Goal: Contribute content: Contribute content

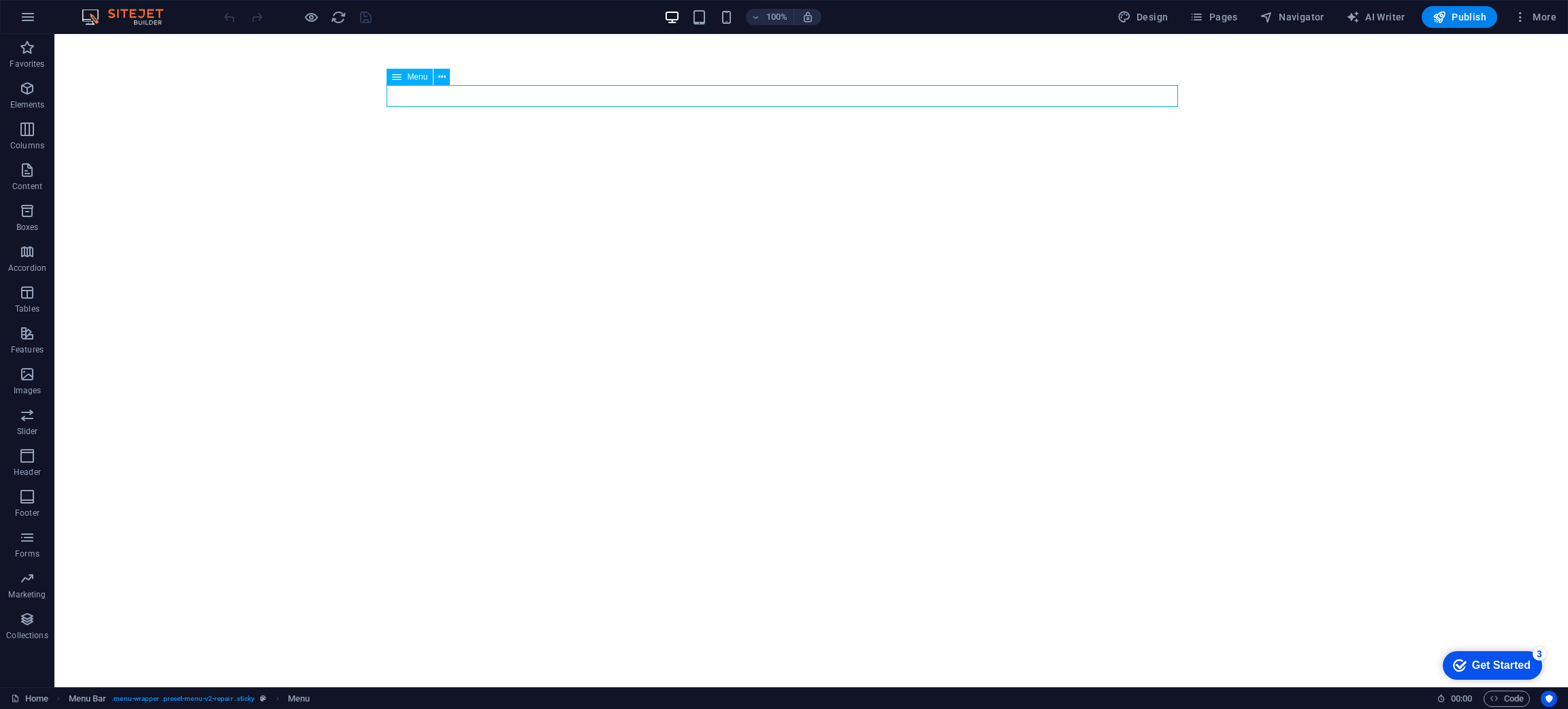
select select "1"
select select
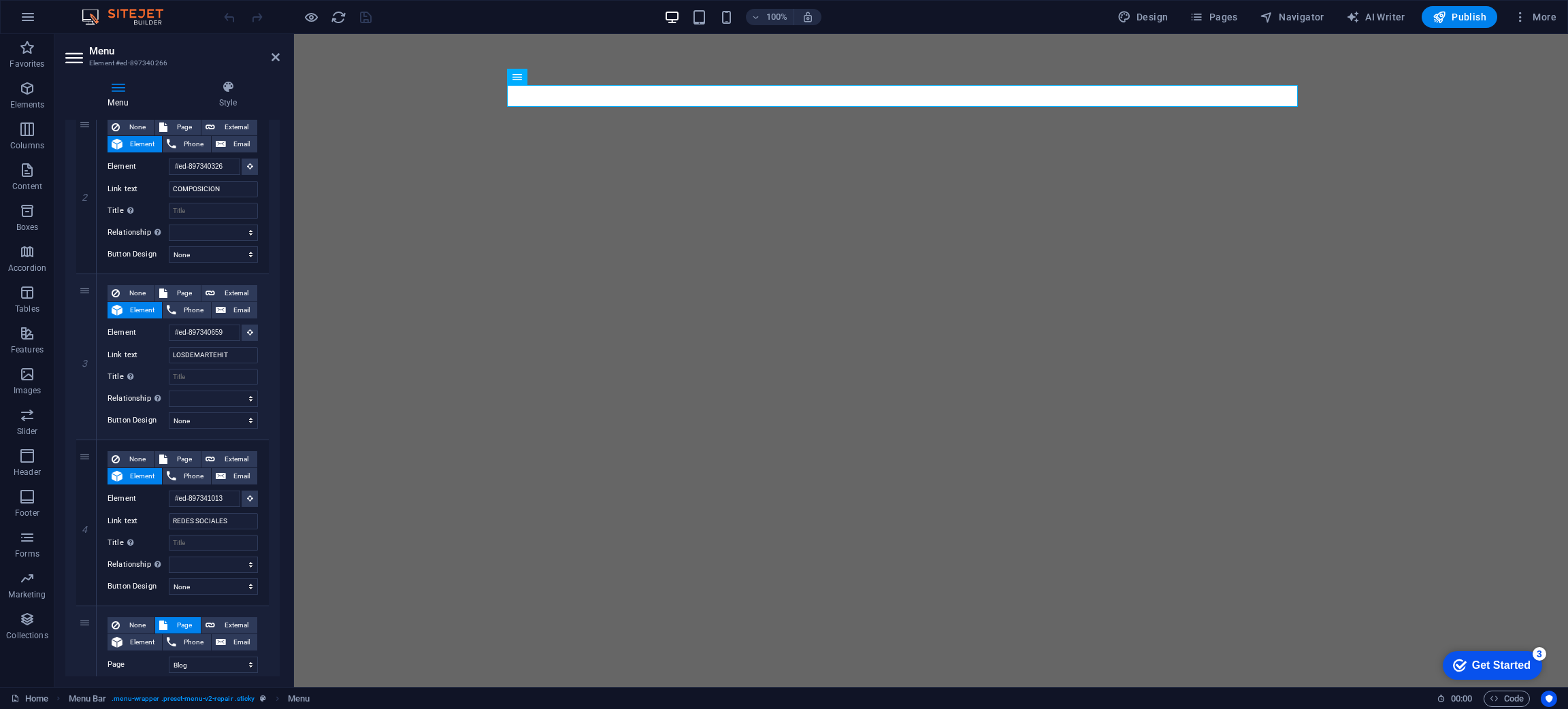
scroll to position [322, 0]
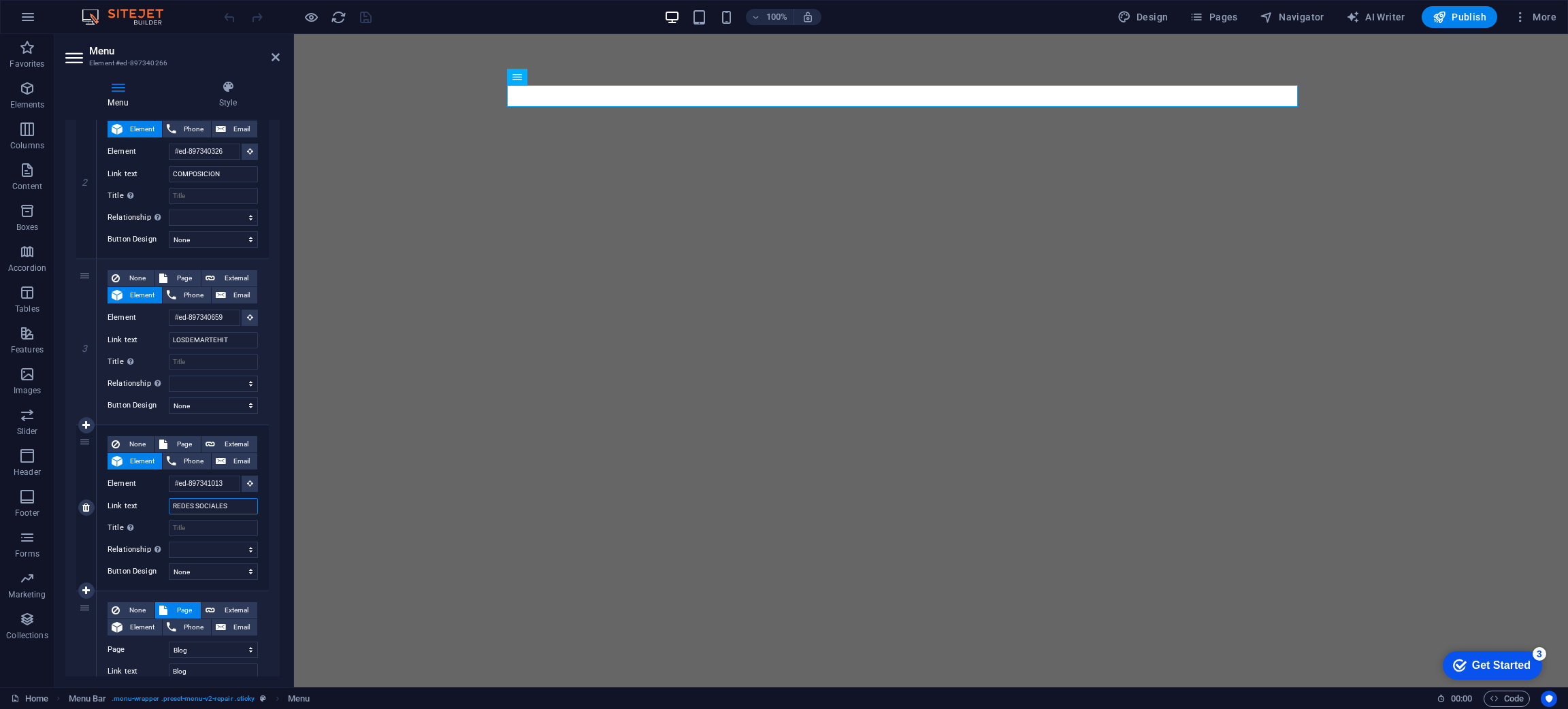
drag, startPoint x: 242, startPoint y: 508, endPoint x: 172, endPoint y: 499, distance: 70.6
click at [172, 499] on input "REDES SOCIALES" at bounding box center [213, 506] width 89 height 17
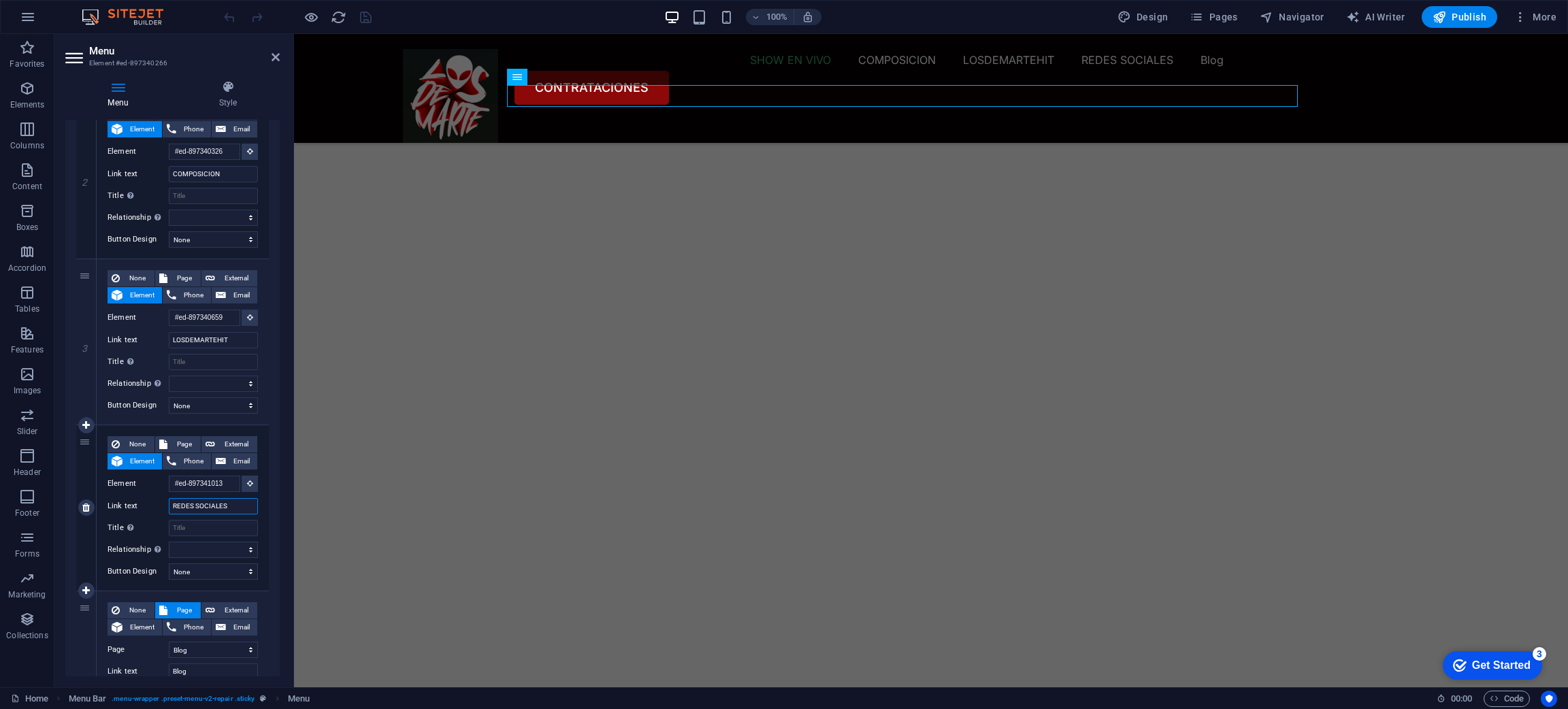
scroll to position [1723, 0]
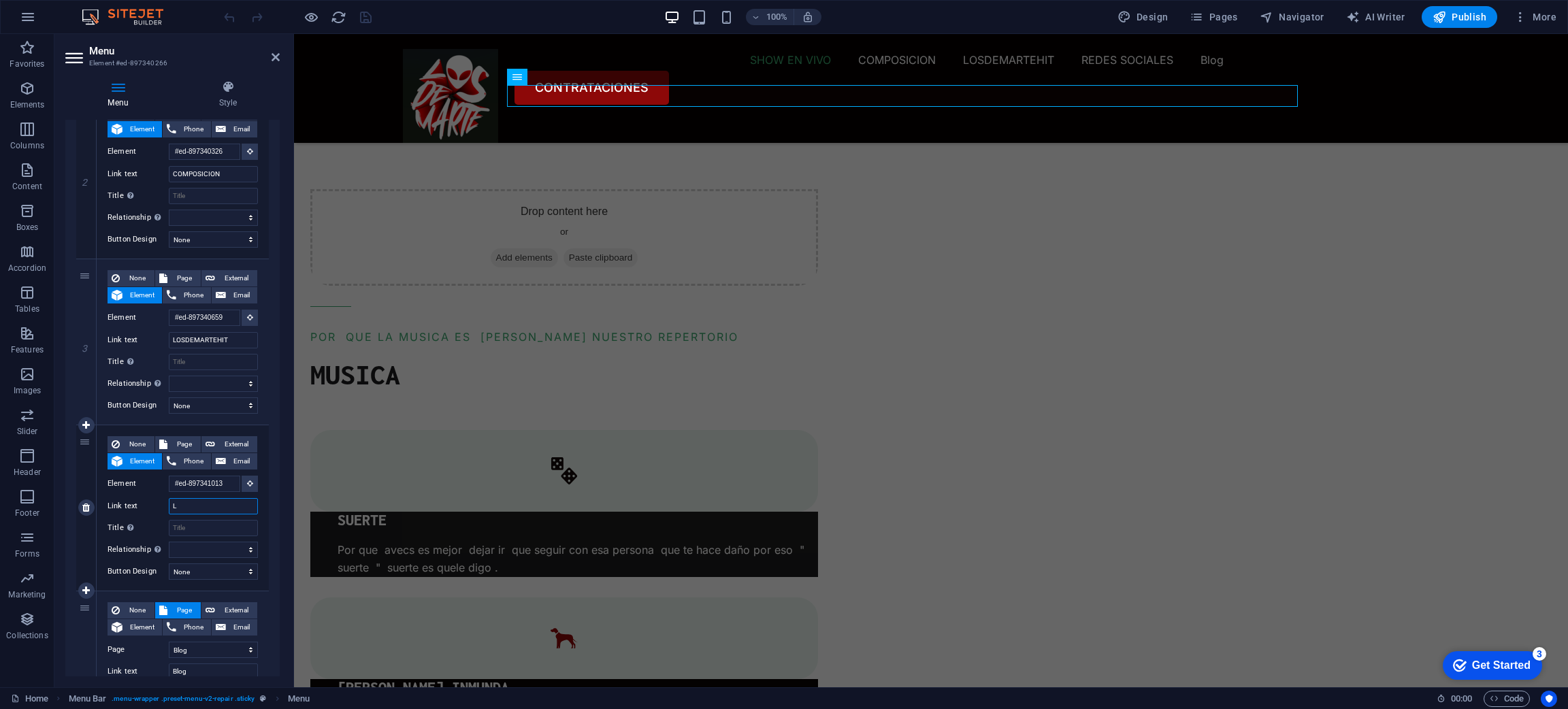
type input "LO"
select select
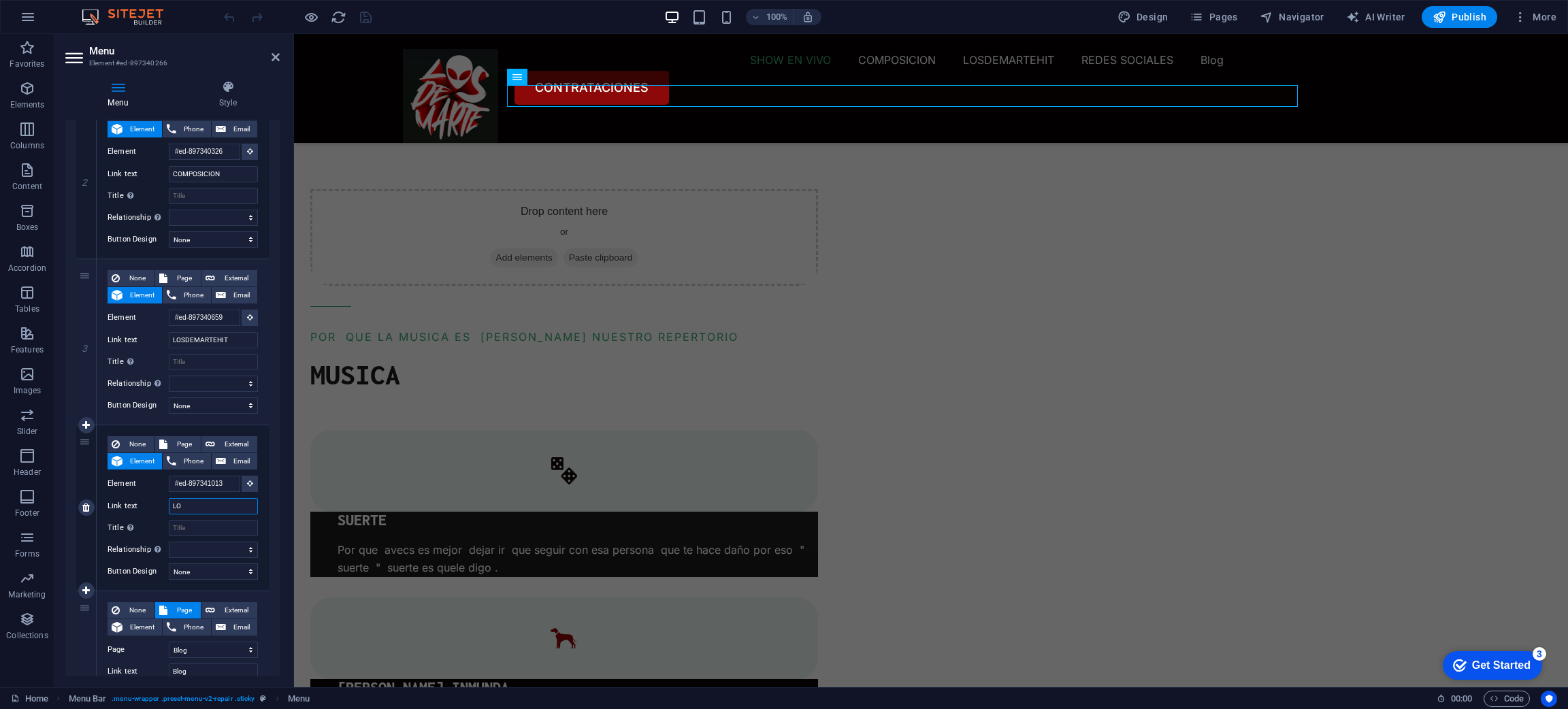
select select
type input "L"
select select
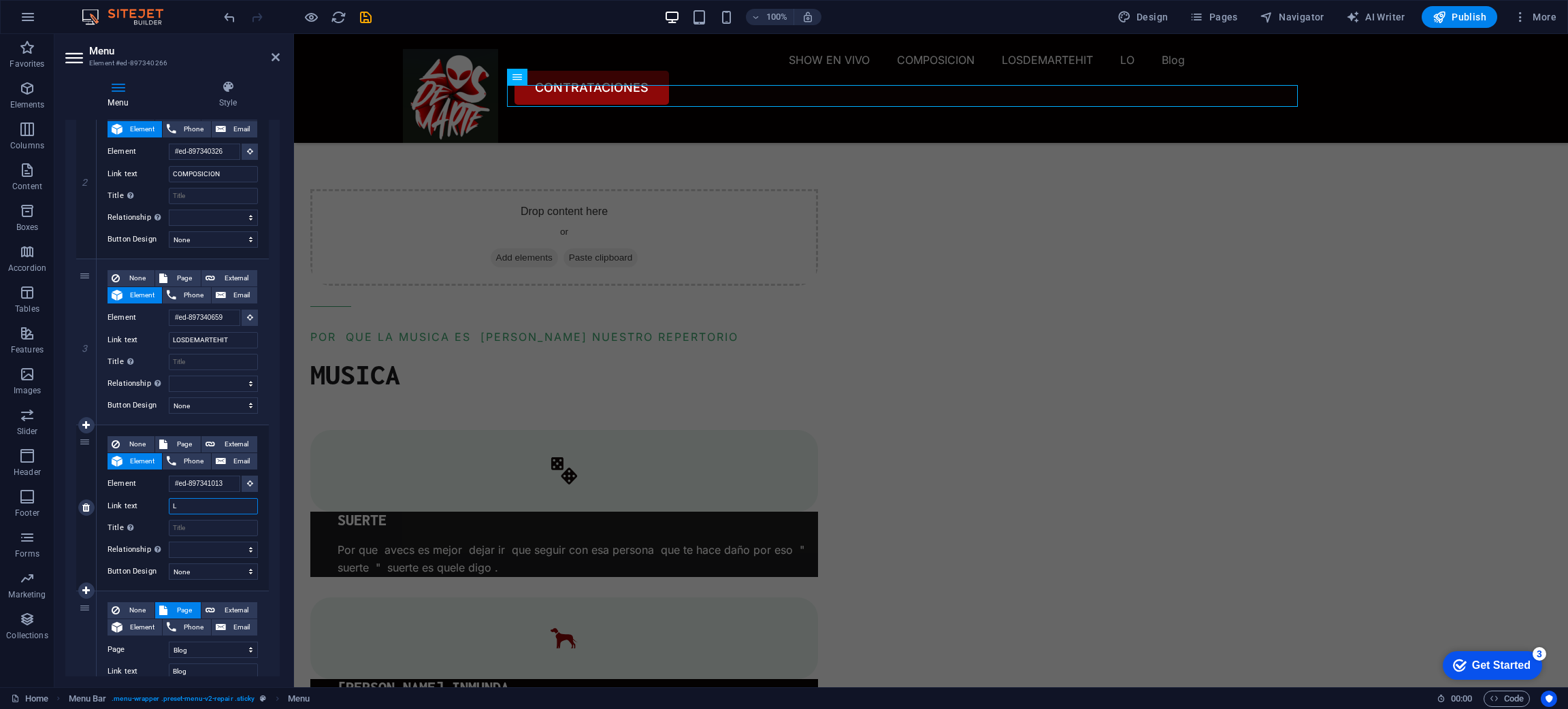
select select
type input "LDE DONDE SOMOS"
select select
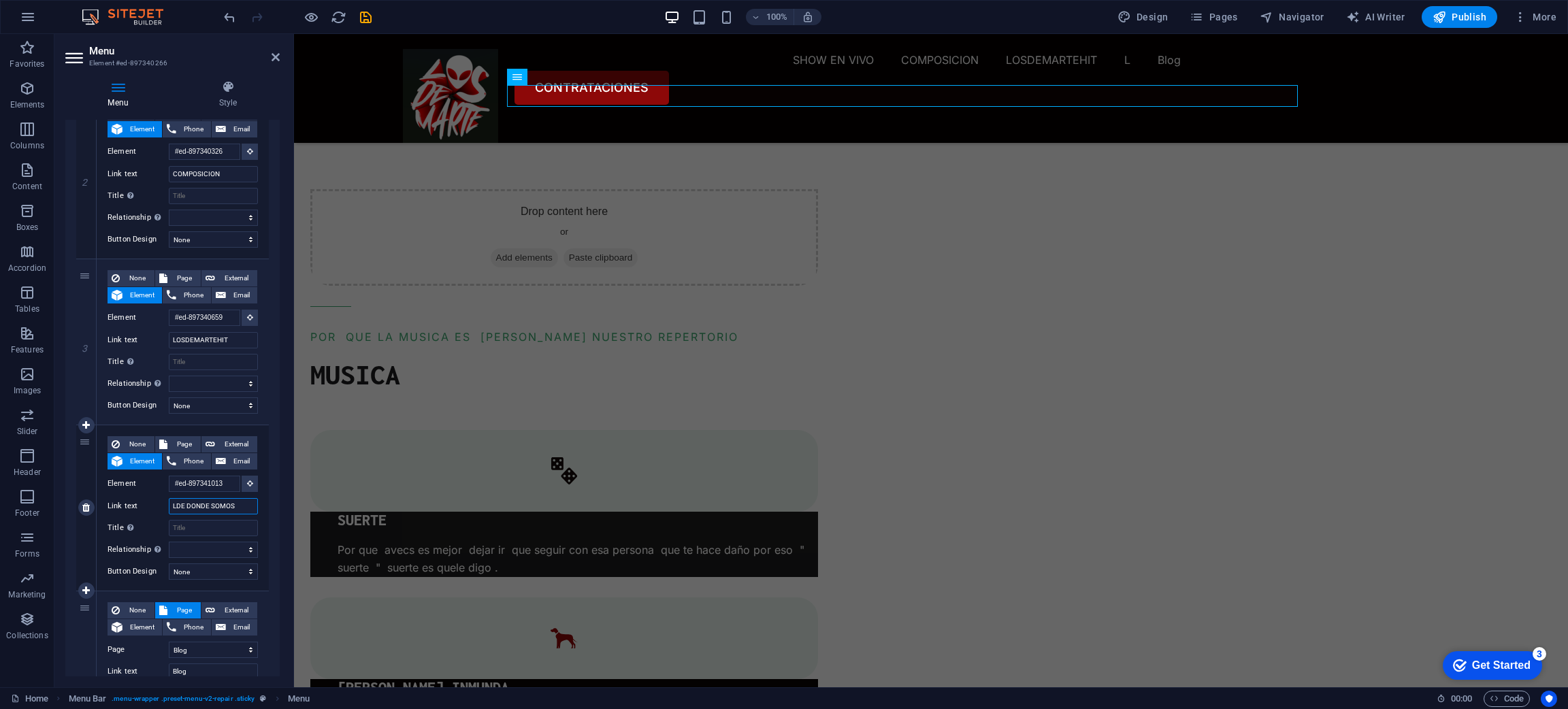
select select
drag, startPoint x: 275, startPoint y: 526, endPoint x: 278, endPoint y: 562, distance: 36.1
click at [278, 562] on div "Menu Auto Custom Create custom menu items for this menu. Recommended for one-pa…" at bounding box center [172, 398] width 215 height 557
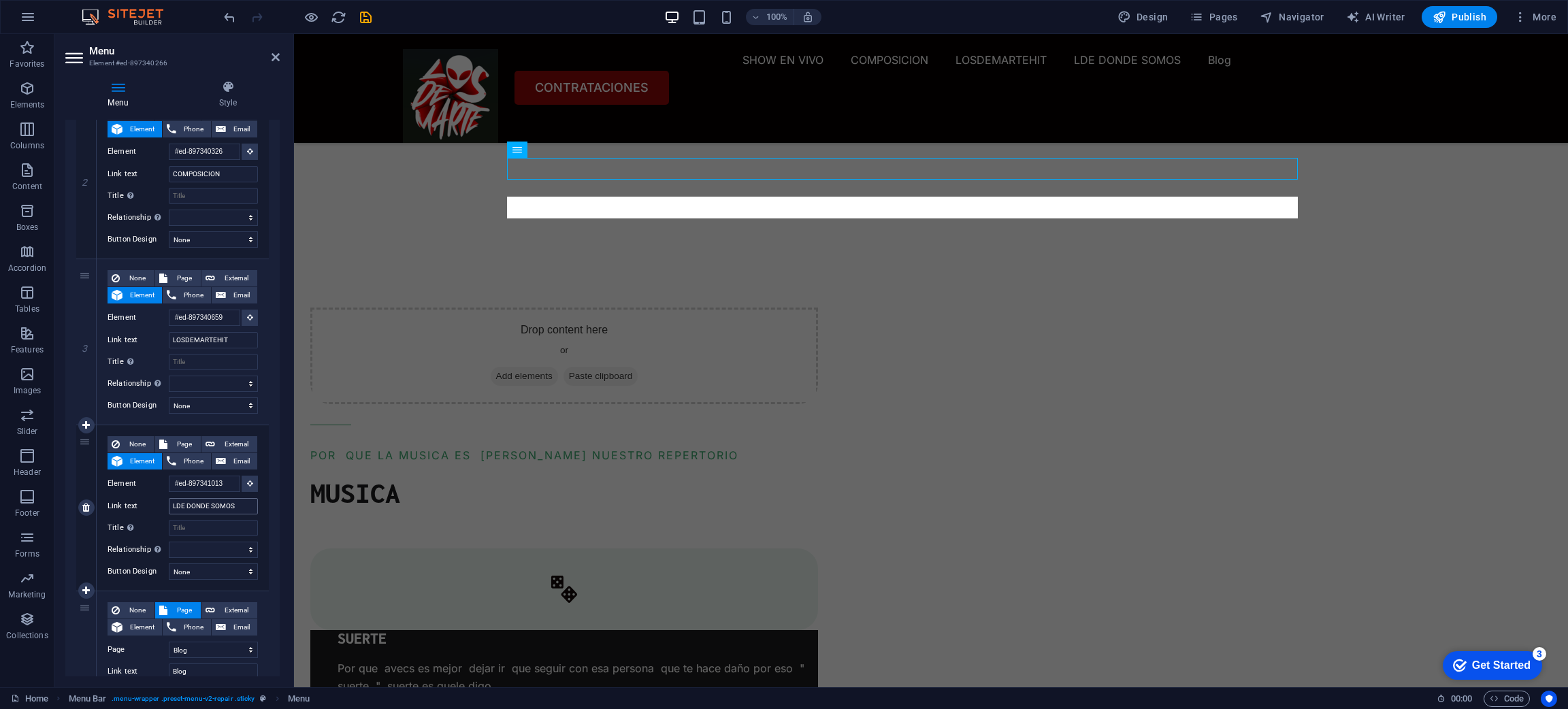
scroll to position [1599, 0]
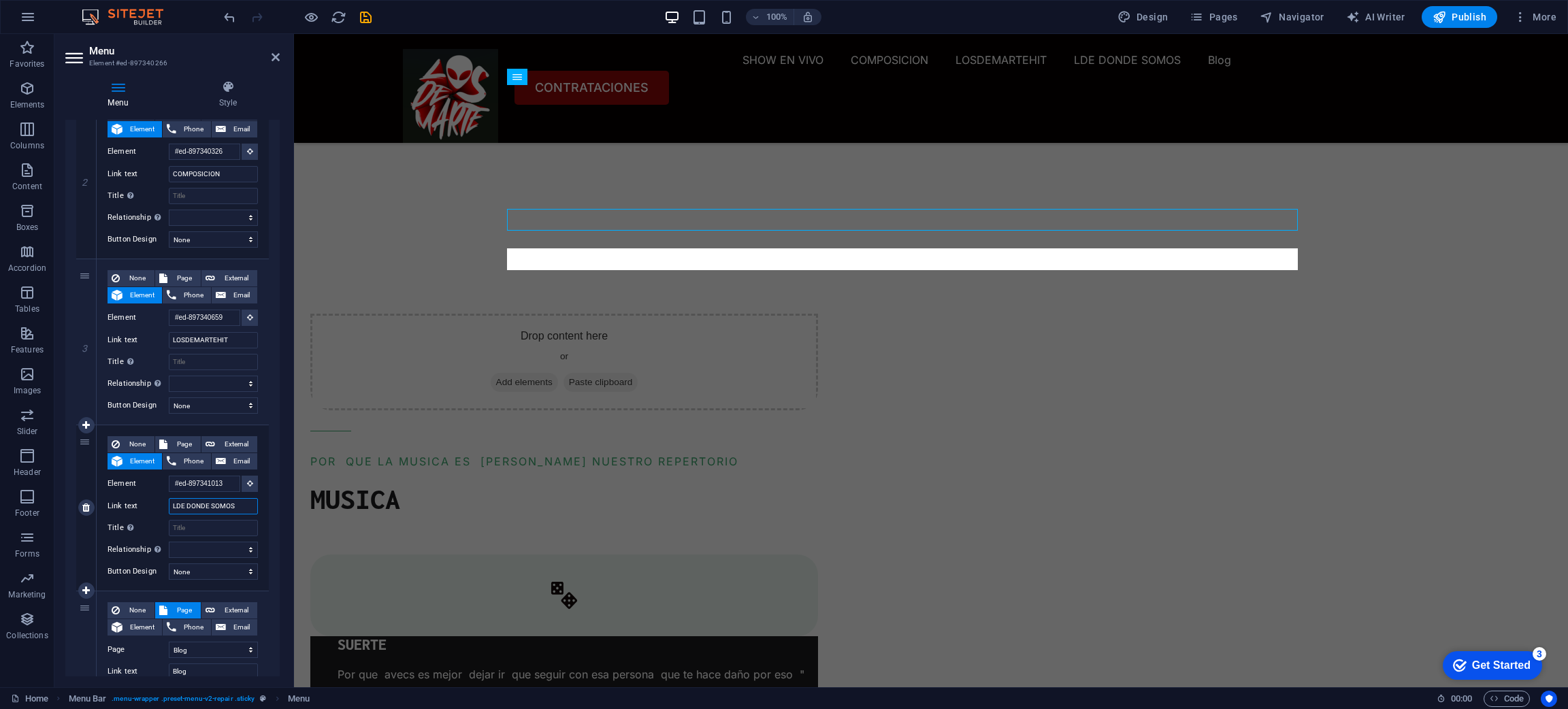
click at [178, 504] on input "LDE DONDE SOMOS" at bounding box center [213, 506] width 89 height 17
type input "DE DONDE SOMOS"
select select
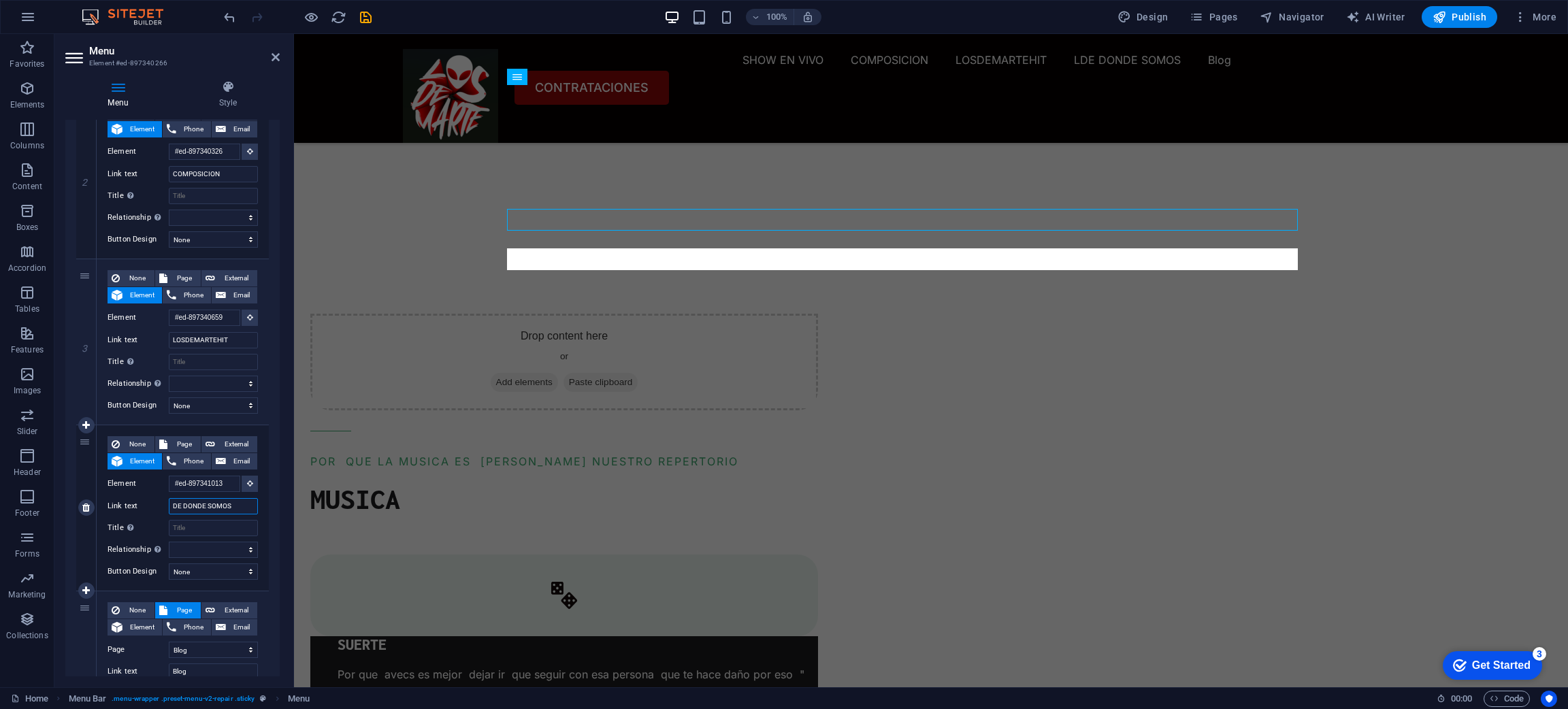
select select
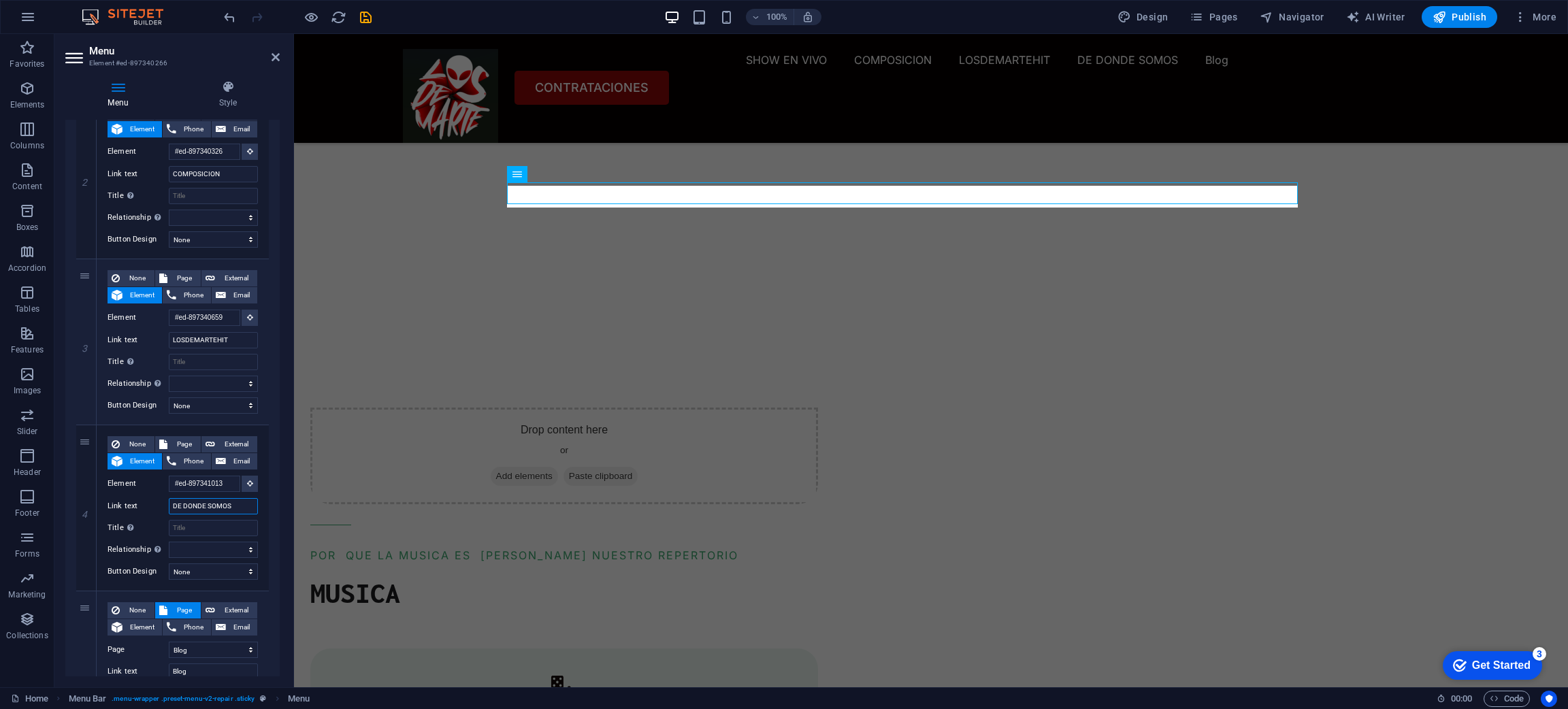
scroll to position [1474, 0]
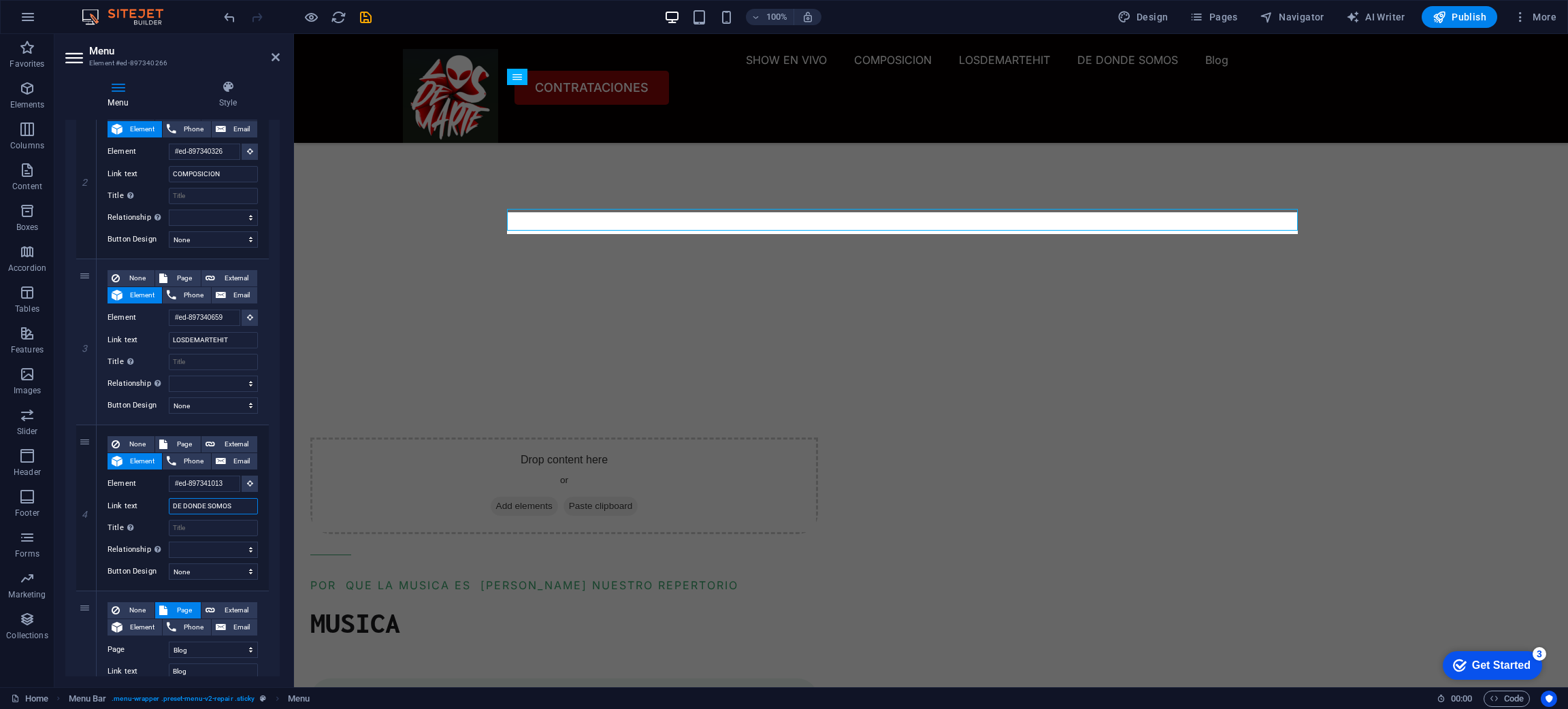
type input "DE DONDE SOMOS"
drag, startPoint x: 276, startPoint y: 427, endPoint x: 279, endPoint y: 403, distance: 24.2
click at [279, 403] on div "Menu Auto Custom Create custom menu items for this menu. Recommended for one-pa…" at bounding box center [172, 398] width 215 height 557
click at [932, 71] on nav "SHOW EN VIVO COMPOSICION LOSDEMARTEHIT DE DONDE SOMOS Blog" at bounding box center [931, 60] width 1056 height 22
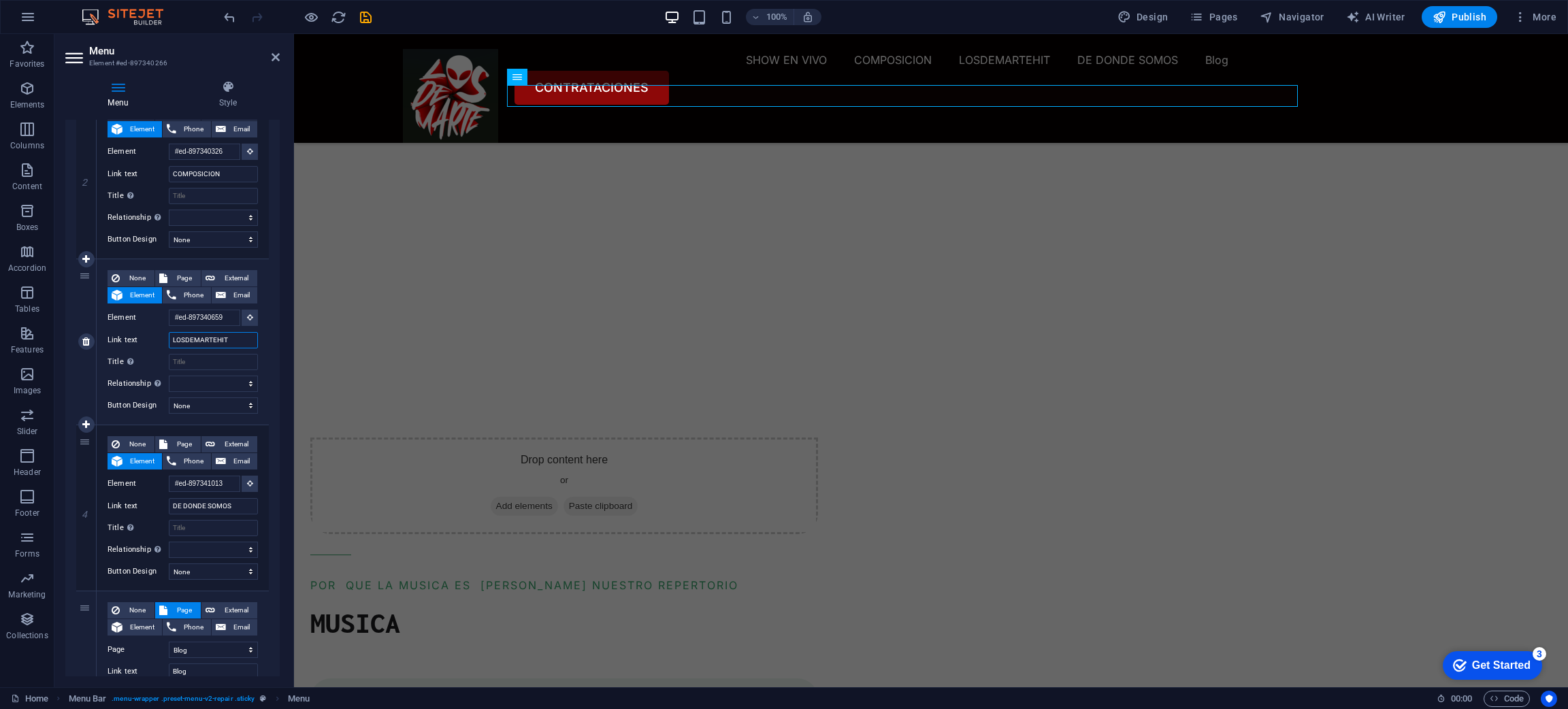
drag, startPoint x: 239, startPoint y: 335, endPoint x: 126, endPoint y: 339, distance: 113.1
click at [126, 339] on div "Link text LOSDEMARTEHIT" at bounding box center [183, 340] width 151 height 17
type input "28"
select select
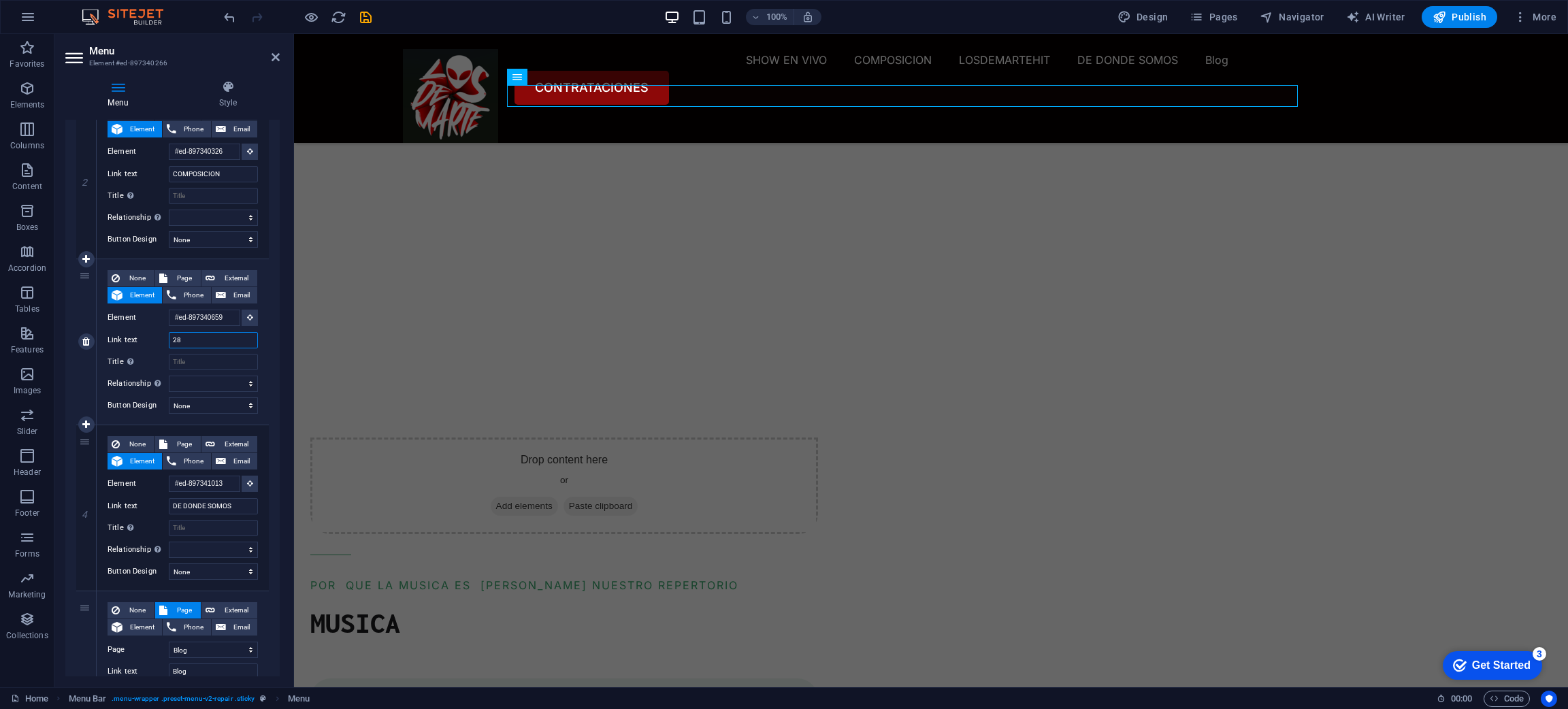
select select
type input "289"
select select
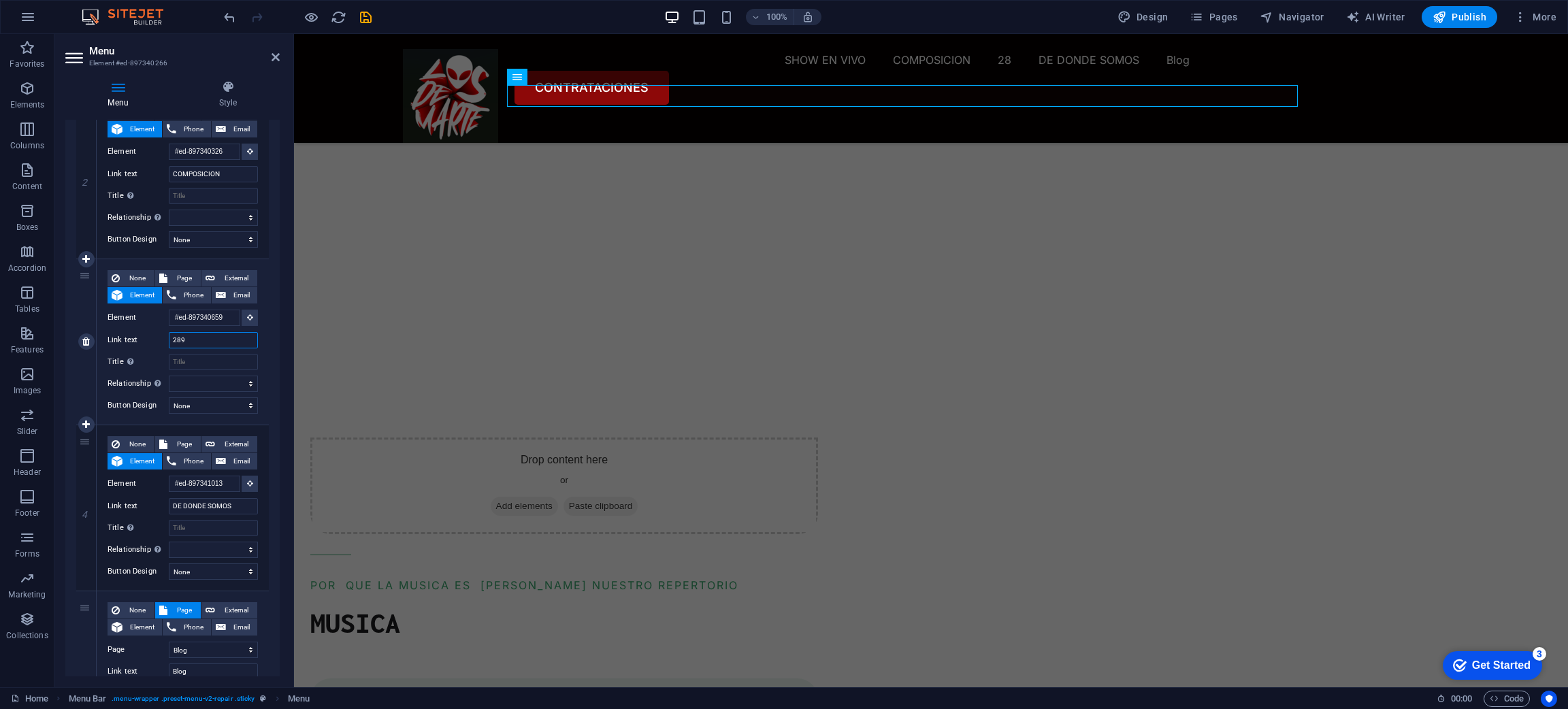
select select
type input "2"
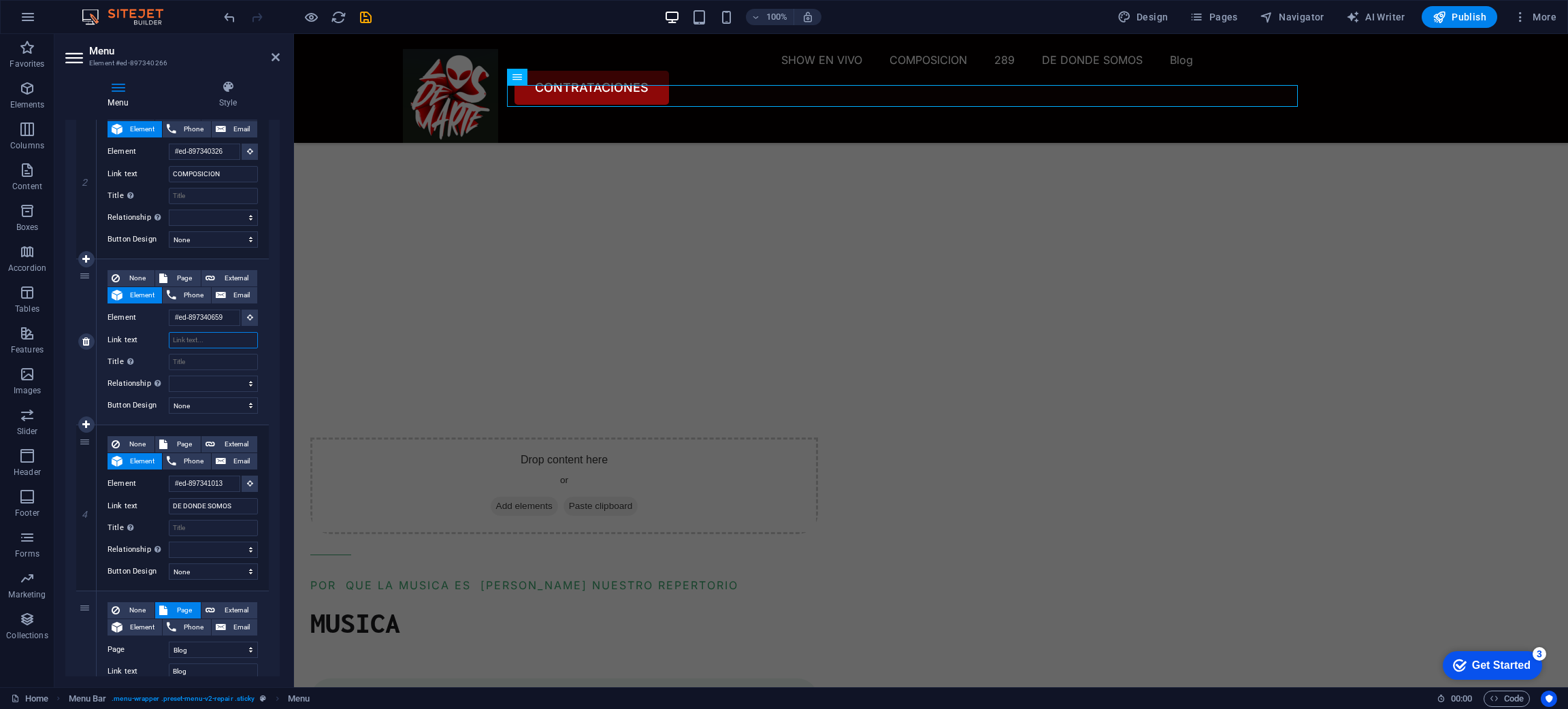
select select
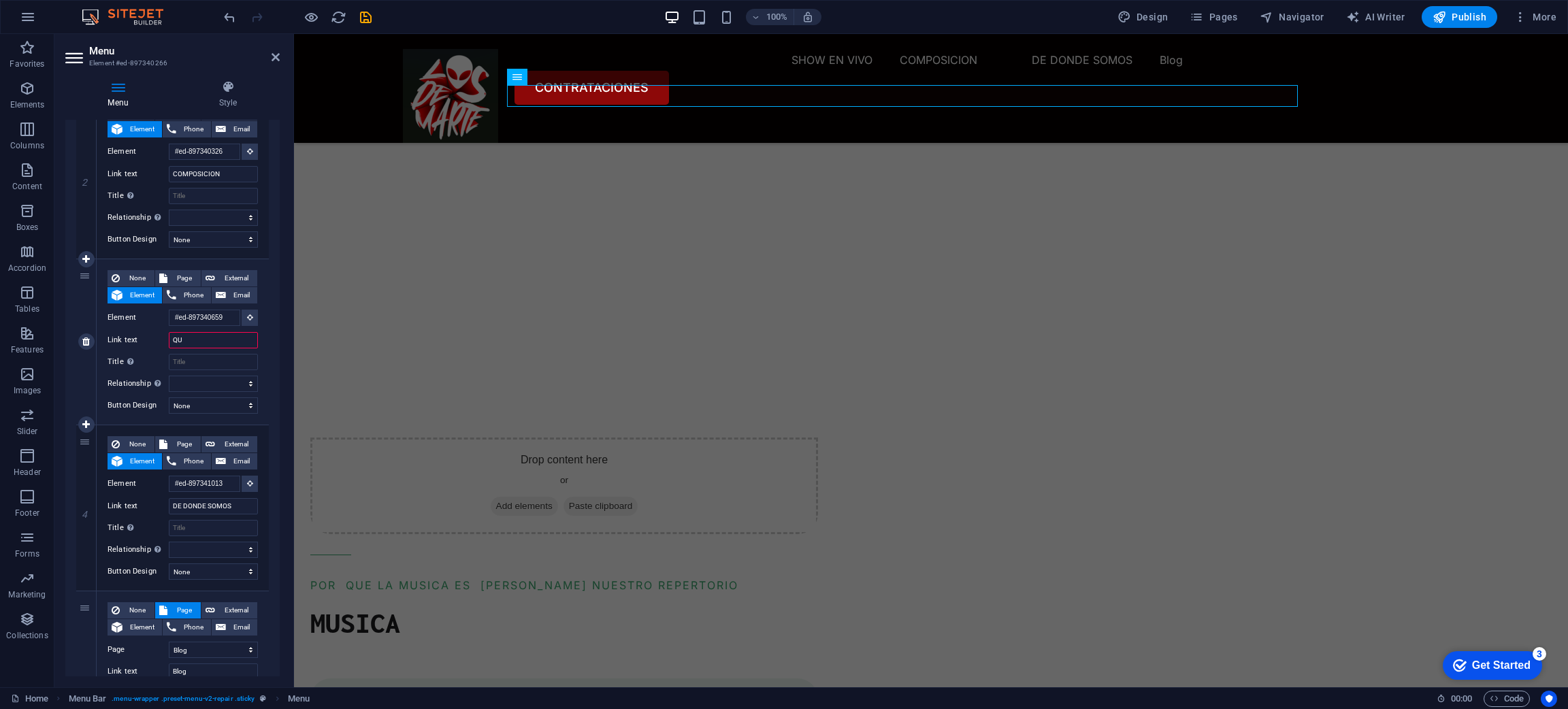
type input "QUI"
select select
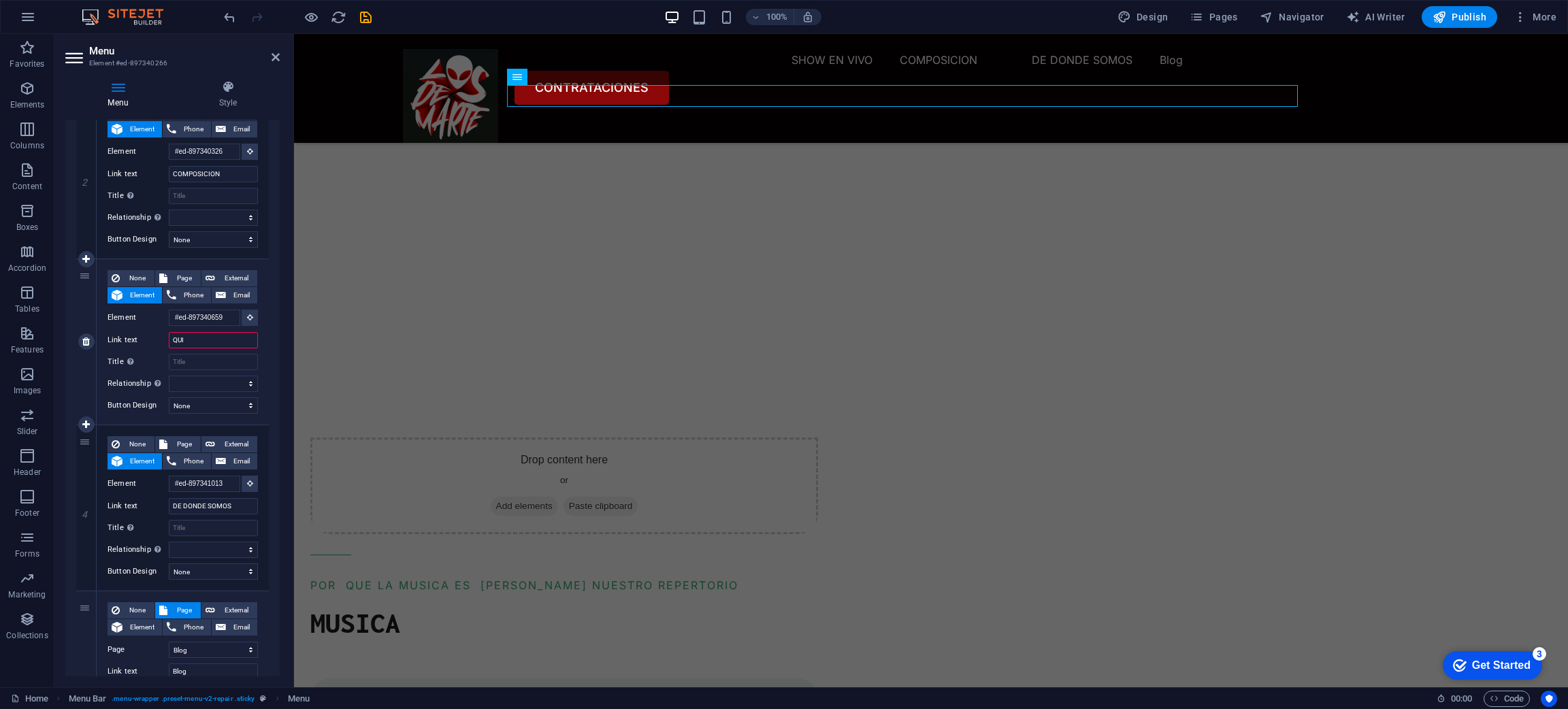
select select
type input "QUIENES SOMOS"
select select
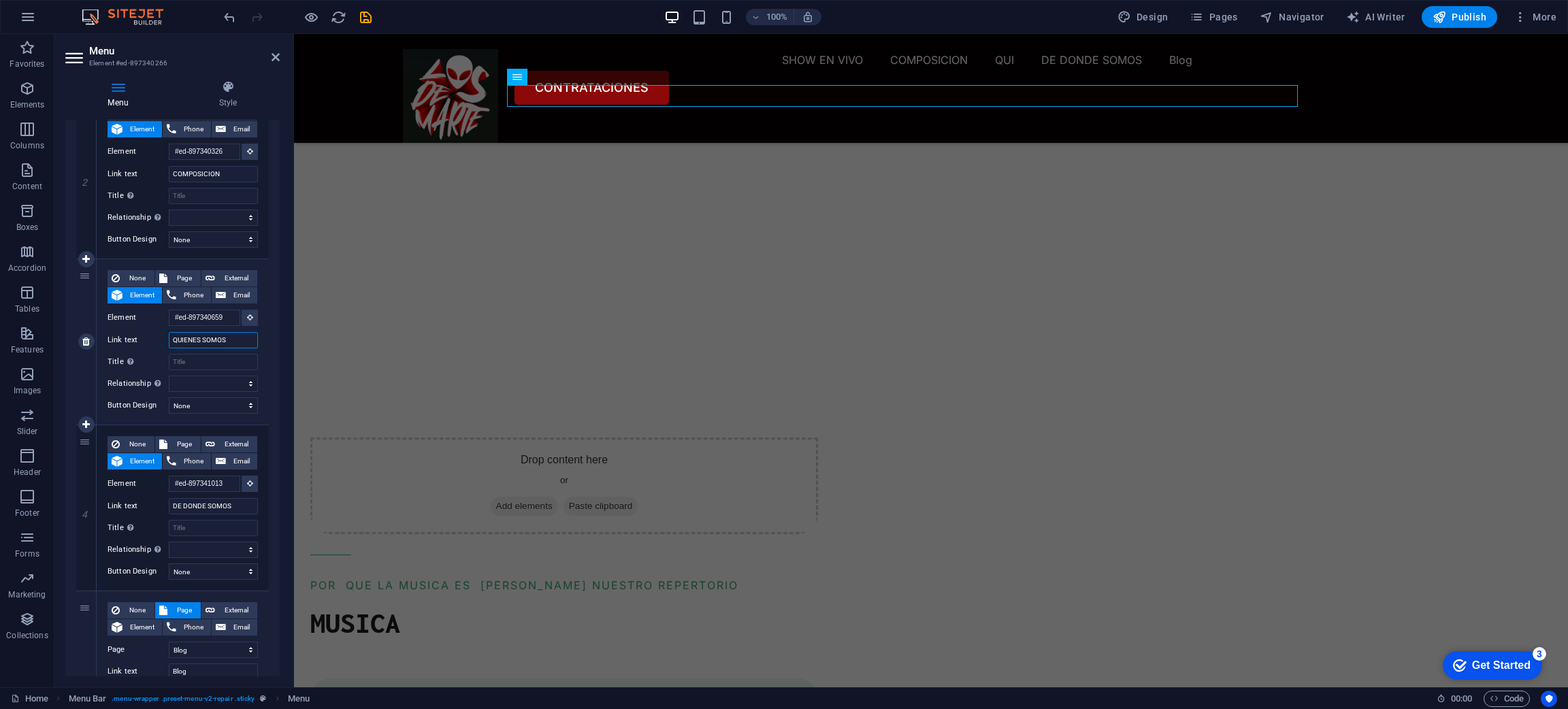
select select
type input "QUIENES SOMOS"
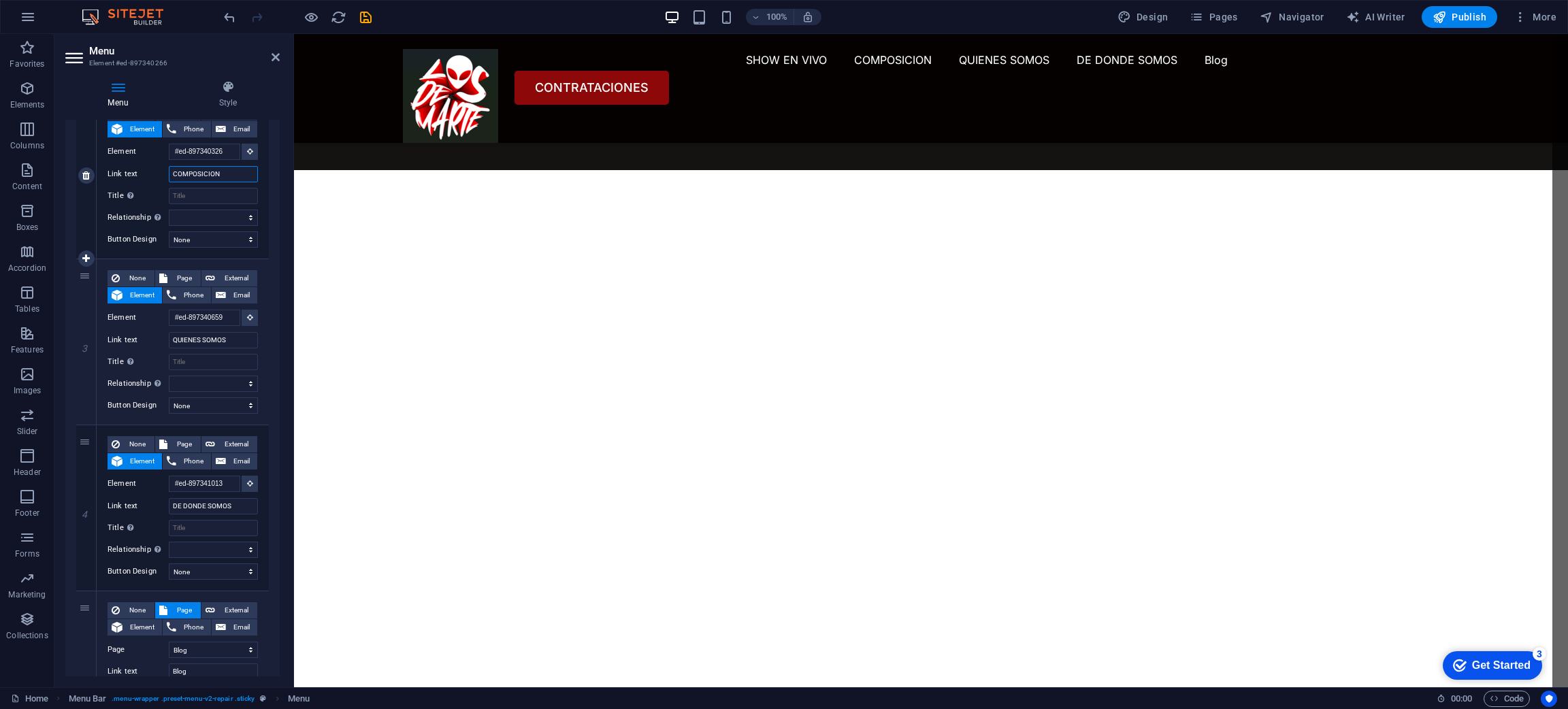
drag, startPoint x: 234, startPoint y: 170, endPoint x: 156, endPoint y: 158, distance: 78.9
click at [156, 158] on div "None Page External Element Phone Email Page Home Blog Subpage Legal Notice Priv…" at bounding box center [183, 165] width 151 height 122
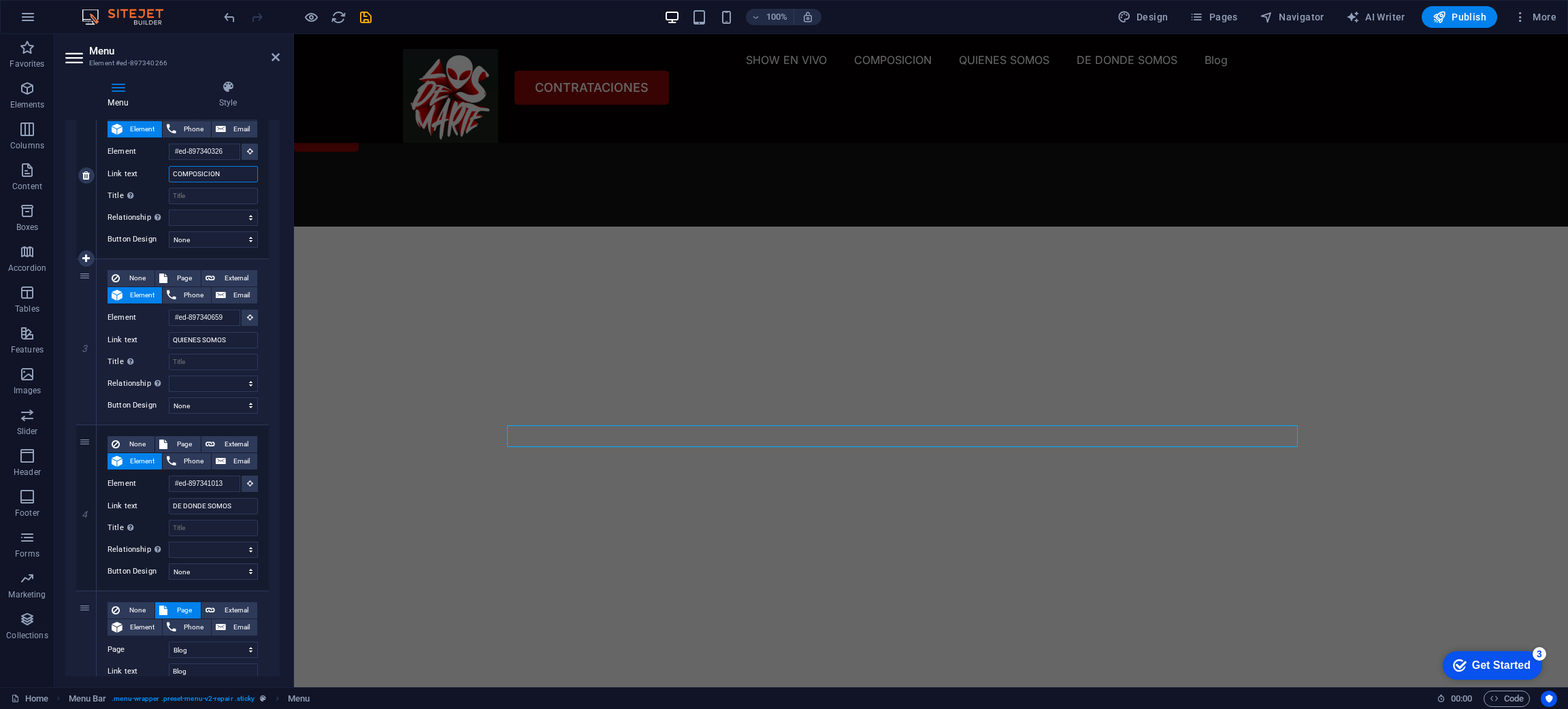
scroll to position [1128, 0]
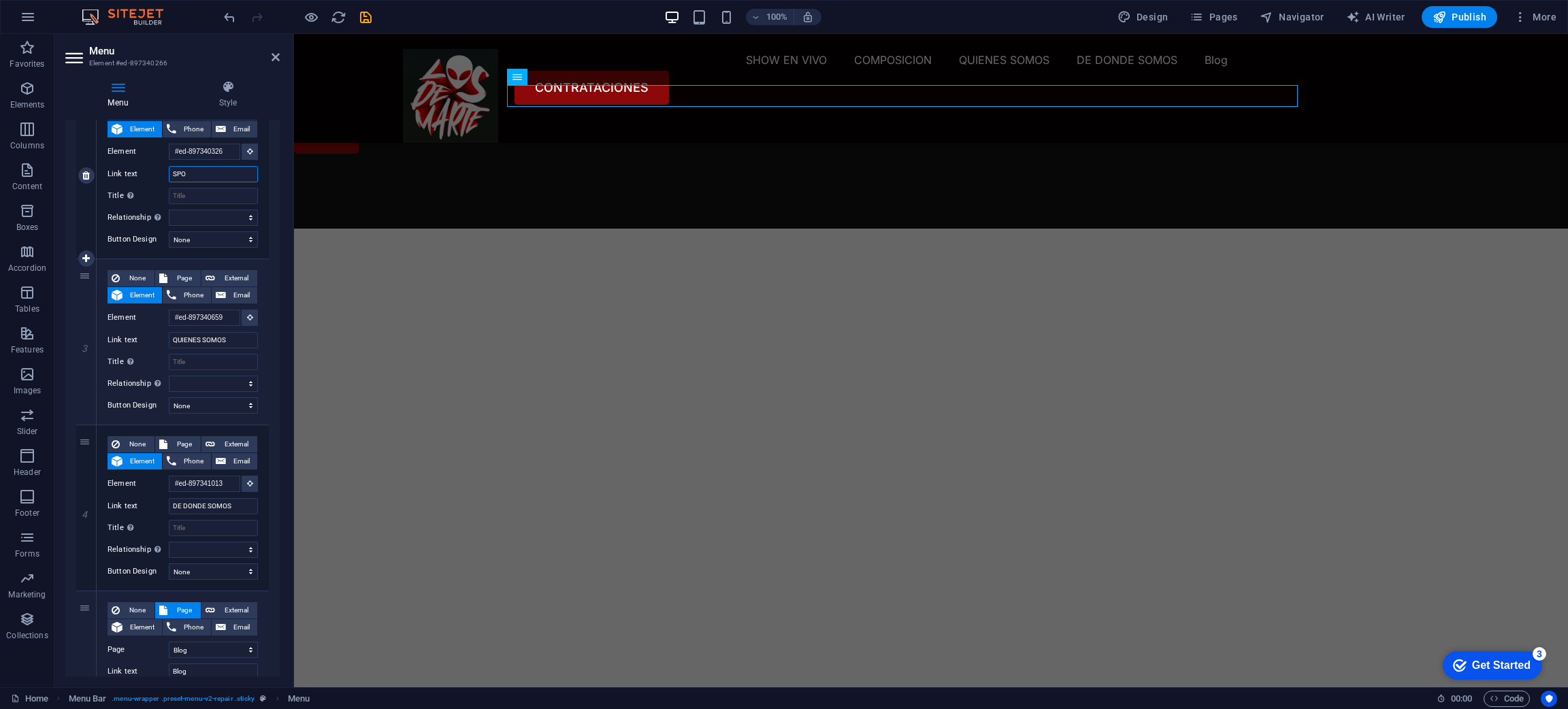
type input "SPOY"
select select
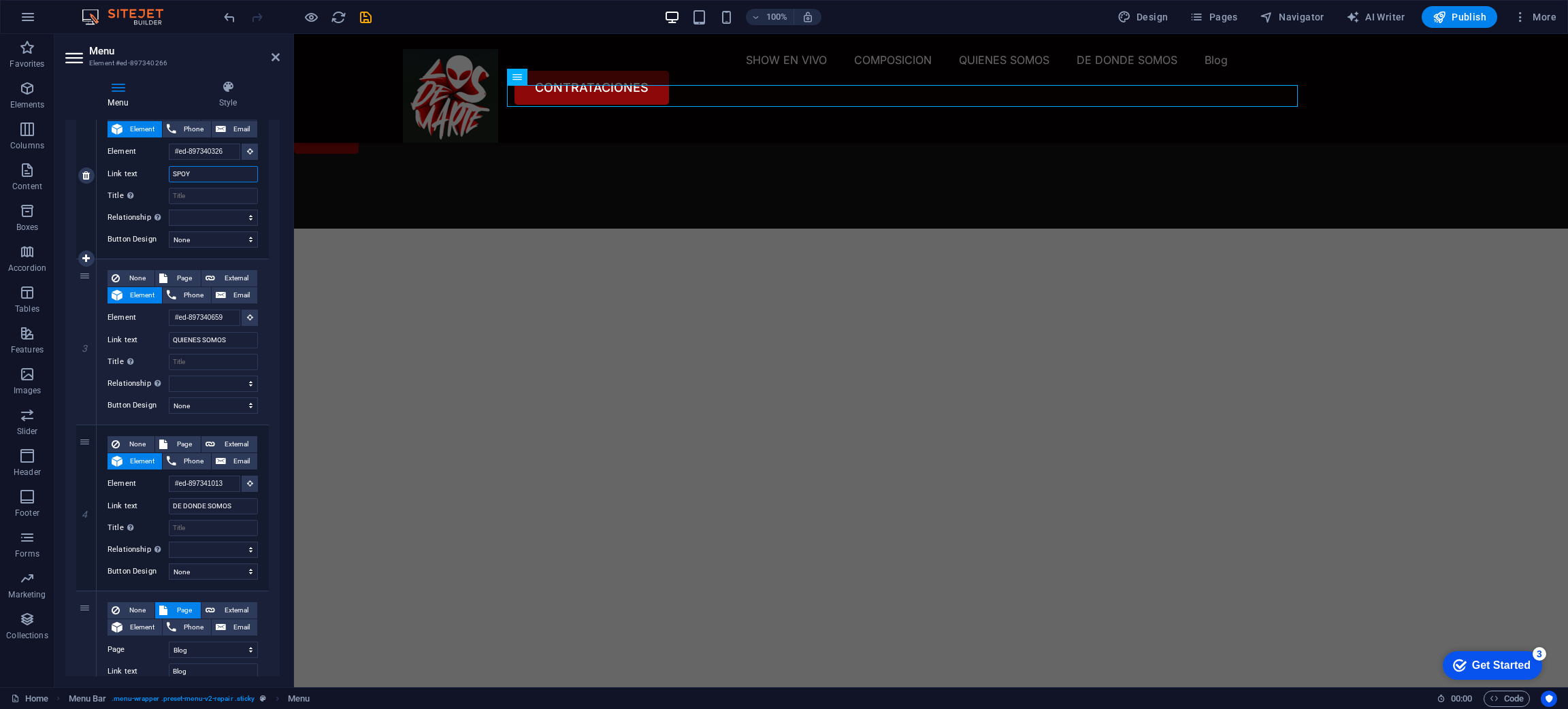
select select
type input "SPO"
select select
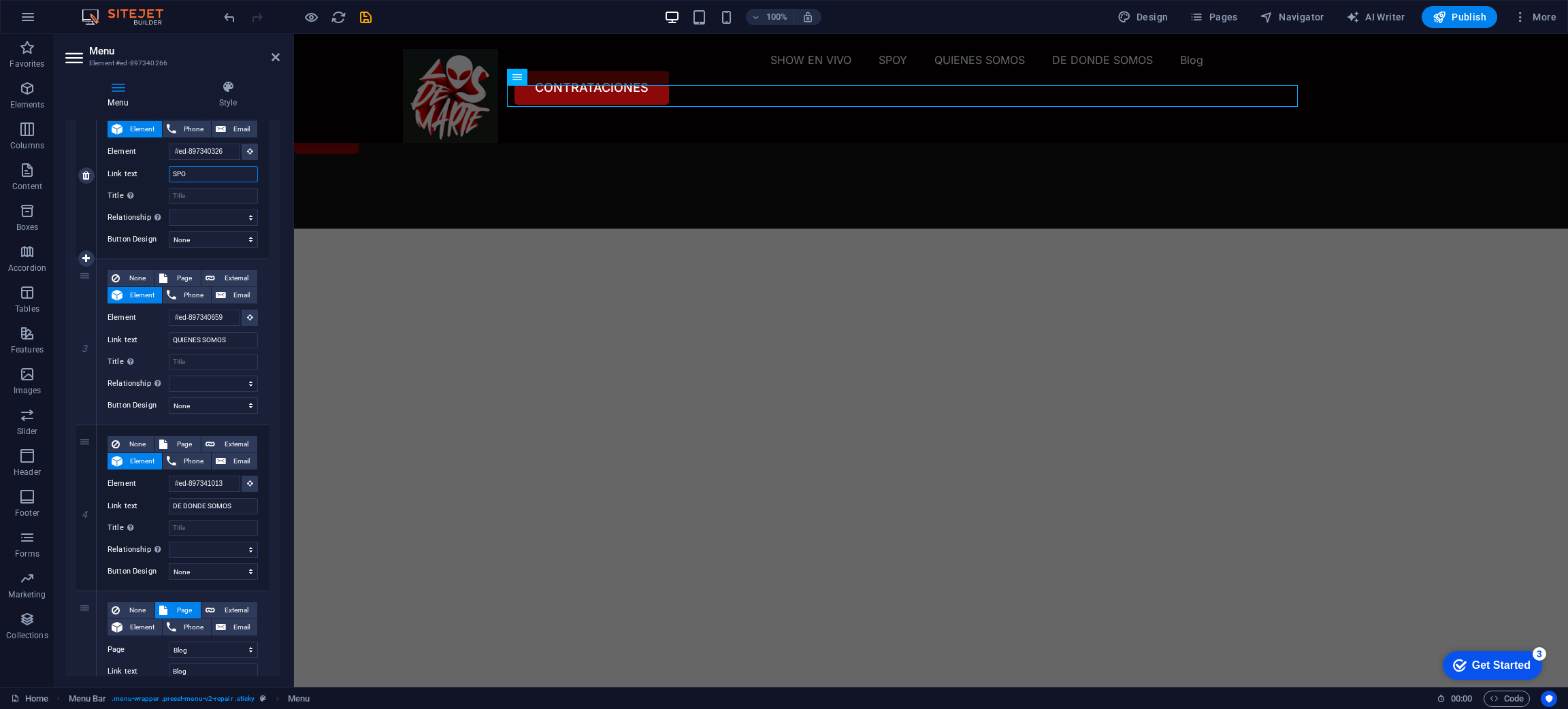
select select
type input "SPOTI"
select select
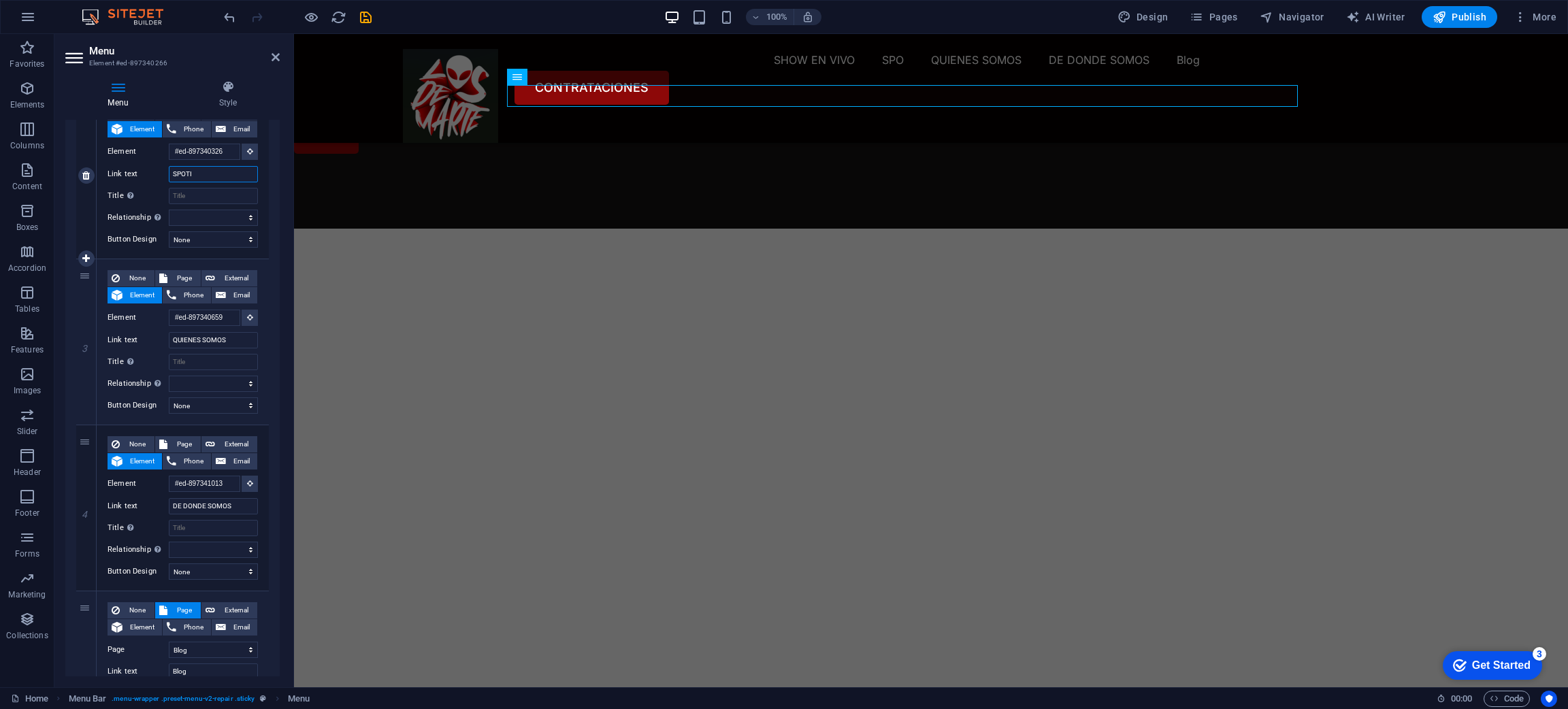
select select
type input "SPOTIFY"
select select
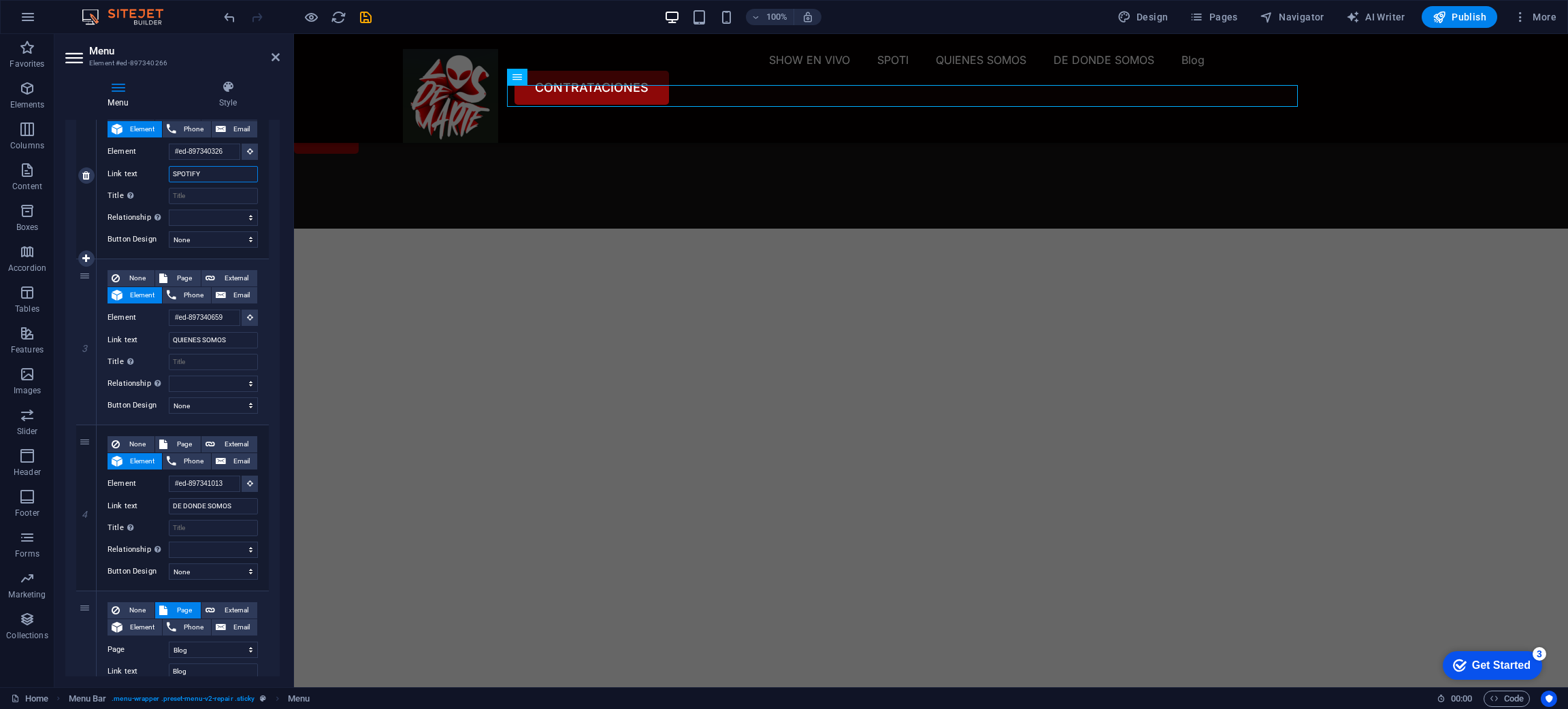
select select
type input "SPOTIFY"
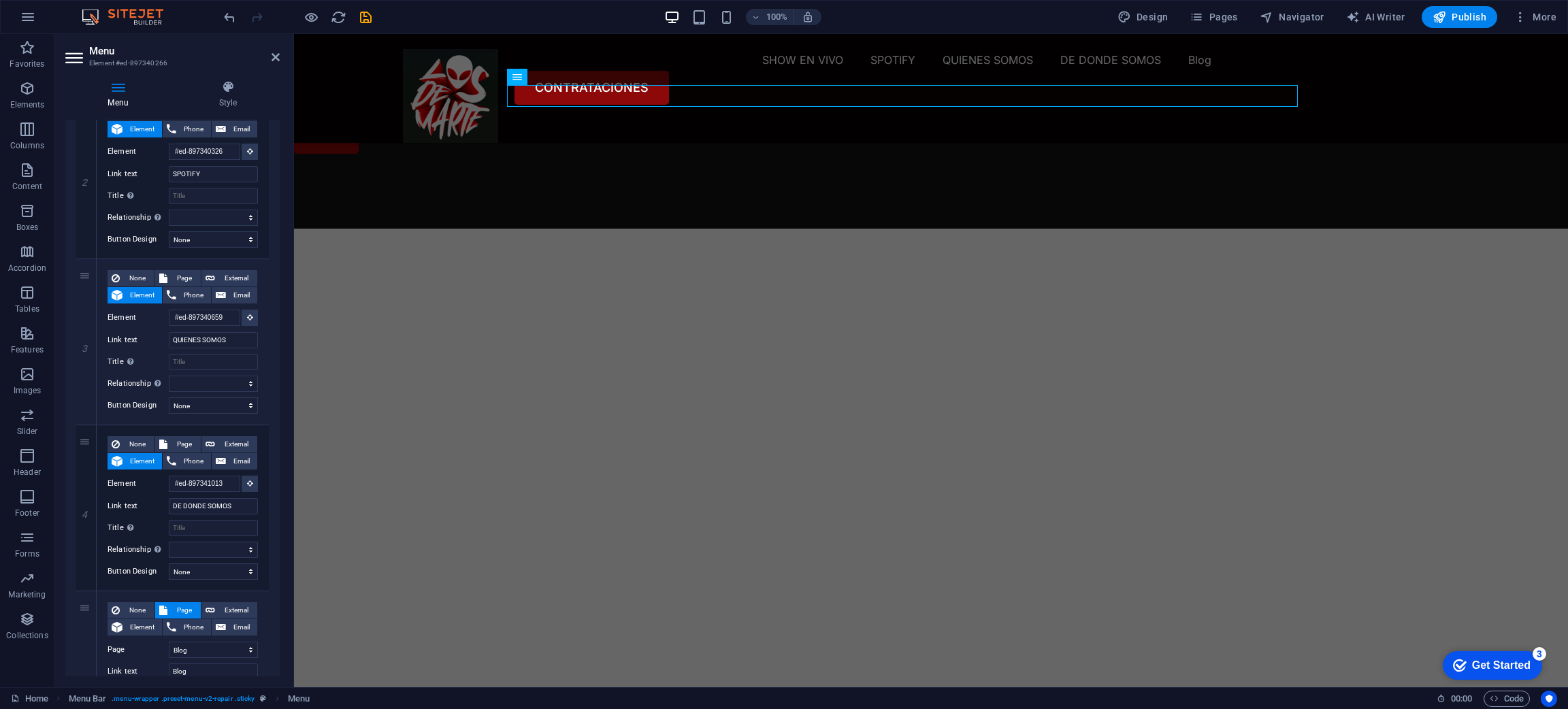
drag, startPoint x: 276, startPoint y: 324, endPoint x: 278, endPoint y: 247, distance: 77.0
click at [278, 247] on div "Menu Auto Custom Create custom menu items for this menu. Recommended for one-pa…" at bounding box center [172, 398] width 215 height 557
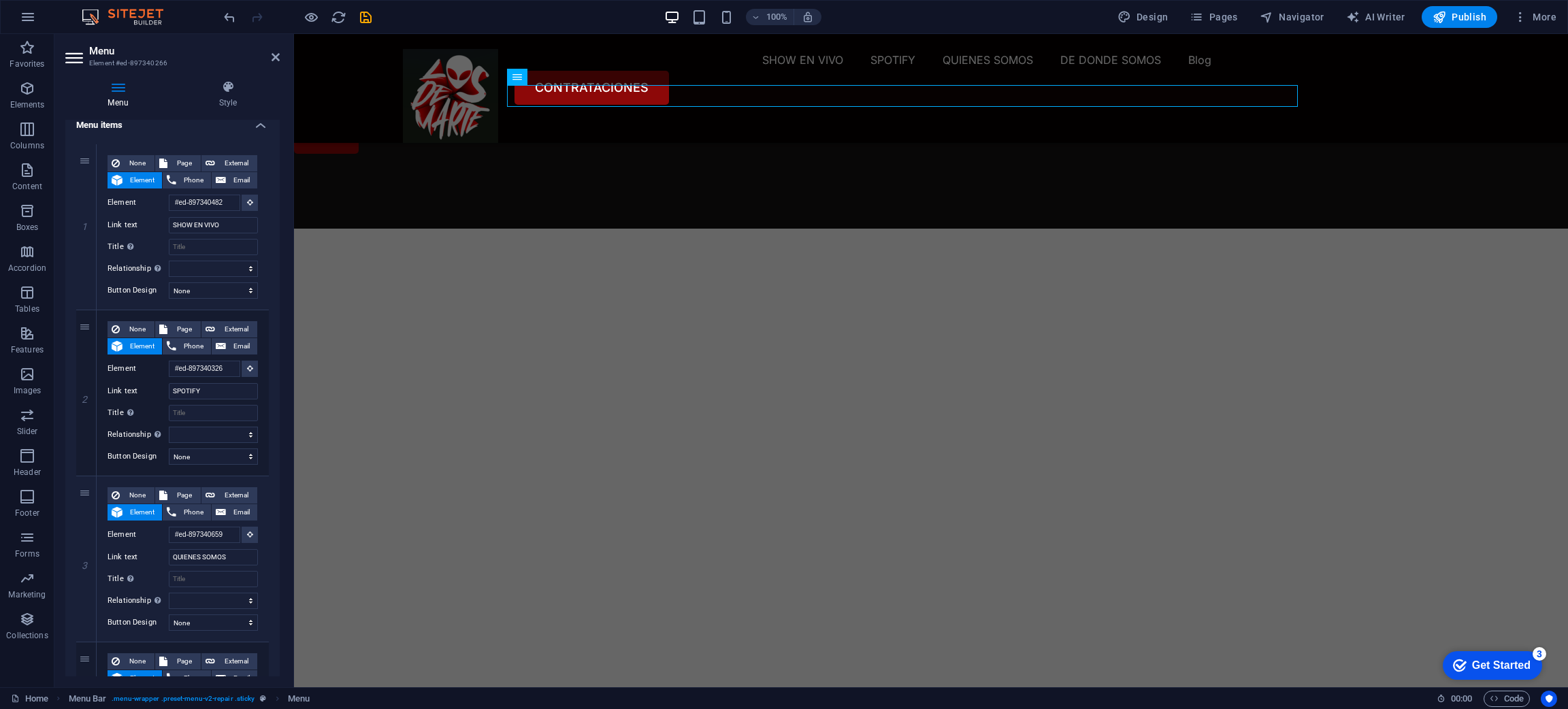
scroll to position [103, 0]
drag, startPoint x: 223, startPoint y: 226, endPoint x: 140, endPoint y: 222, distance: 83.1
click at [140, 222] on div "Link text SHOW EN VIVO" at bounding box center [183, 228] width 151 height 17
type input "C"
type input "V"
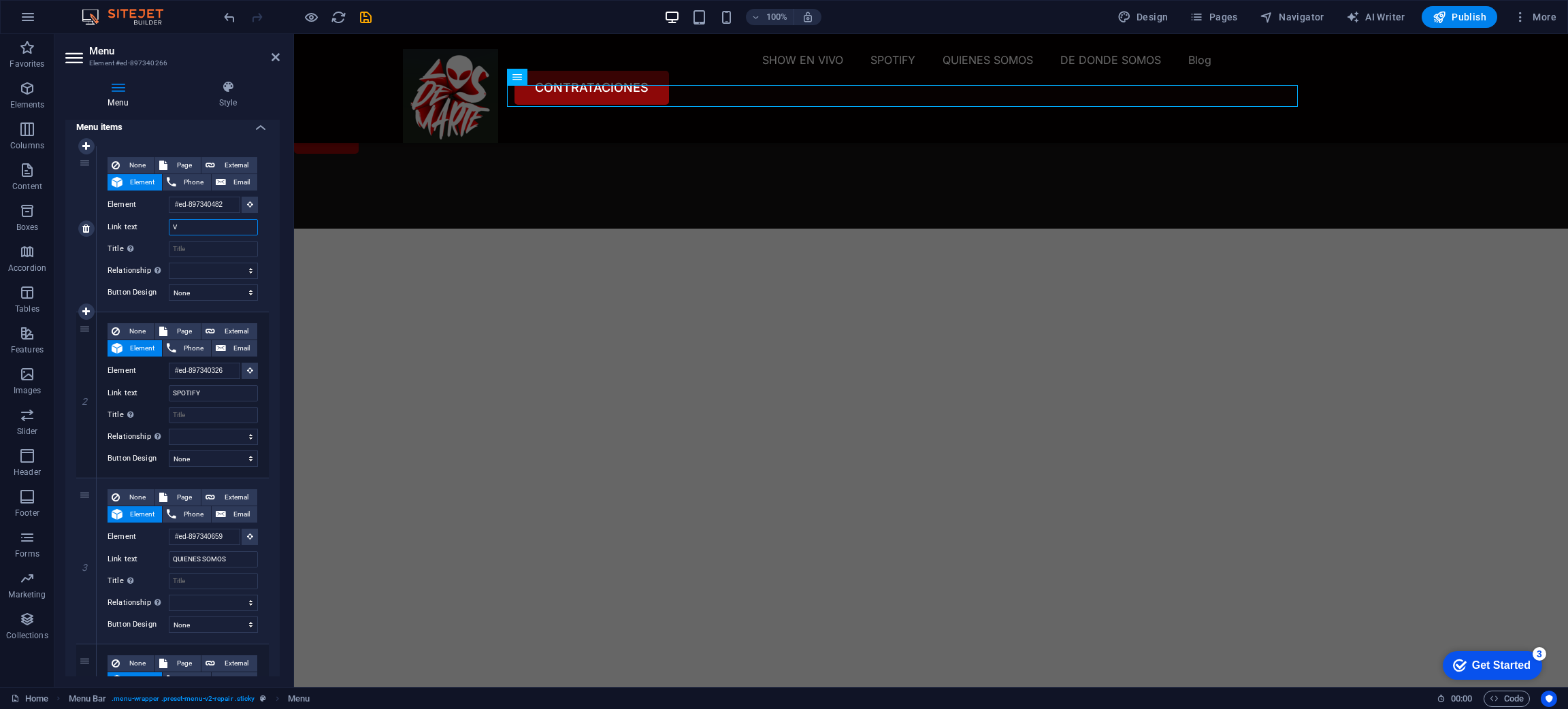
select select
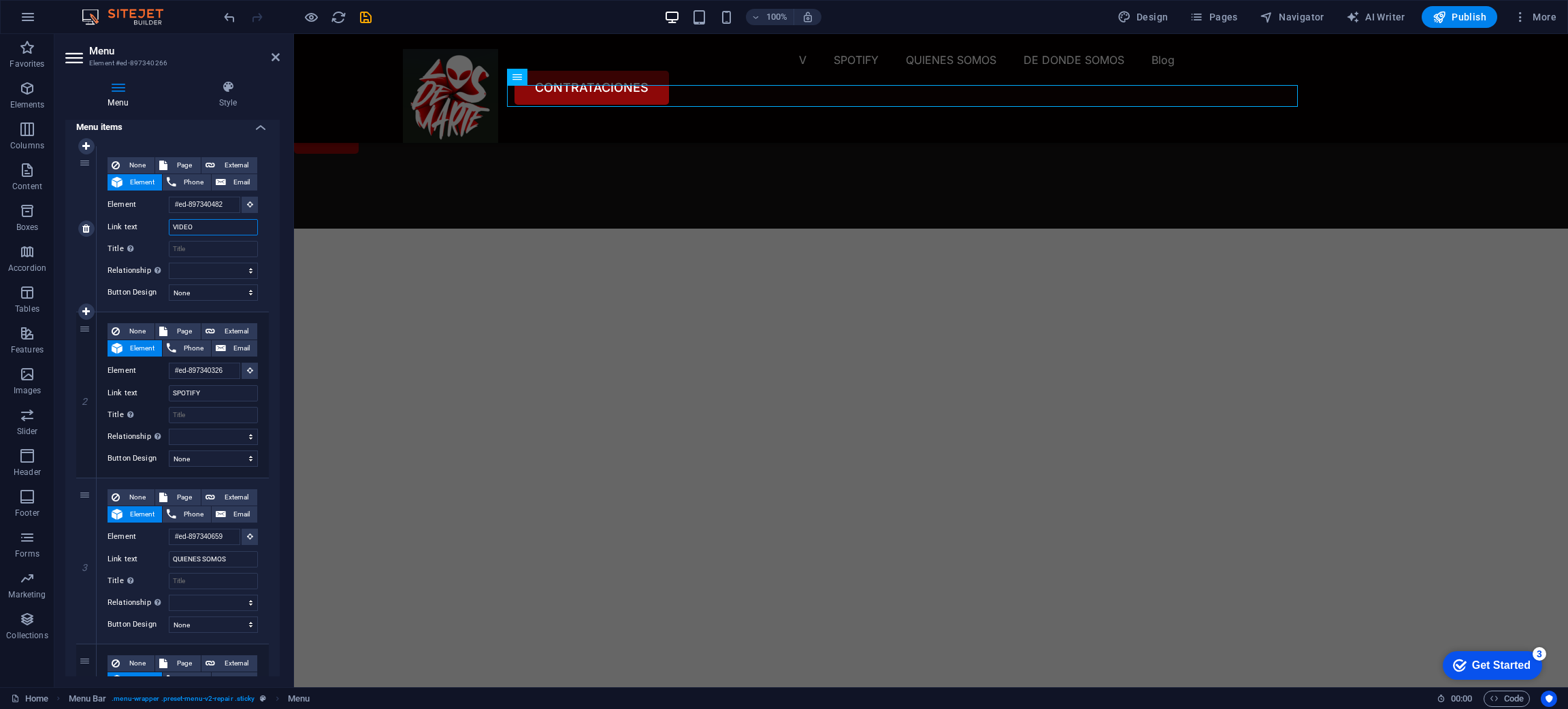
type input "VIDEOS"
select select
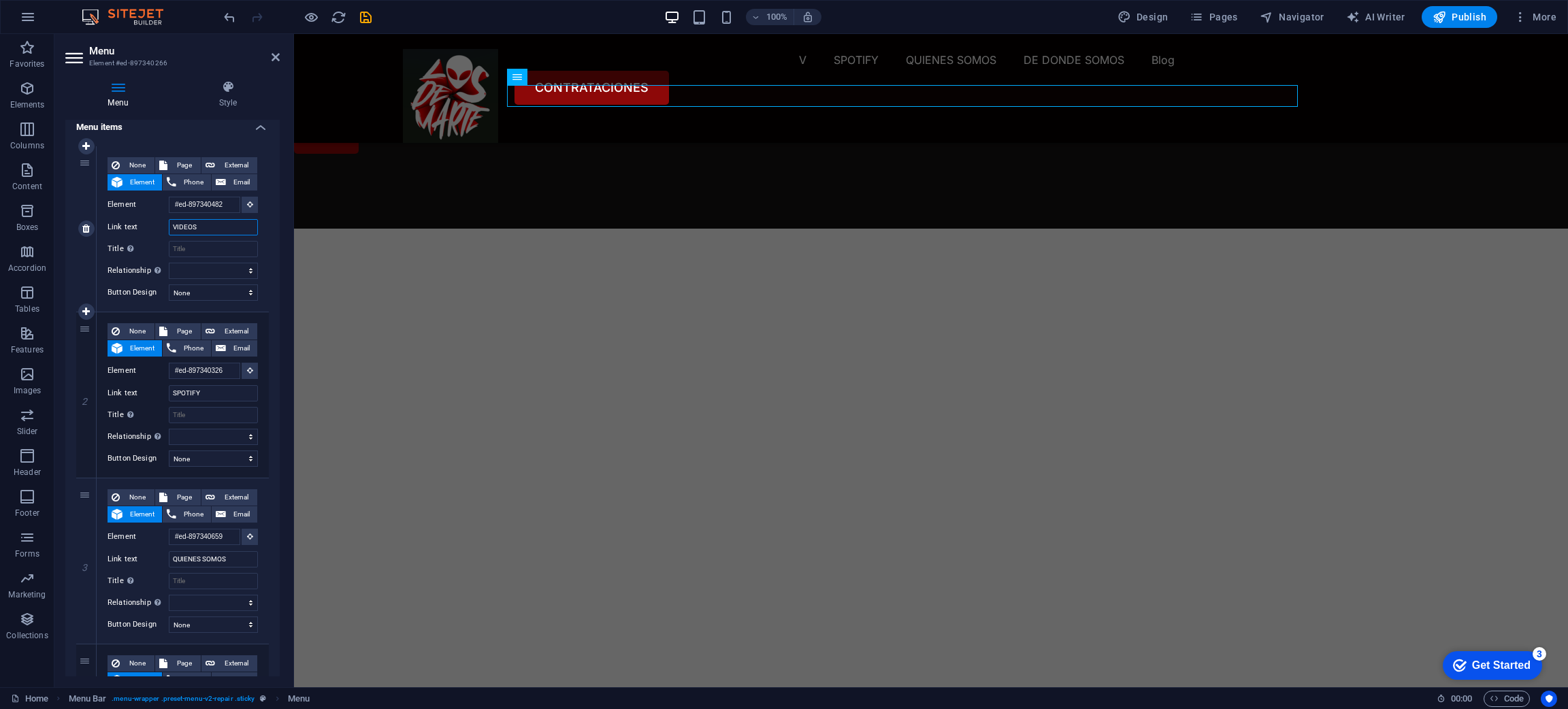
select select
type input "VIDEOS"
click at [1100, 71] on nav "VIDEOS SPOTIFY QUIENES SOMOS DE DONDE SOMOS Blog" at bounding box center [931, 60] width 1056 height 22
click at [274, 51] on icon at bounding box center [276, 57] width 8 height 11
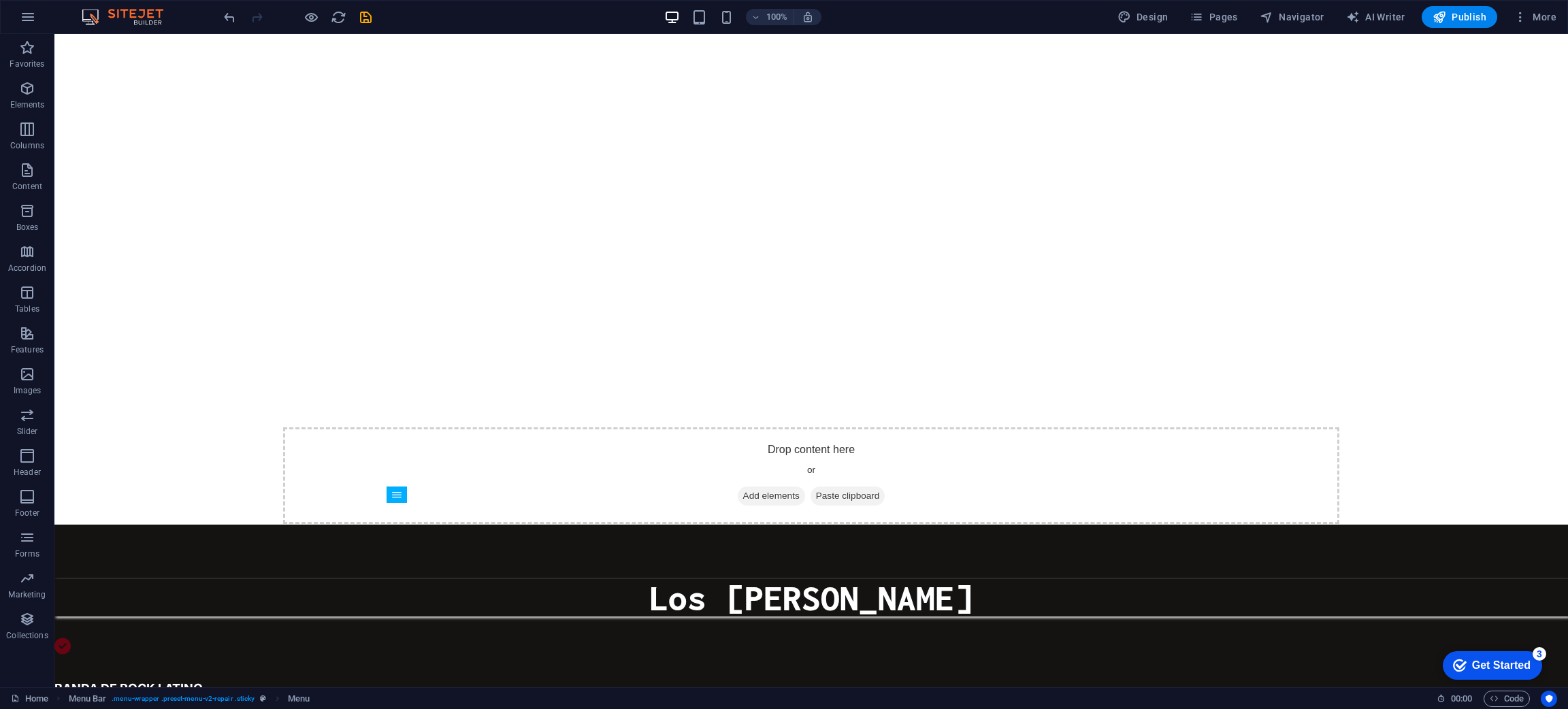
scroll to position [0, 0]
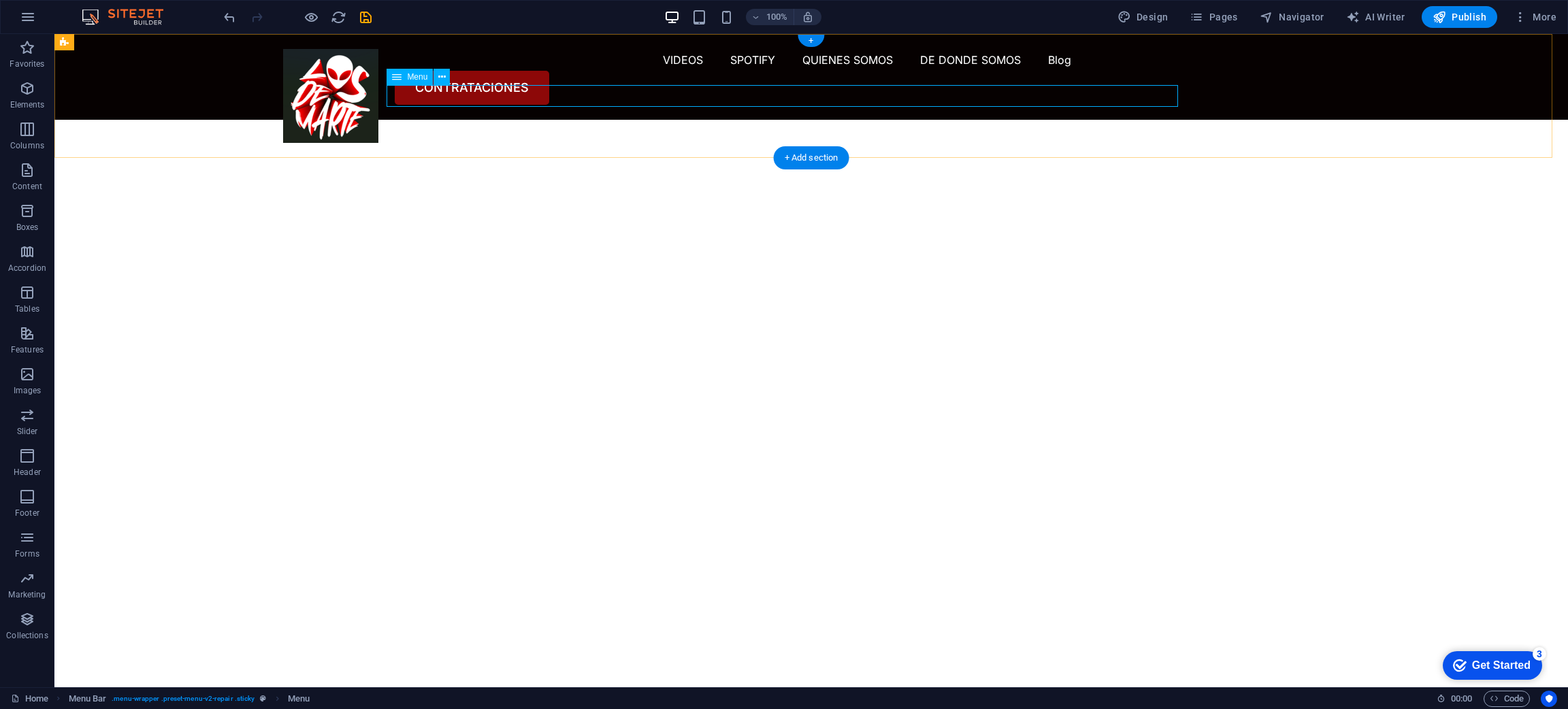
click at [969, 71] on nav "VIDEOS SPOTIFY QUIENES SOMOS DE DONDE SOMOS Blog" at bounding box center [811, 60] width 1056 height 22
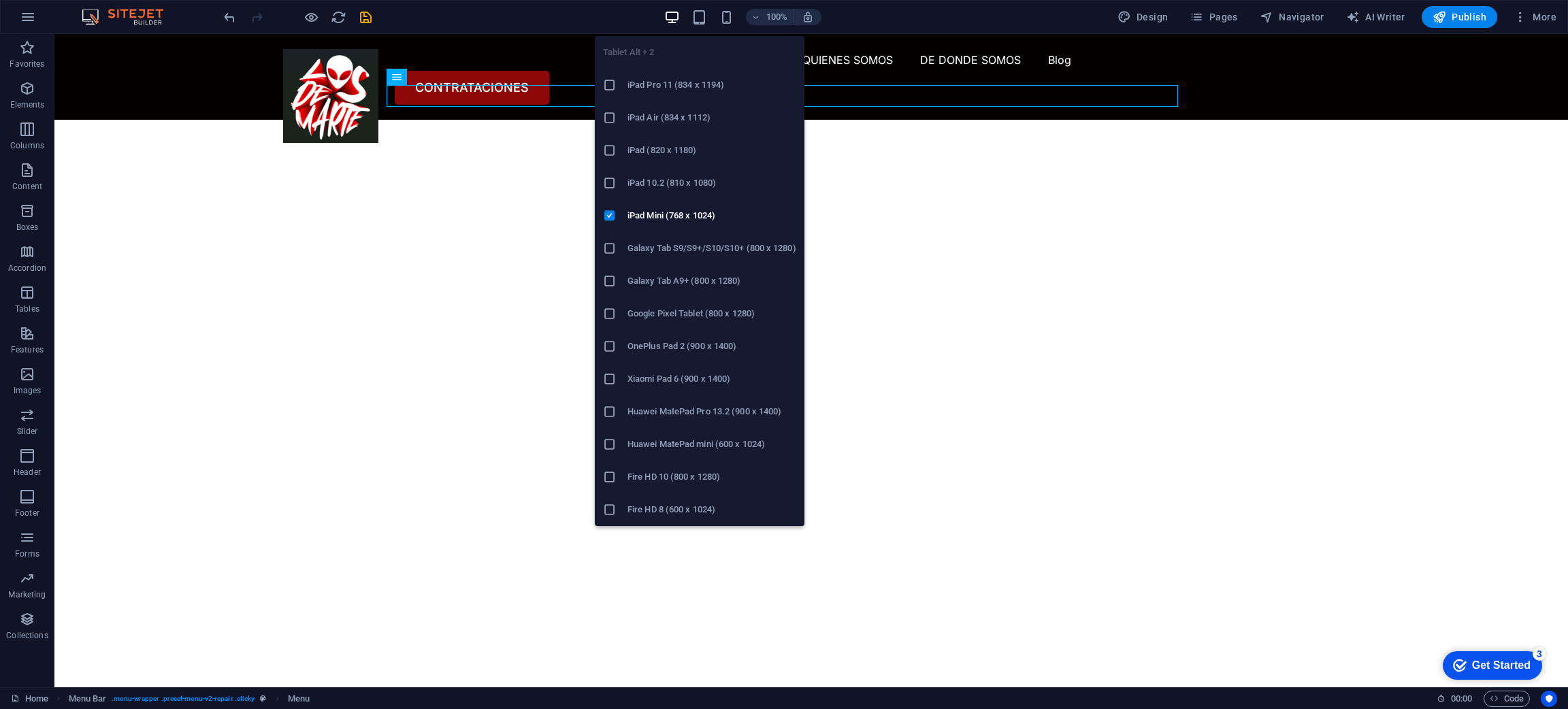
click at [701, 25] on div "Tablet Alt + 2 iPad Pro 11 (834 x 1194) iPad Air (834 x 1112) iPad (820 x 1180)…" at bounding box center [699, 275] width 210 height 501
click at [707, 18] on icon "button" at bounding box center [699, 17] width 16 height 16
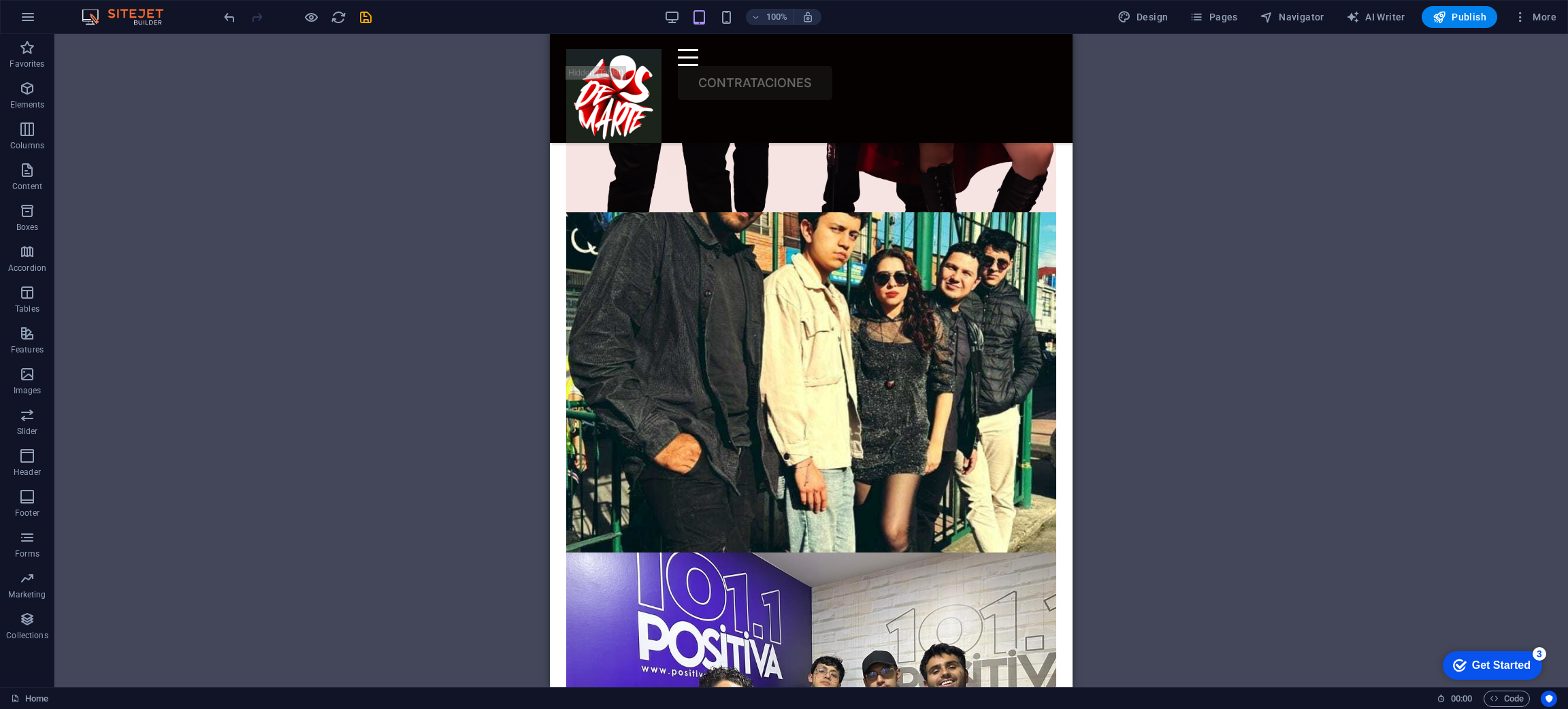
scroll to position [5937, 0]
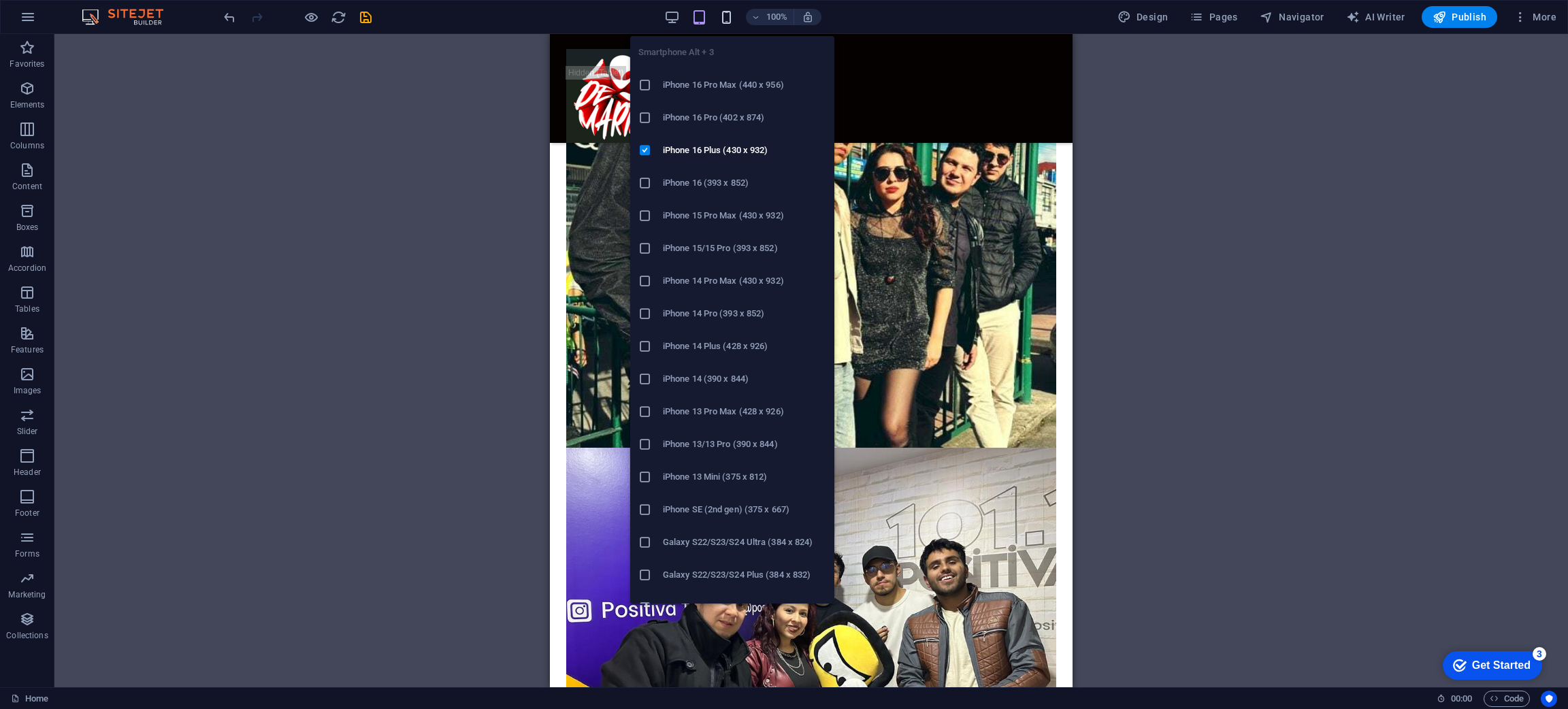
click at [724, 12] on icon "button" at bounding box center [726, 17] width 16 height 16
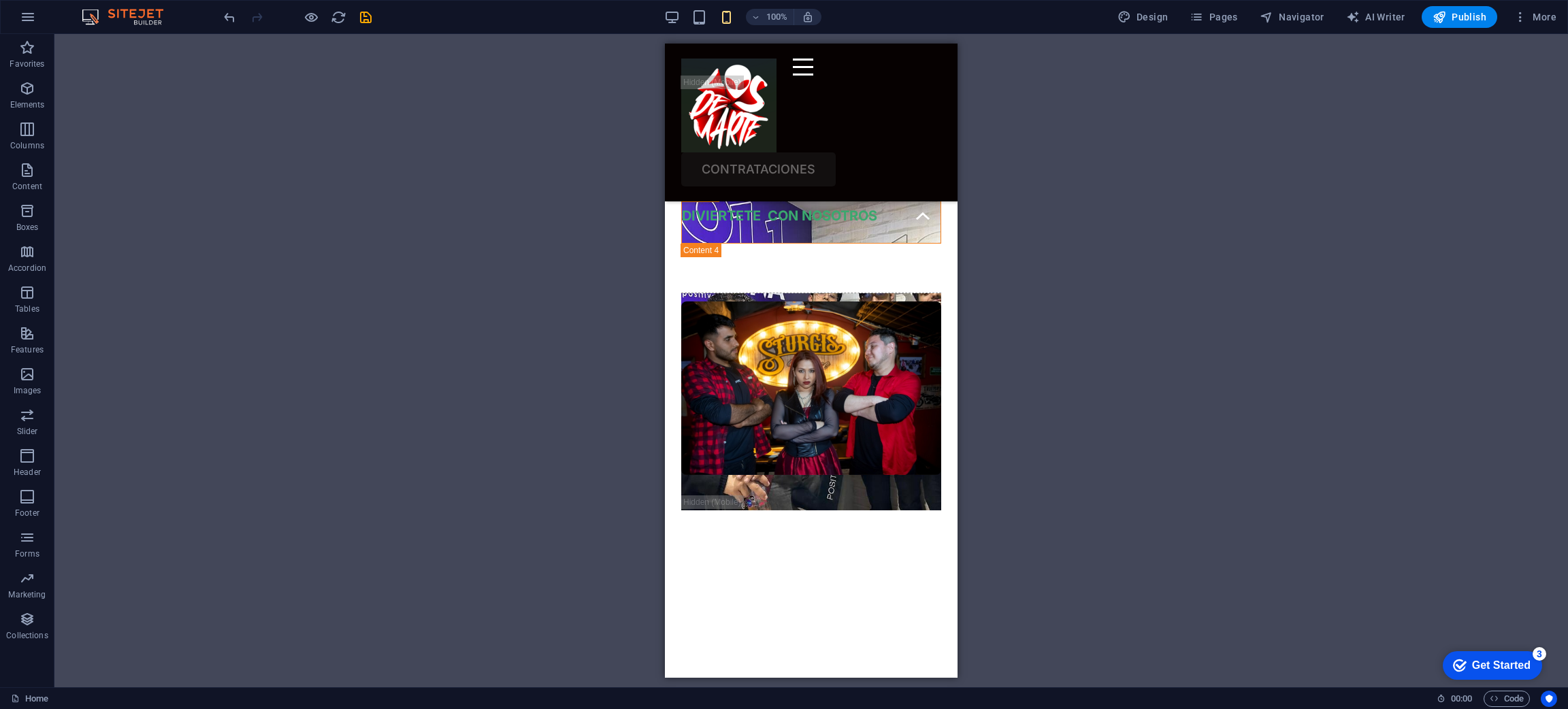
drag, startPoint x: 945, startPoint y: 522, endPoint x: 1753, endPoint y: 584, distance: 810.4
click at [1084, 438] on div "H1 Container Spacer Spacer Menu Bar Menu Button 2 columns Container Container C…" at bounding box center [810, 360] width 1513 height 653
click at [1303, 152] on div "H1 Container Spacer Spacer Menu Bar Menu Button 2 columns Container Container C…" at bounding box center [810, 360] width 1513 height 653
click at [361, 19] on icon "save" at bounding box center [365, 17] width 16 height 16
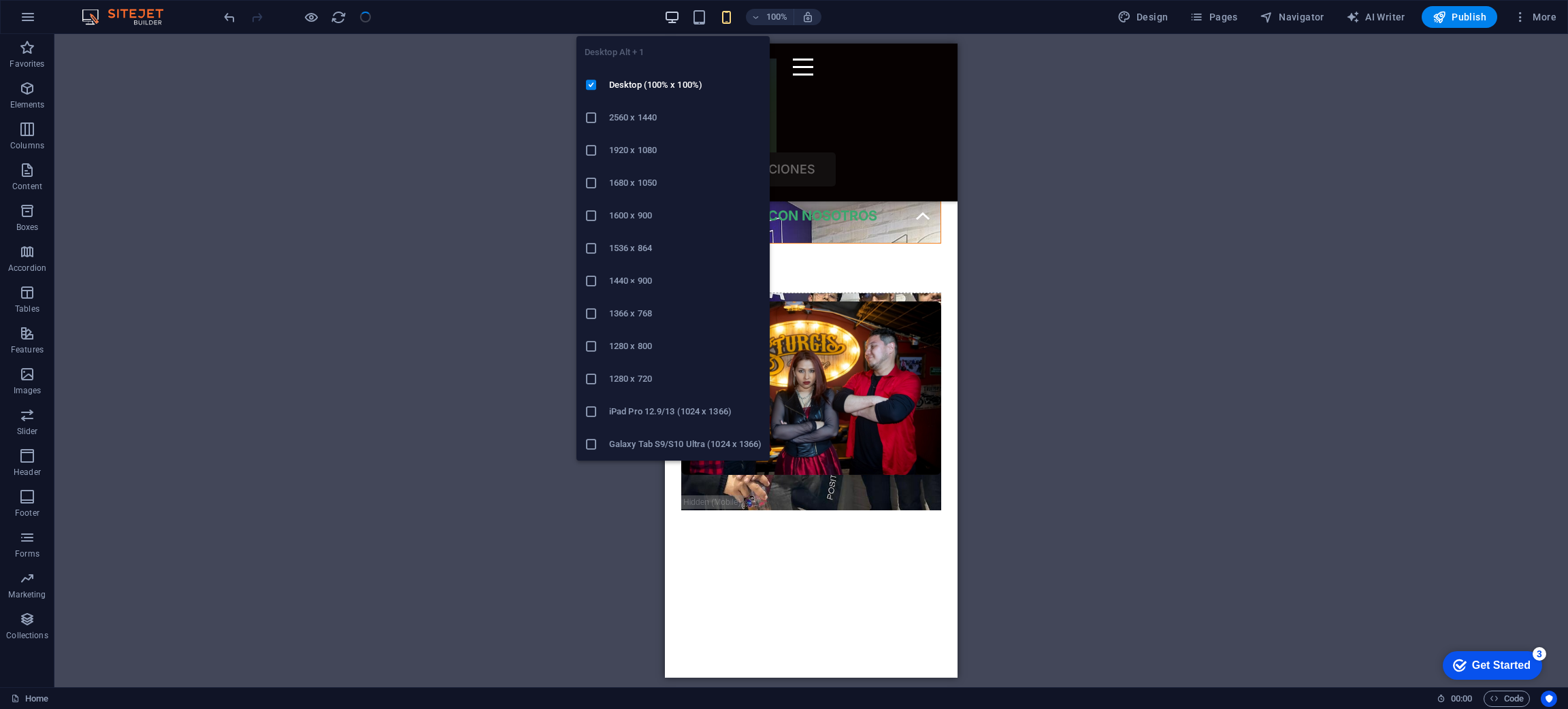
click at [672, 10] on icon "button" at bounding box center [672, 17] width 16 height 16
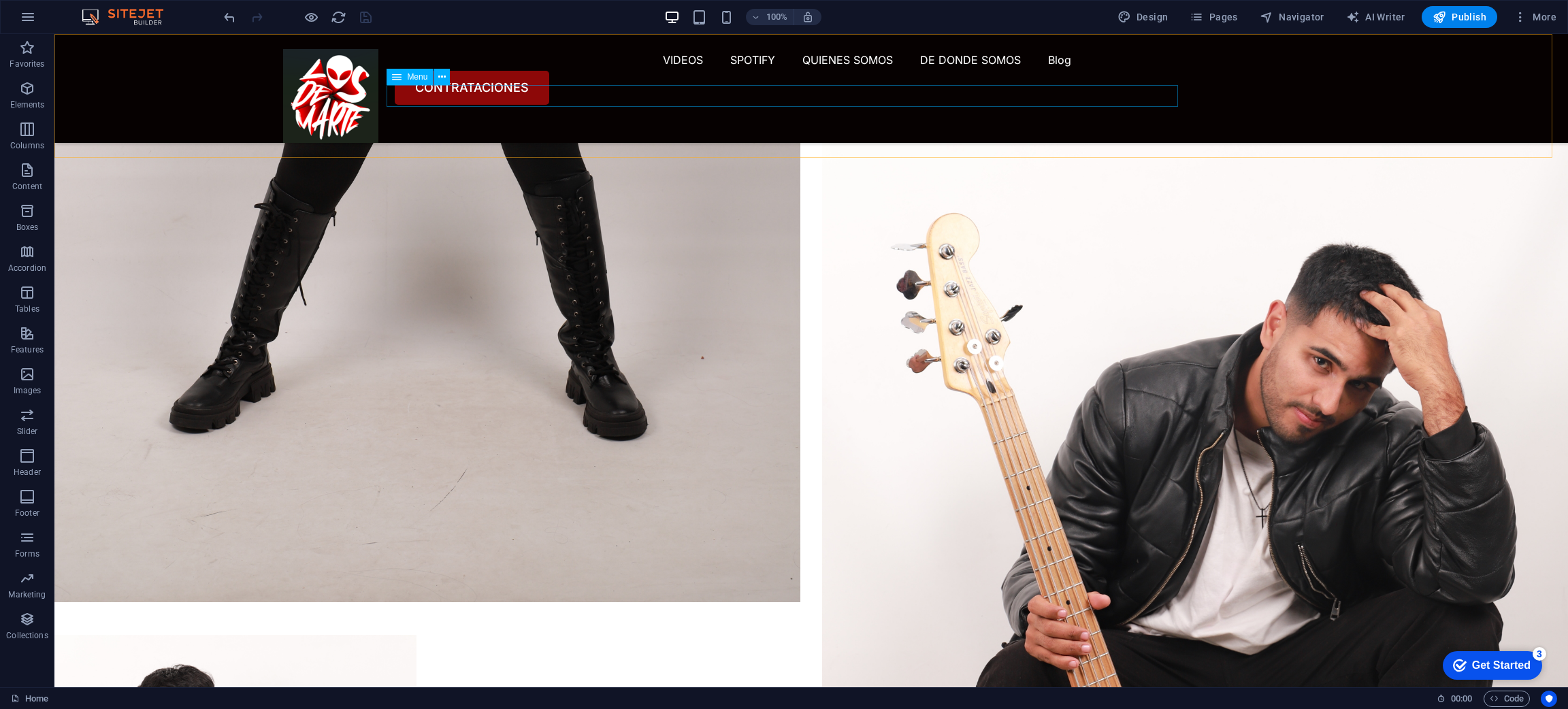
click at [967, 71] on nav "VIDEOS SPOTIFY QUIENES SOMOS DE DONDE SOMOS Blog" at bounding box center [811, 60] width 1056 height 22
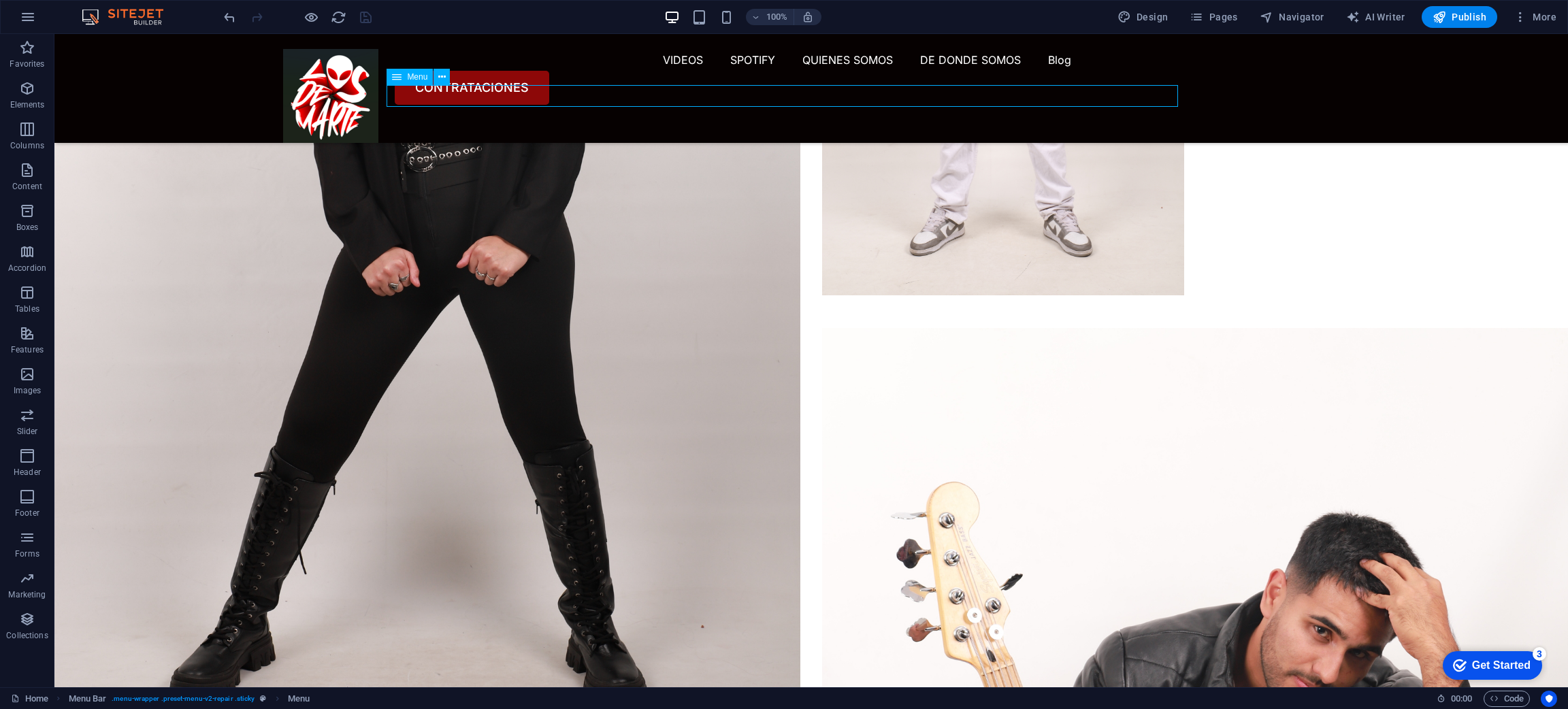
select select "1"
select select
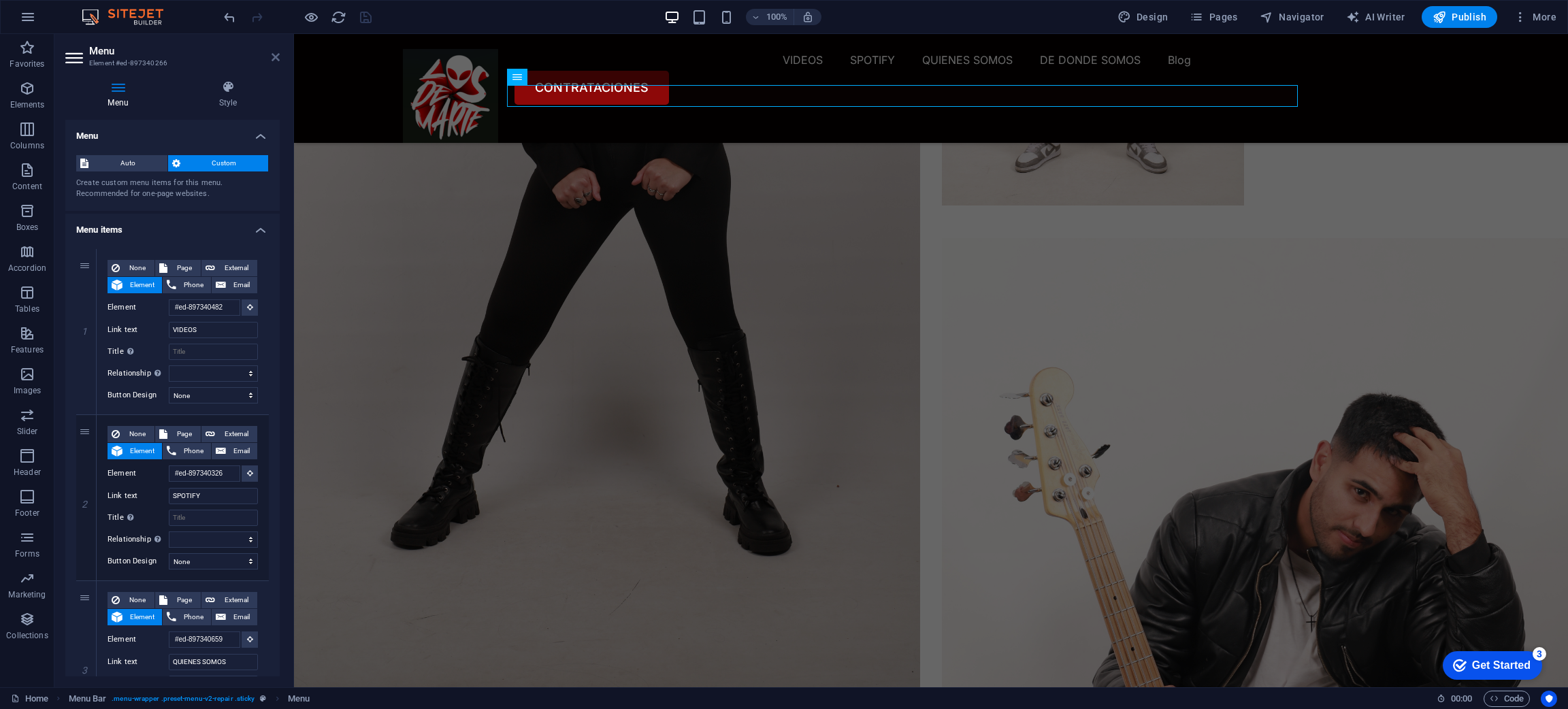
click at [272, 53] on icon at bounding box center [276, 57] width 8 height 11
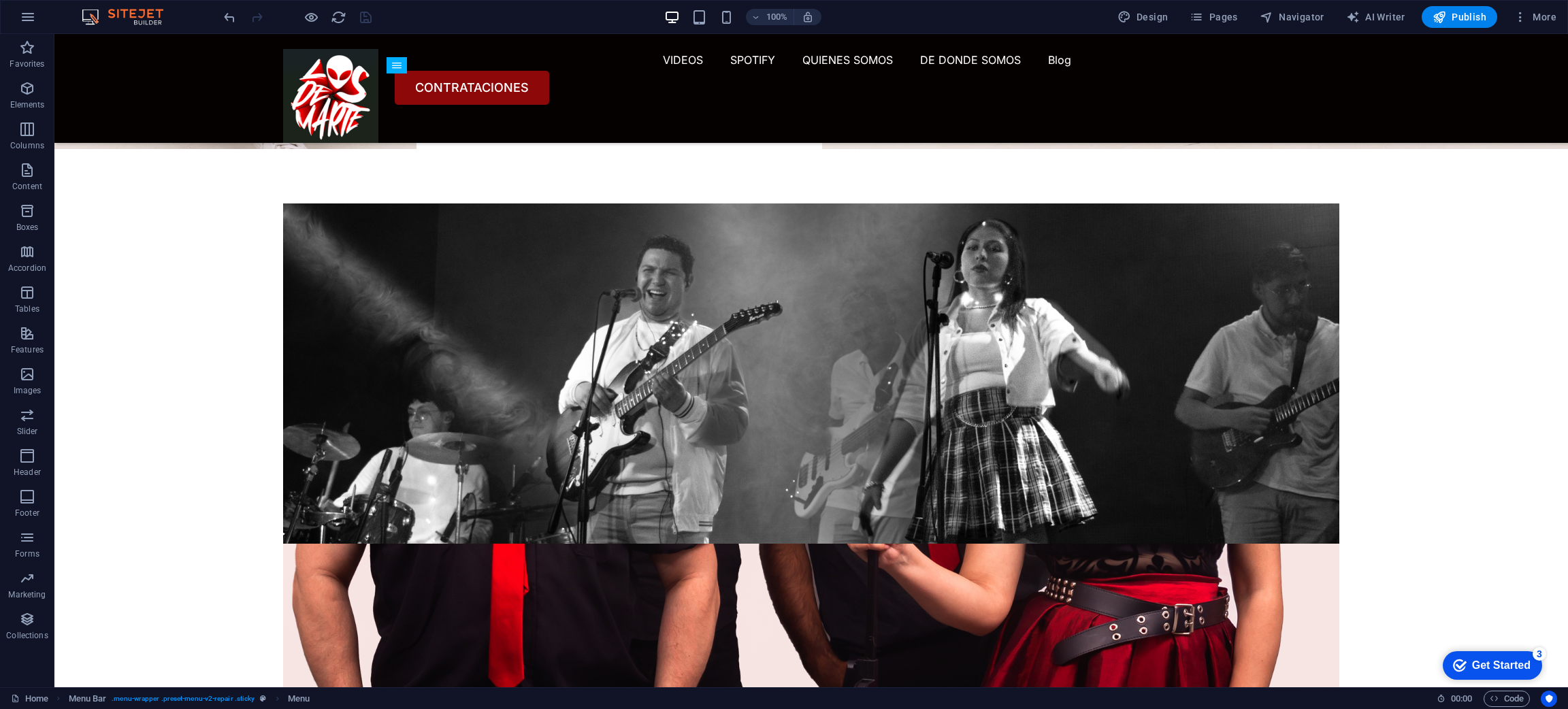
scroll to position [6976, 0]
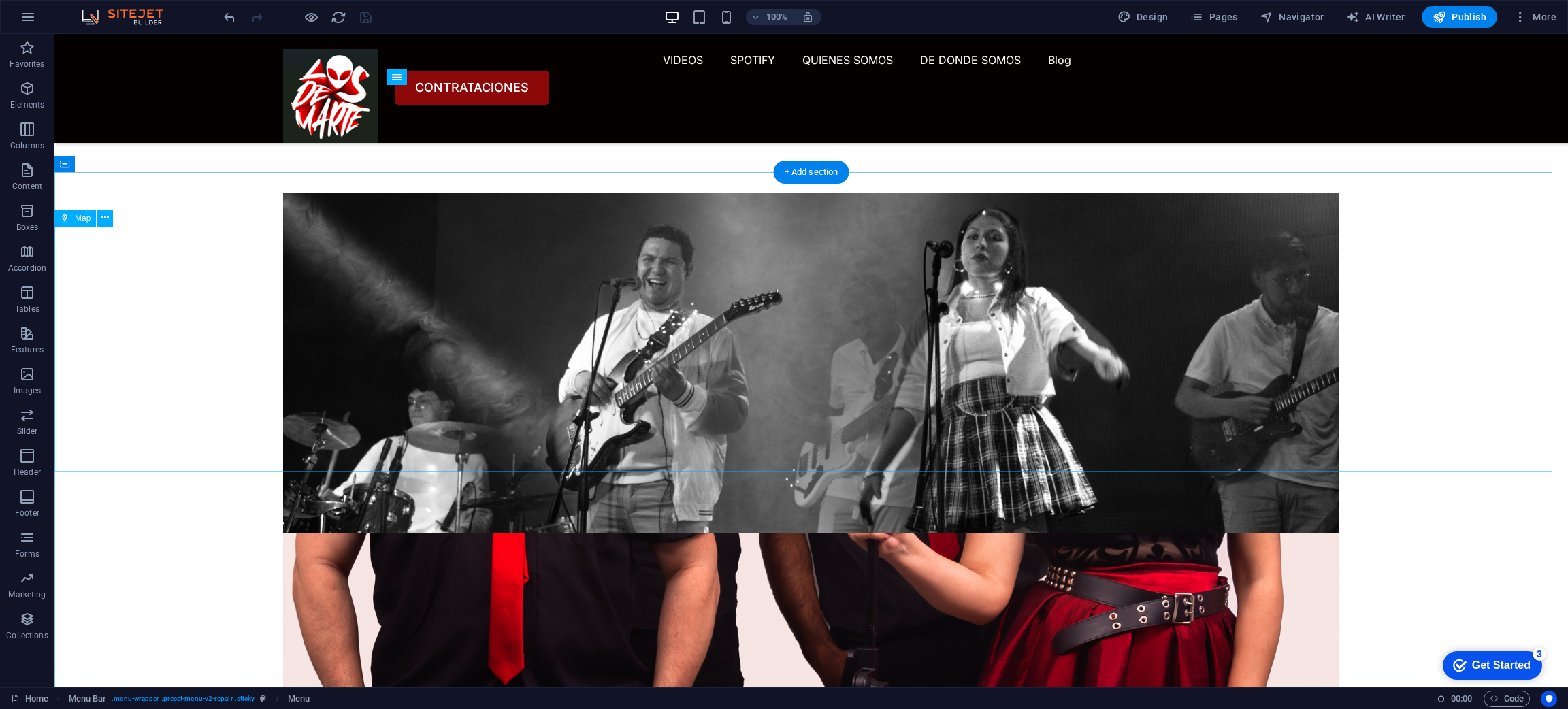
select select "1"
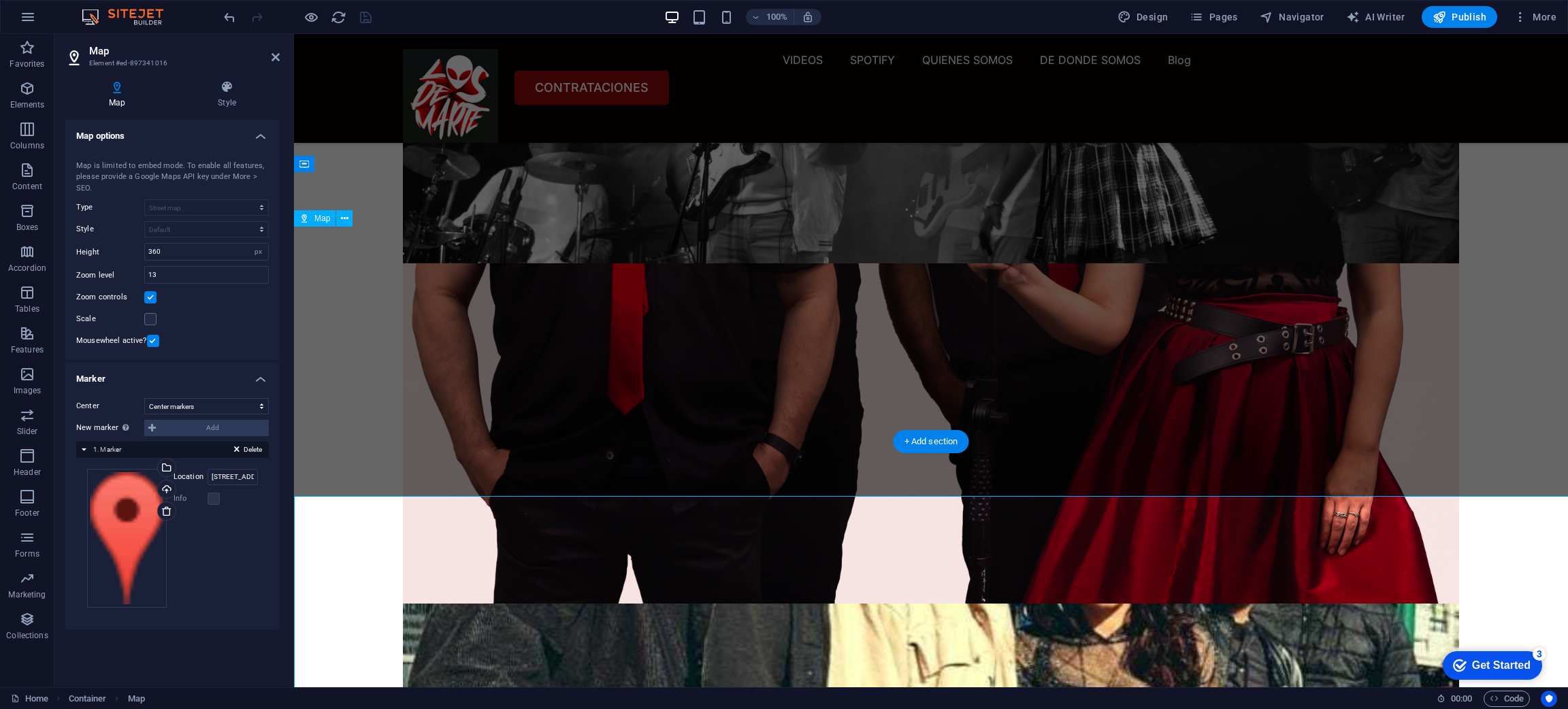
scroll to position [6707, 0]
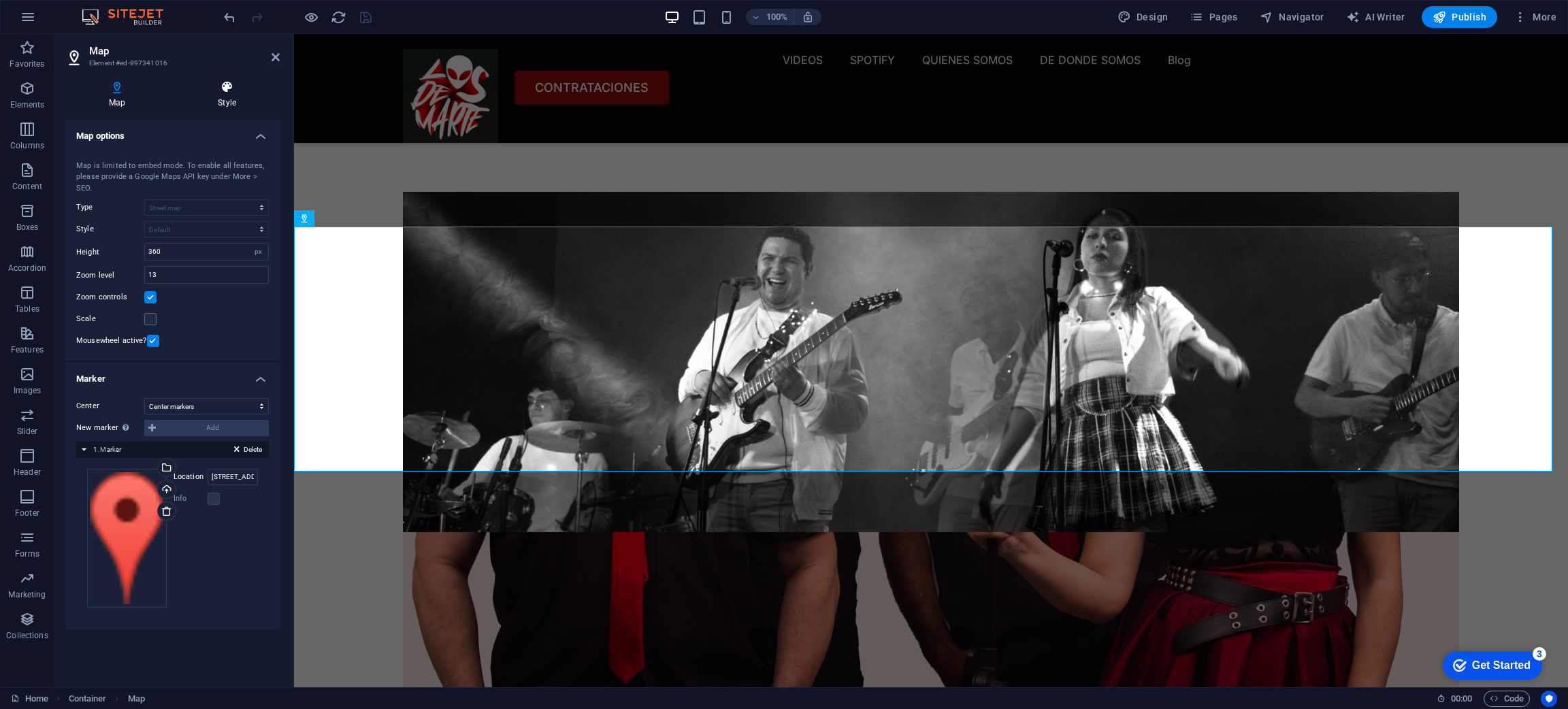
click at [223, 96] on h4 "Style" at bounding box center [227, 94] width 106 height 28
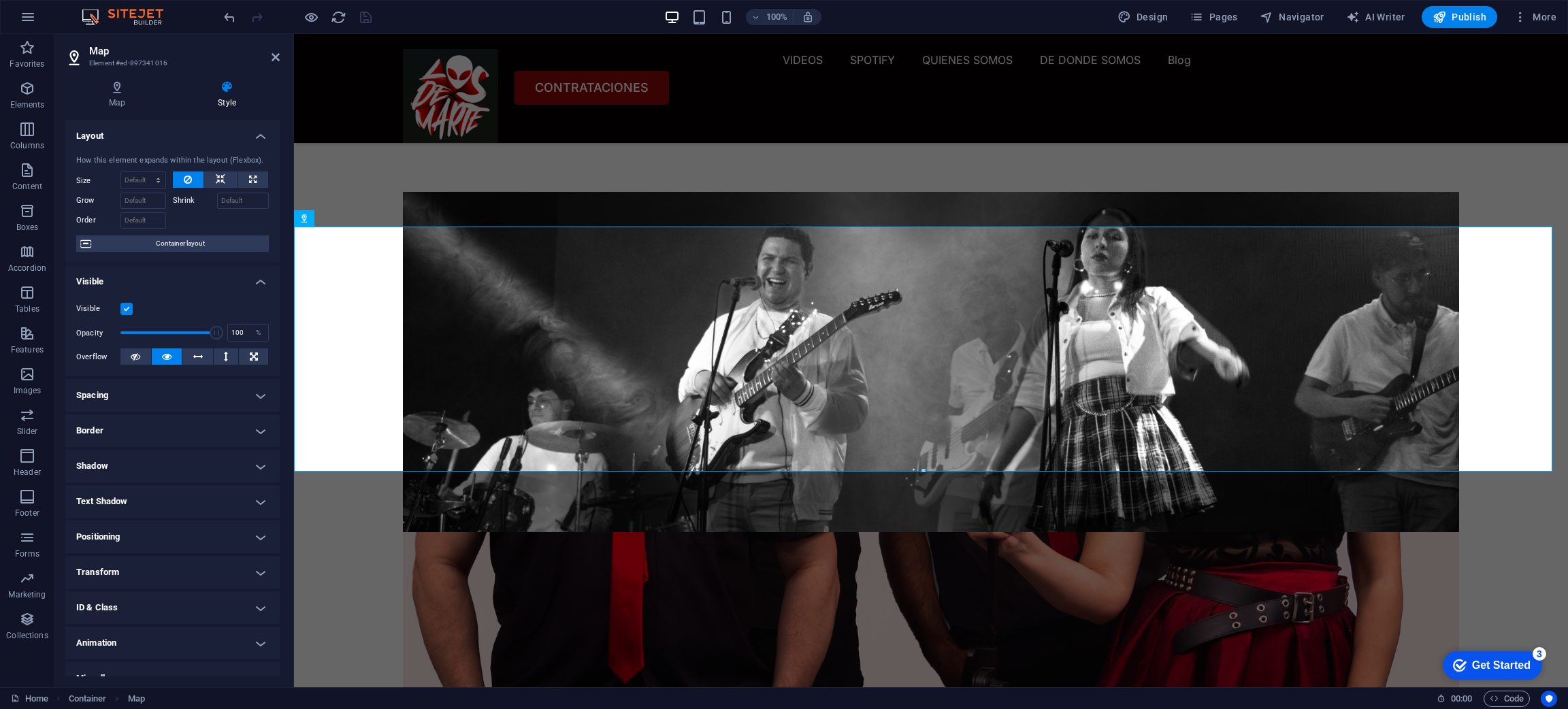
drag, startPoint x: 276, startPoint y: 223, endPoint x: 278, endPoint y: 284, distance: 61.0
click at [278, 284] on div "Layout How this element expands within the layout (Flexbox). Size Default auto …" at bounding box center [172, 398] width 215 height 557
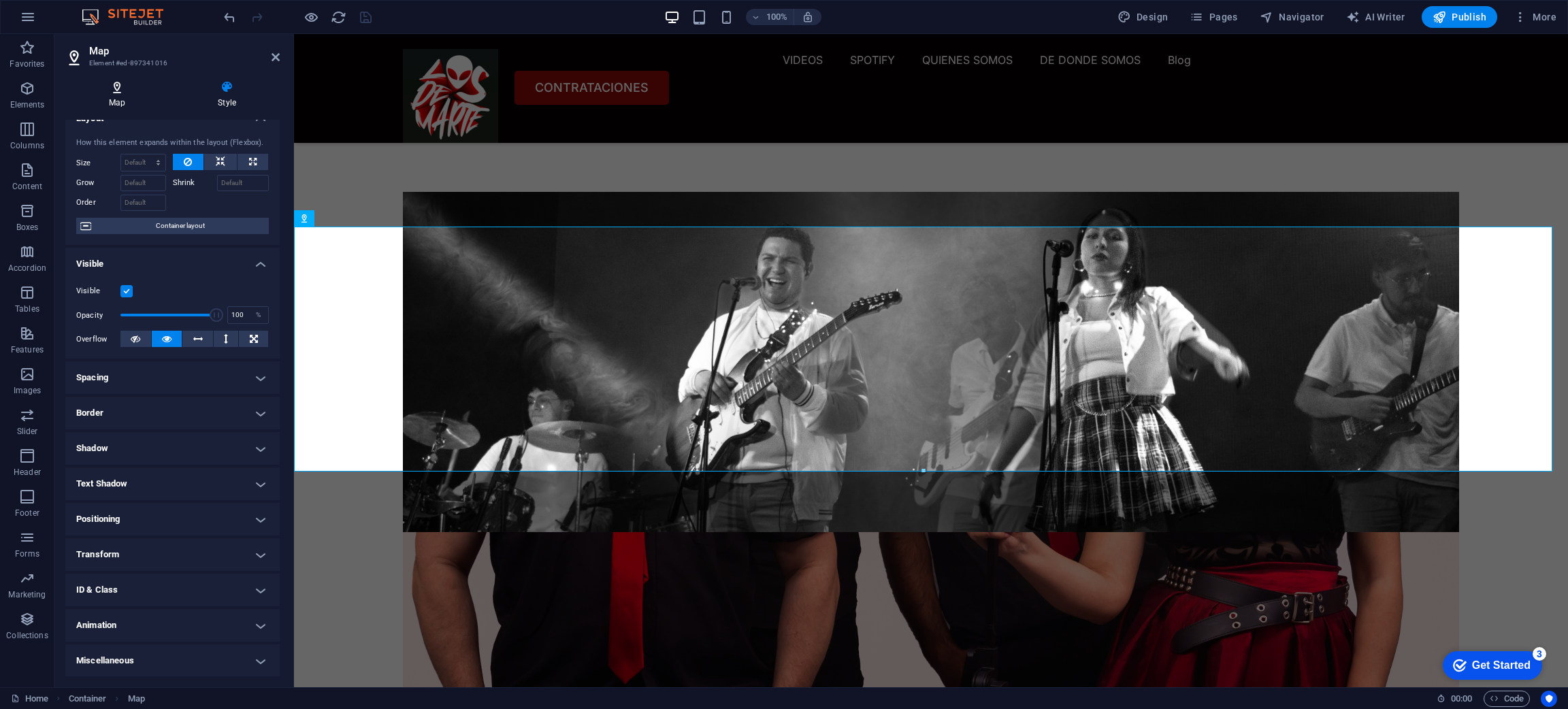
click at [117, 85] on icon at bounding box center [117, 87] width 103 height 14
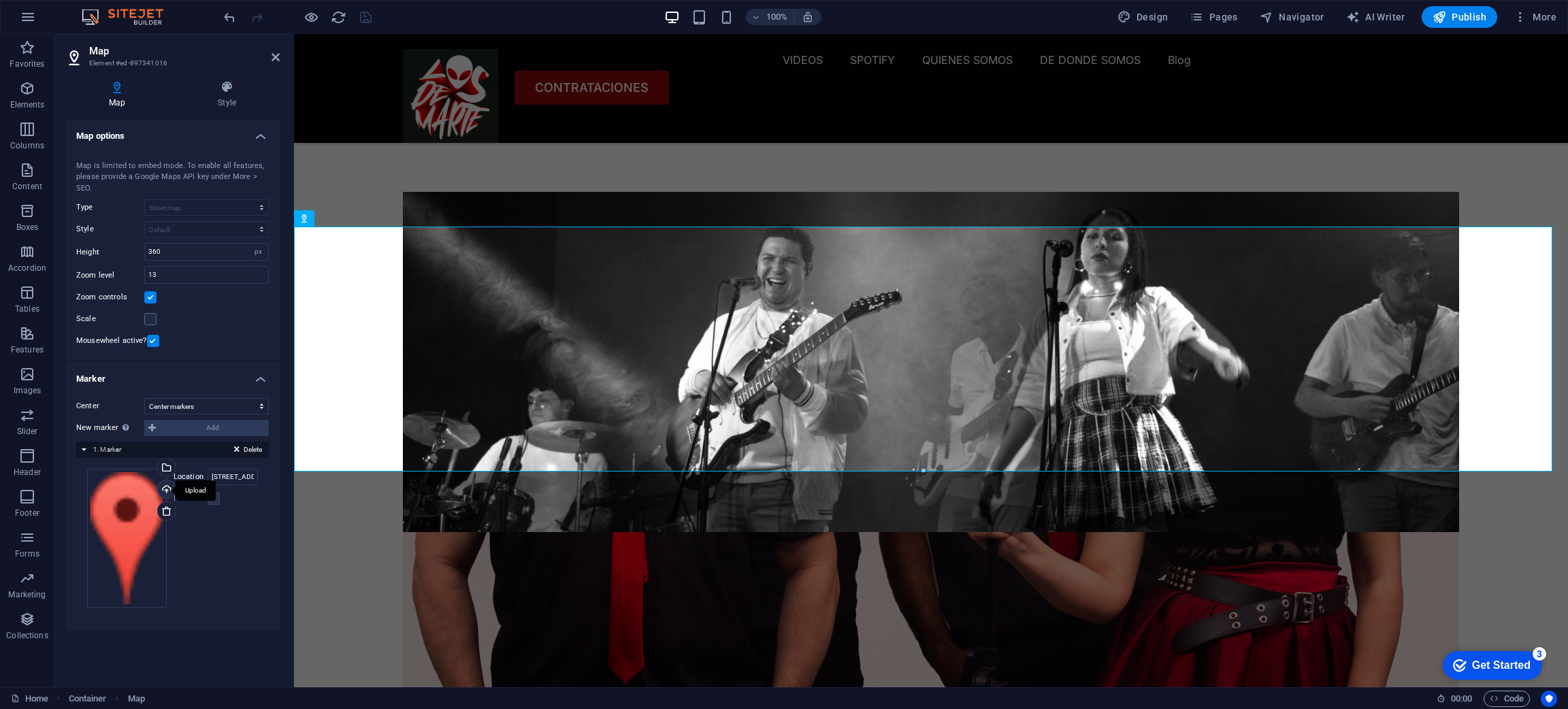
click at [168, 487] on div "Upload" at bounding box center [165, 490] width 20 height 20
click at [225, 92] on icon at bounding box center [227, 87] width 106 height 14
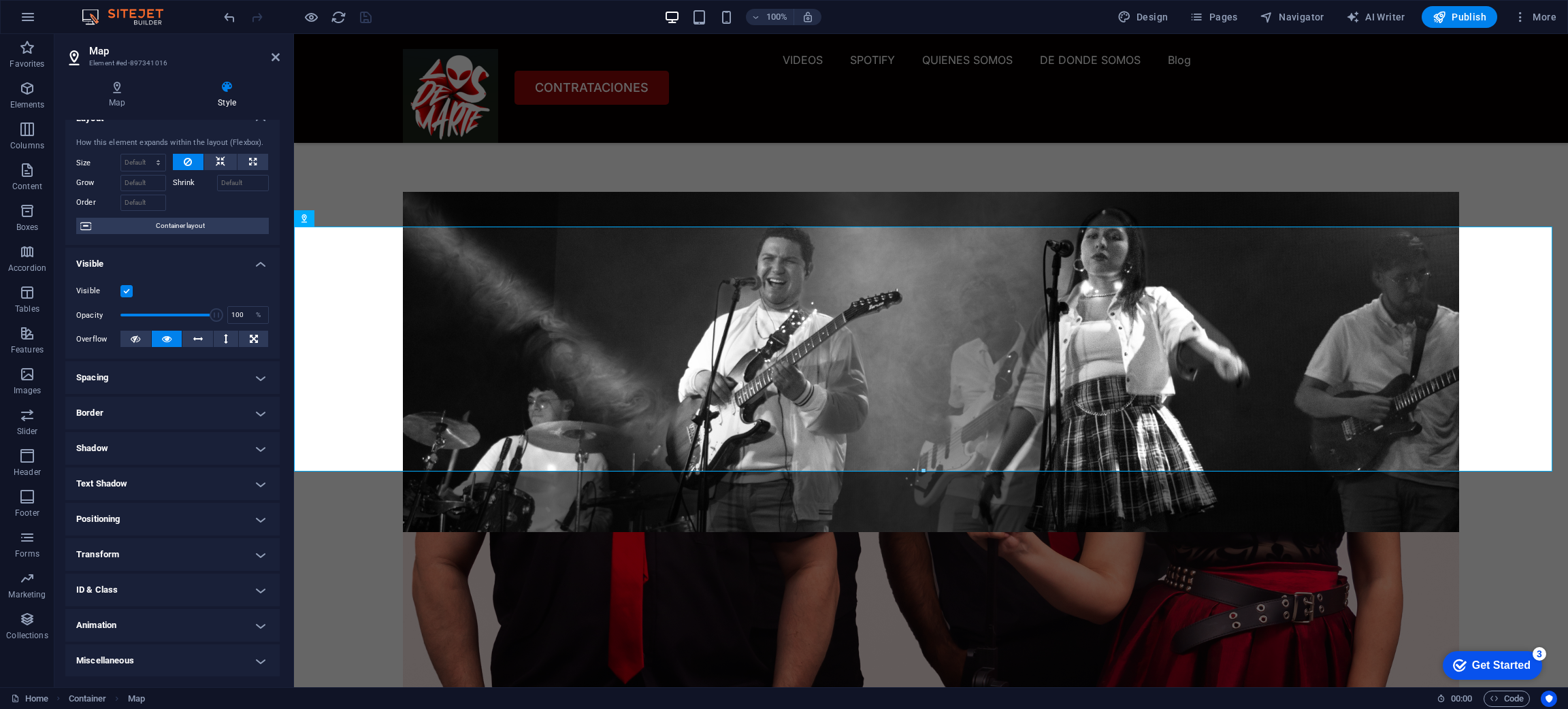
drag, startPoint x: 276, startPoint y: 249, endPoint x: 273, endPoint y: 301, distance: 52.1
click at [273, 301] on li "Visible Visible Opacity 100 % Overflow" at bounding box center [172, 303] width 215 height 111
click at [275, 52] on icon at bounding box center [276, 57] width 8 height 11
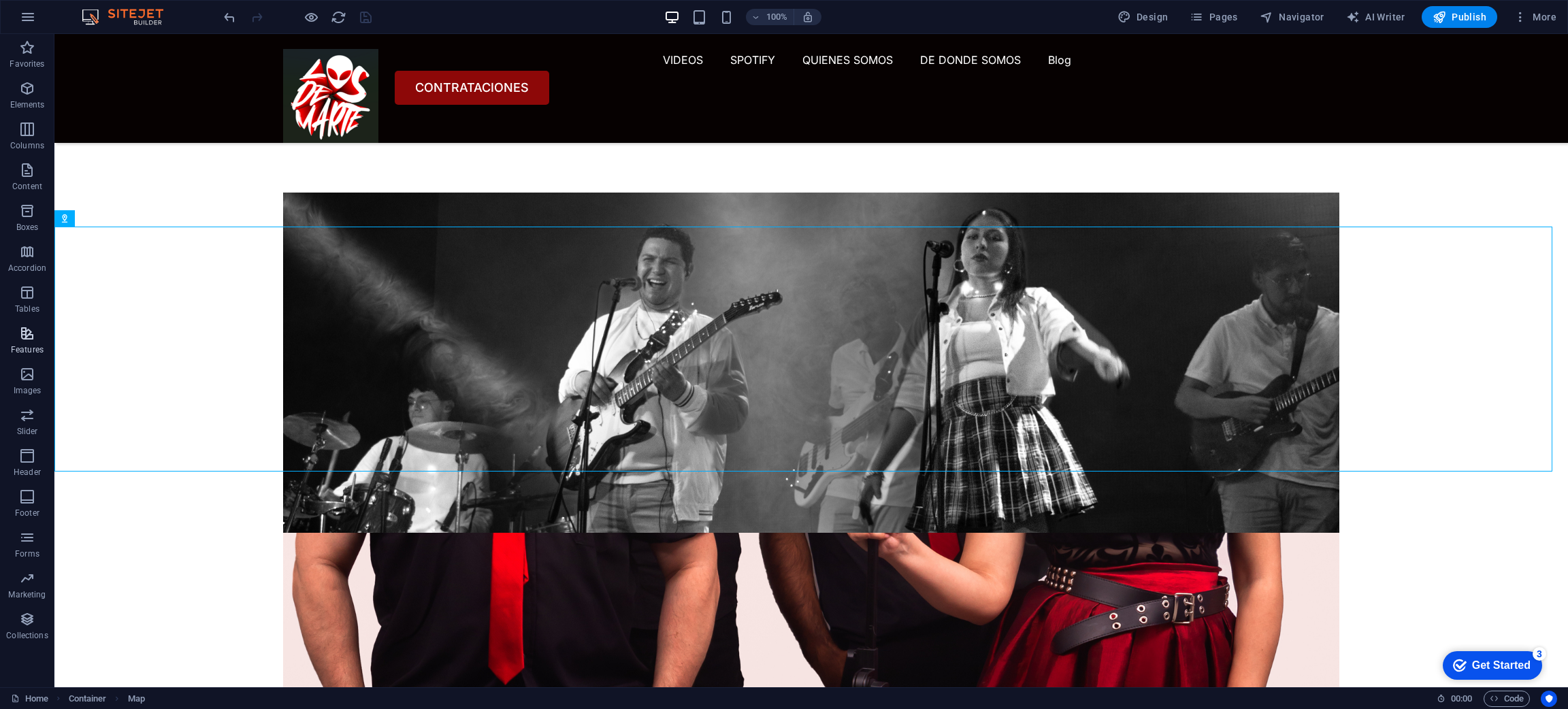
click at [40, 338] on span "Features" at bounding box center [27, 341] width 54 height 33
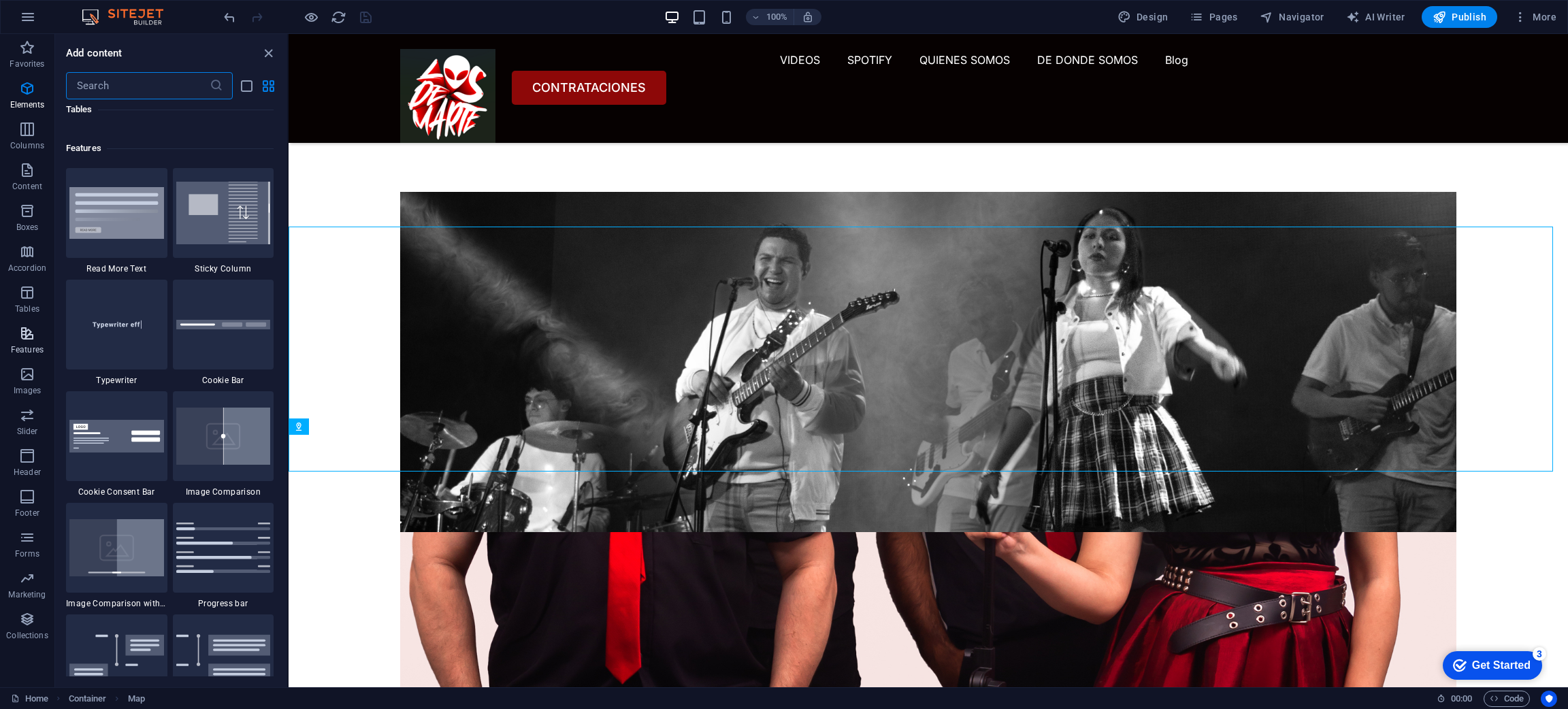
scroll to position [5302, 0]
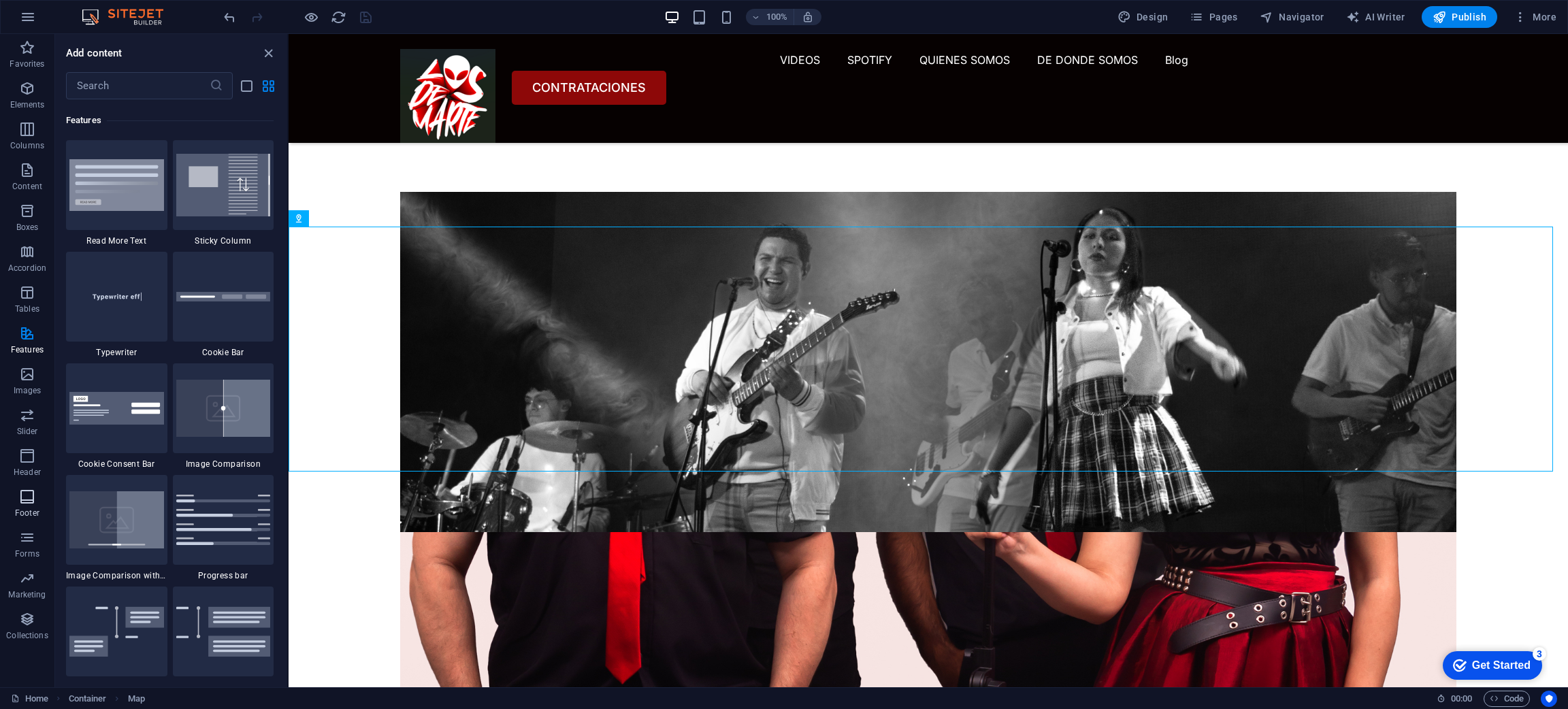
click at [27, 512] on p "Footer" at bounding box center [27, 513] width 24 height 11
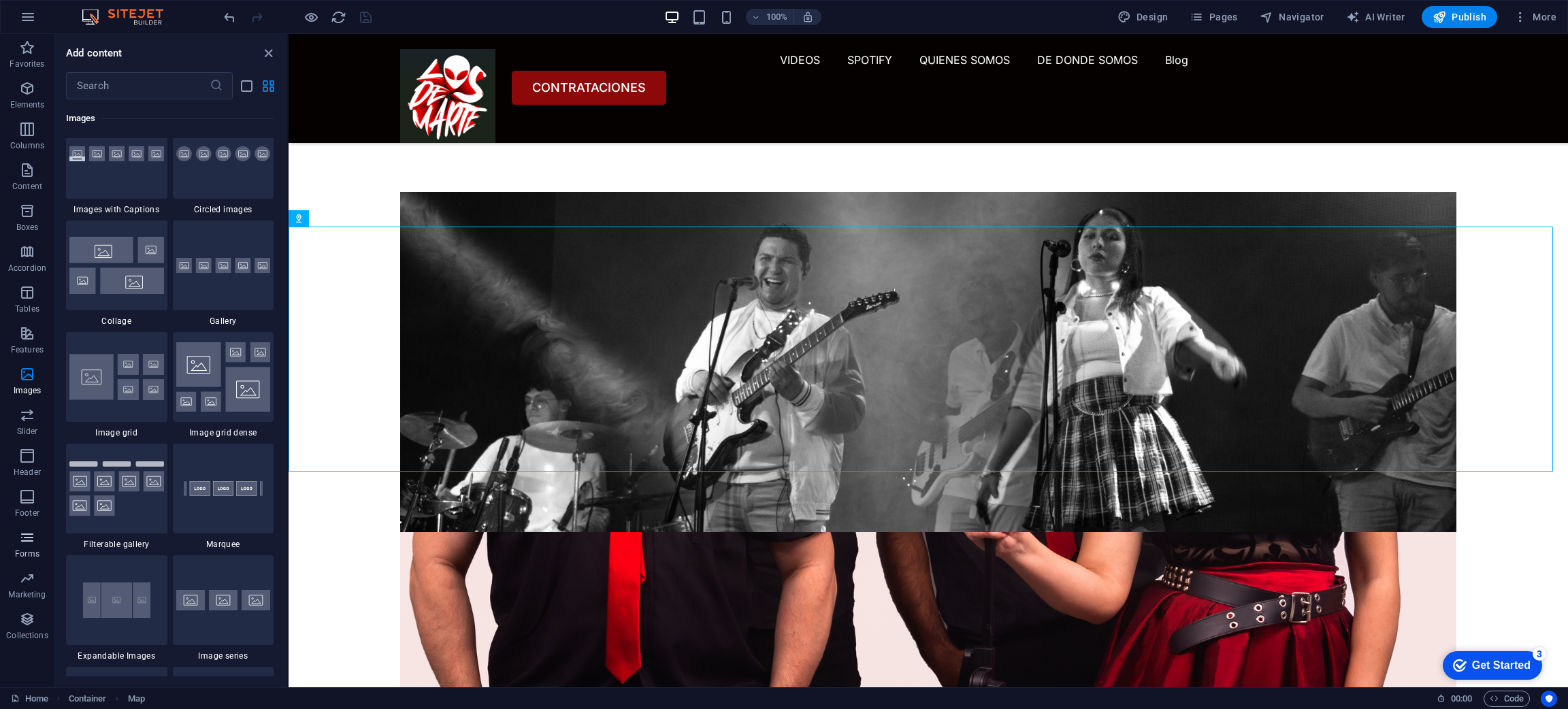
scroll to position [9005, 0]
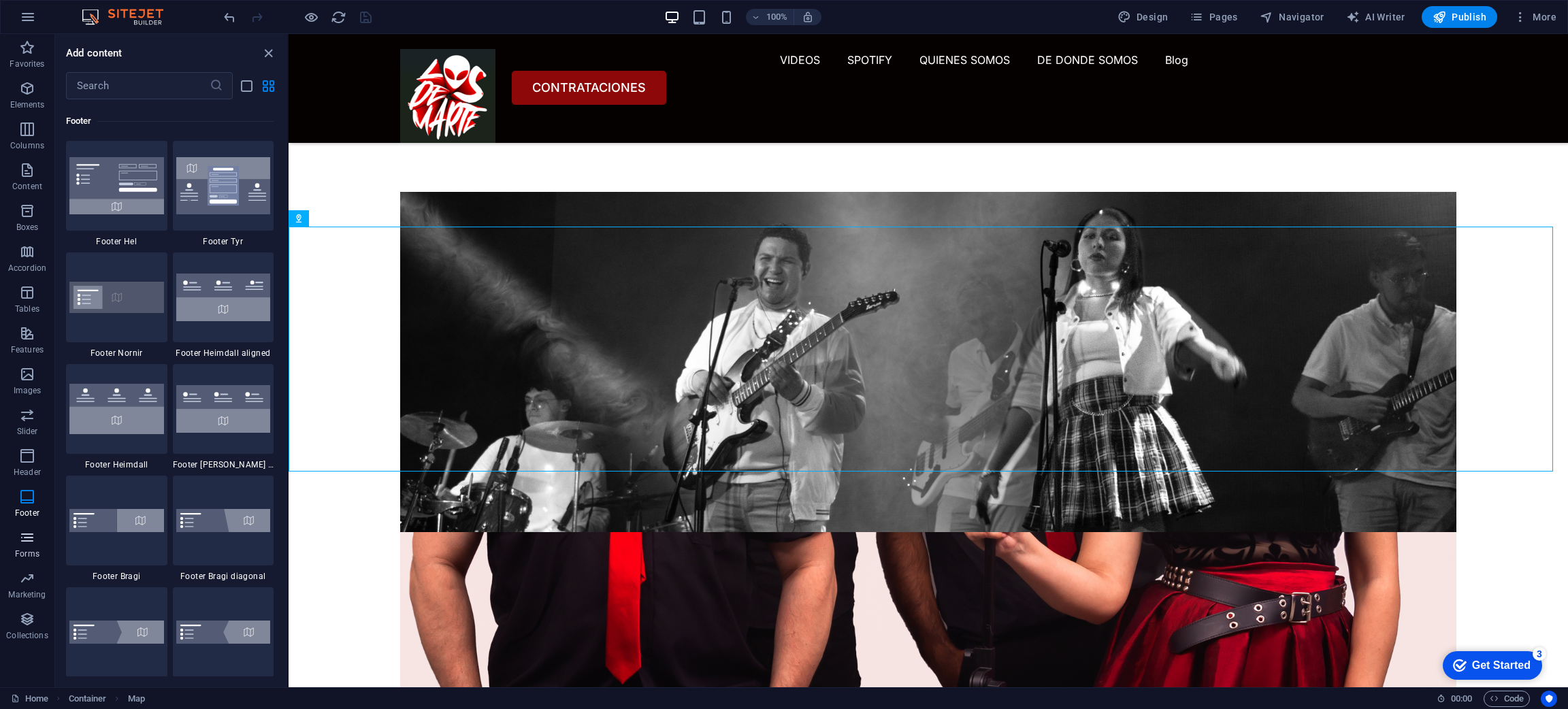
click at [25, 545] on icon "button" at bounding box center [27, 537] width 17 height 17
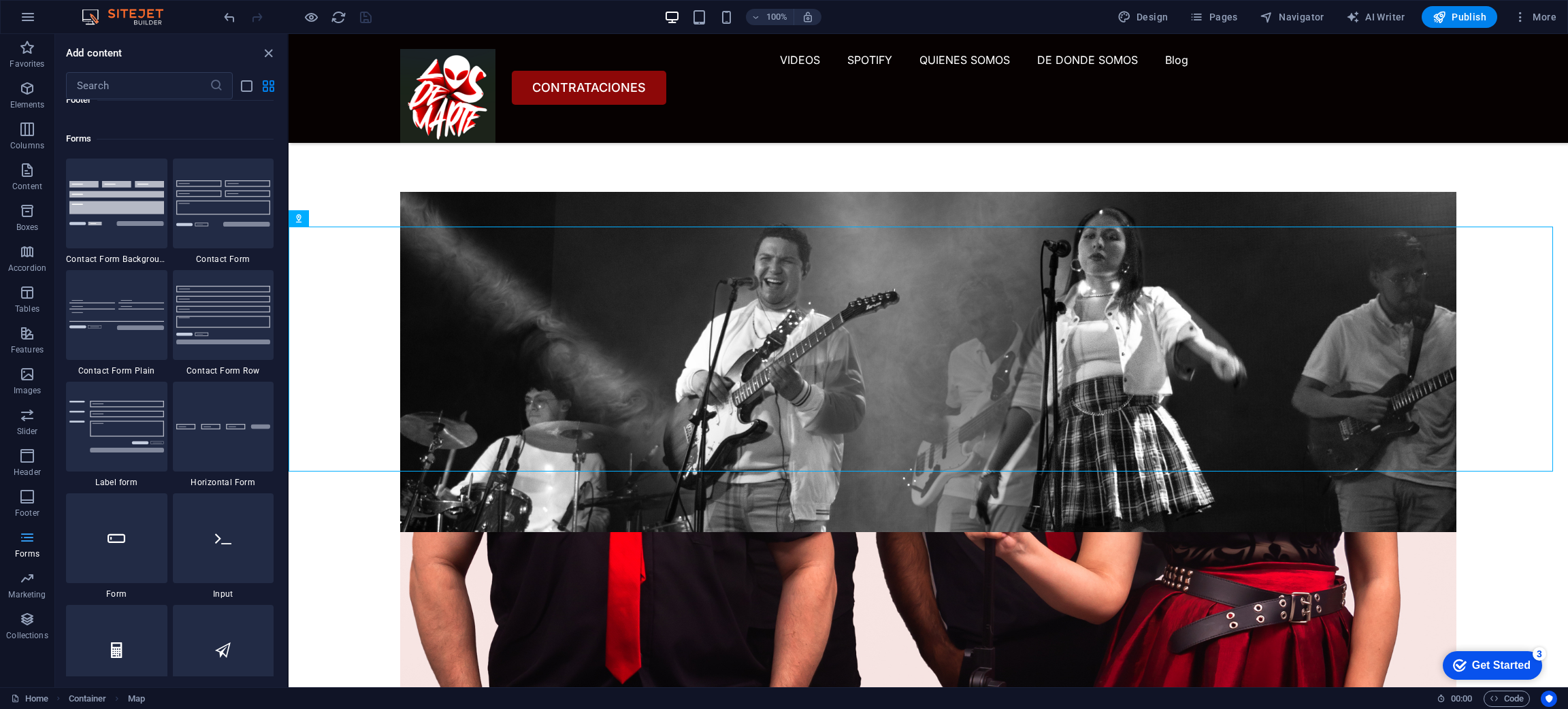
scroll to position [9932, 0]
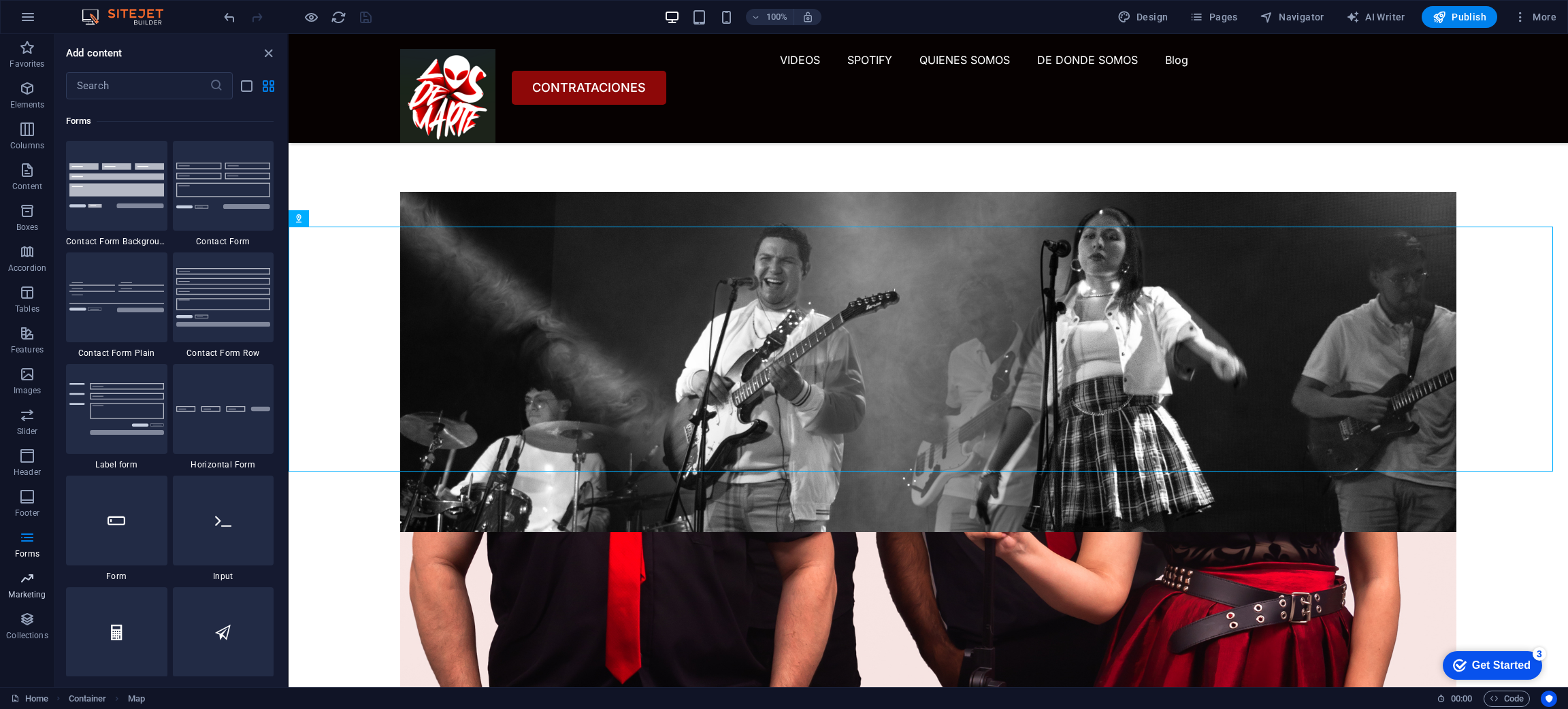
click at [25, 585] on icon "button" at bounding box center [27, 578] width 17 height 17
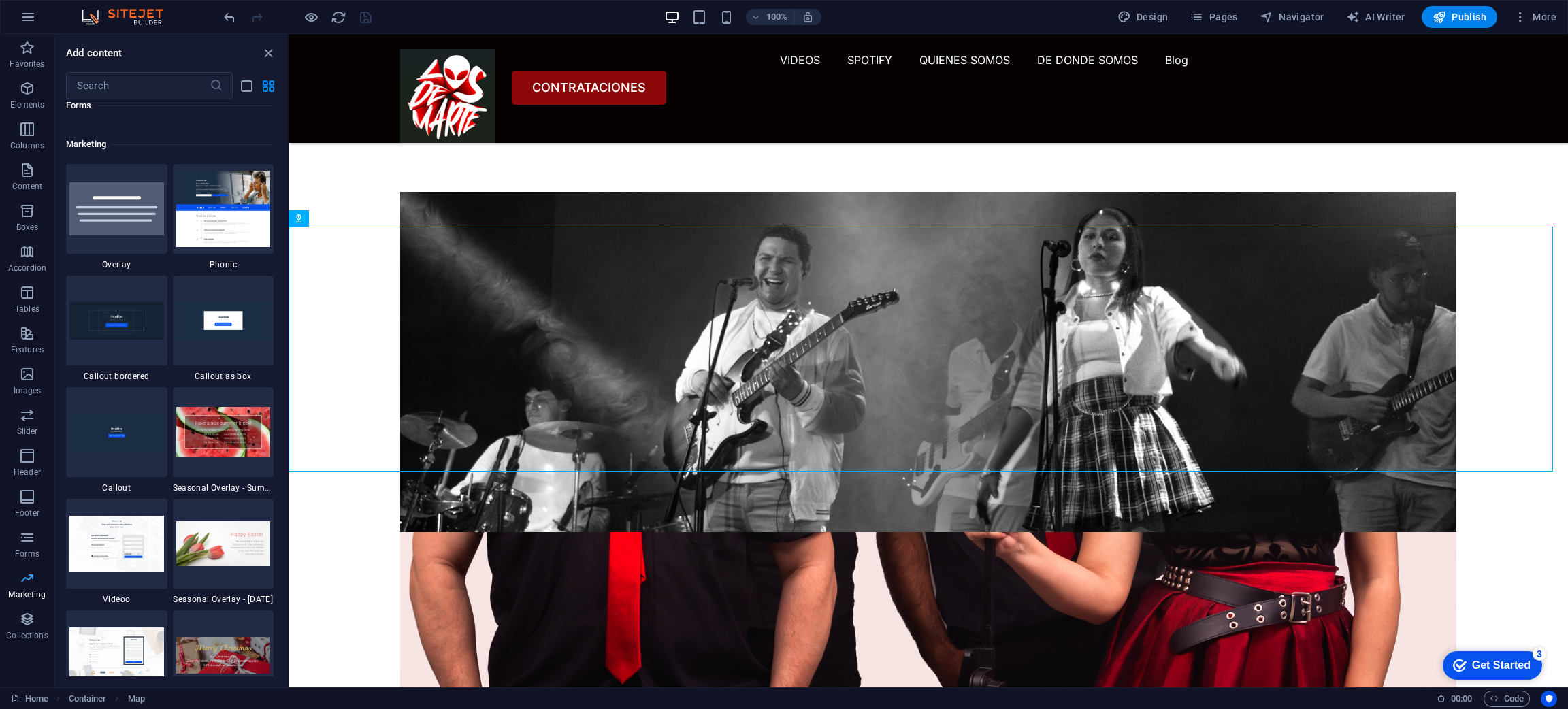
scroll to position [11082, 0]
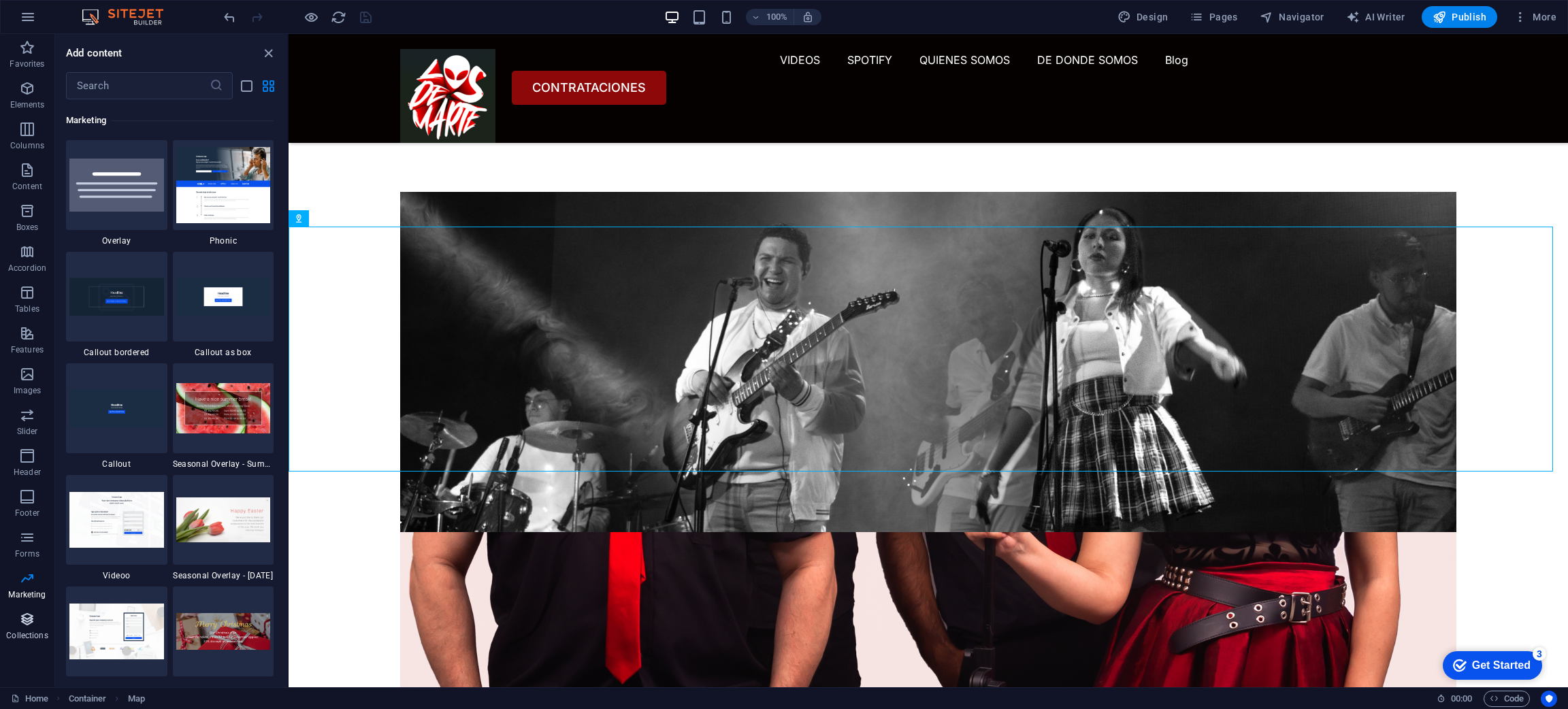
click at [29, 622] on icon "button" at bounding box center [27, 619] width 17 height 17
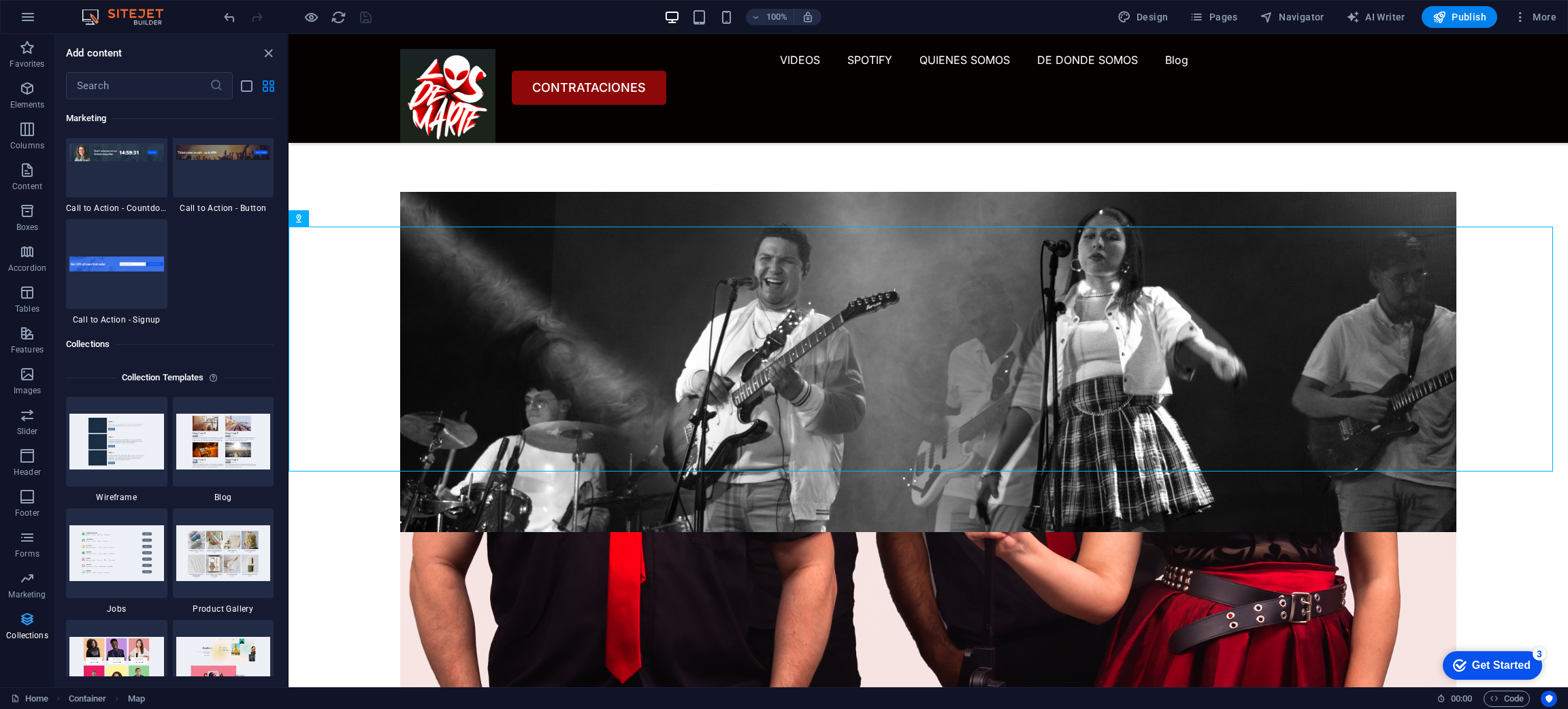
scroll to position [12453, 0]
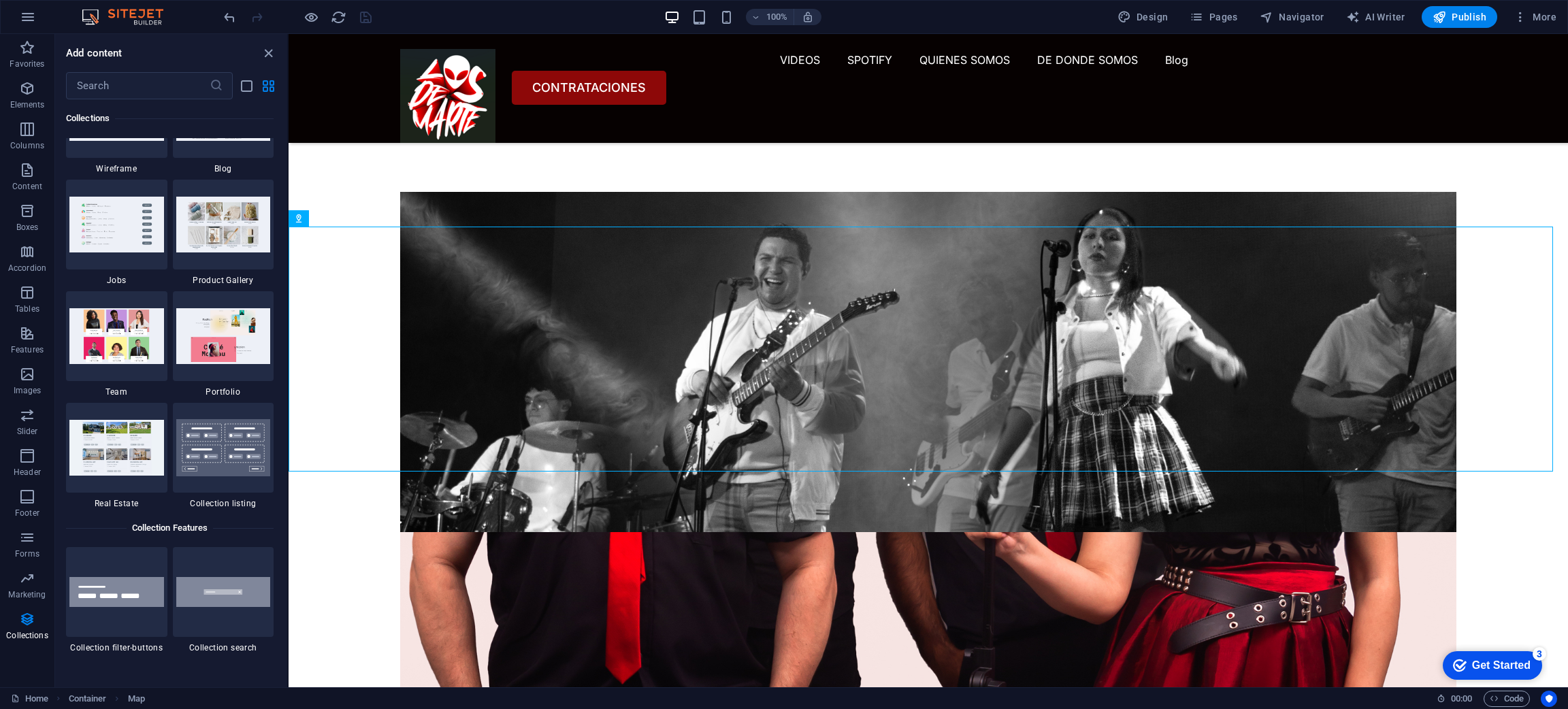
drag, startPoint x: 283, startPoint y: 641, endPoint x: 284, endPoint y: 664, distance: 23.0
click at [284, 664] on div "Favorites 1 Star Headline 1 Star Container Elements 1 Star Headline 1 Star Text…" at bounding box center [171, 387] width 232 height 577
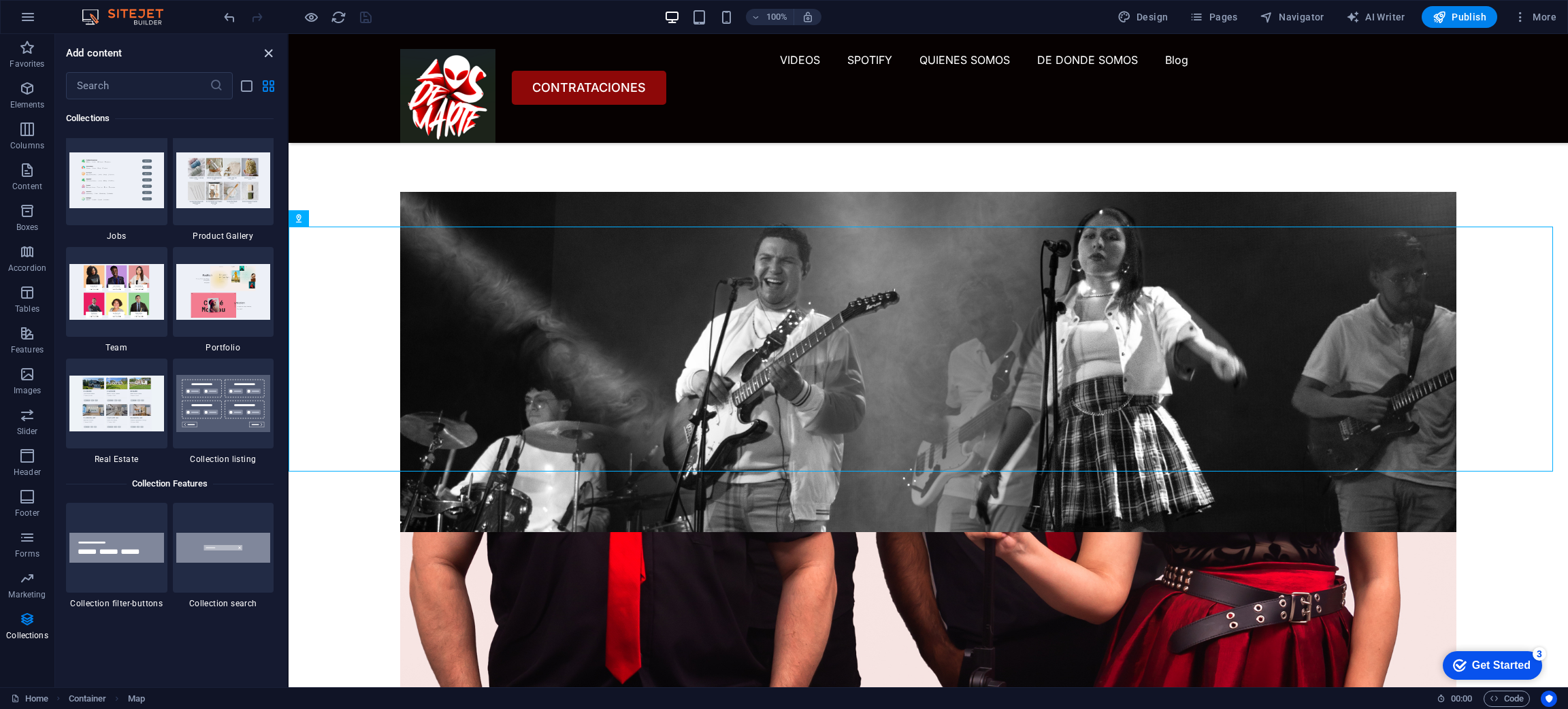
click at [267, 51] on icon "close panel" at bounding box center [268, 53] width 16 height 16
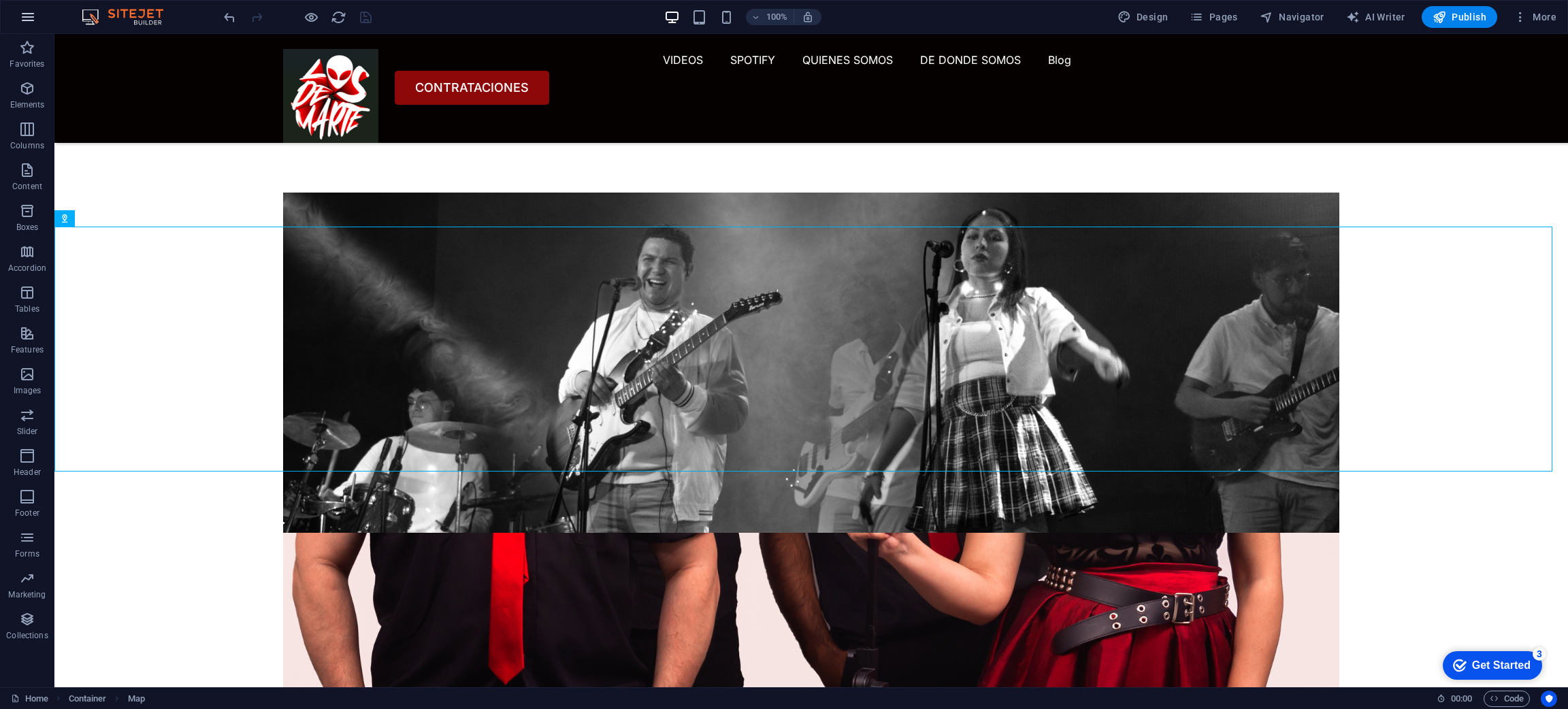
click at [26, 12] on icon "button" at bounding box center [28, 17] width 17 height 17
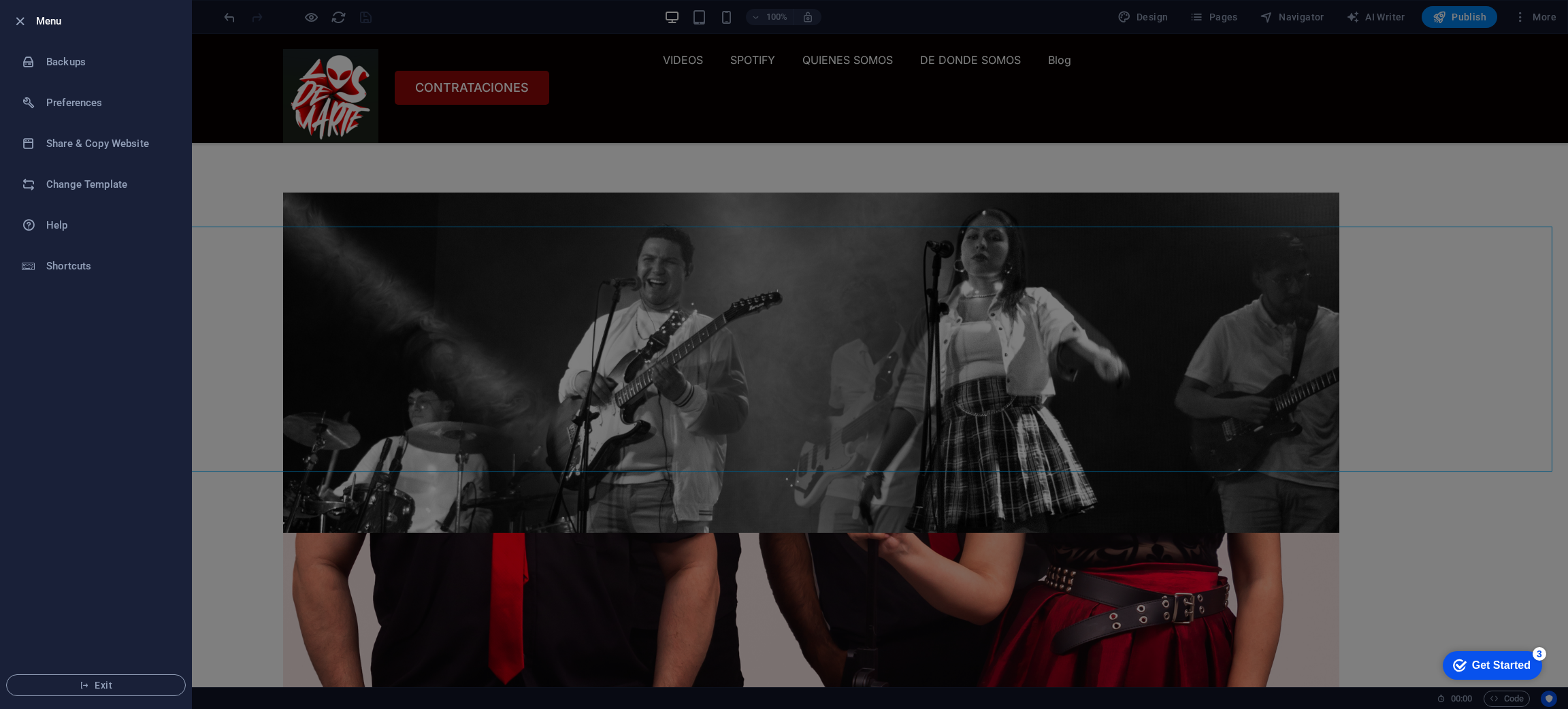
click at [292, 519] on div at bounding box center [784, 354] width 1568 height 709
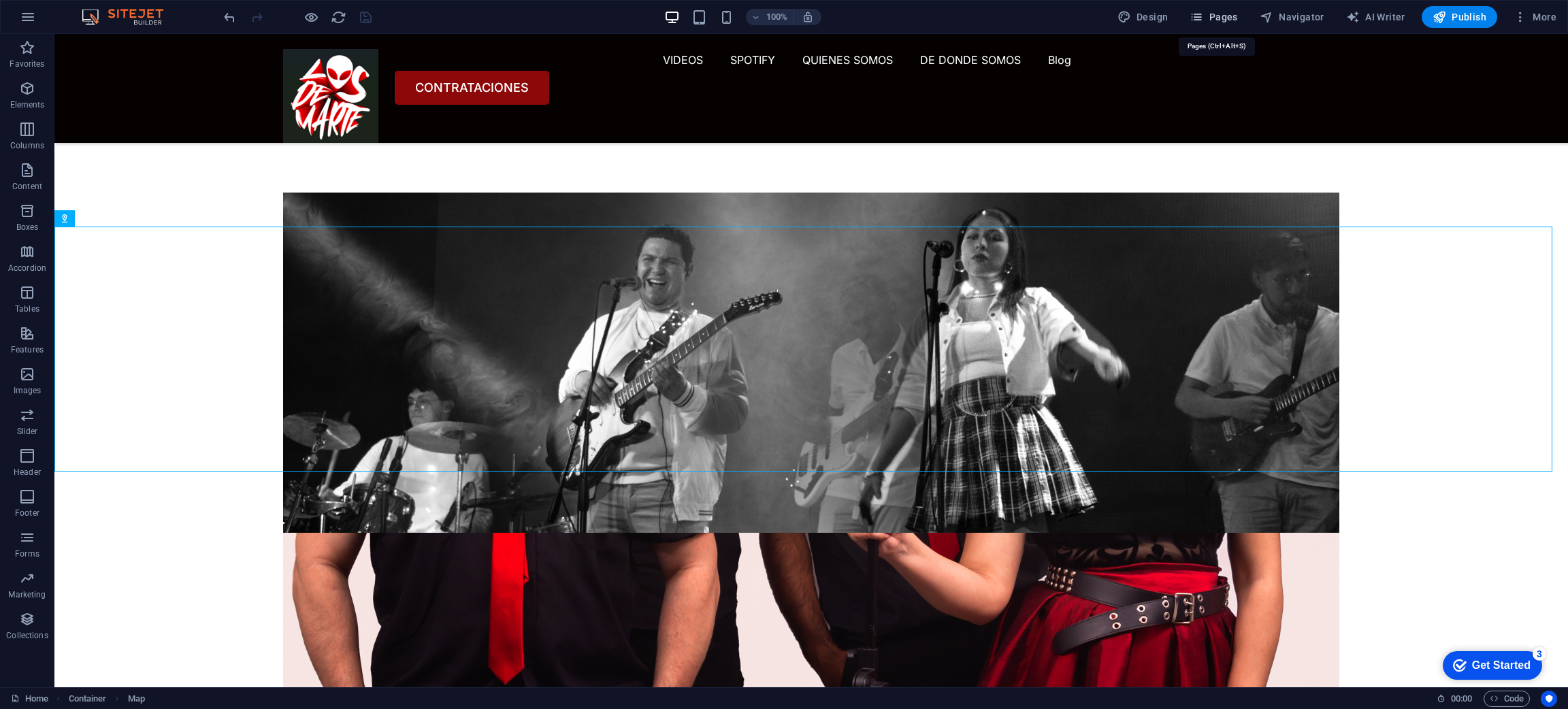
click at [1236, 18] on span "Pages" at bounding box center [1213, 17] width 48 height 14
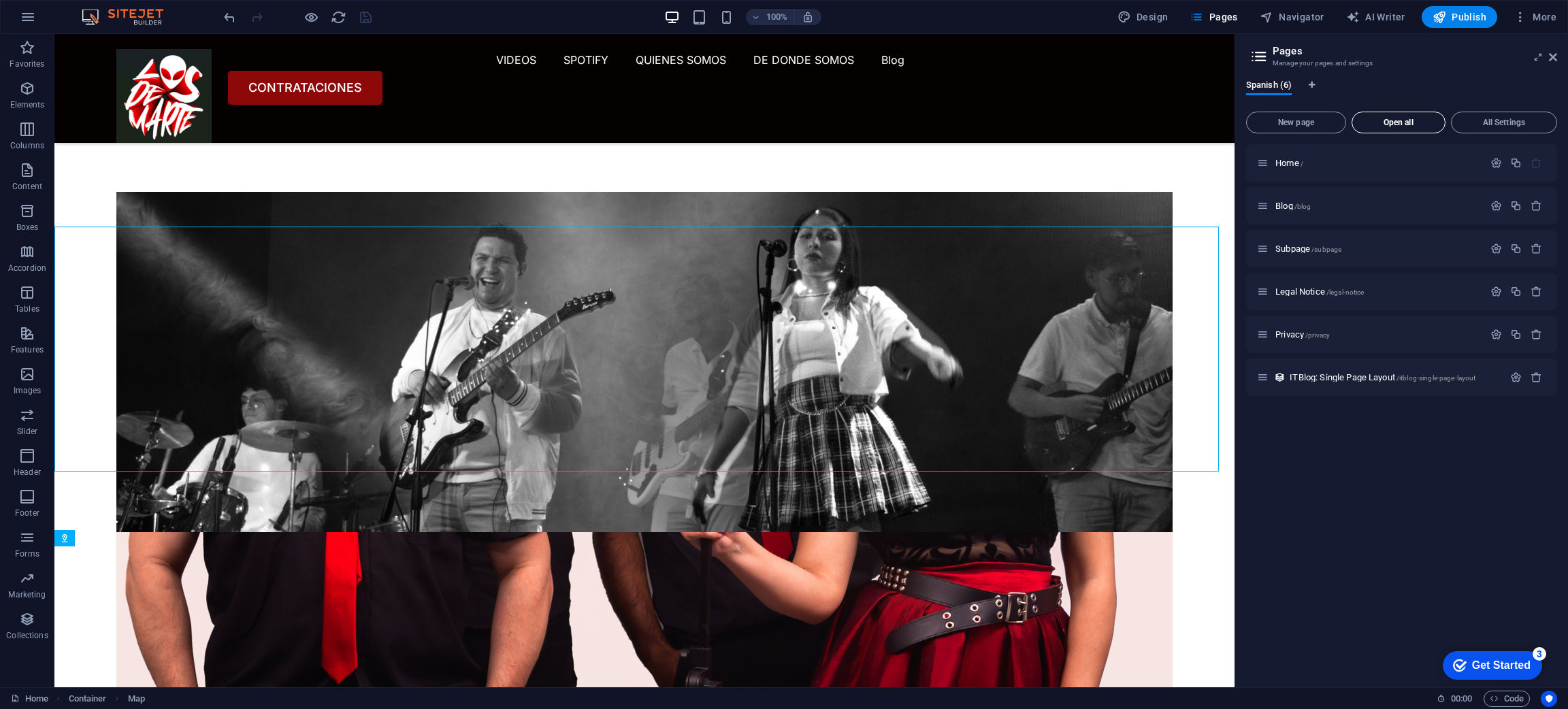
click at [1392, 122] on span "Open all" at bounding box center [1399, 122] width 82 height 8
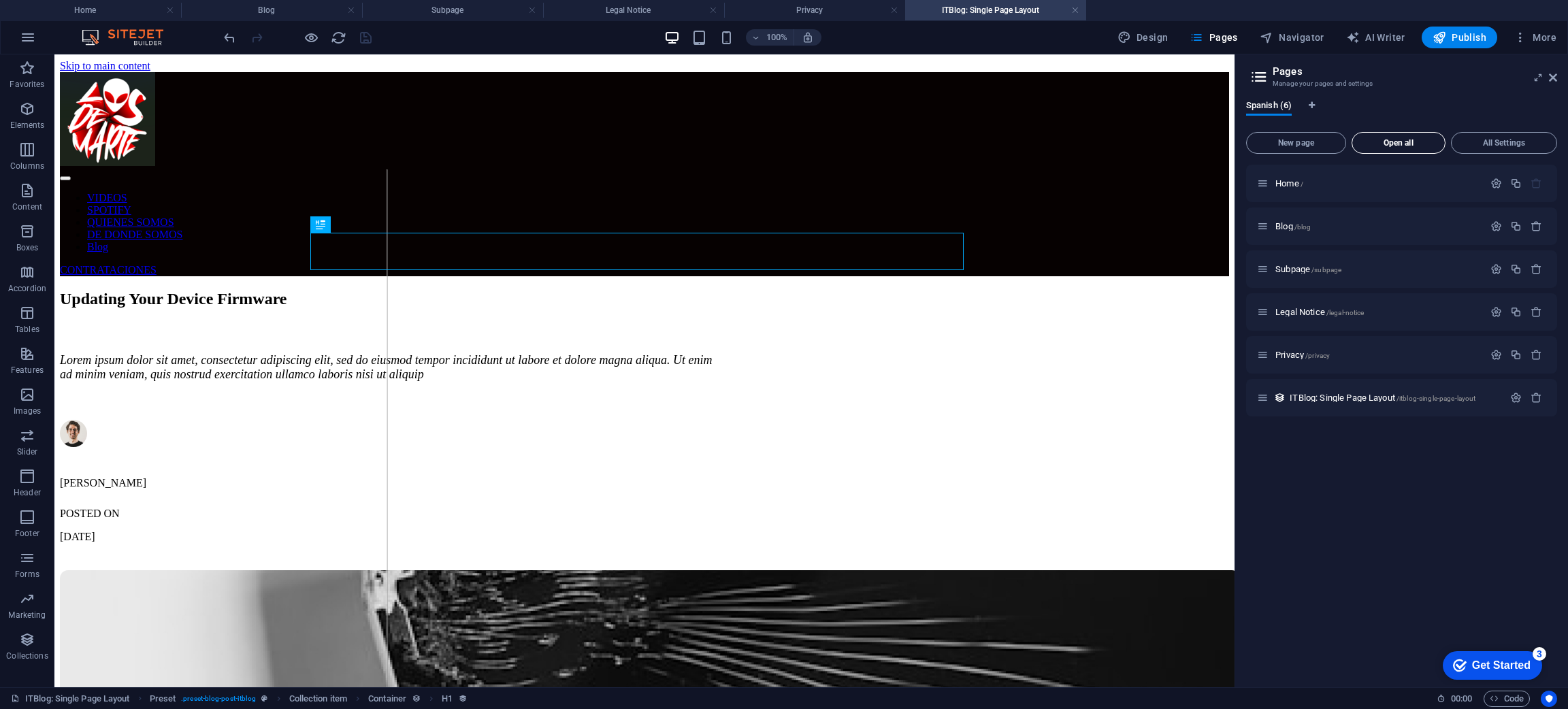
scroll to position [0, 0]
click at [1338, 223] on p "Blog /blog" at bounding box center [1377, 226] width 204 height 9
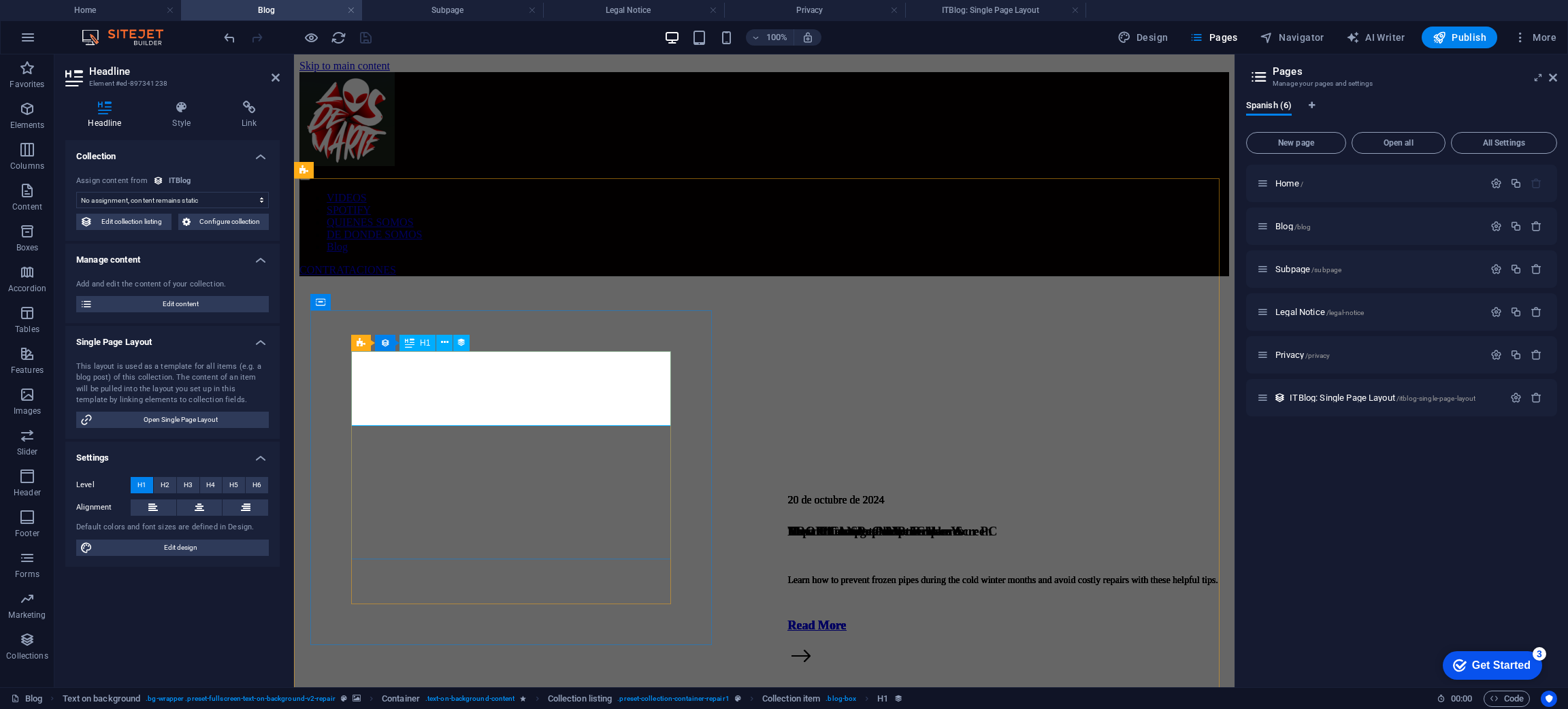
select select "name"
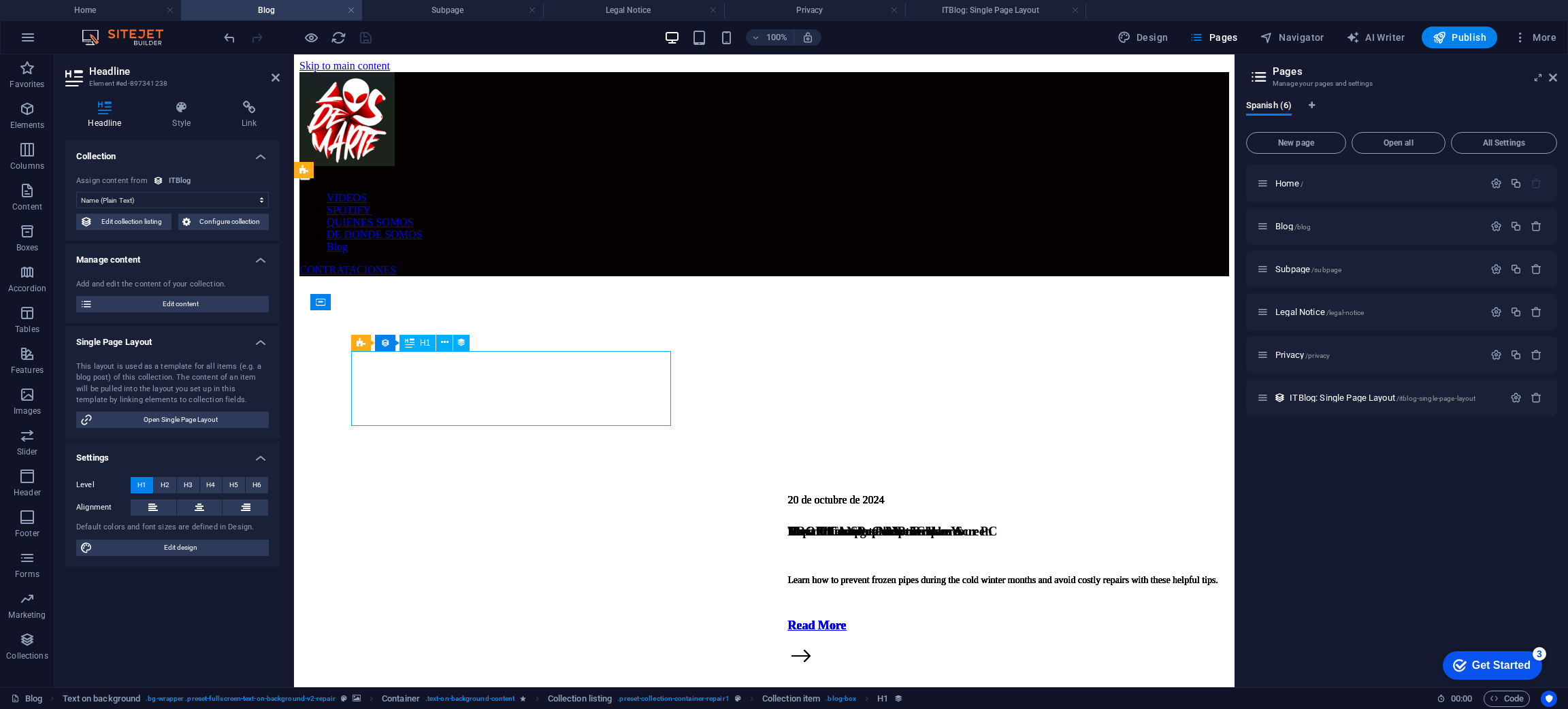
drag, startPoint x: 557, startPoint y: 412, endPoint x: 469, endPoint y: 374, distance: 95.9
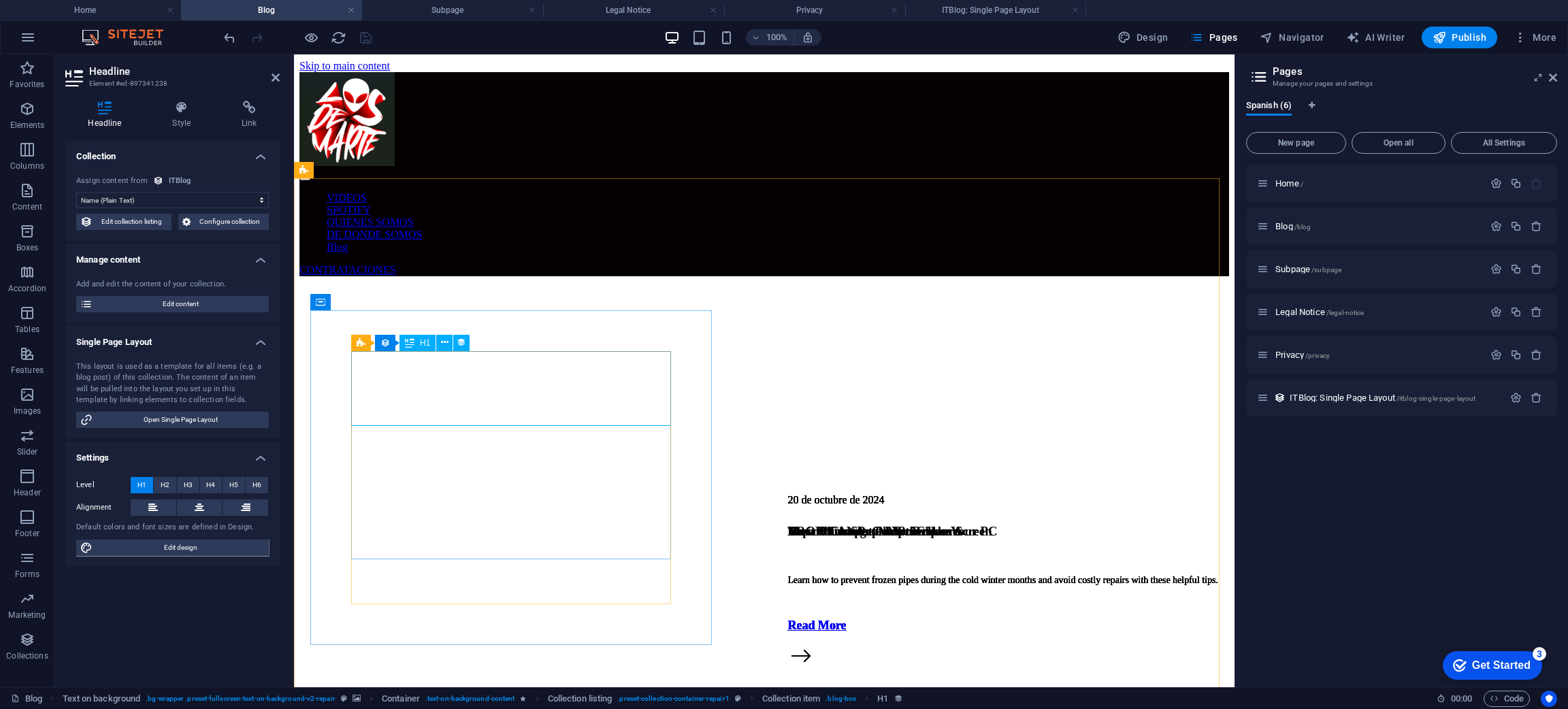
click at [780, 276] on figure at bounding box center [764, 276] width 929 height 0
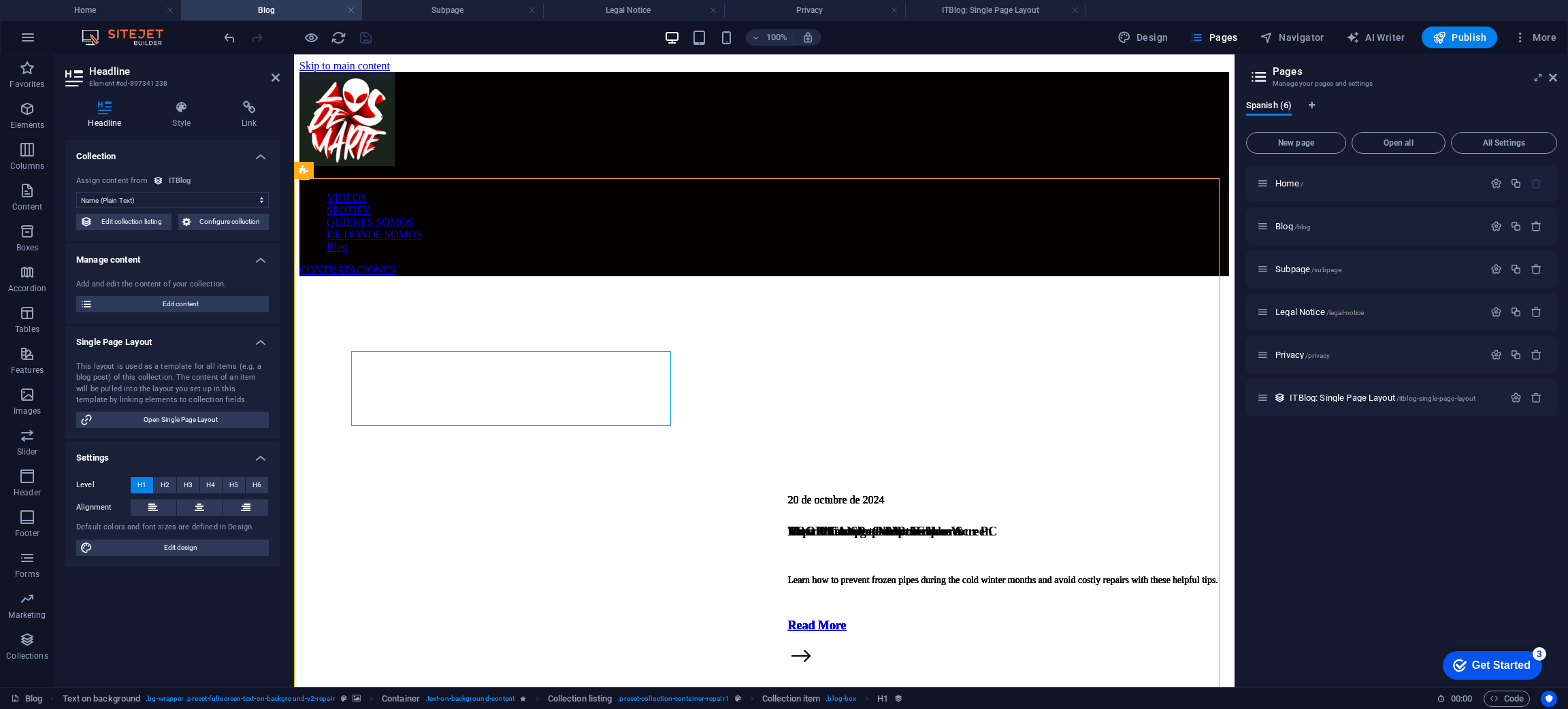
click at [780, 276] on figure at bounding box center [764, 276] width 929 height 0
select select "vh"
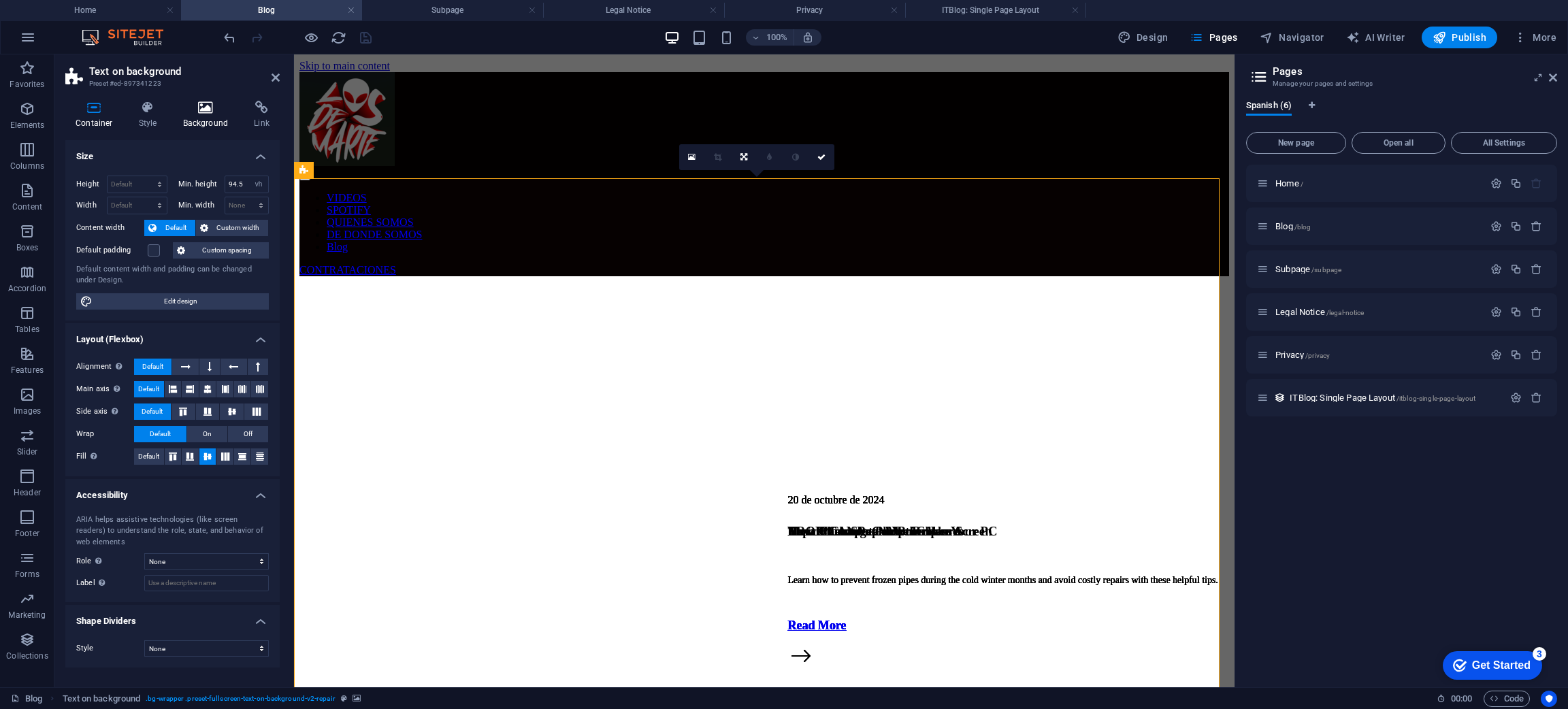
click at [210, 110] on icon at bounding box center [206, 108] width 66 height 14
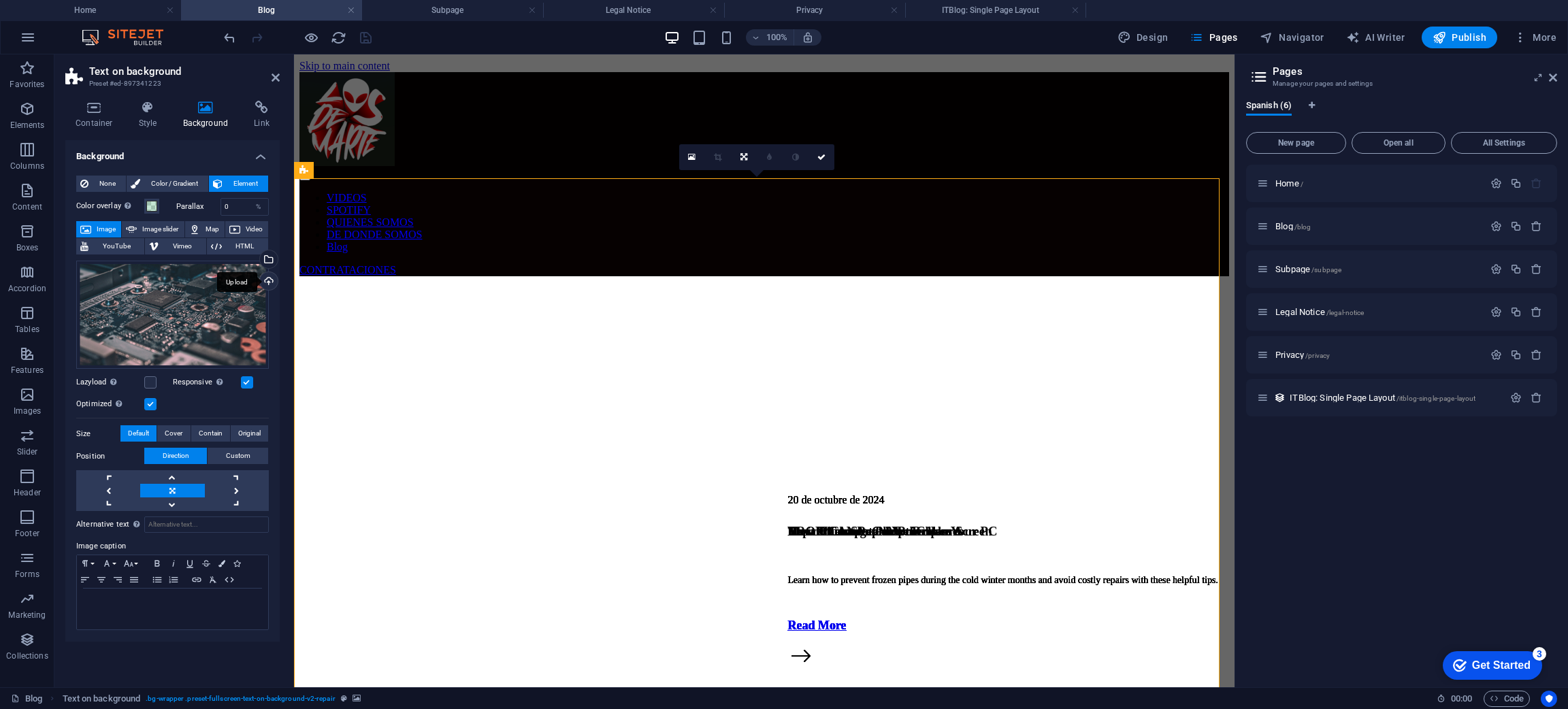
click at [271, 281] on div "Upload" at bounding box center [267, 282] width 20 height 20
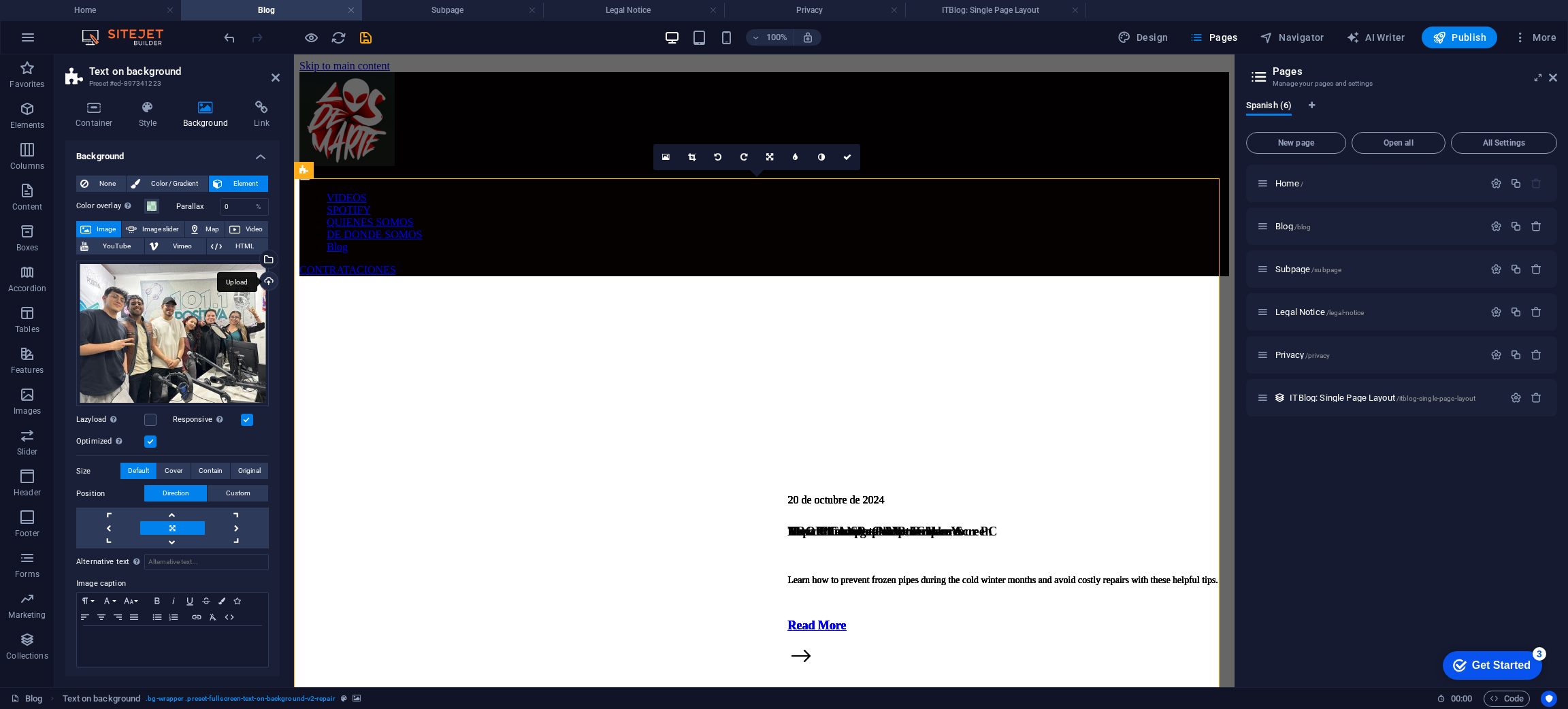
click at [263, 277] on div "Upload" at bounding box center [267, 282] width 20 height 20
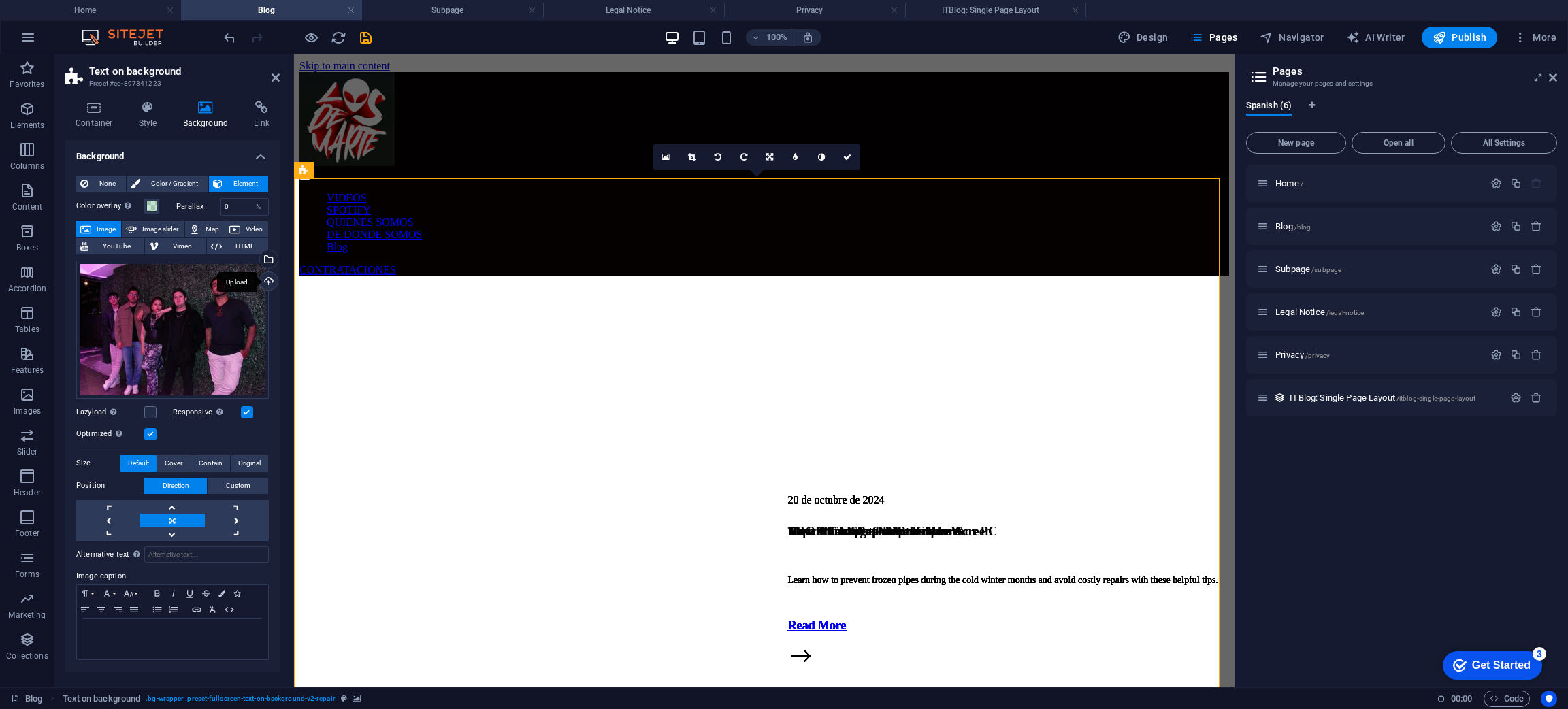
click at [264, 283] on div "Upload" at bounding box center [267, 282] width 20 height 20
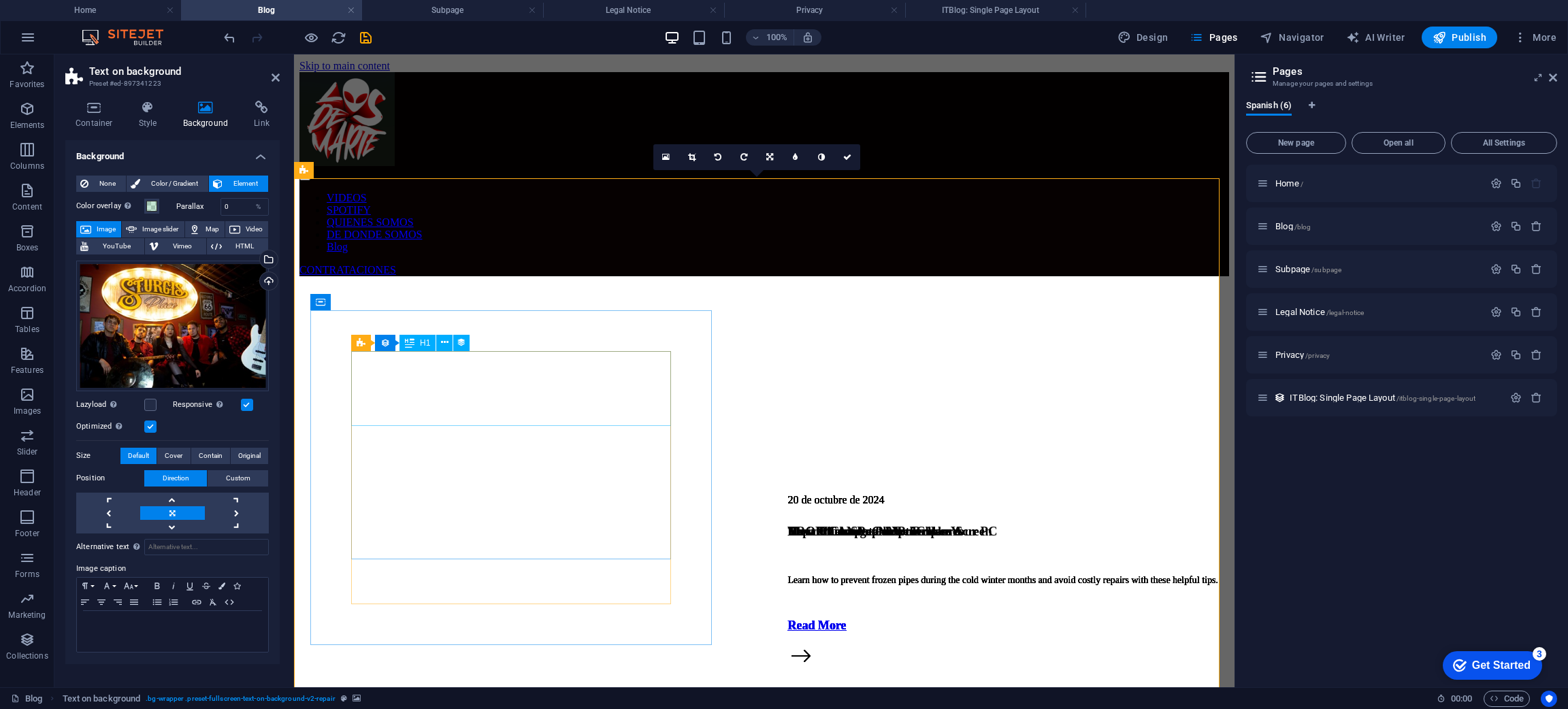
select select "name"
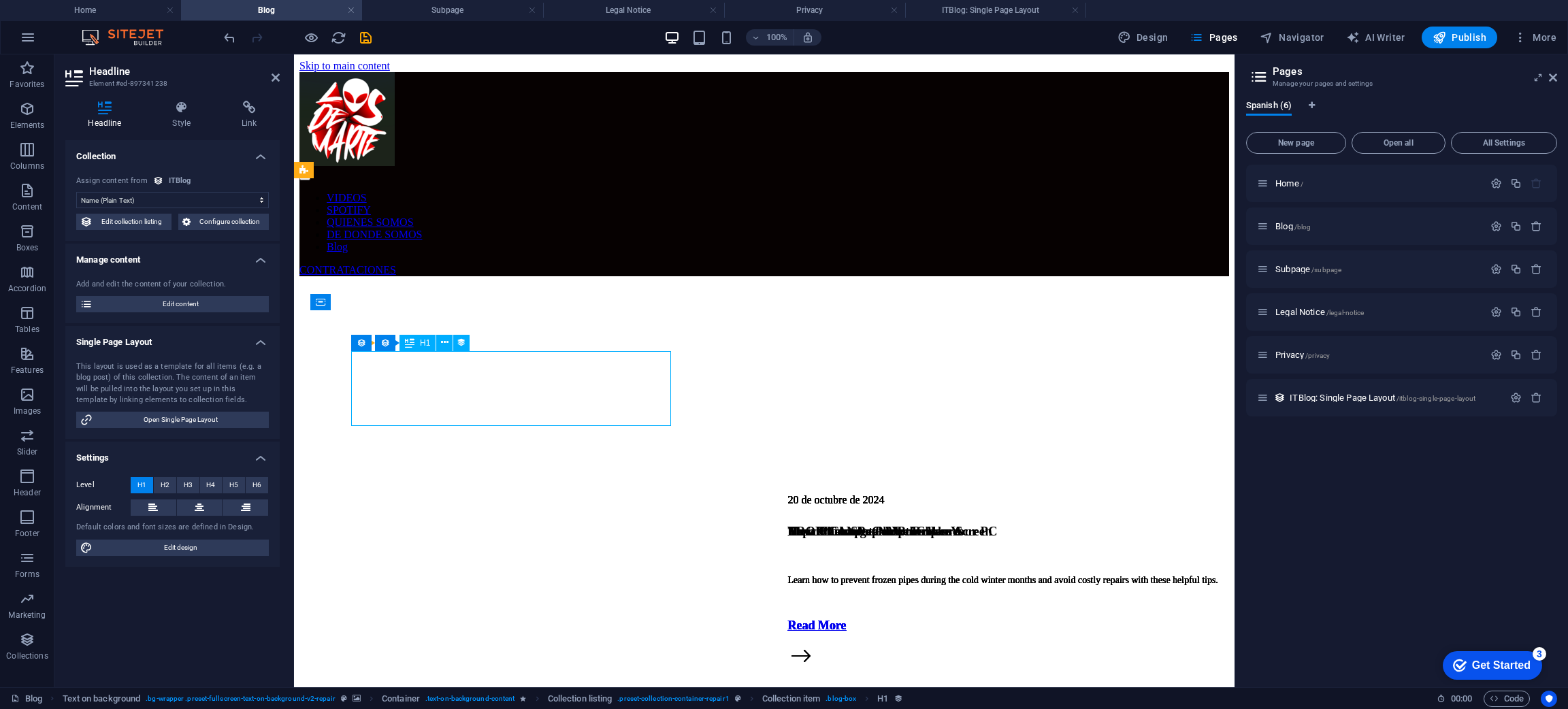
drag, startPoint x: 378, startPoint y: 369, endPoint x: 447, endPoint y: 376, distance: 69.4
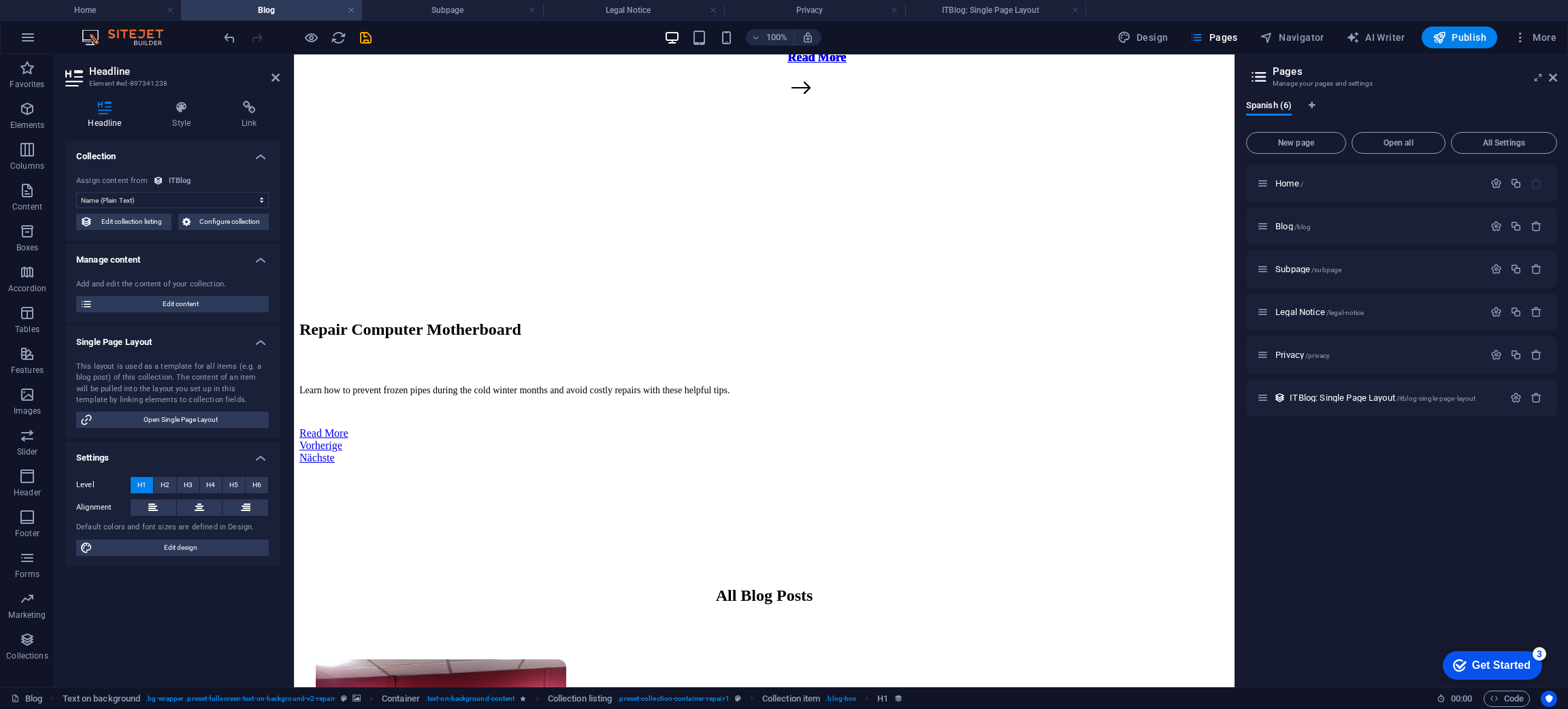
scroll to position [571, 0]
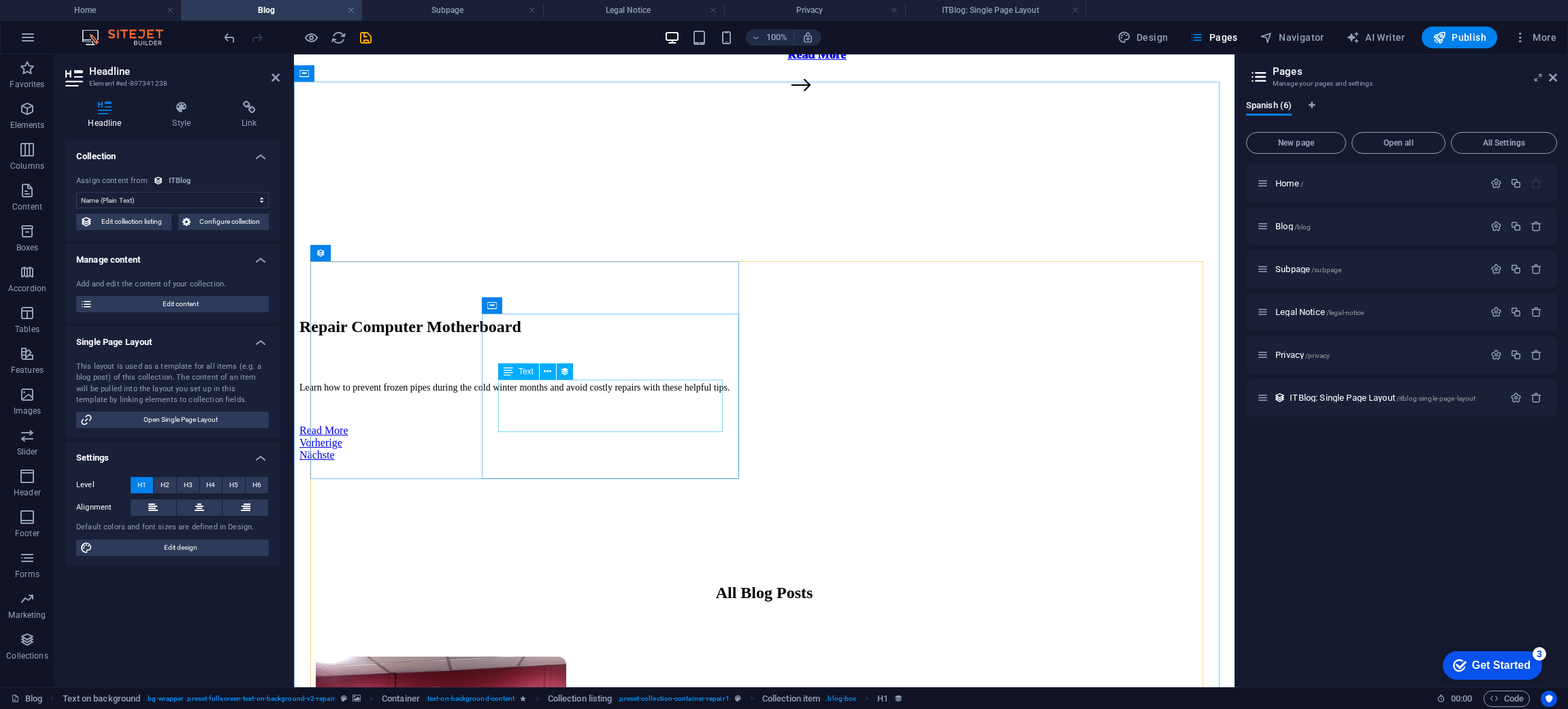
click at [787, 15] on div "Learn how to prevent frozen pipes during the cold winter months and avoid costl…" at bounding box center [1003, 9] width 431 height 12
select select "short-description"
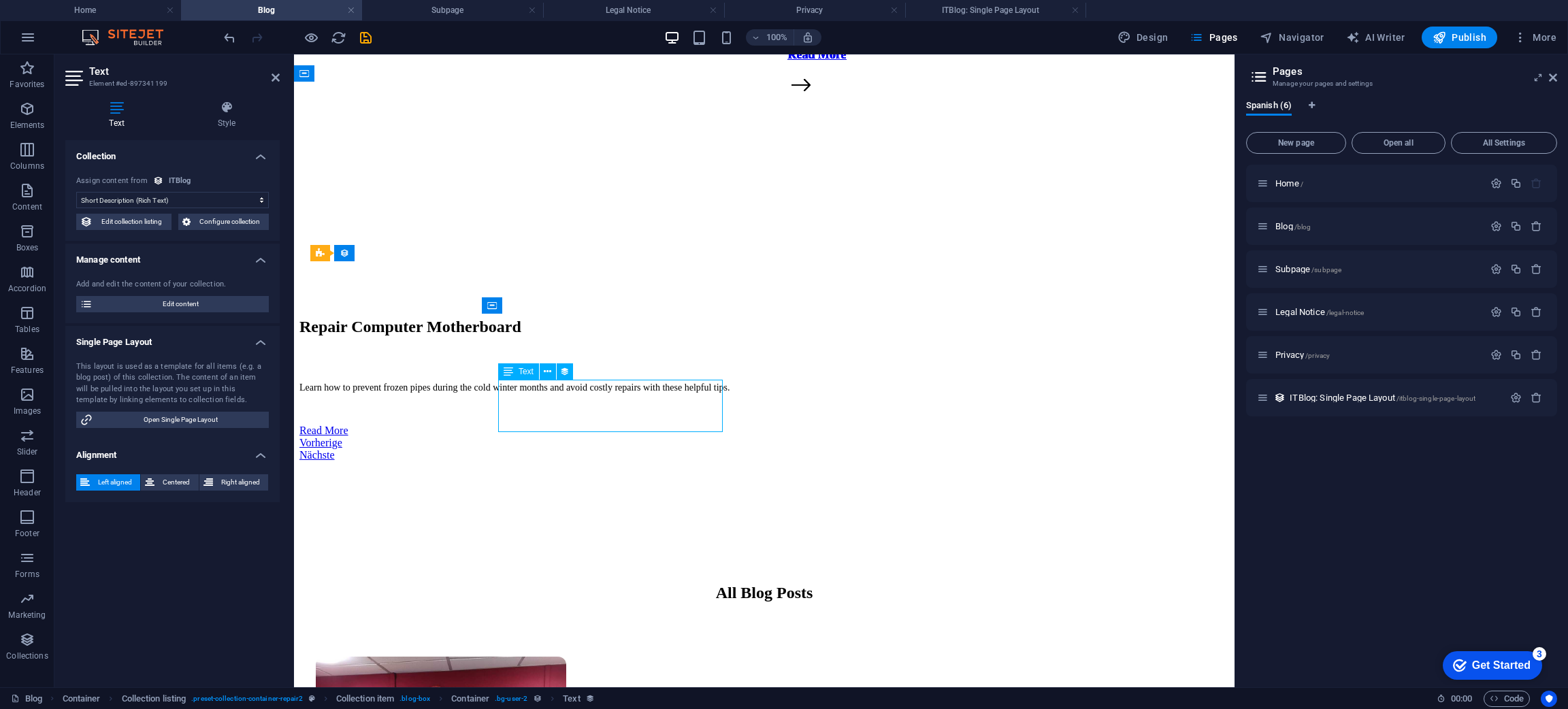
drag, startPoint x: 585, startPoint y: 419, endPoint x: 521, endPoint y: 394, distance: 68.7
click at [787, 15] on div "Learn how to prevent frozen pipes during the cold winter months and avoid costl…" at bounding box center [1003, 9] width 431 height 12
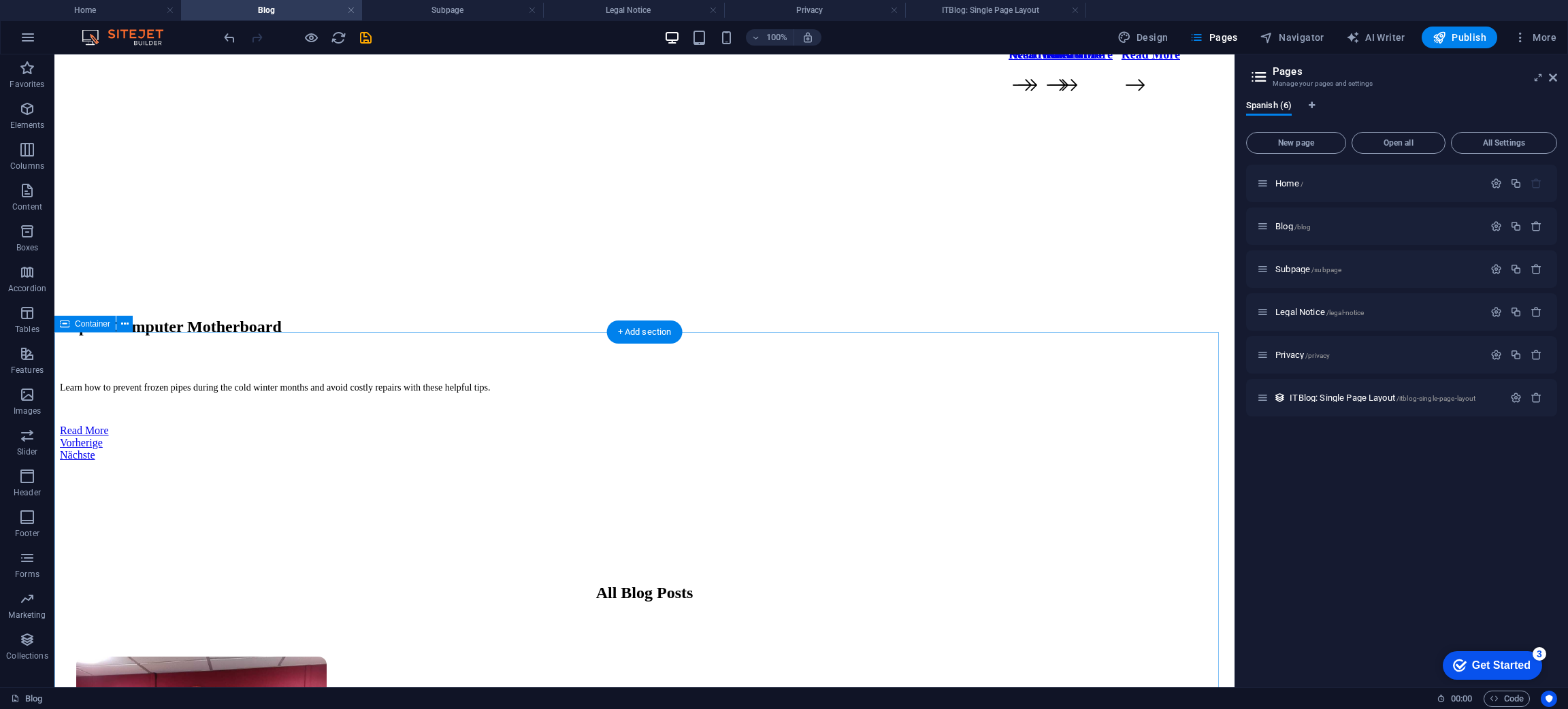
scroll to position [0, 0]
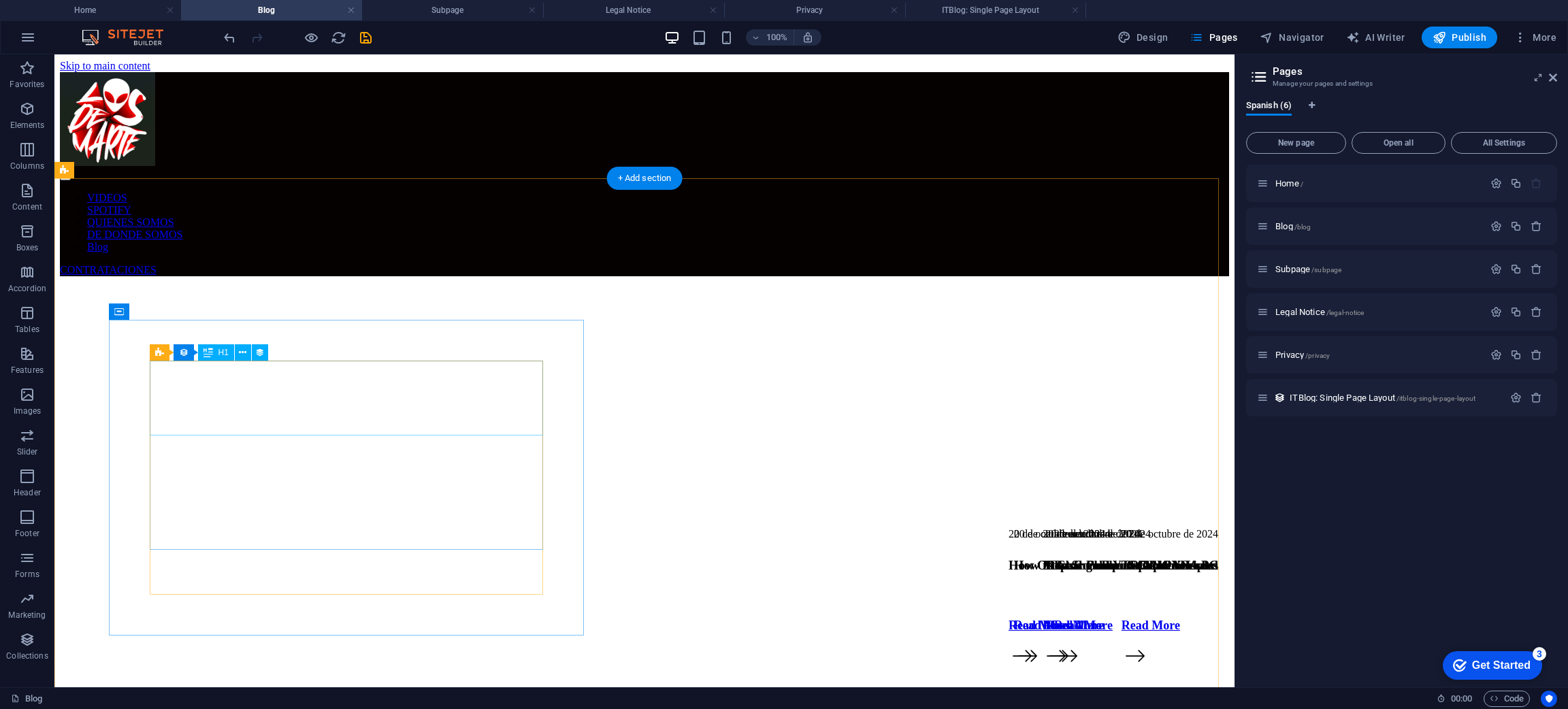
select select "name"
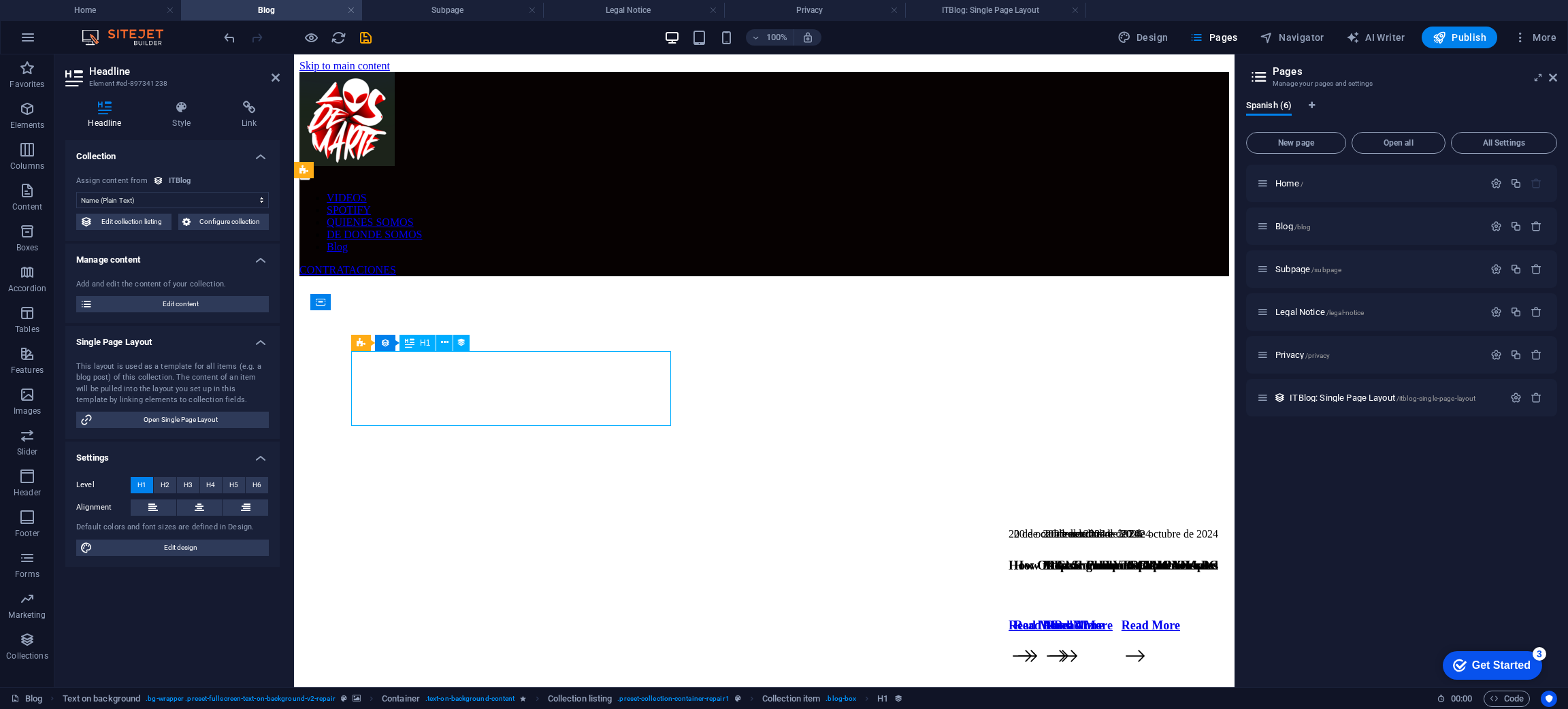
drag, startPoint x: 381, startPoint y: 376, endPoint x: 537, endPoint y: 400, distance: 157.8
click at [183, 108] on icon at bounding box center [182, 108] width 64 height 14
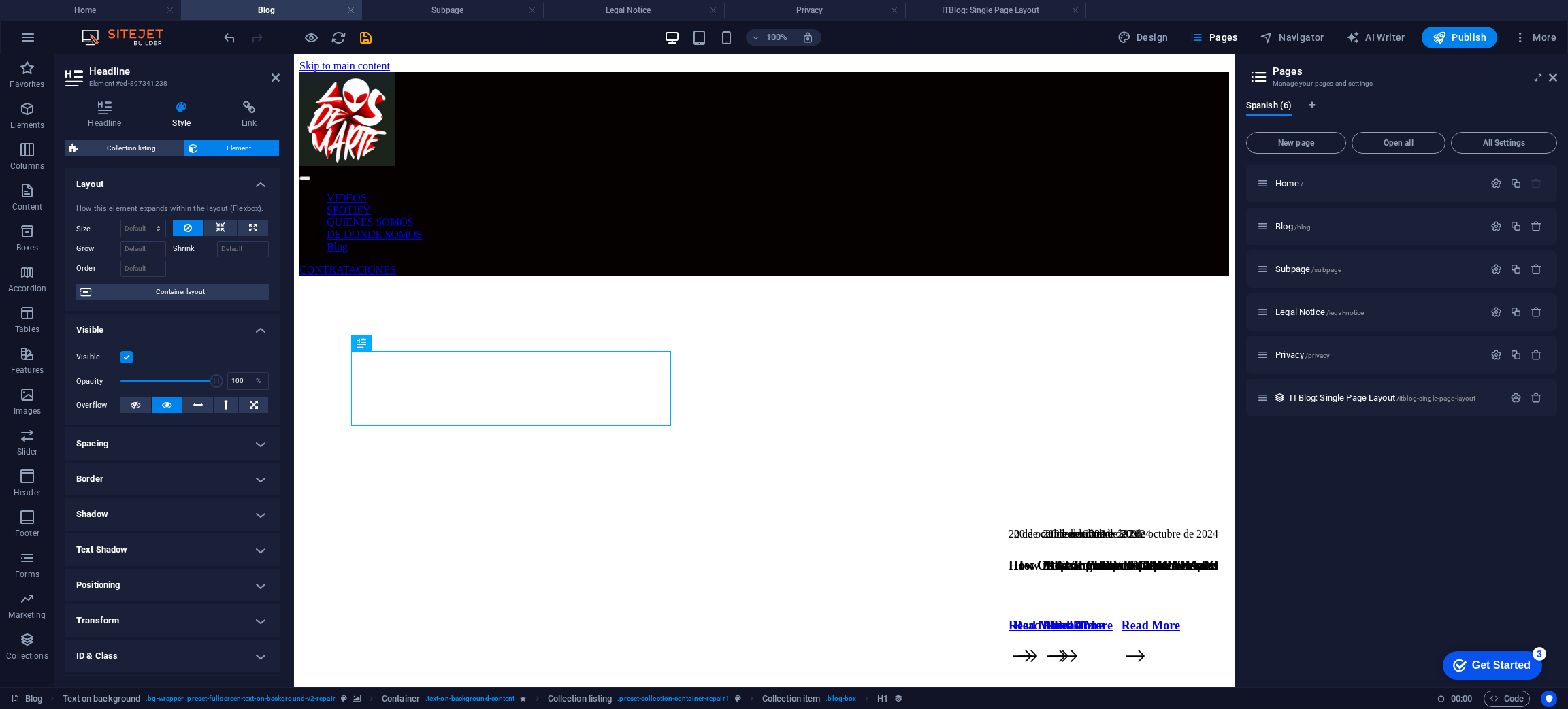
click at [129, 98] on div "Headline Style Link Collection No assignment, content remains static Created at…" at bounding box center [172, 388] width 236 height 597
click at [112, 112] on icon at bounding box center [105, 108] width 79 height 14
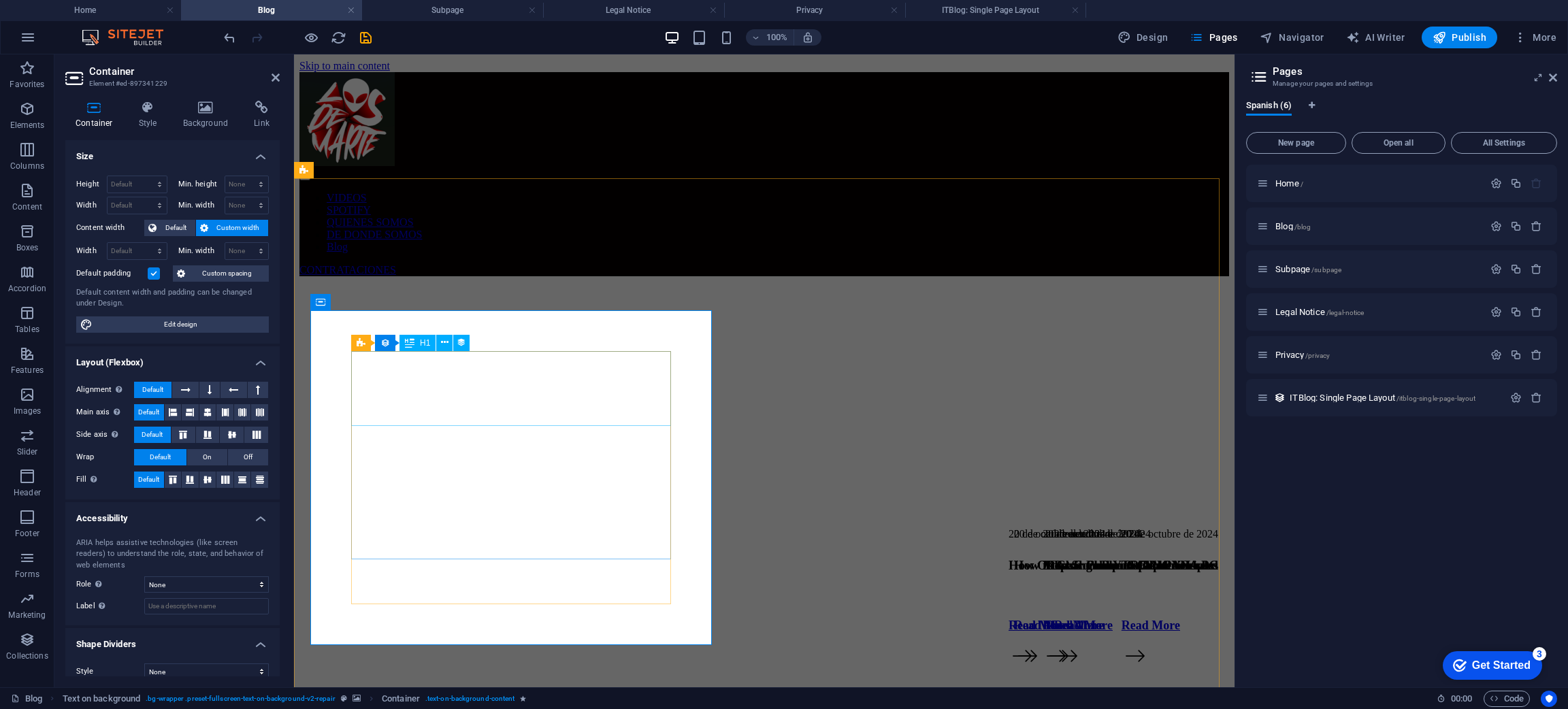
select select "name"
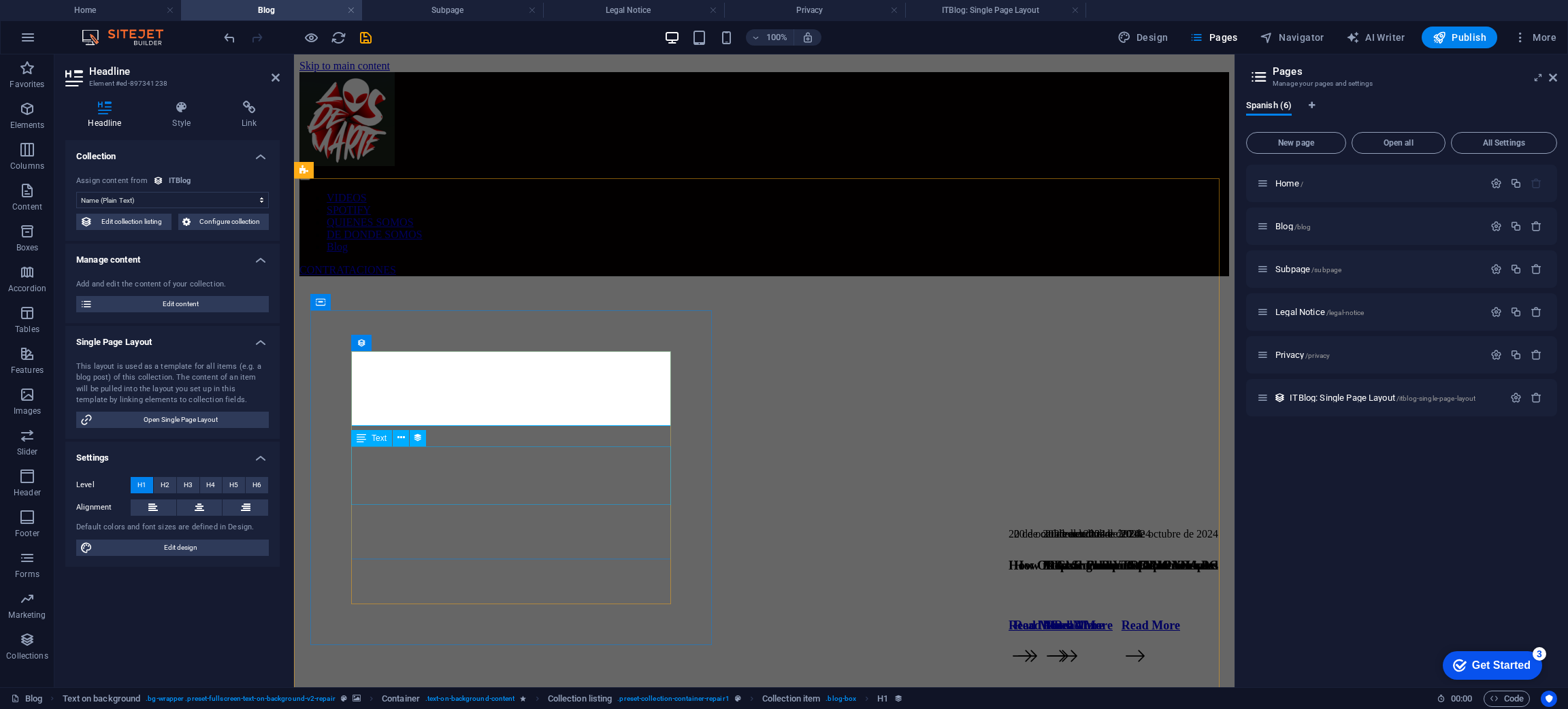
select select "short-description"
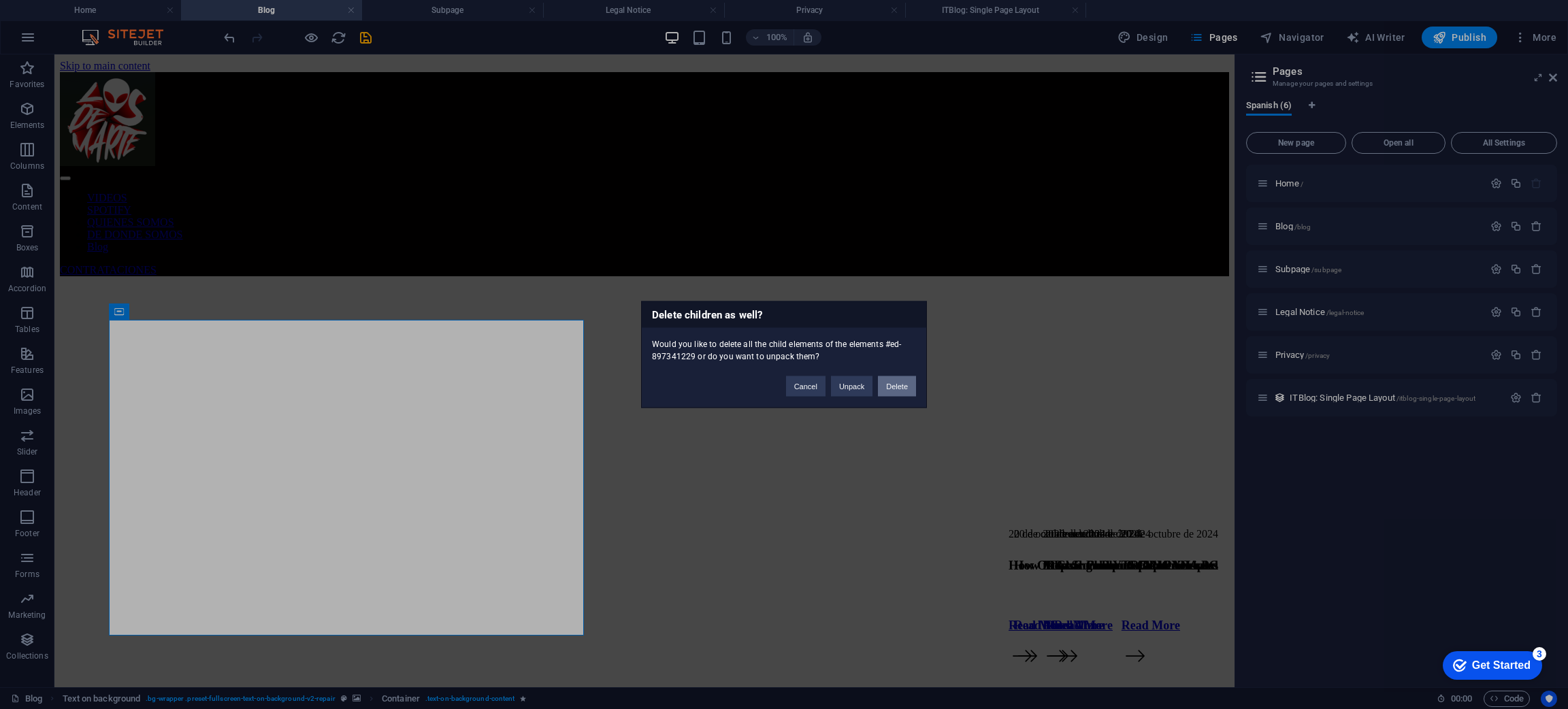
click at [903, 384] on button "Delete" at bounding box center [896, 386] width 38 height 20
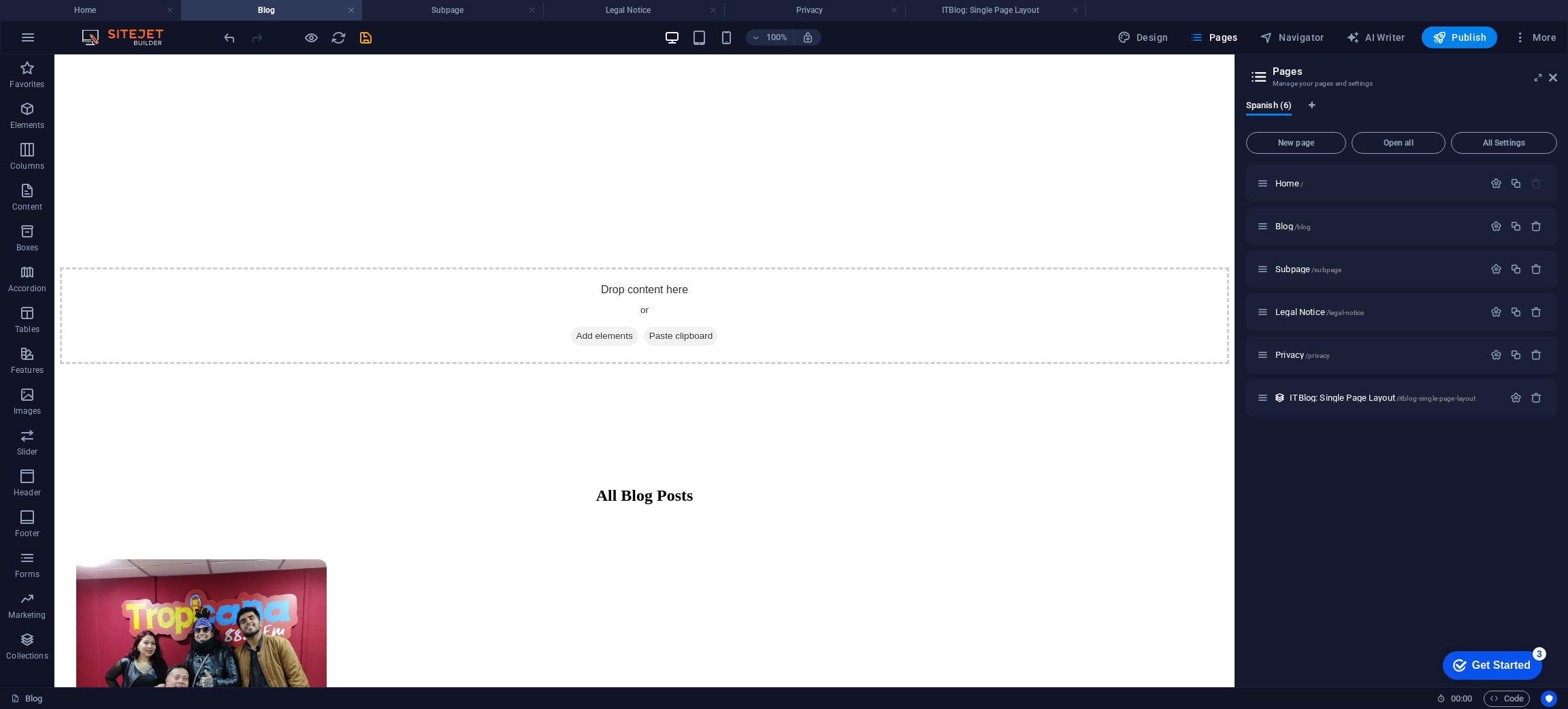
scroll to position [602, 0]
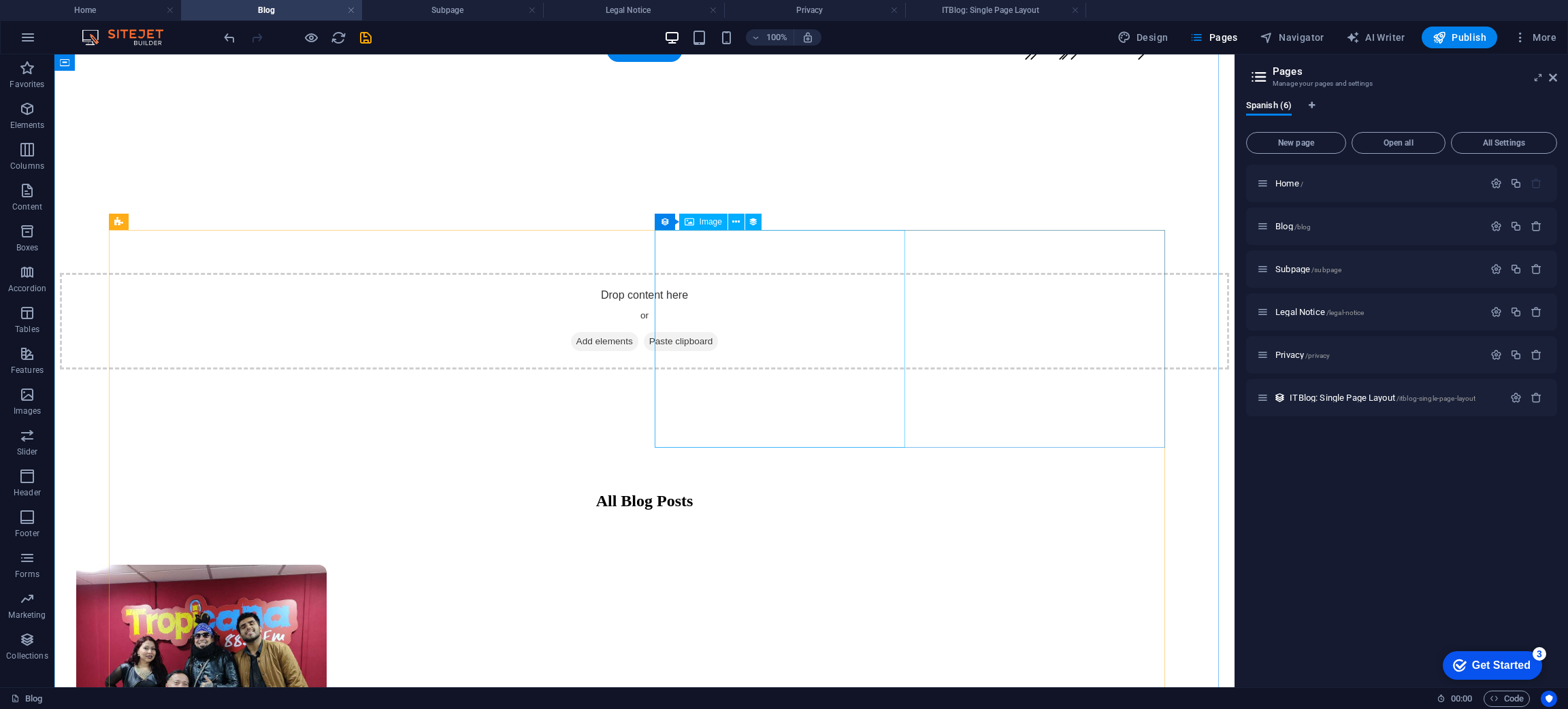
select select "itblog-image"
select select "px"
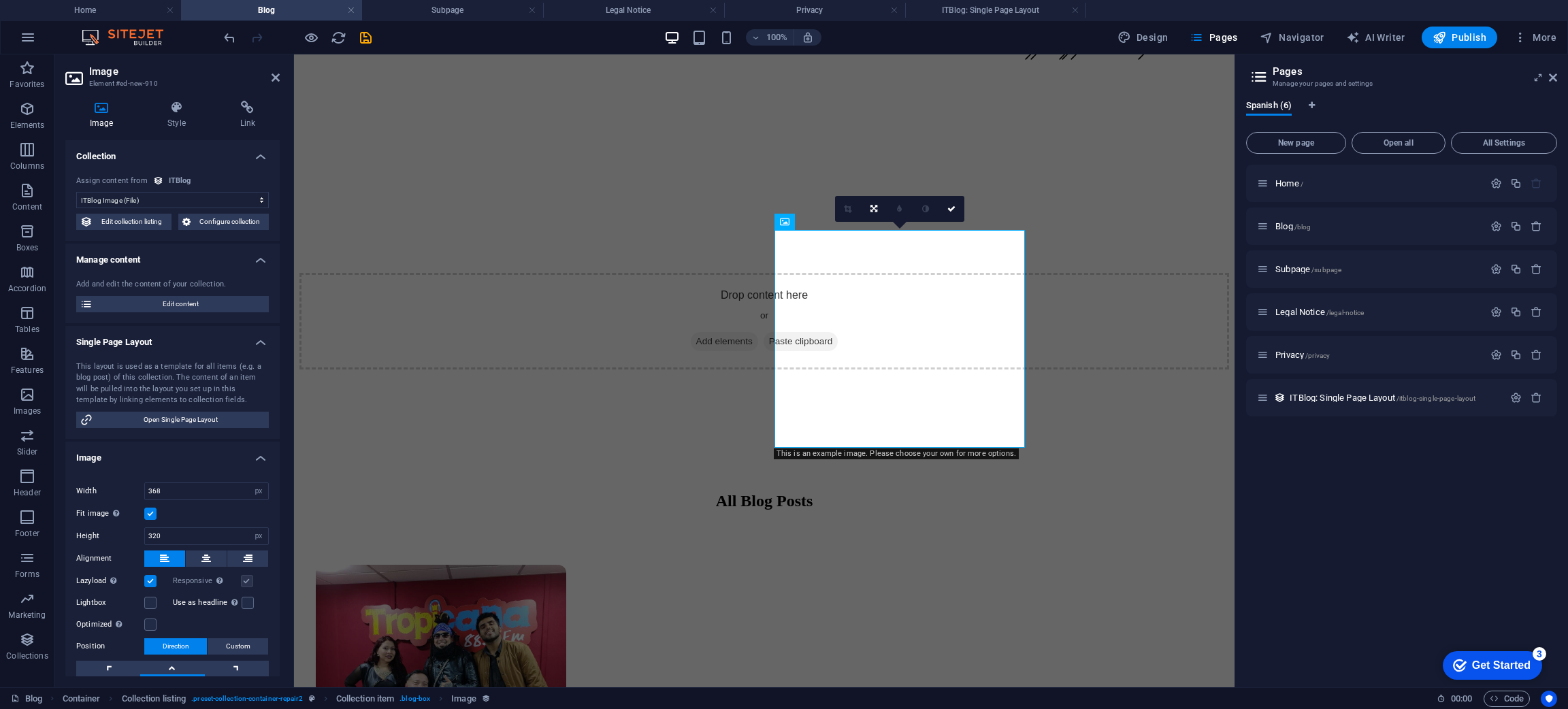
click at [96, 112] on icon at bounding box center [101, 108] width 72 height 14
click at [949, 214] on link at bounding box center [951, 208] width 26 height 26
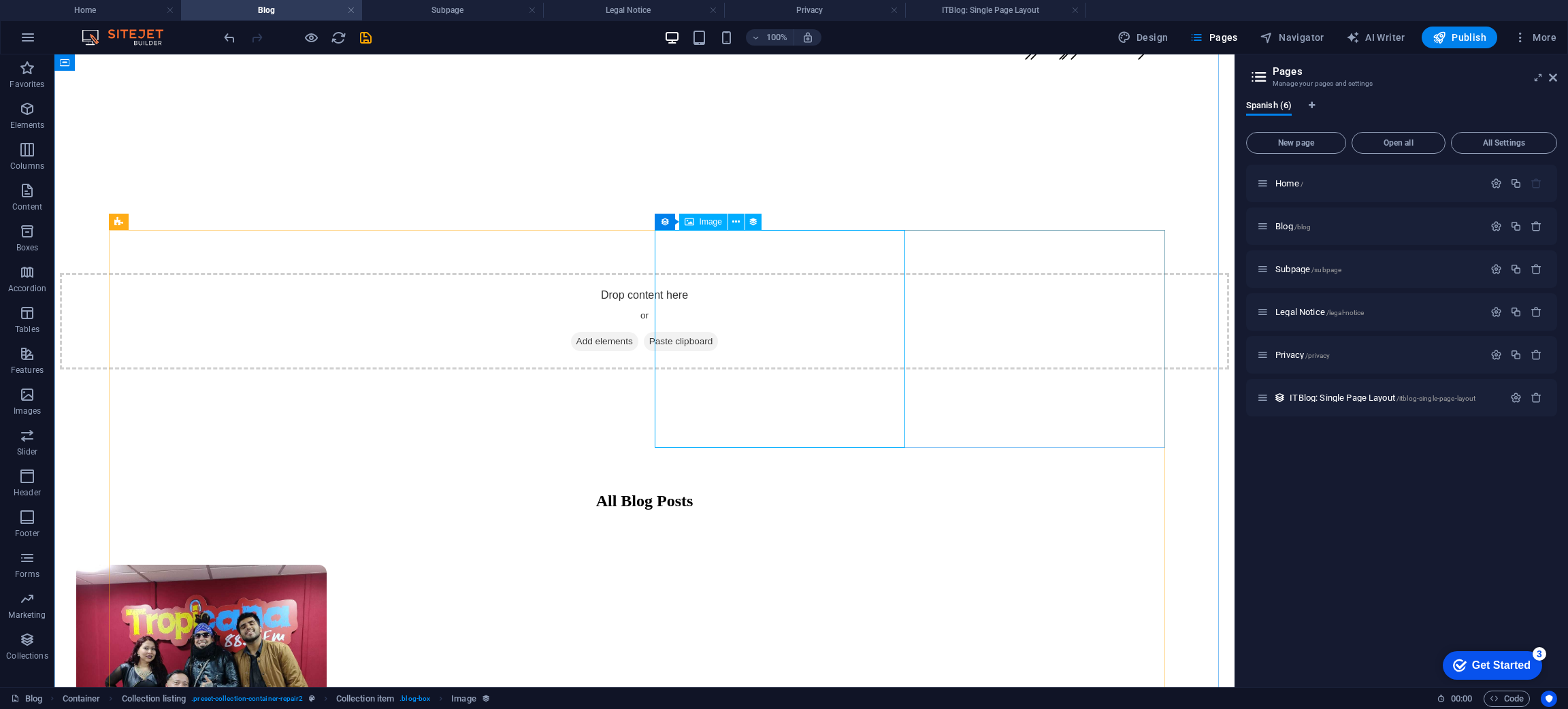
click at [713, 224] on span "Image" at bounding box center [710, 222] width 22 height 8
select select "itblog-image"
select select "px"
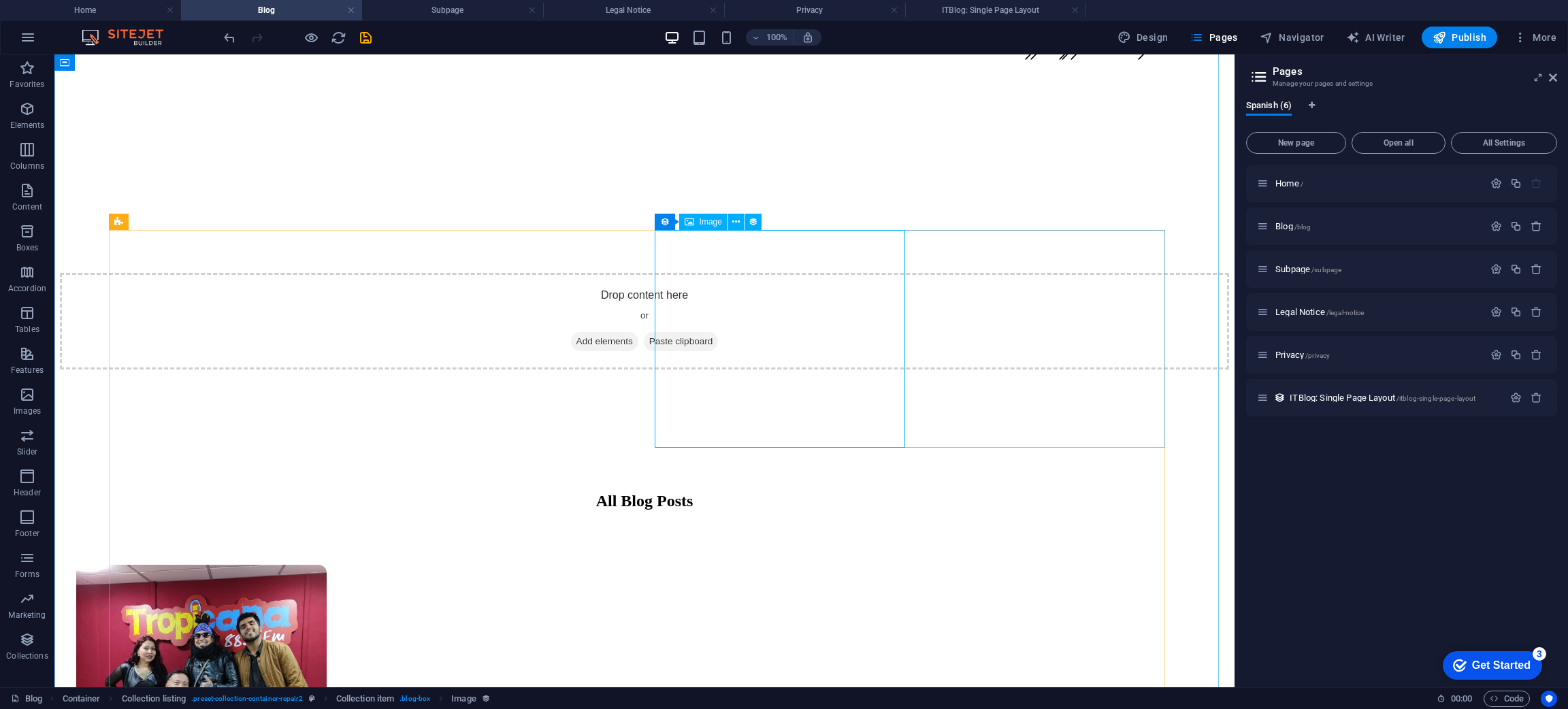
select select "px"
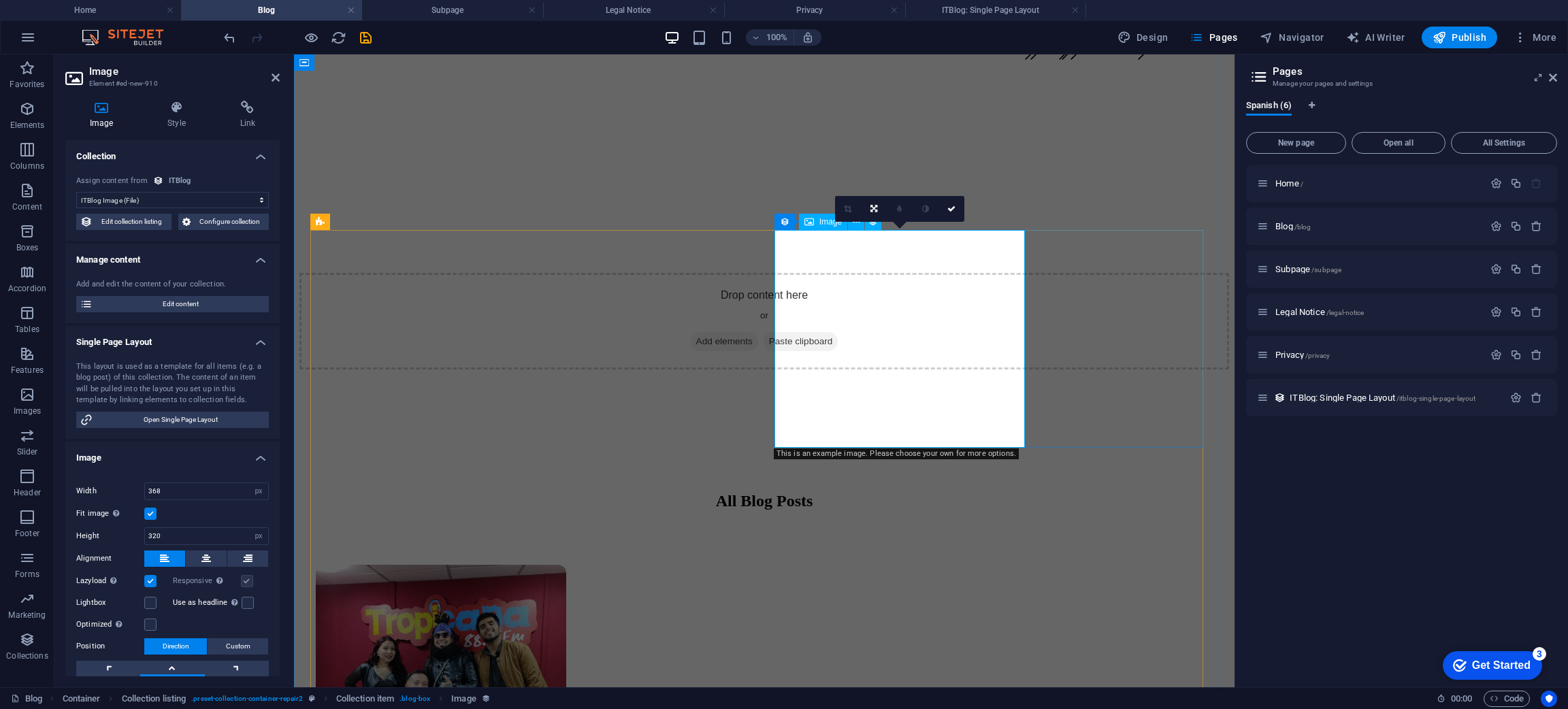
click at [225, 195] on select "No assignment, content remains static Created at (Date) Updated at (Date) ITBlo…" at bounding box center [172, 200] width 192 height 17
click at [254, 153] on h4 "Collection" at bounding box center [172, 152] width 215 height 24
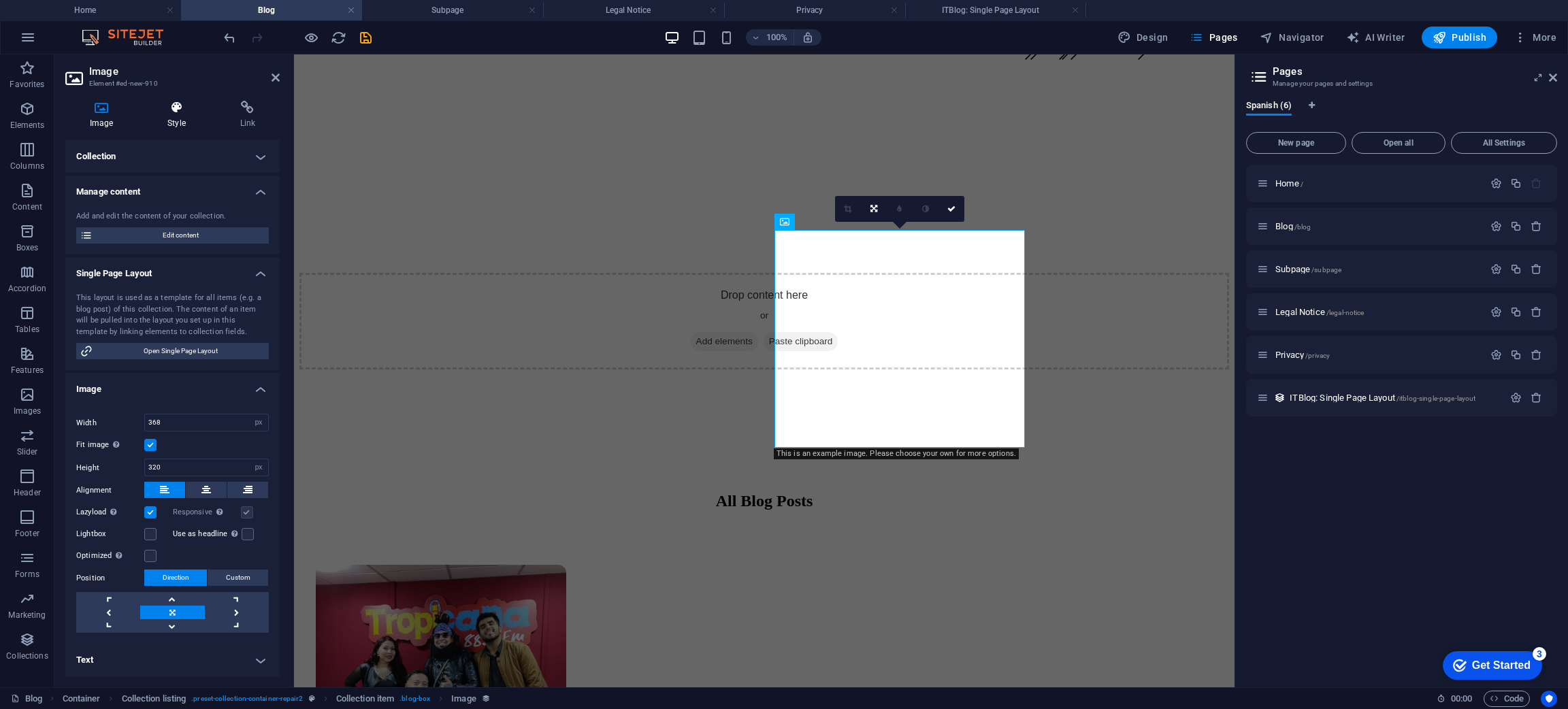
click at [171, 114] on icon at bounding box center [176, 108] width 67 height 14
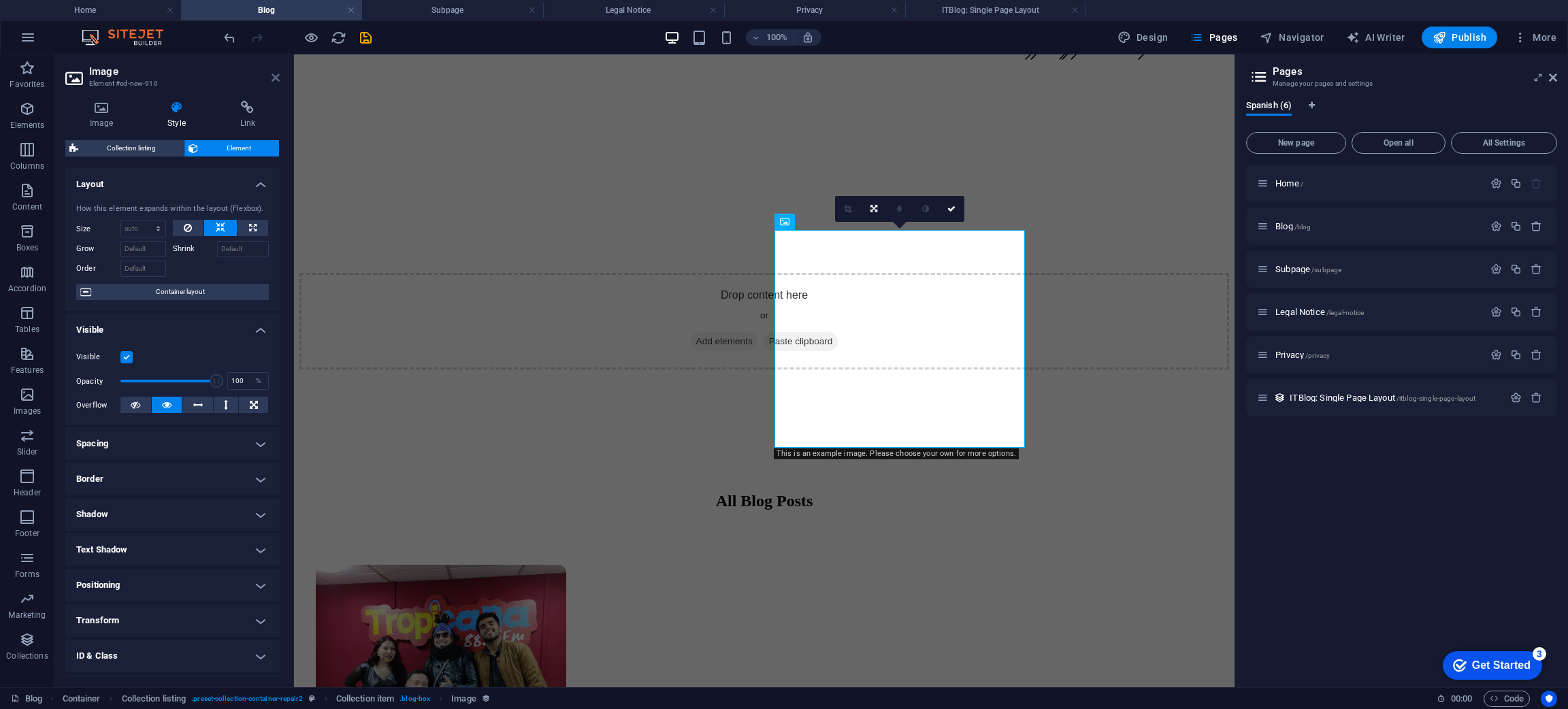
click at [276, 75] on icon at bounding box center [276, 78] width 8 height 11
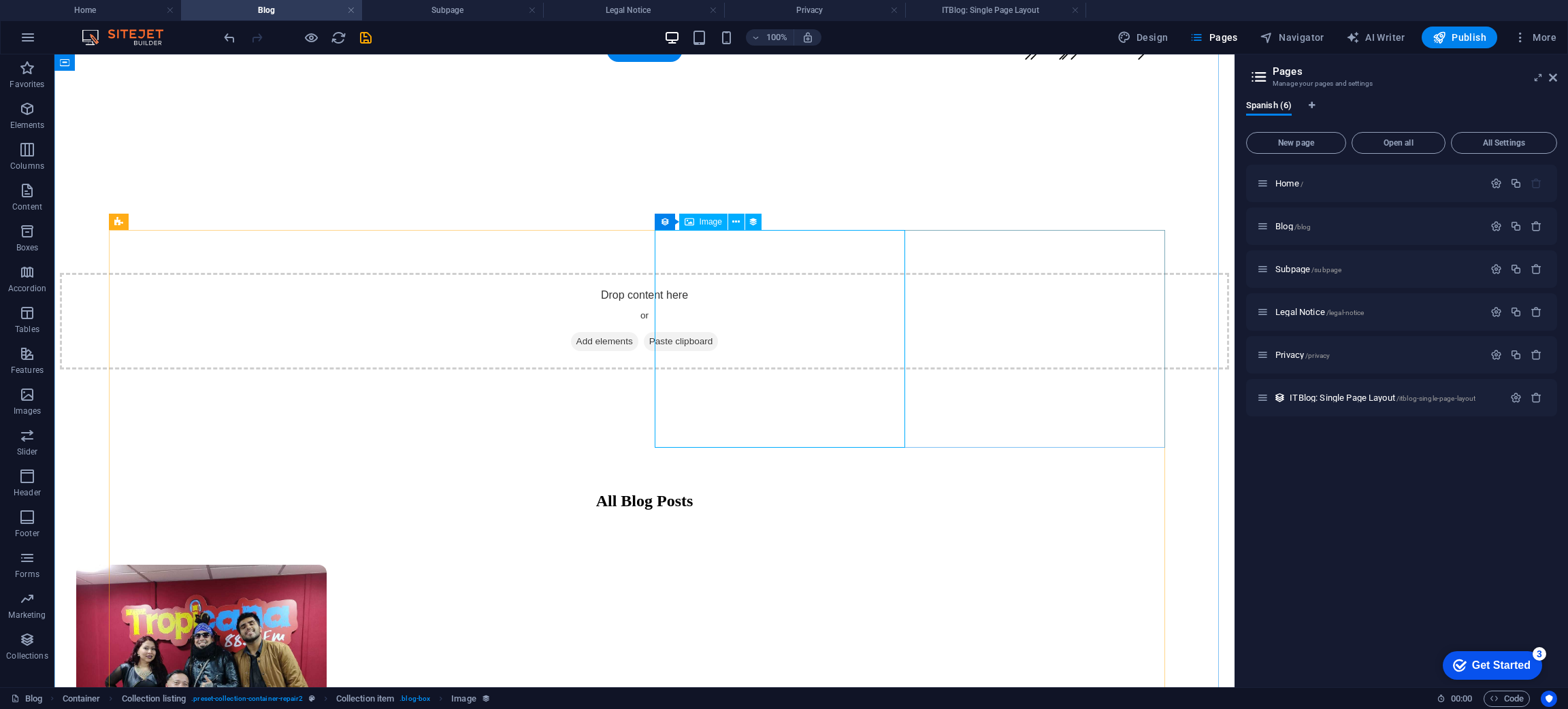
select select "px"
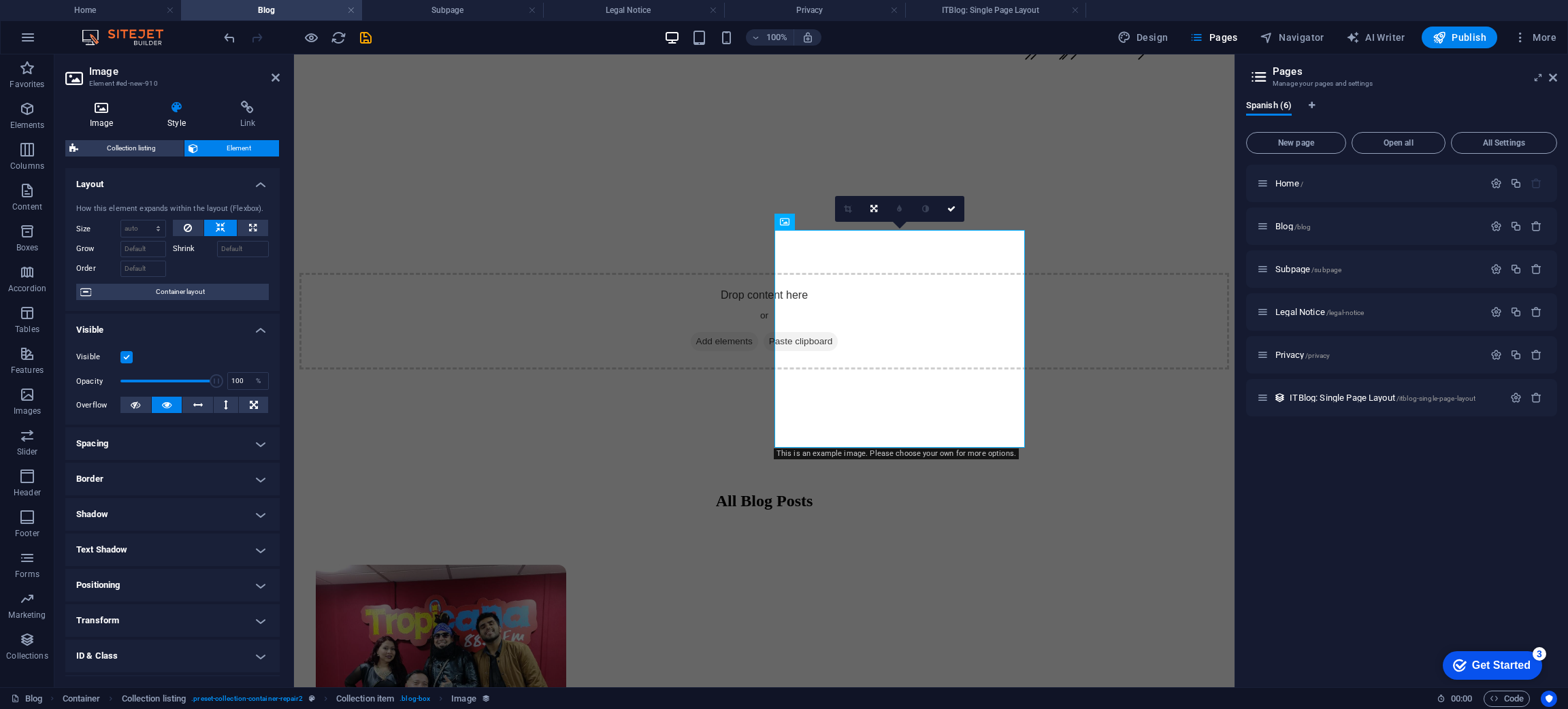
click at [99, 121] on h4 "Image" at bounding box center [104, 115] width 78 height 28
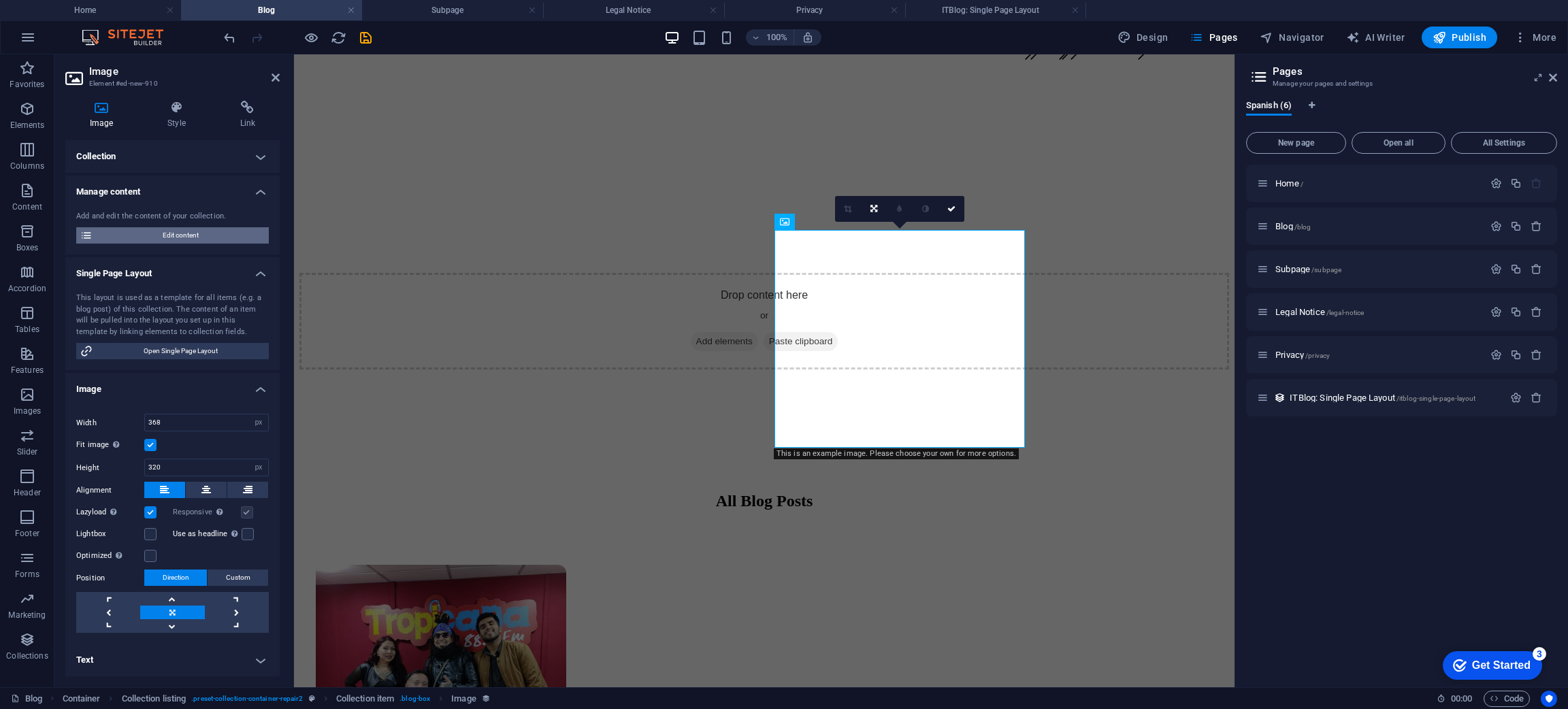
click at [192, 237] on span "Edit content" at bounding box center [181, 235] width 168 height 17
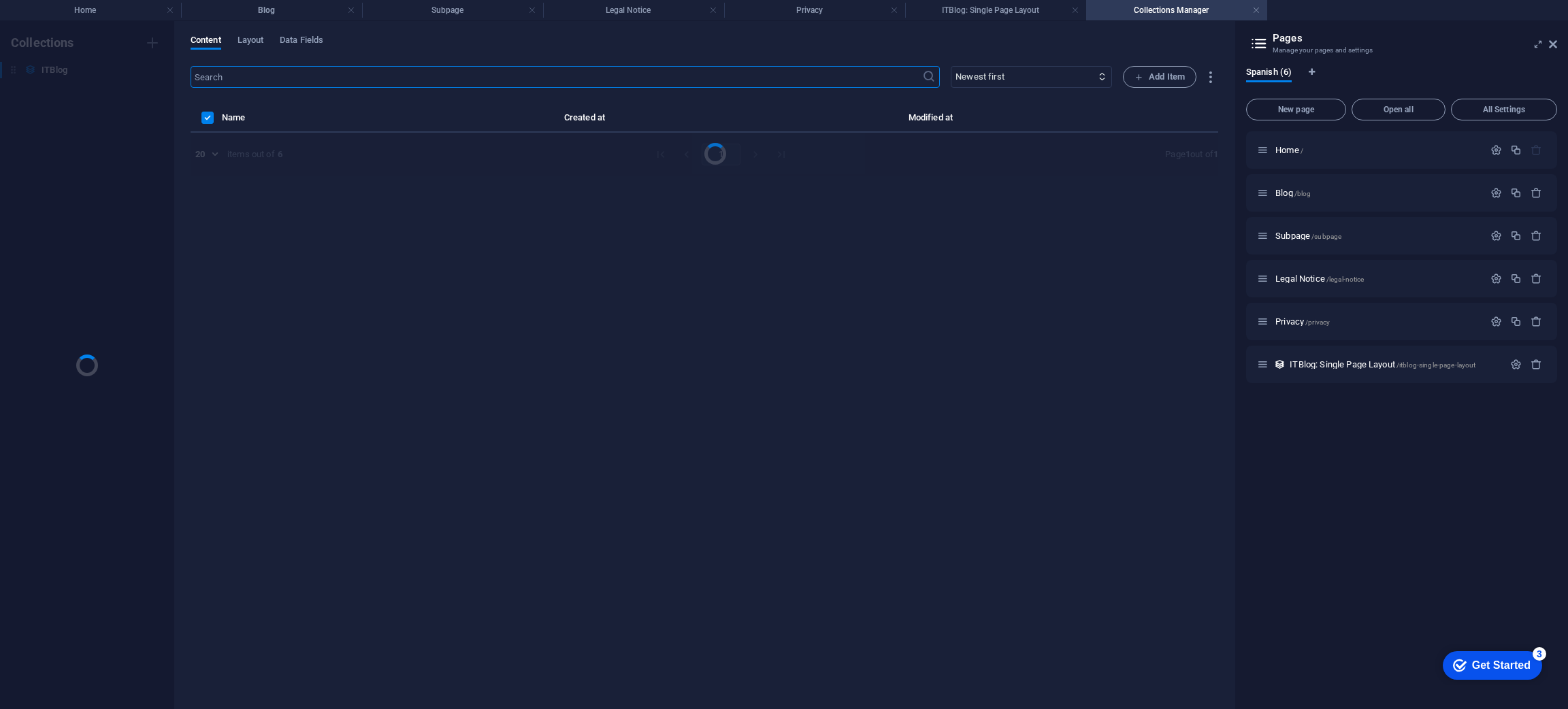
scroll to position [0, 0]
select select "Mobile"
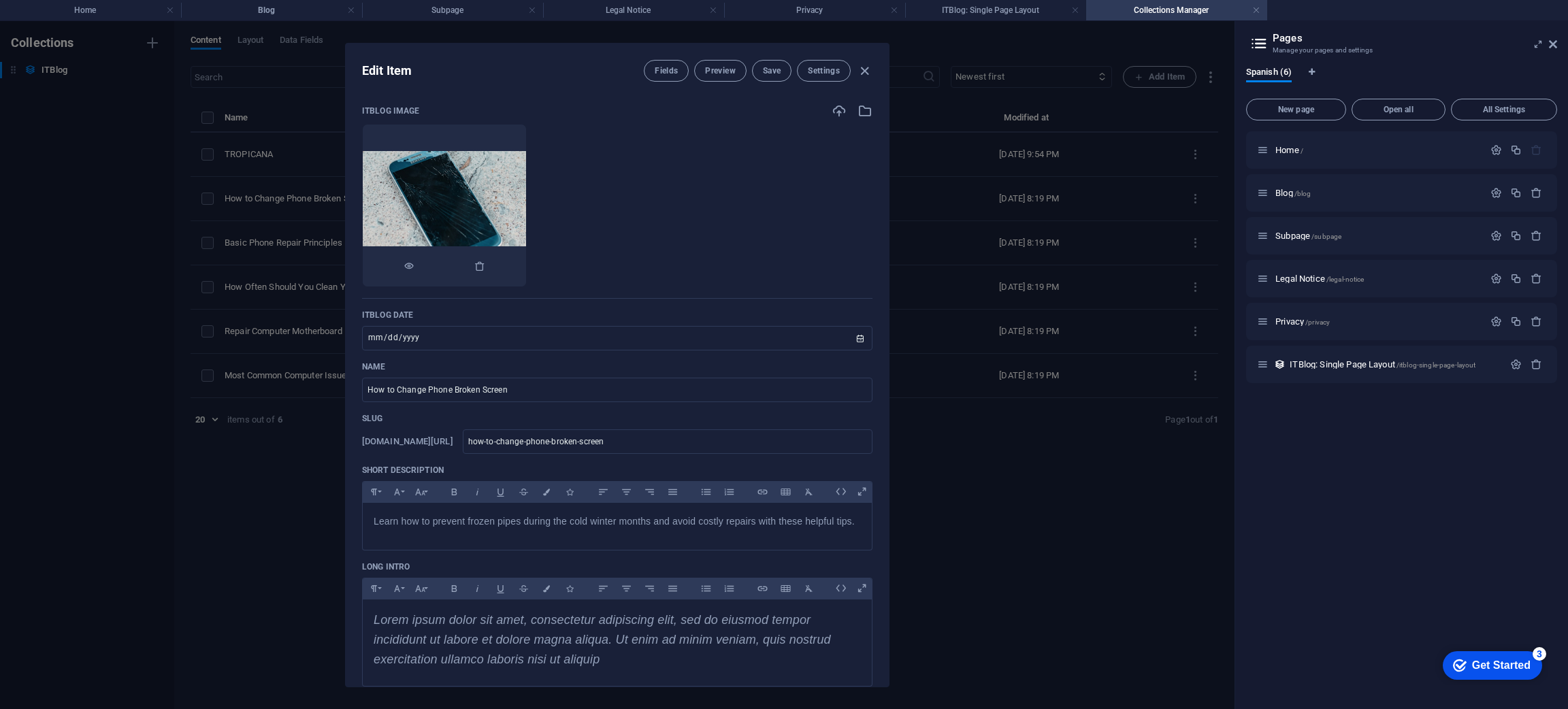
click at [526, 199] on img at bounding box center [444, 206] width 163 height 110
click at [485, 269] on icon "button" at bounding box center [480, 266] width 11 height 11
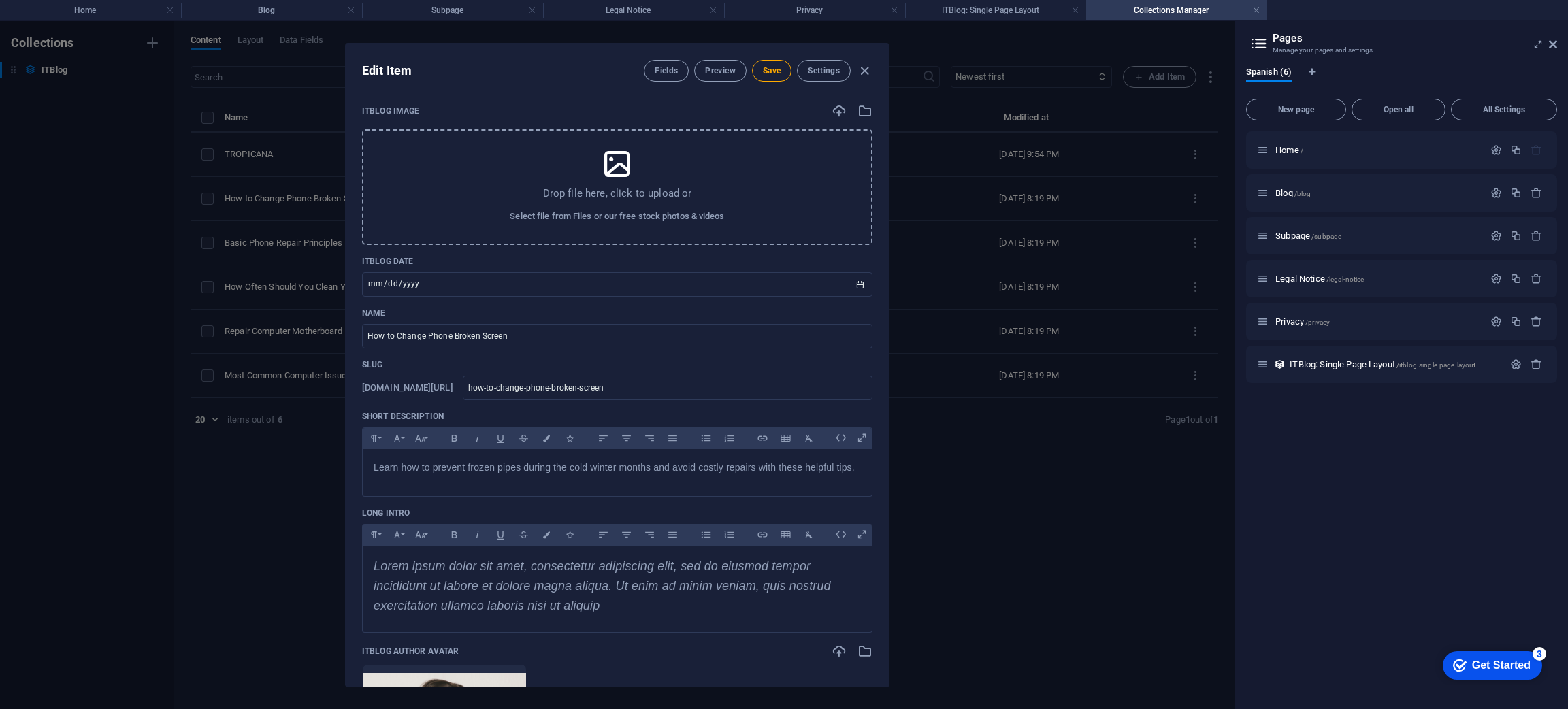
click at [614, 171] on icon at bounding box center [617, 164] width 34 height 34
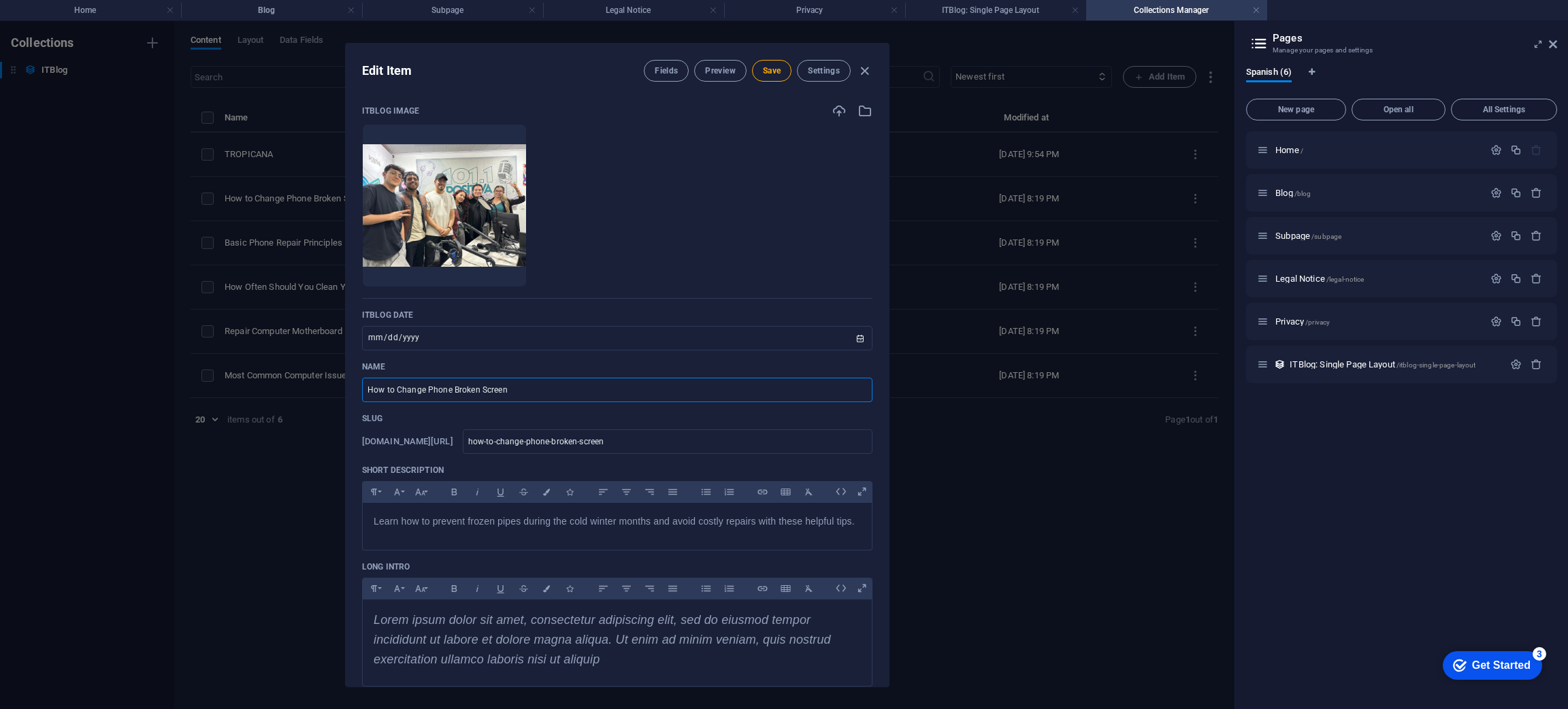
drag, startPoint x: 551, startPoint y: 394, endPoint x: 191, endPoint y: 373, distance: 360.6
click at [191, 373] on div "Edit Item Fields Preview Save Settings ITBlog Image Drop files here to upload t…" at bounding box center [617, 365] width 1234 height 688
type input "P"
type input "p"
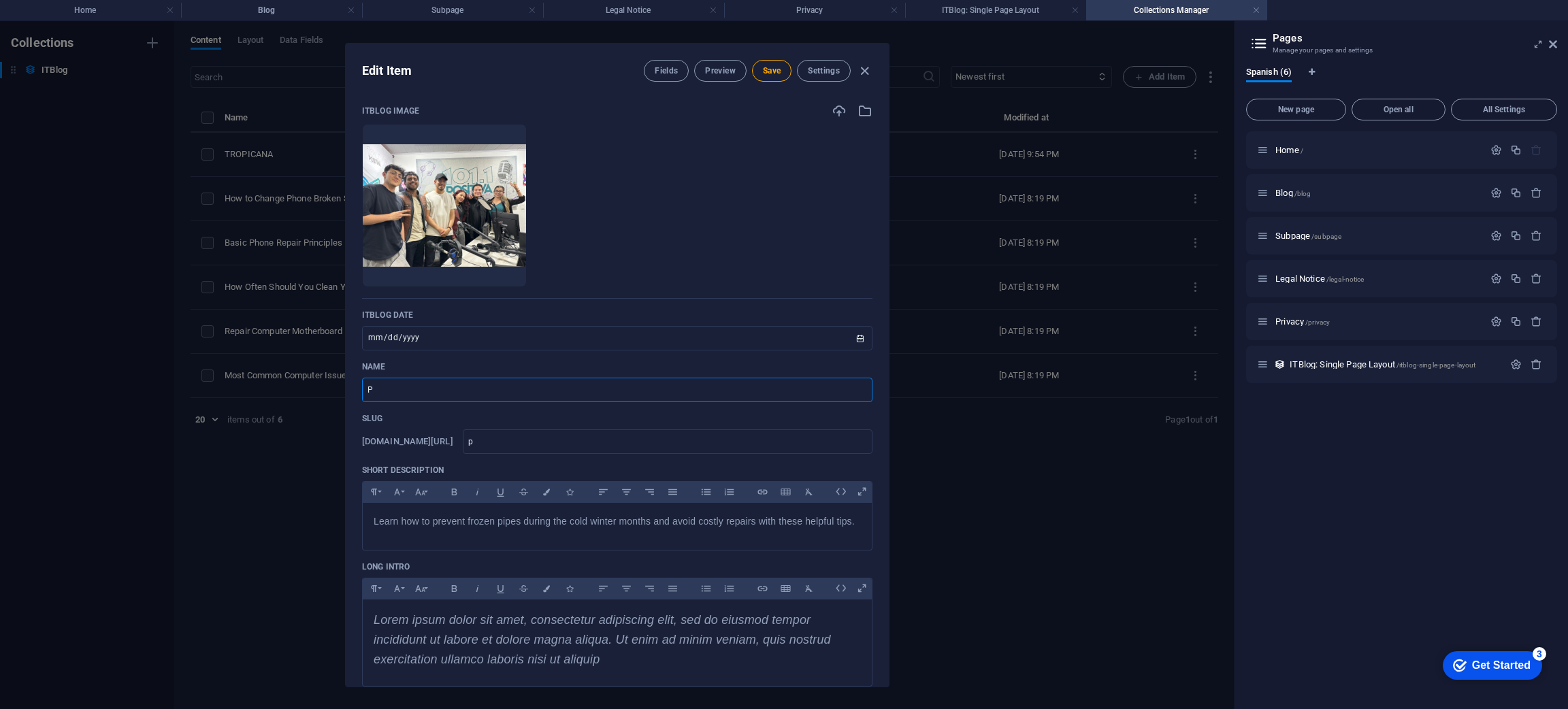
type input "PO"
type input "po"
type input "POS"
type input "pos"
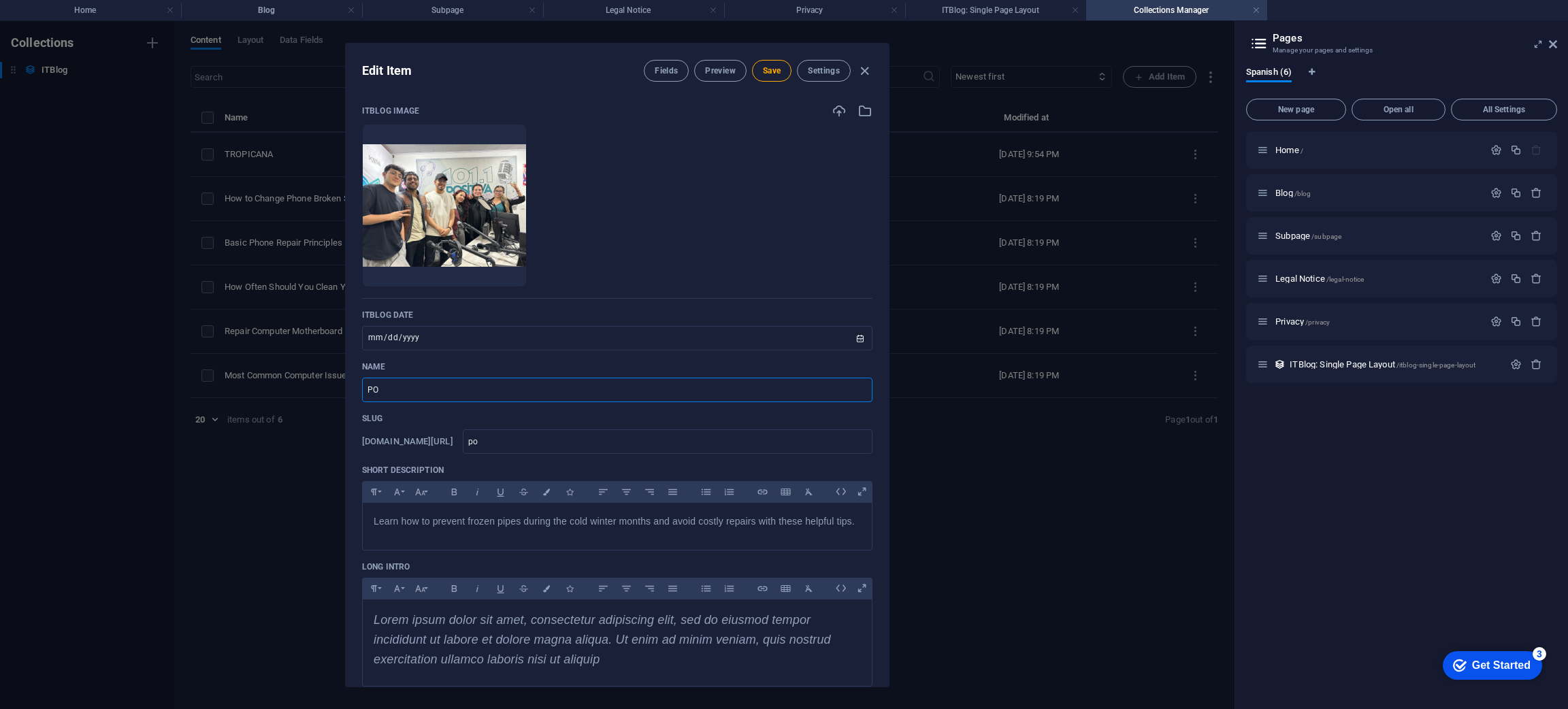
type input "pos"
type input "POSI"
type input "posi"
type input "POSIT"
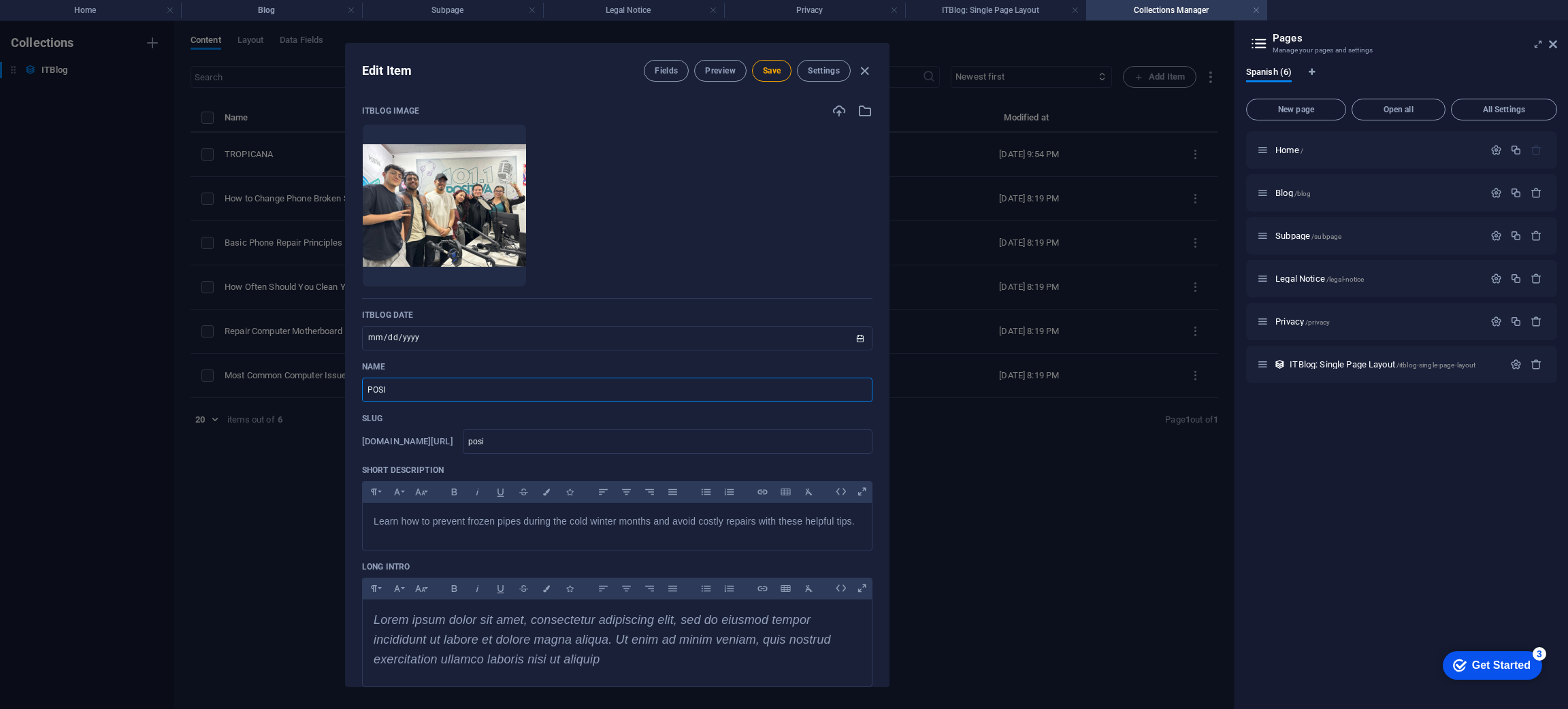
type input "posit"
type input "POSITI"
type input "positi"
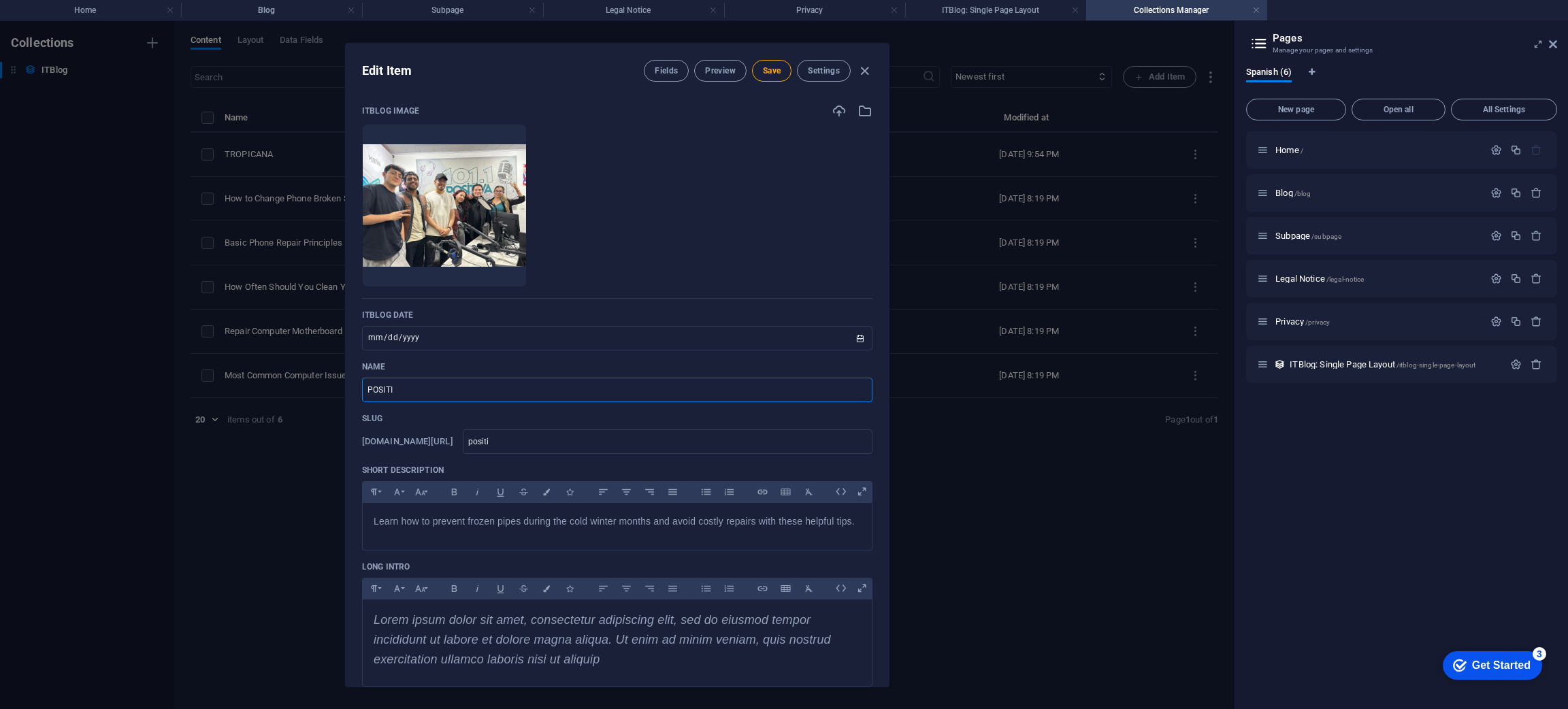
type input "POSITIV"
type input "positiv"
type input "POSITIVA"
type input "positiva"
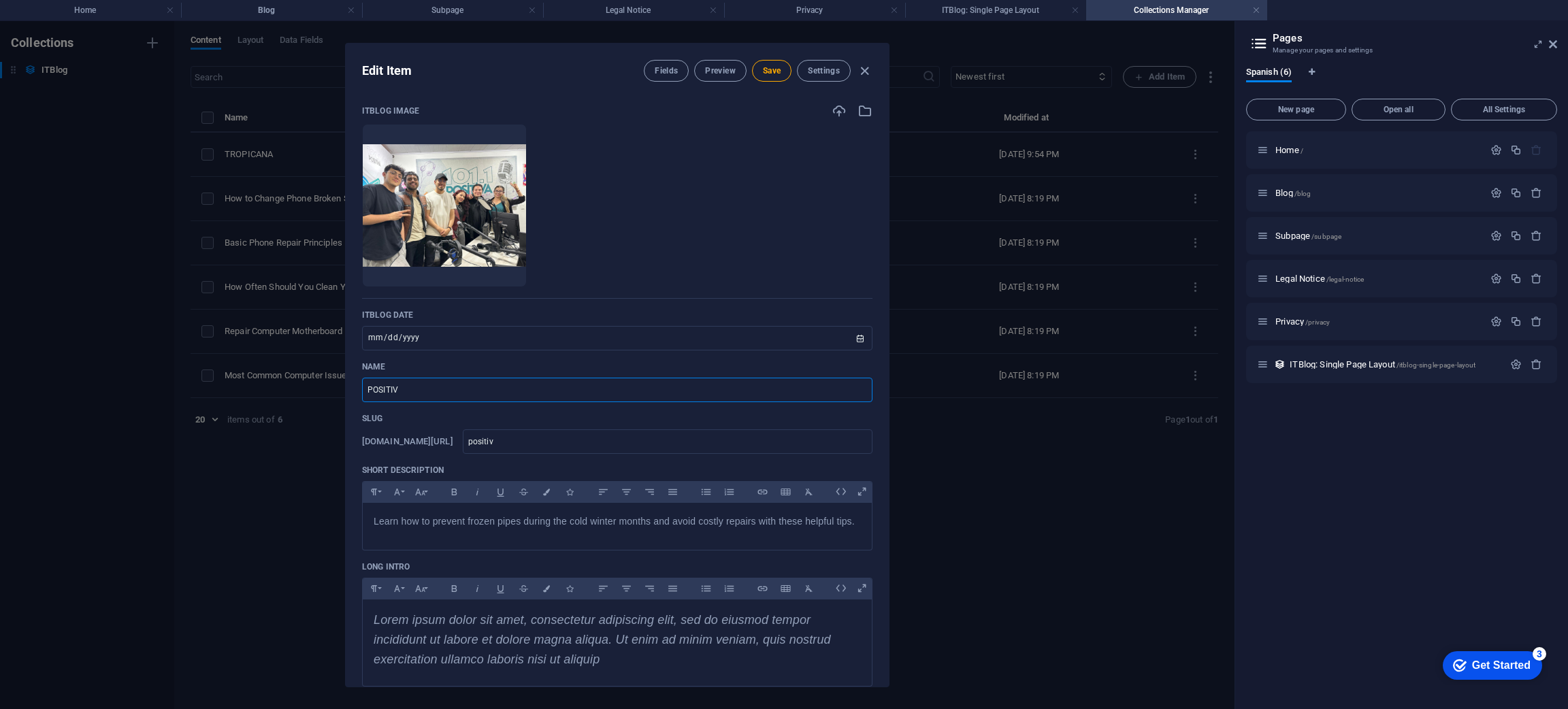
type input "positiva"
type input "POSITIVA1"
type input "positiva1"
type input "POSITIVA10"
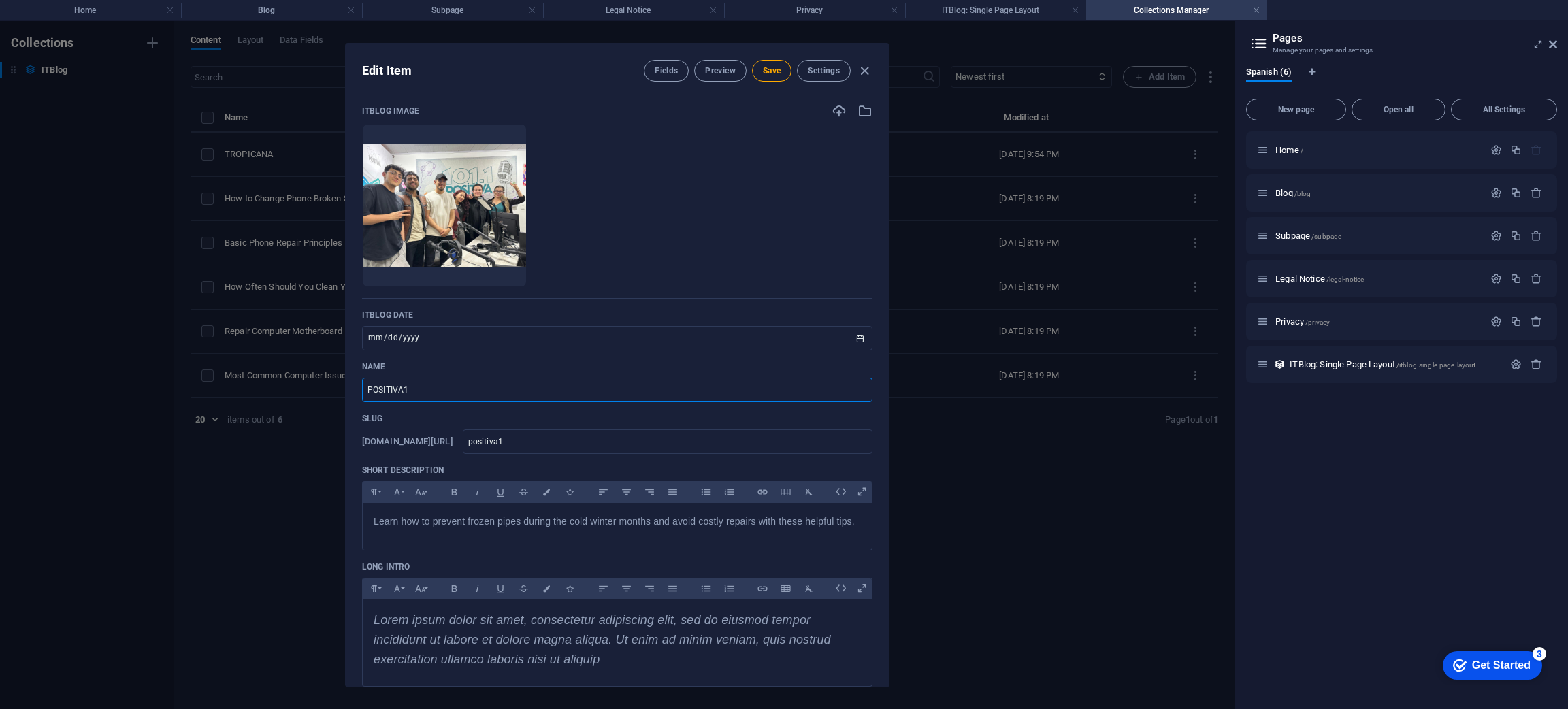
type input "positiva10"
type input "POSITIVA101"
type input "positiva101"
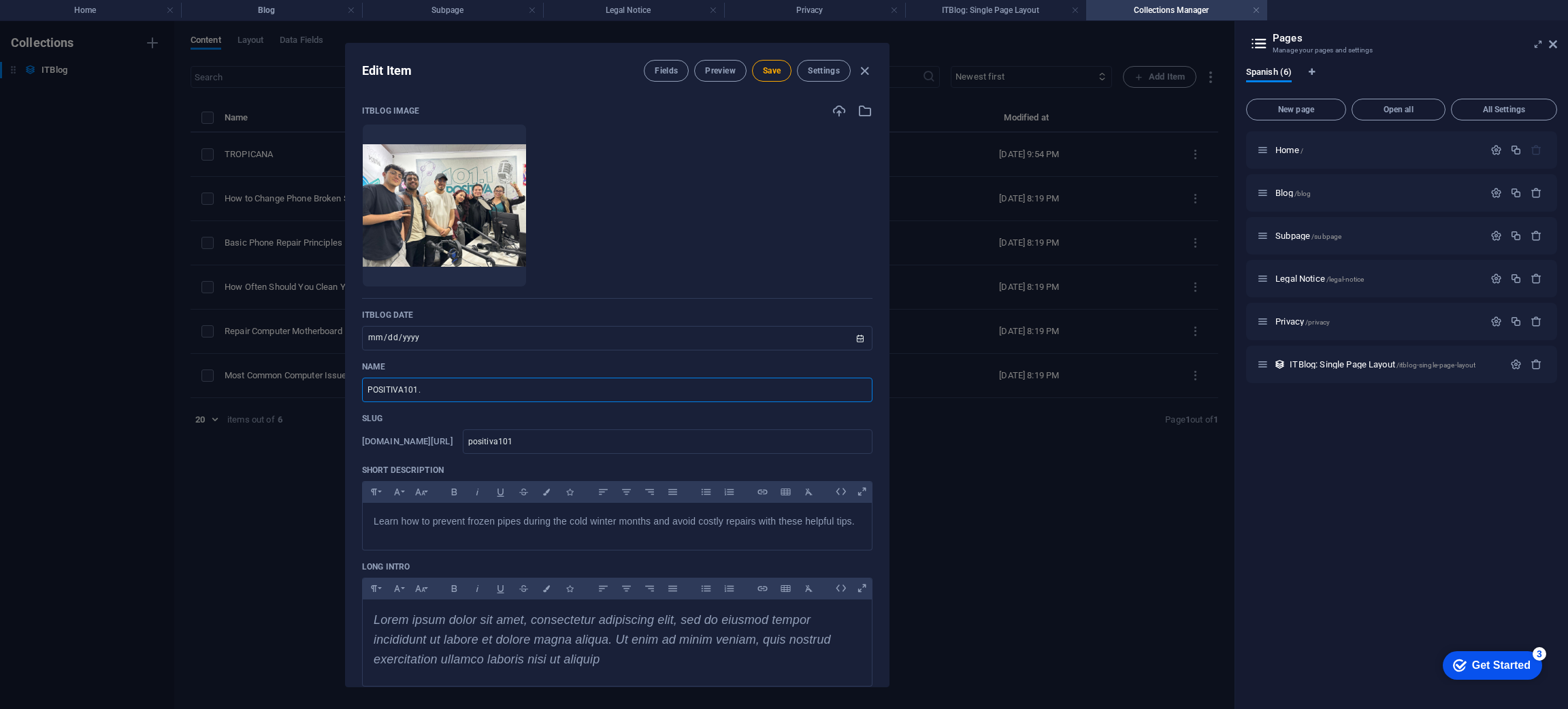
type input "POSITIVA101.1"
type input "positiva101-1"
type input "POSITIVA101.1"
click at [779, 78] on button "Save" at bounding box center [772, 70] width 40 height 22
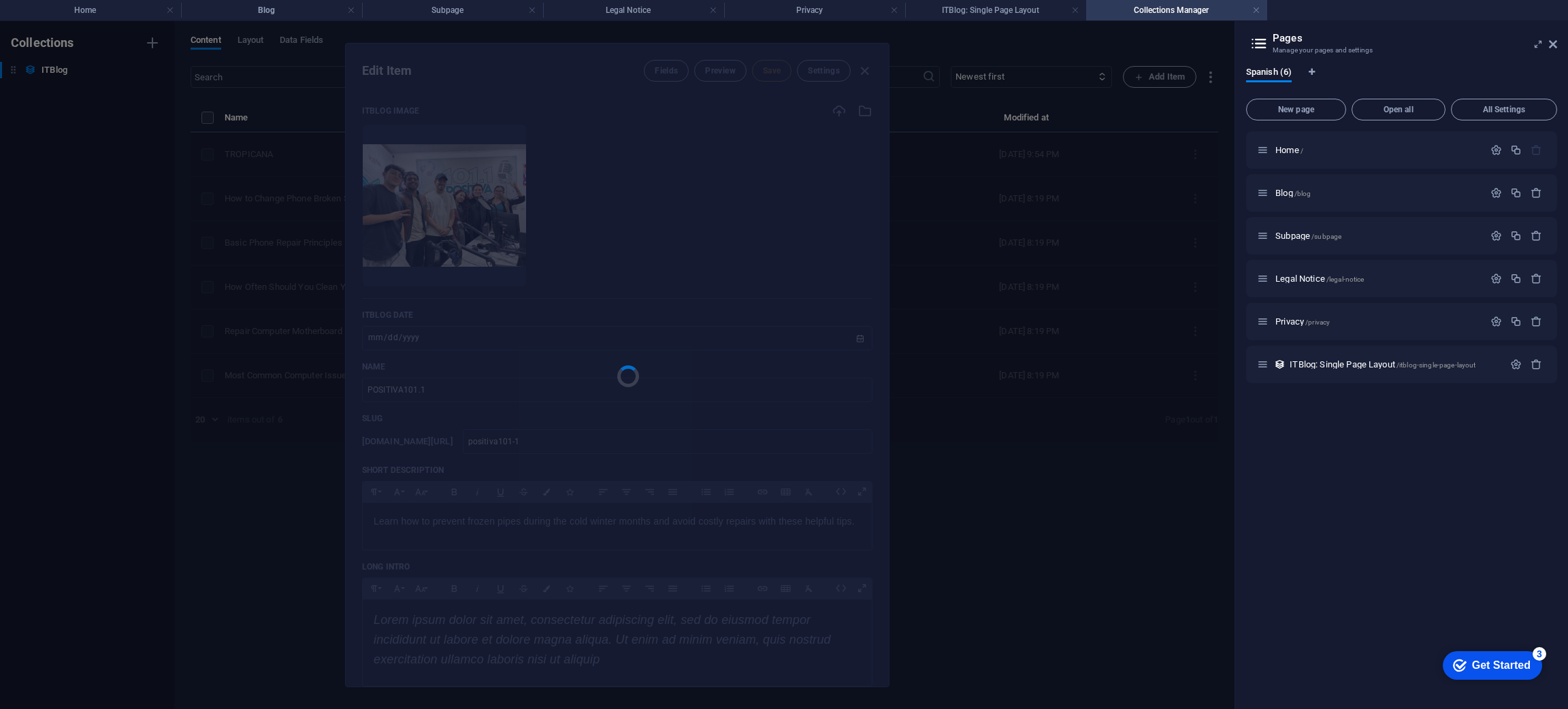
type input "positiva101-1"
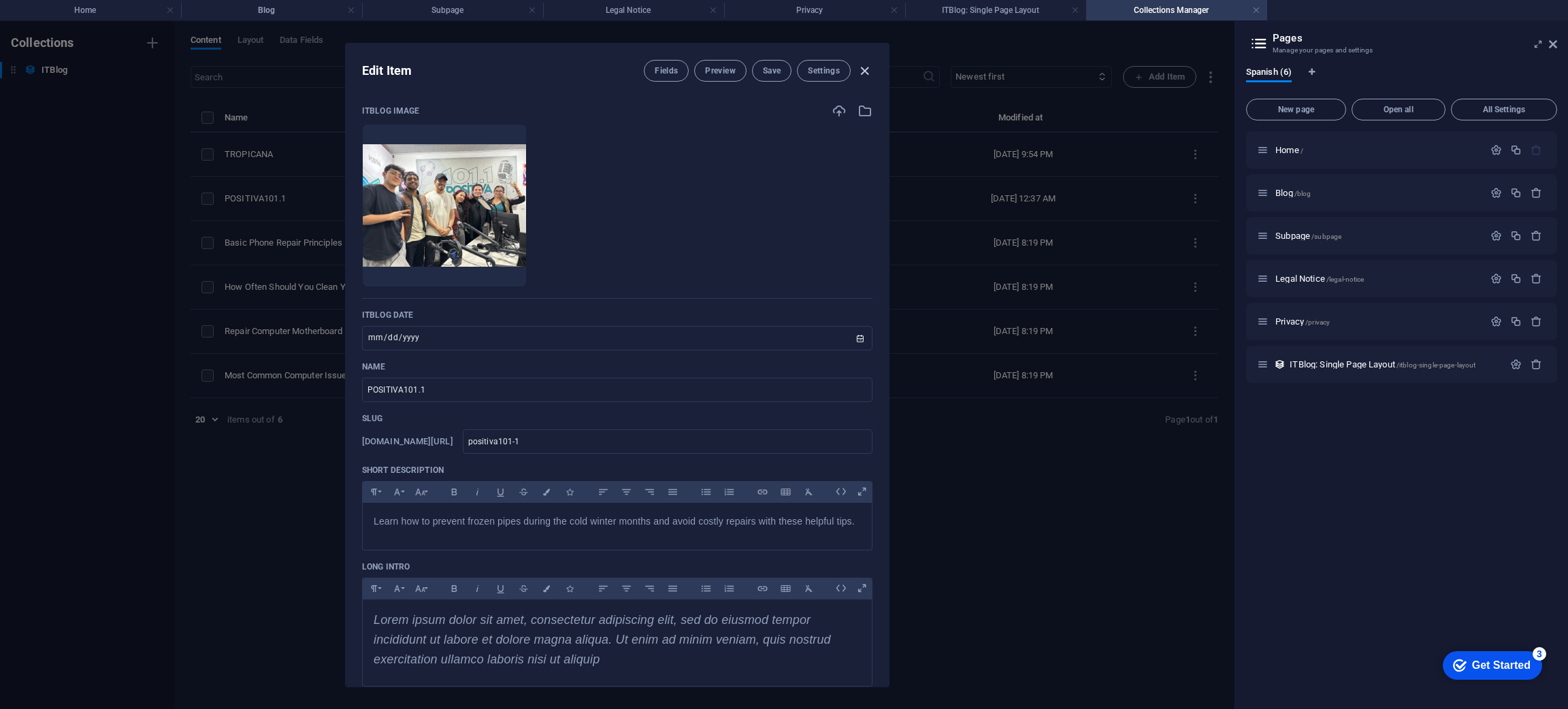
click at [866, 67] on icon "button" at bounding box center [865, 71] width 16 height 16
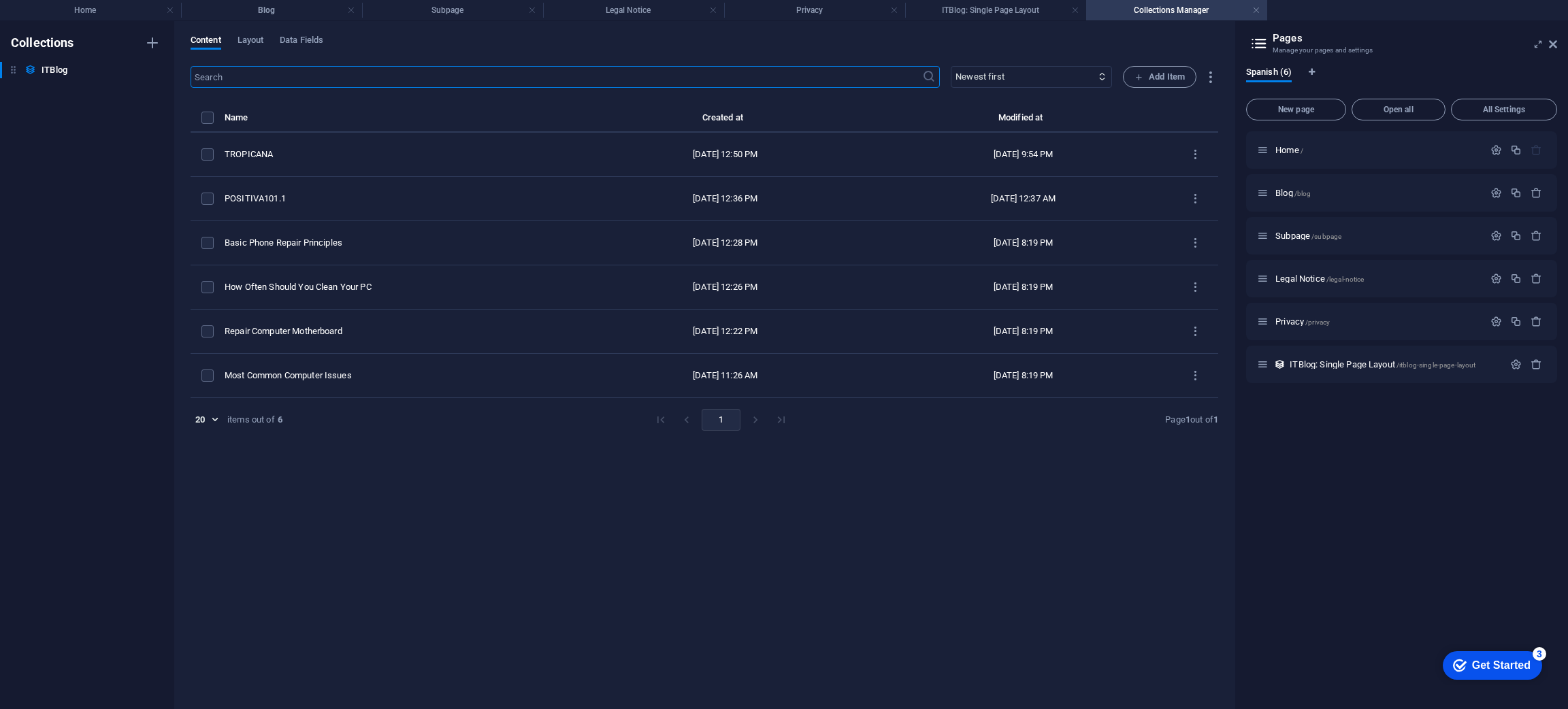
type input "[DATE]"
type input "positiva101-1"
click at [1550, 43] on icon at bounding box center [1553, 44] width 8 height 11
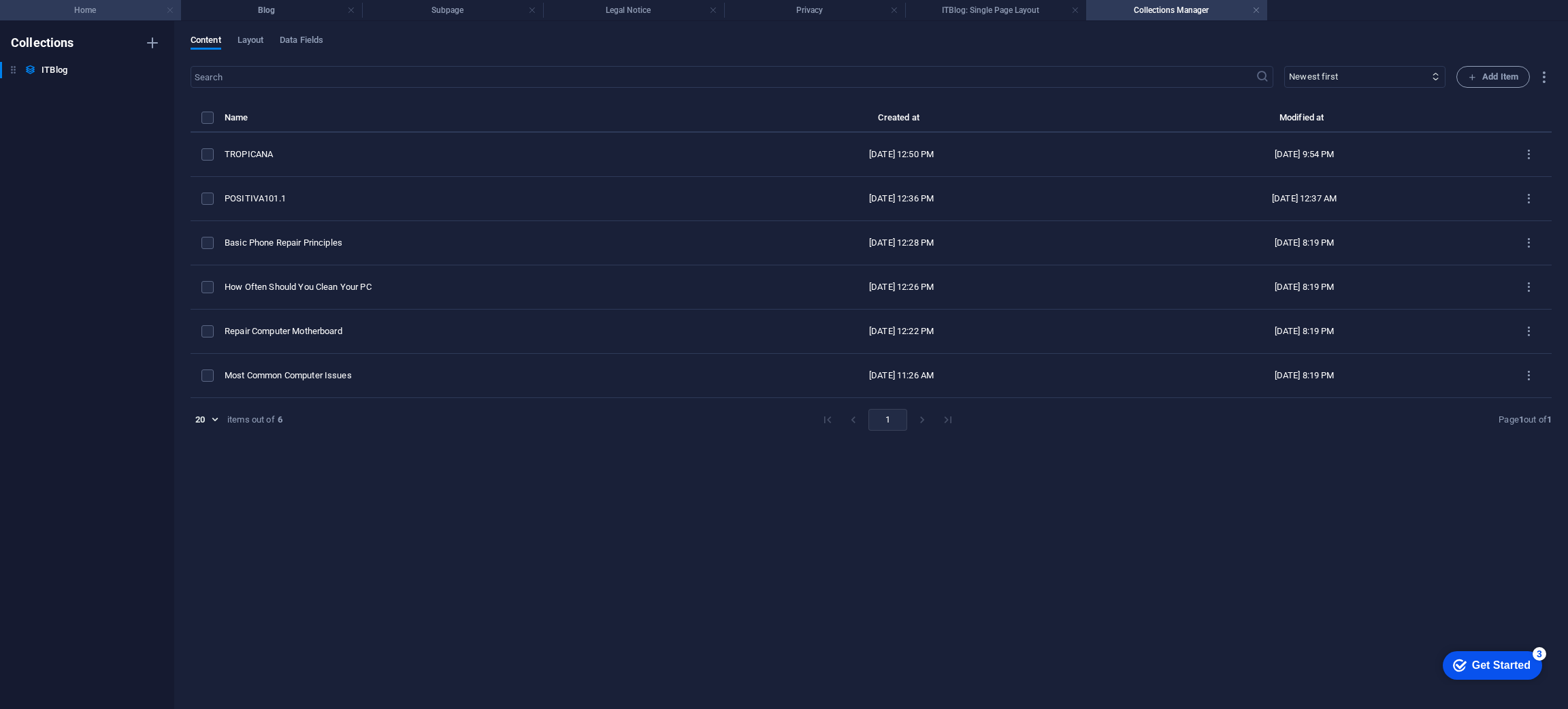
click at [168, 8] on link at bounding box center [170, 10] width 8 height 13
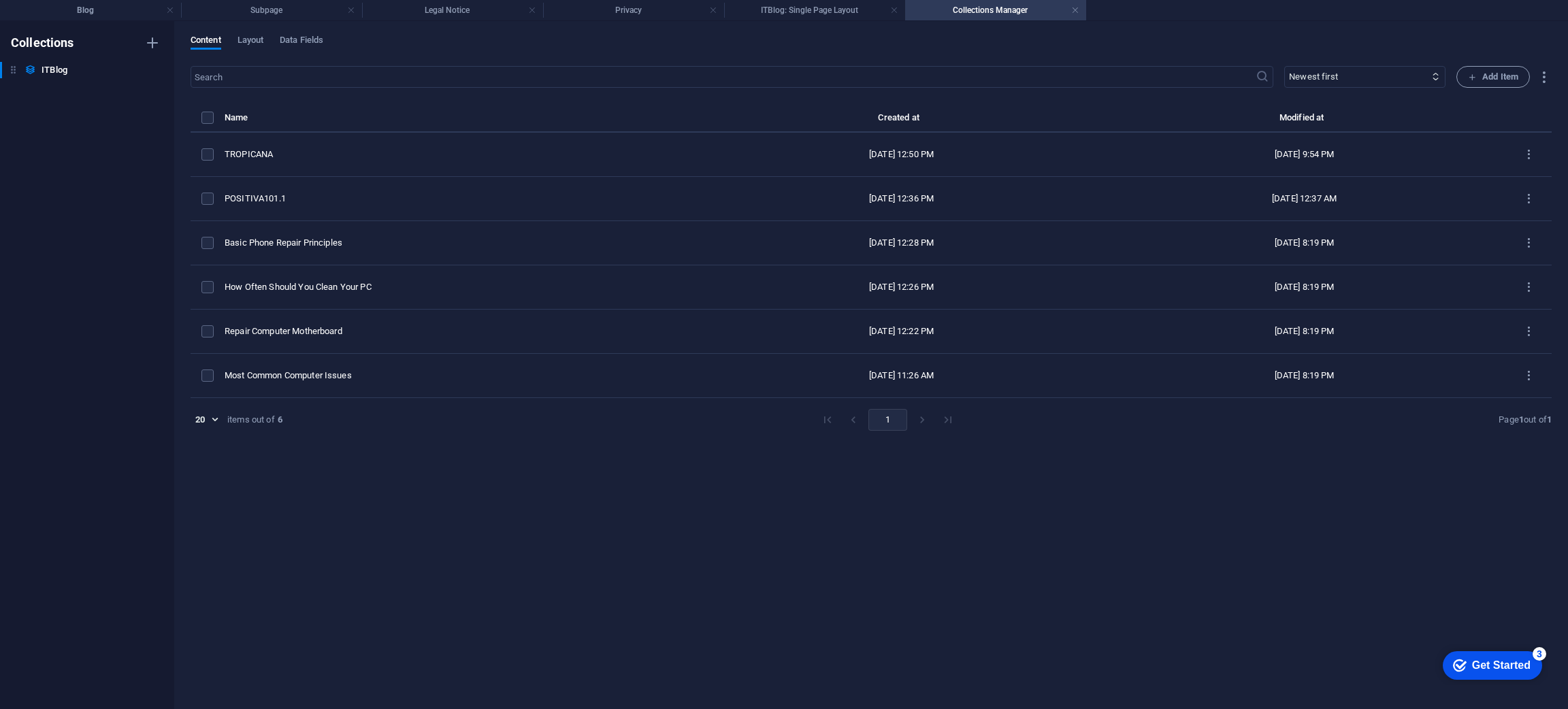
click at [1226, 45] on div "Content Layout Data Fields" at bounding box center [871, 47] width 1361 height 26
click at [1074, 12] on link at bounding box center [1075, 10] width 8 height 13
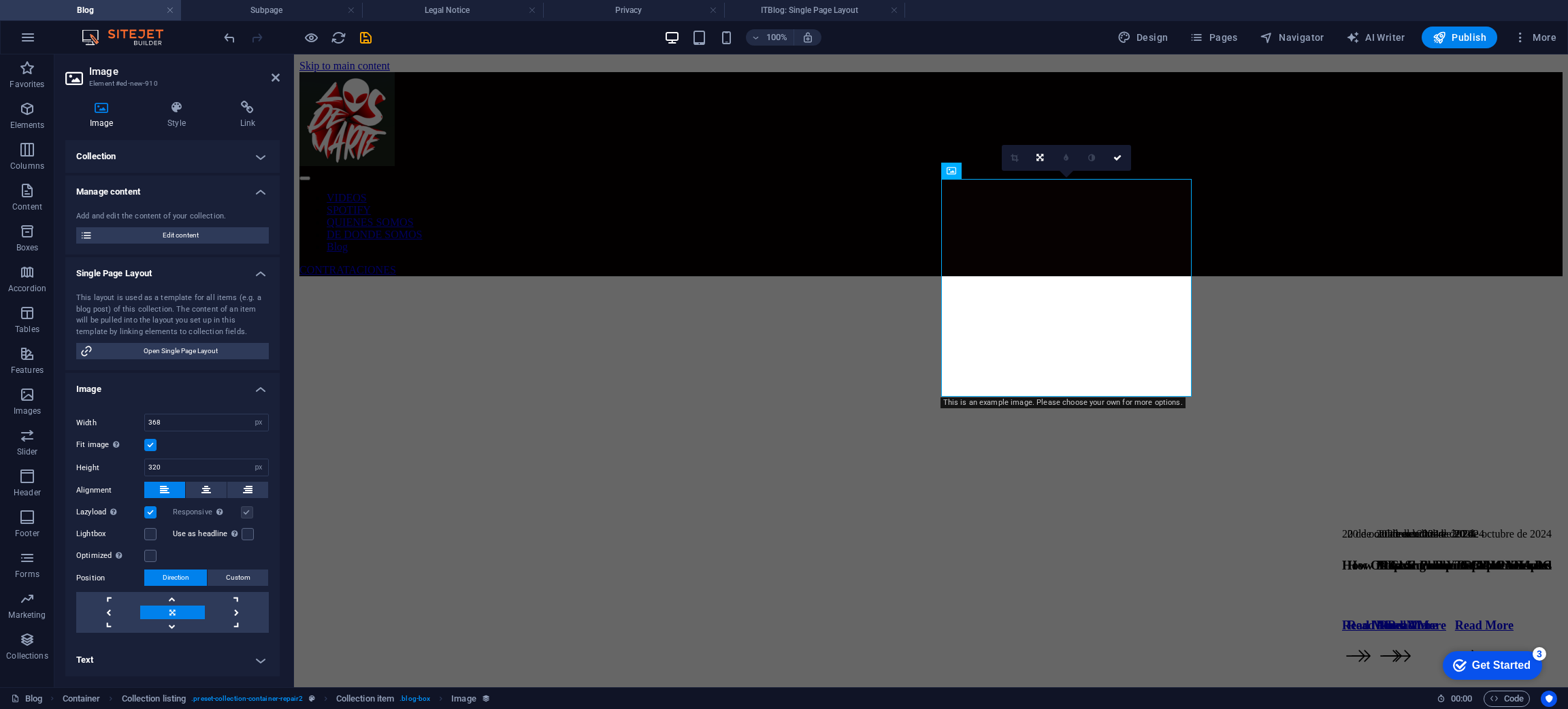
scroll to position [654, 0]
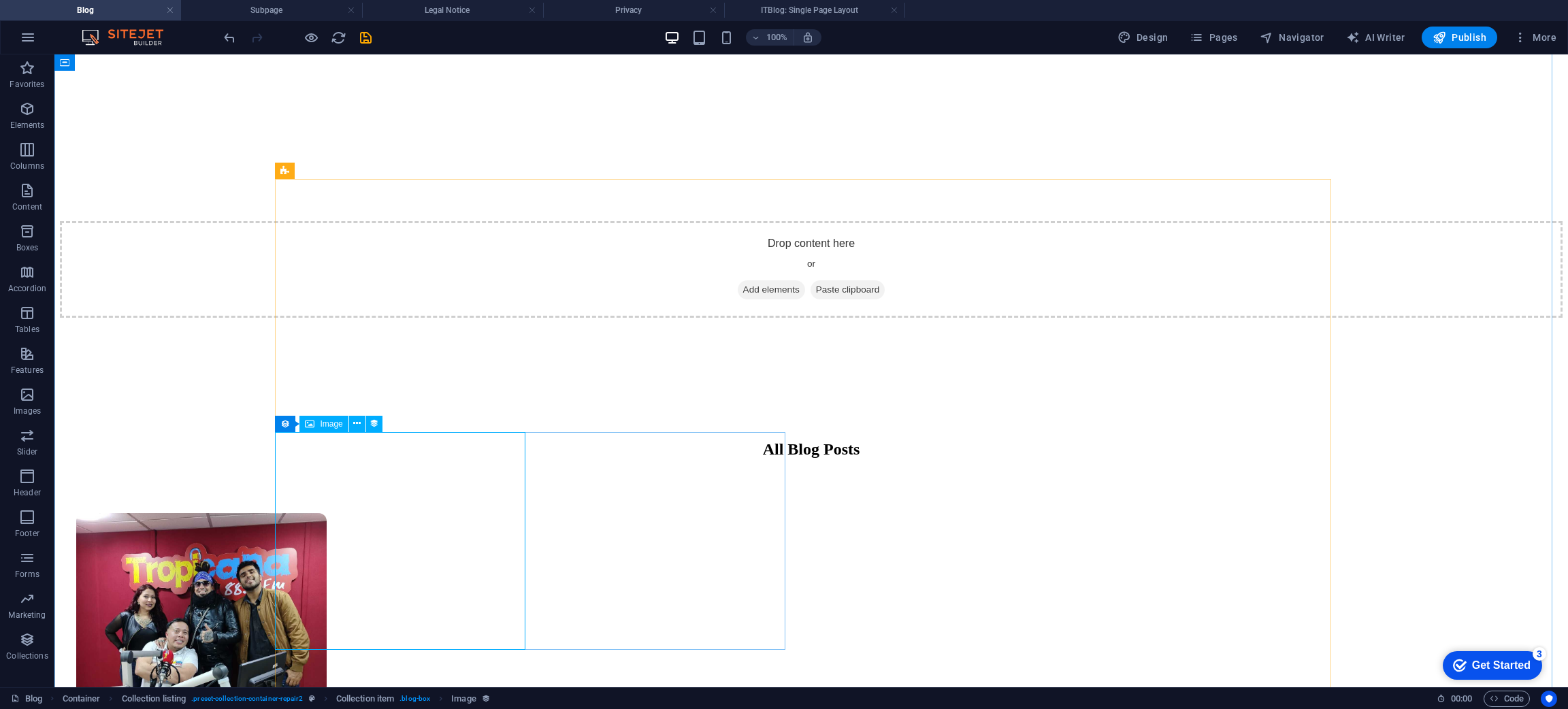
click at [323, 424] on span "Image" at bounding box center [331, 424] width 22 height 8
select select "itblog-image"
select select "px"
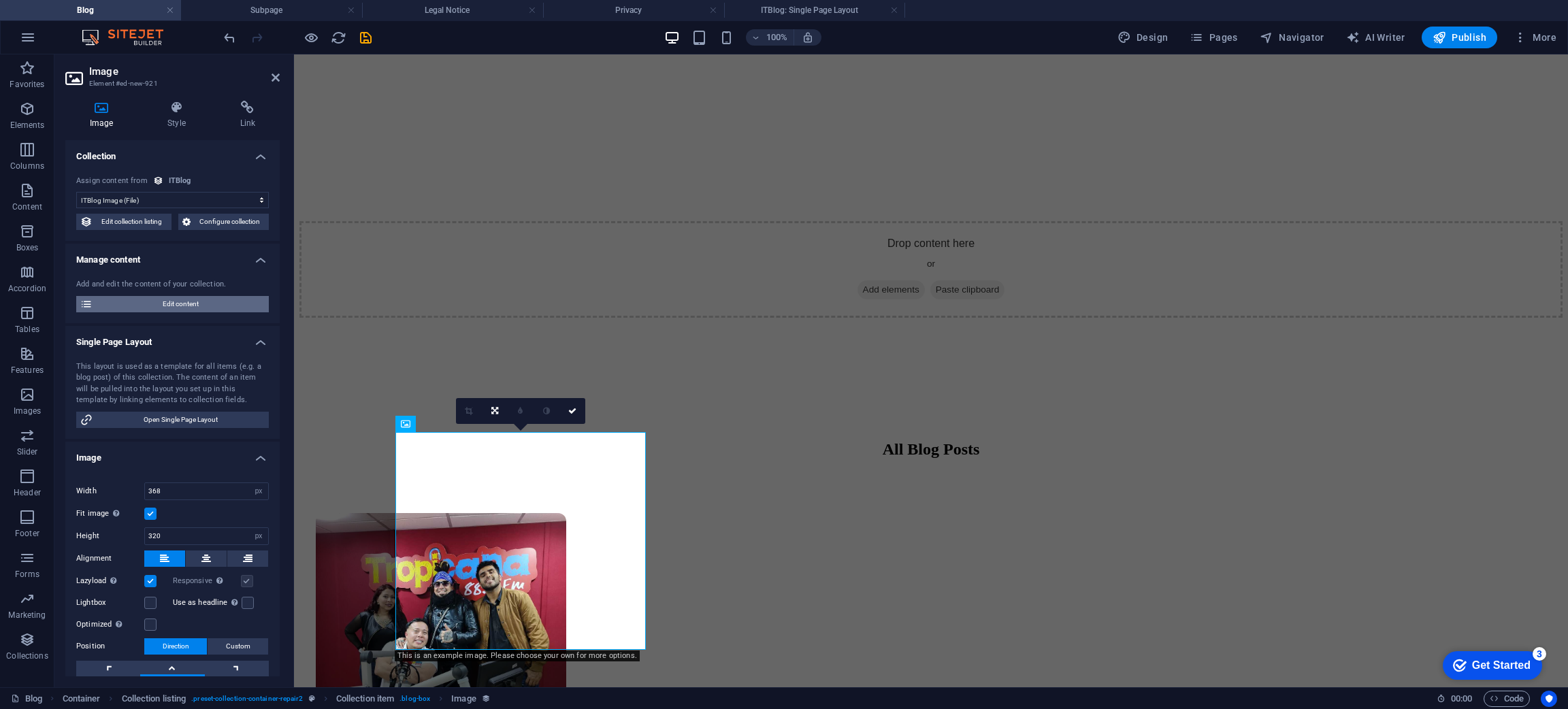
click at [209, 309] on span "Edit content" at bounding box center [181, 304] width 168 height 17
select select "Mobile"
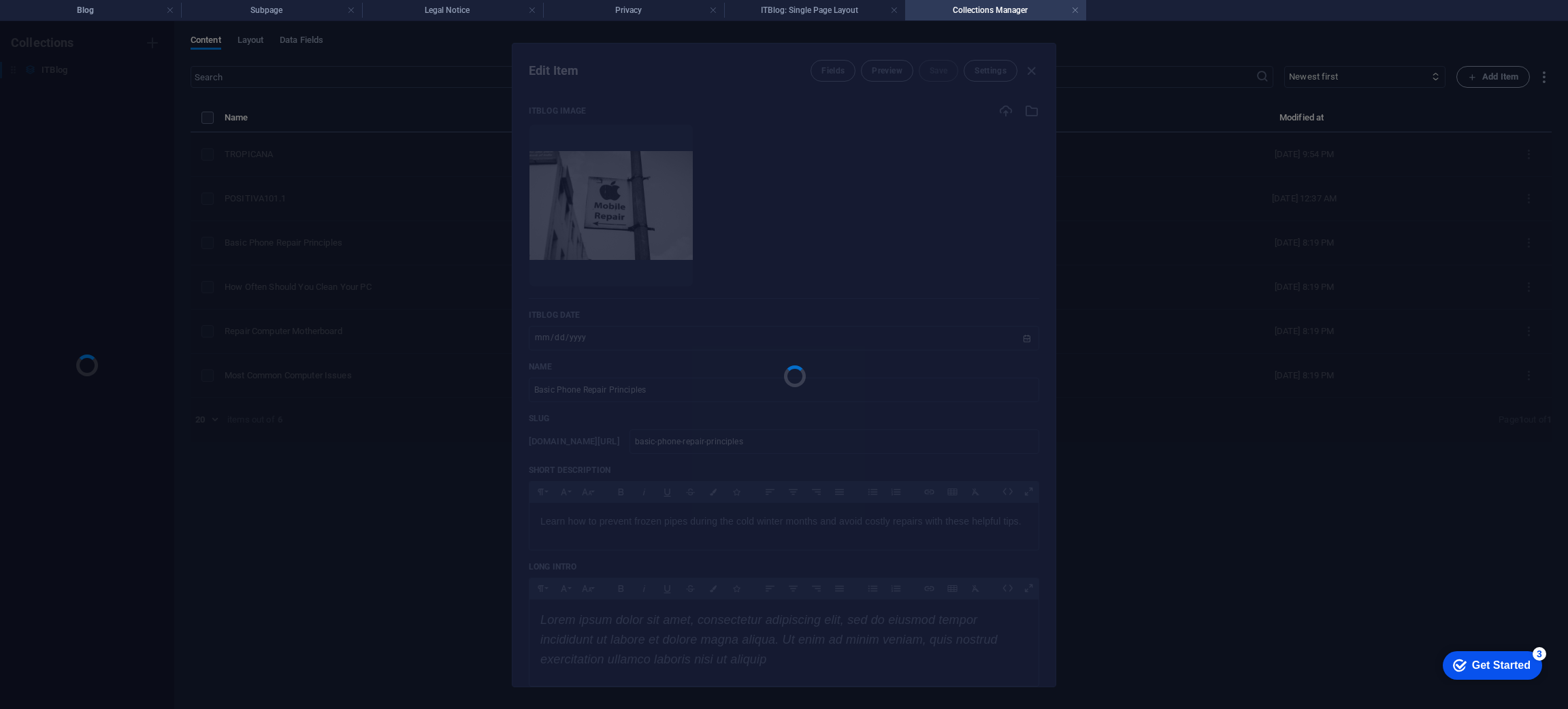
scroll to position [0, 0]
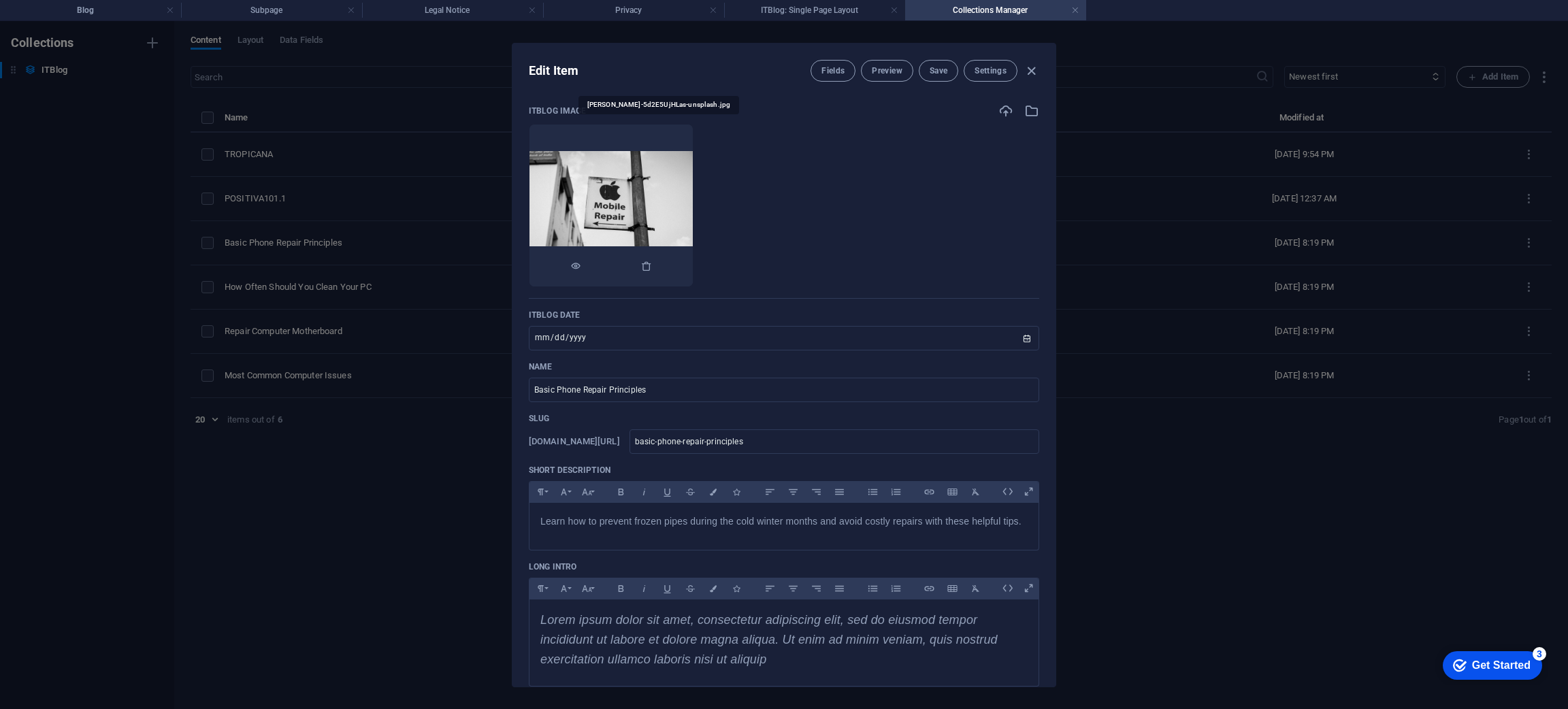
click at [692, 167] on img at bounding box center [610, 206] width 163 height 109
click at [647, 212] on img at bounding box center [610, 206] width 163 height 109
click at [692, 265] on div at bounding box center [610, 267] width 163 height 41
click at [652, 267] on icon "button" at bounding box center [647, 266] width 11 height 11
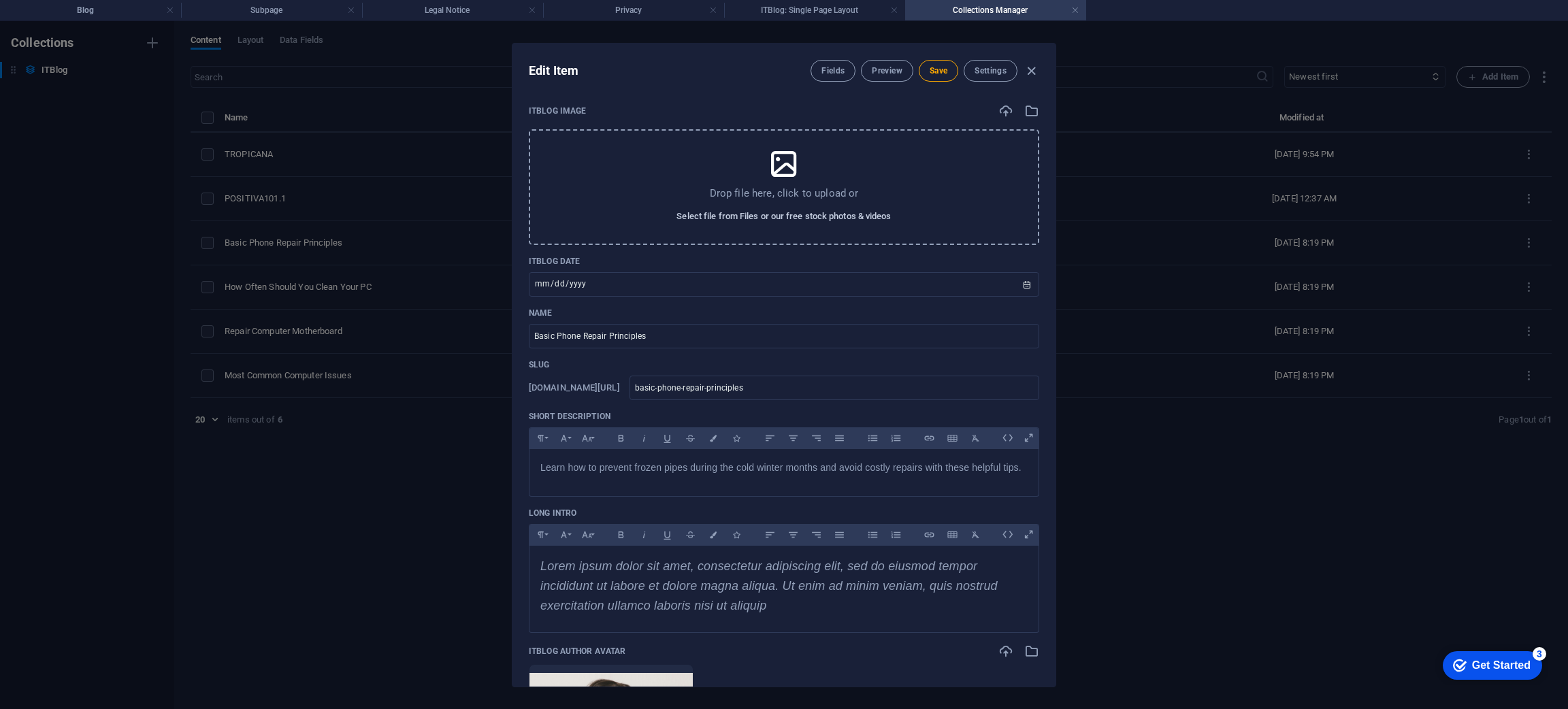
click at [783, 215] on span "Select file from Files or our free stock photos & videos" at bounding box center [783, 217] width 215 height 17
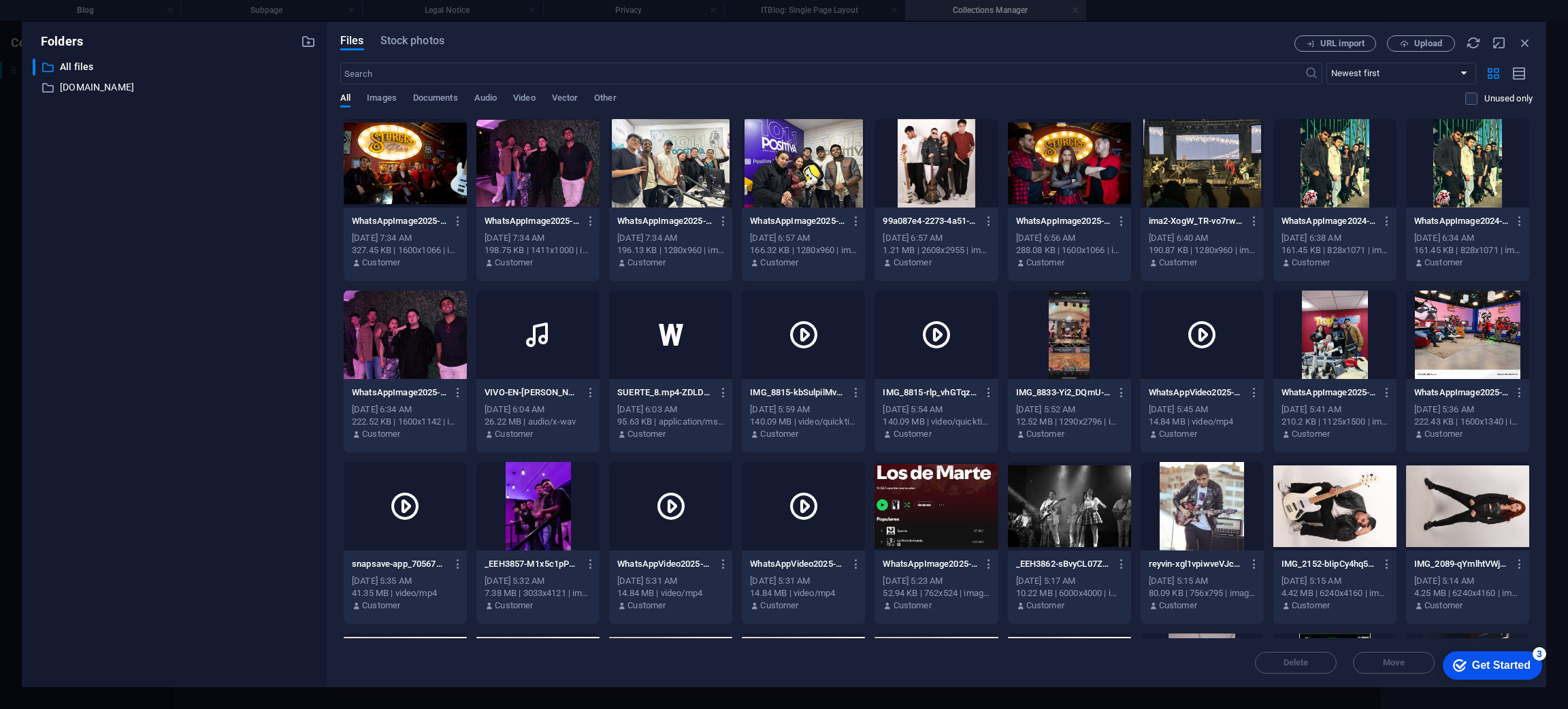
click at [808, 143] on div at bounding box center [803, 162] width 123 height 88
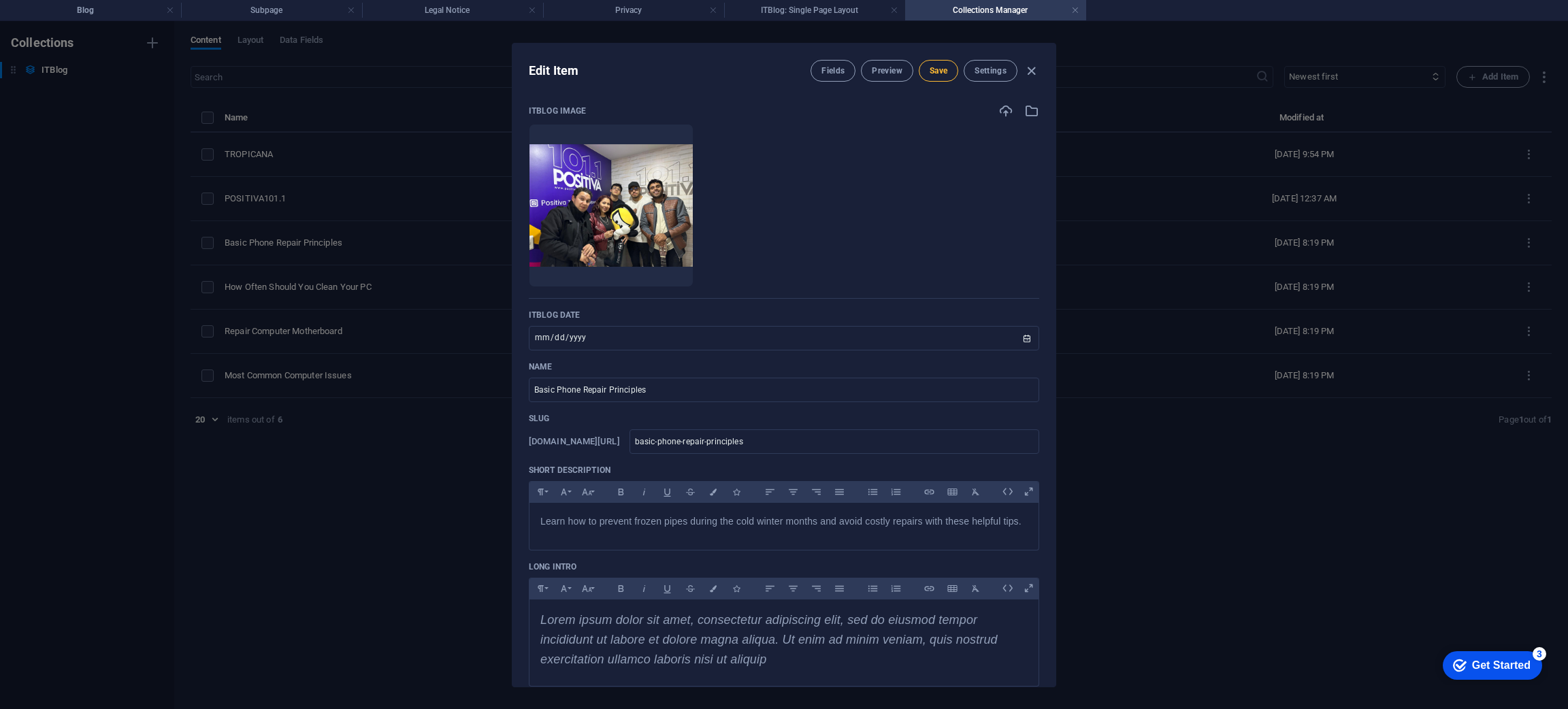
click at [936, 64] on button "Save" at bounding box center [938, 70] width 40 height 22
drag, startPoint x: 658, startPoint y: 395, endPoint x: 491, endPoint y: 380, distance: 167.7
click at [491, 380] on div "Edit Item Fields Preview Save Settings ITBlog Image Drop files here to upload t…" at bounding box center [784, 365] width 1568 height 688
type input "POSITIVA"
click at [942, 67] on span "Save" at bounding box center [937, 71] width 17 height 11
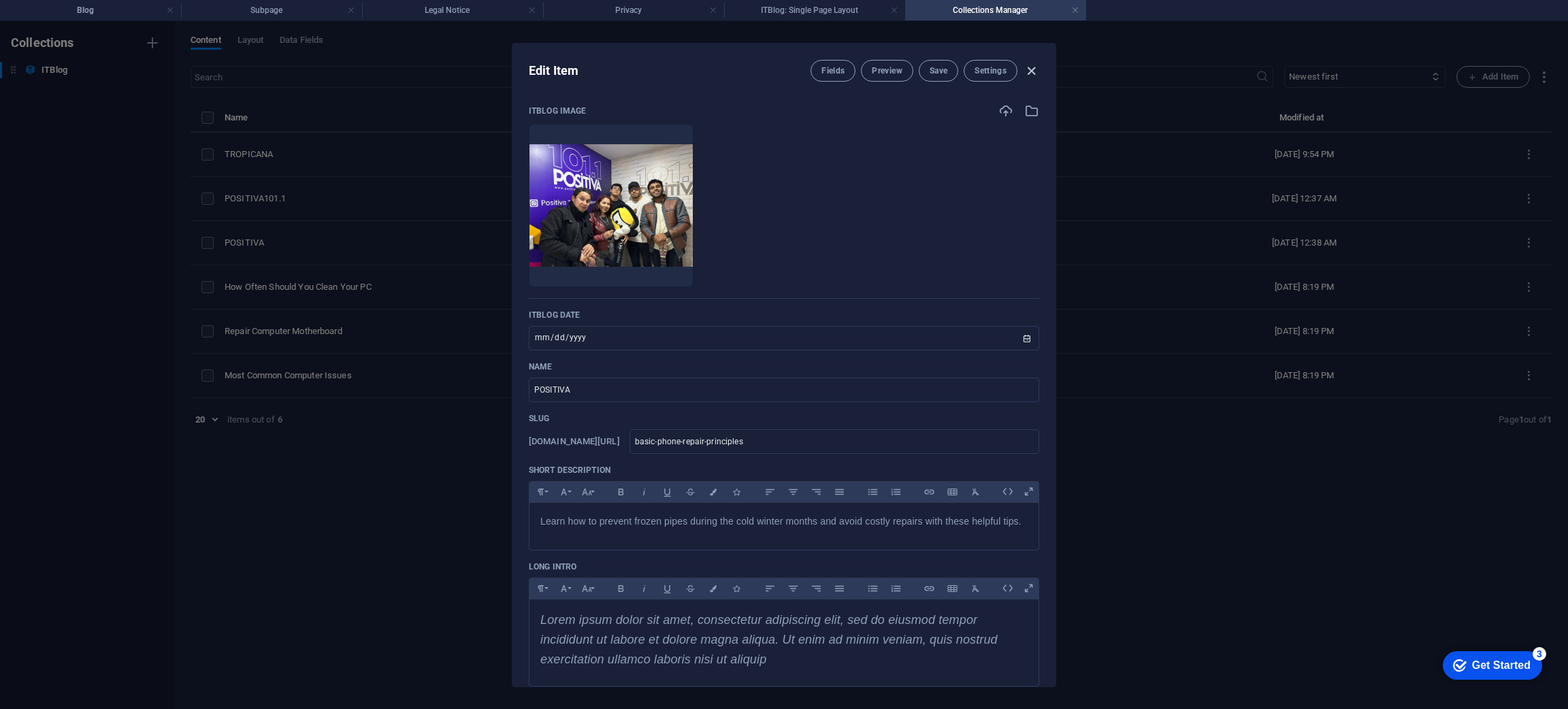
click at [1028, 72] on icon "button" at bounding box center [1031, 71] width 16 height 16
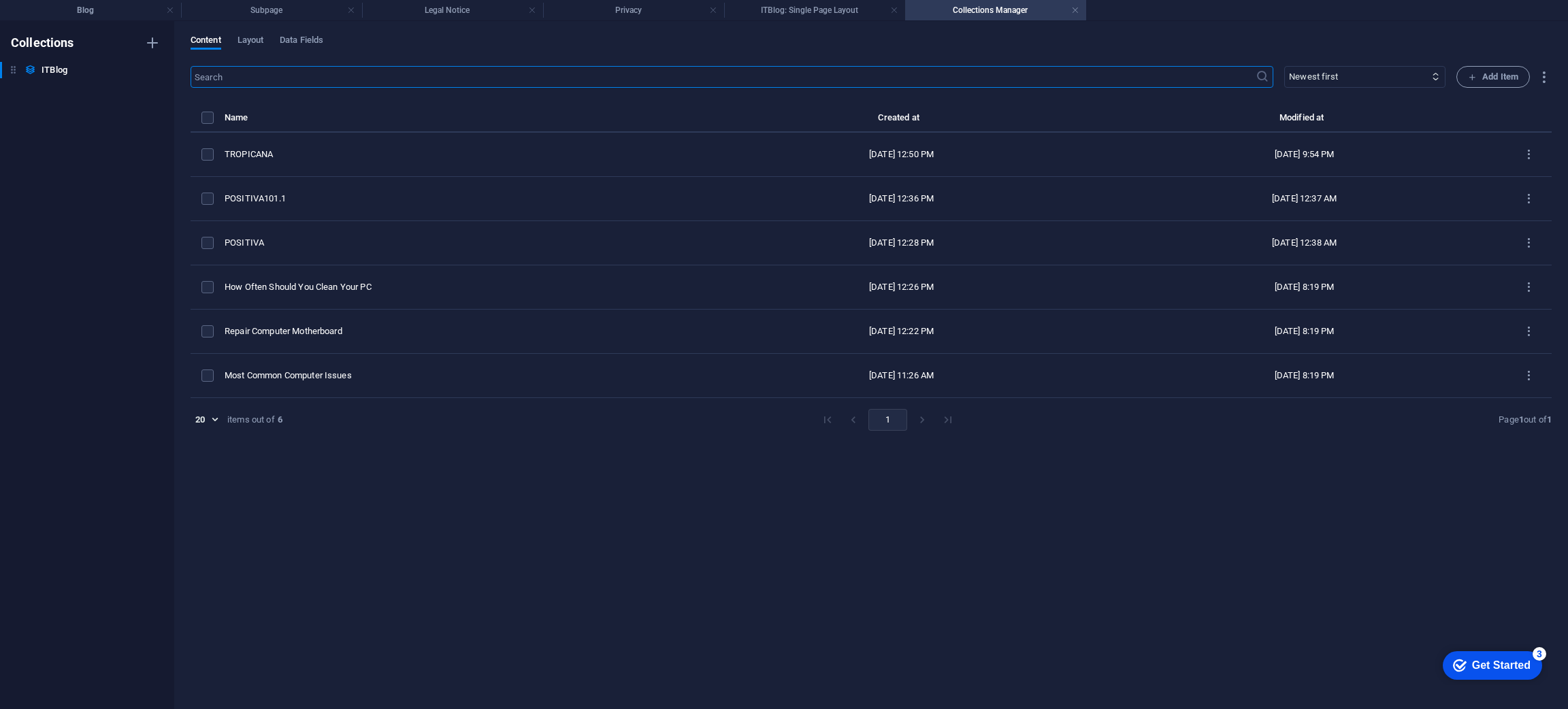
type input "[DATE]"
type input "basic-phone-repair-principles"
click at [97, 10] on h4 "Blog" at bounding box center [90, 10] width 181 height 15
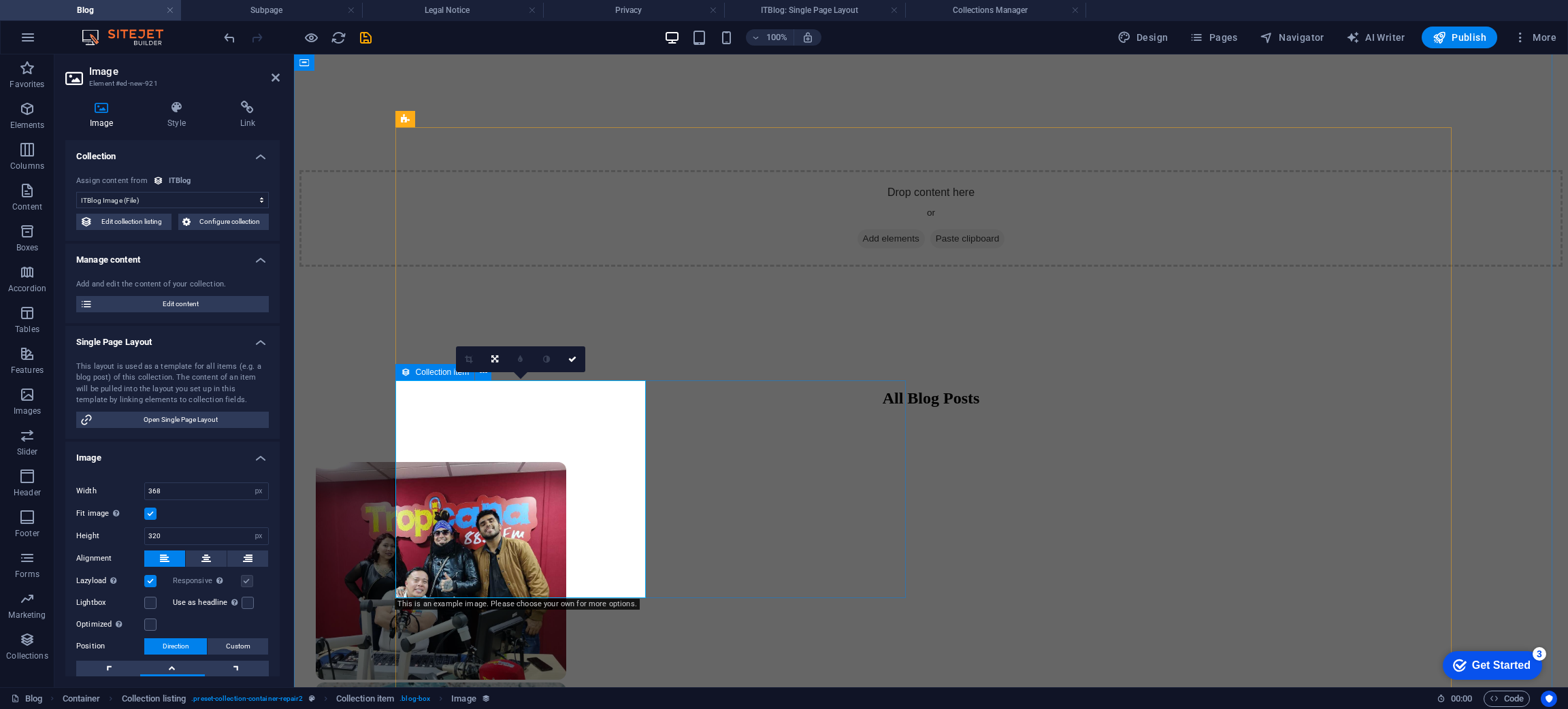
select select "createdAt_DESC"
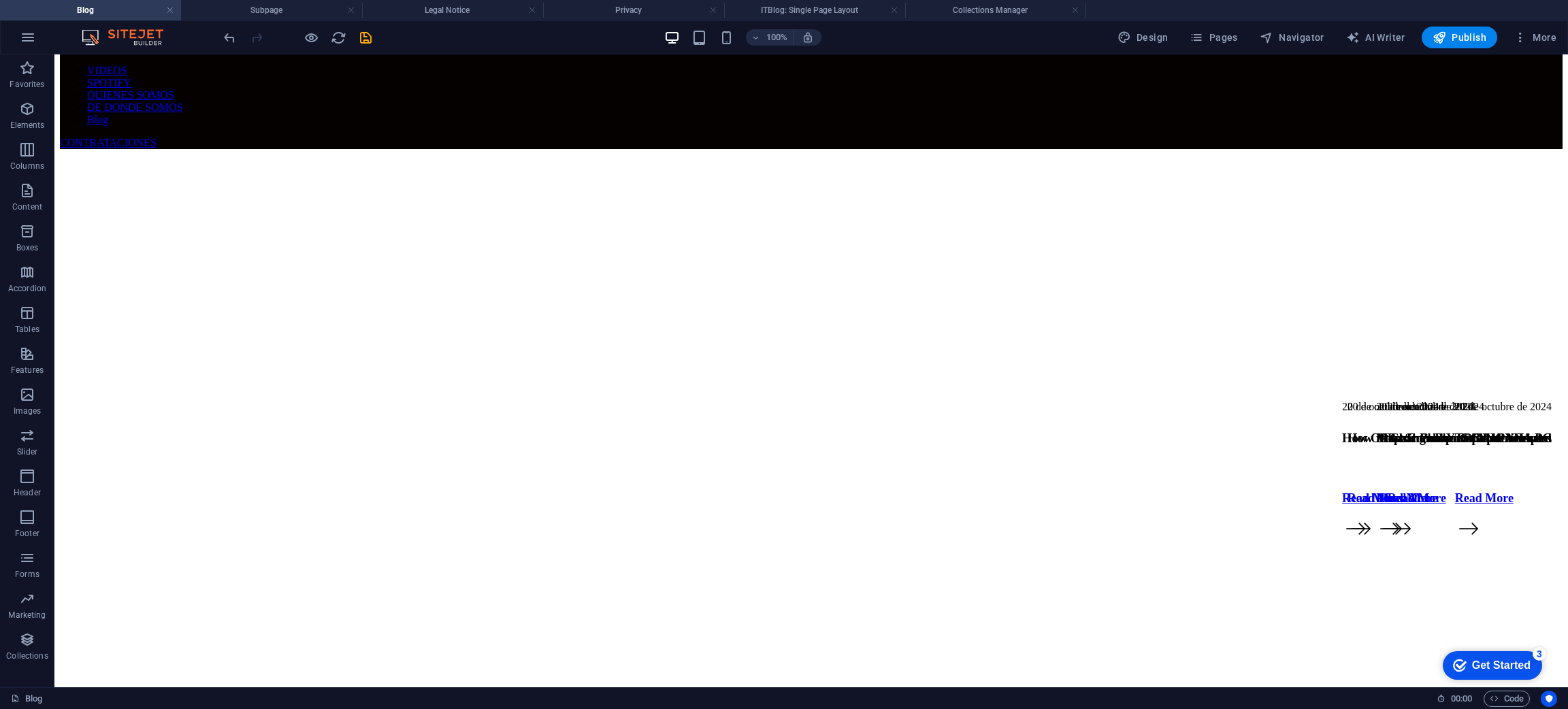
scroll to position [0, 0]
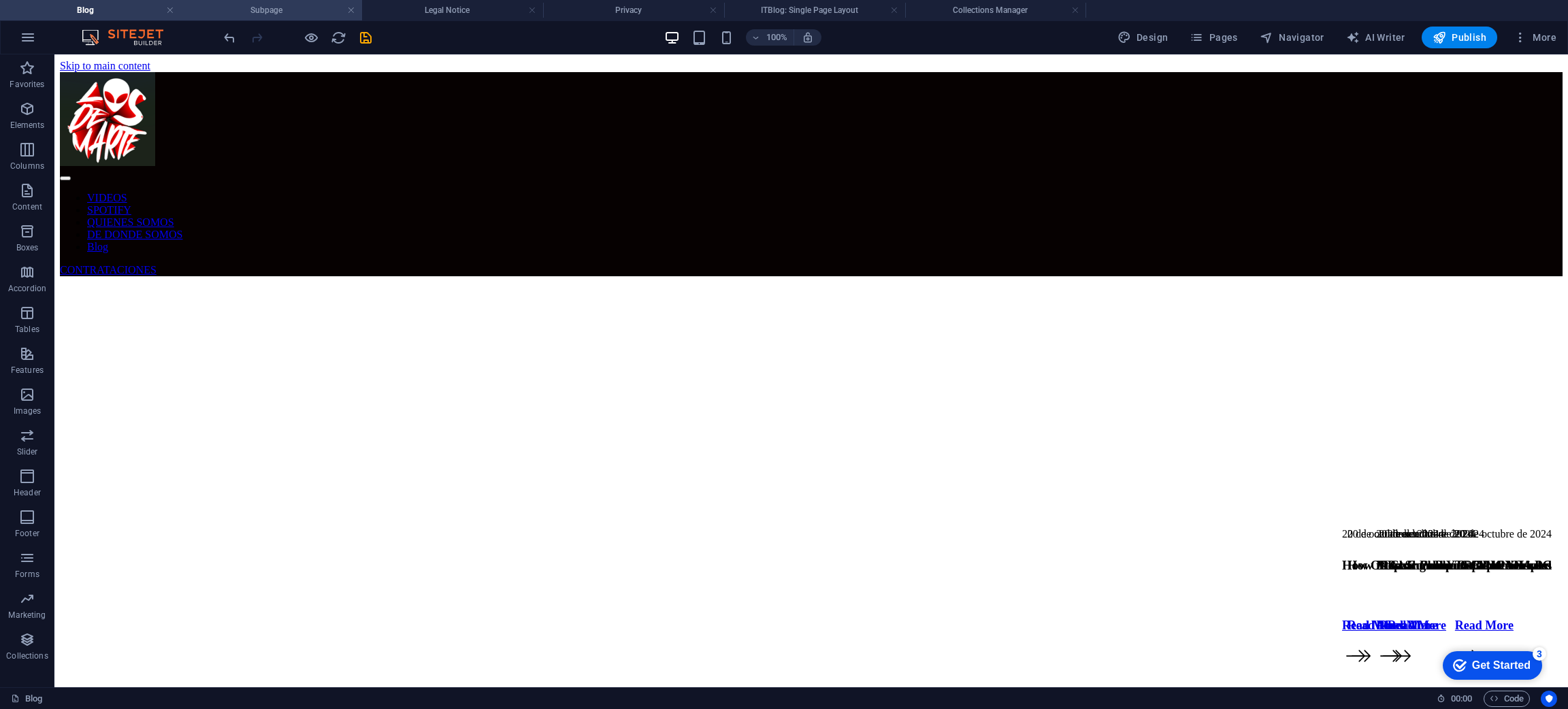
click at [295, 7] on h4 "Subpage" at bounding box center [272, 10] width 181 height 15
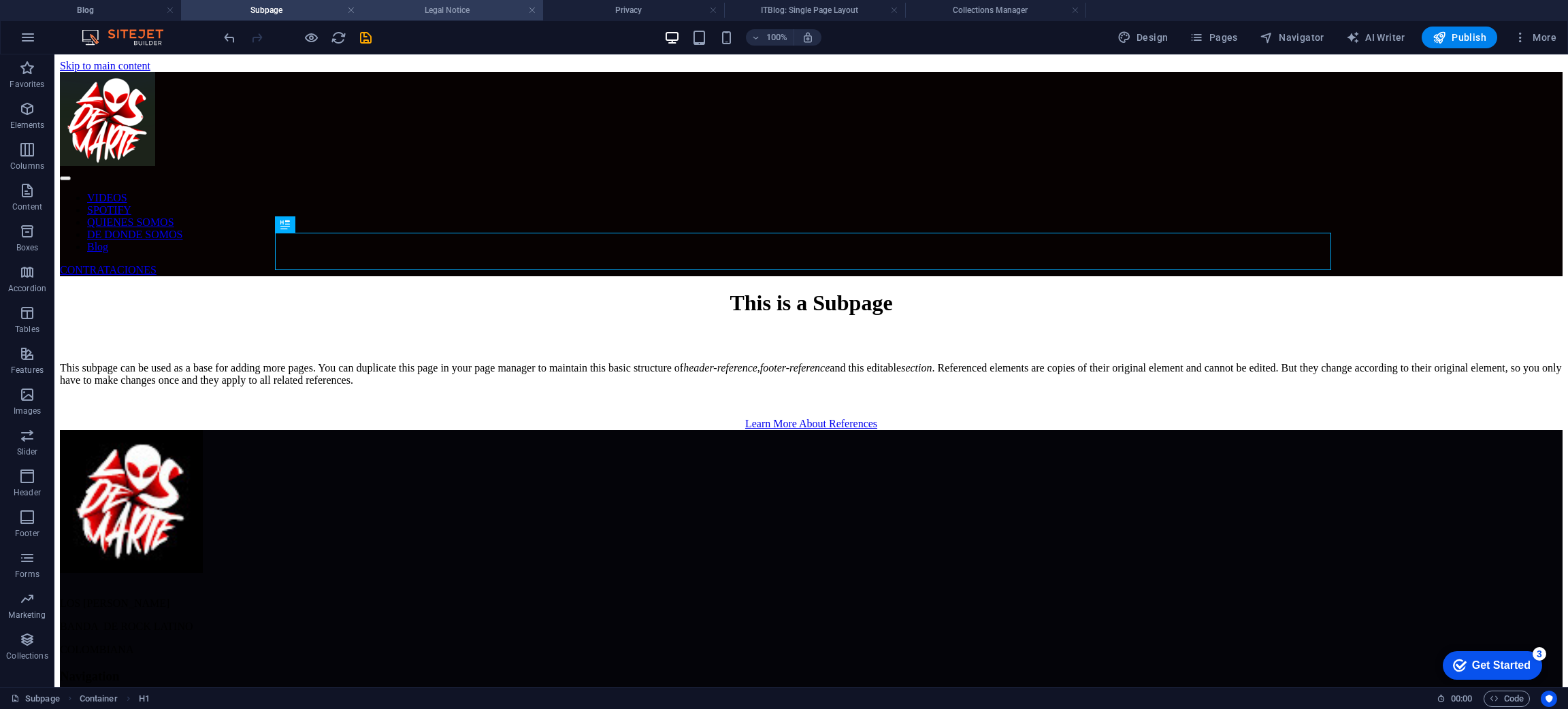
click at [431, 16] on h4 "Legal Notice" at bounding box center [452, 10] width 181 height 15
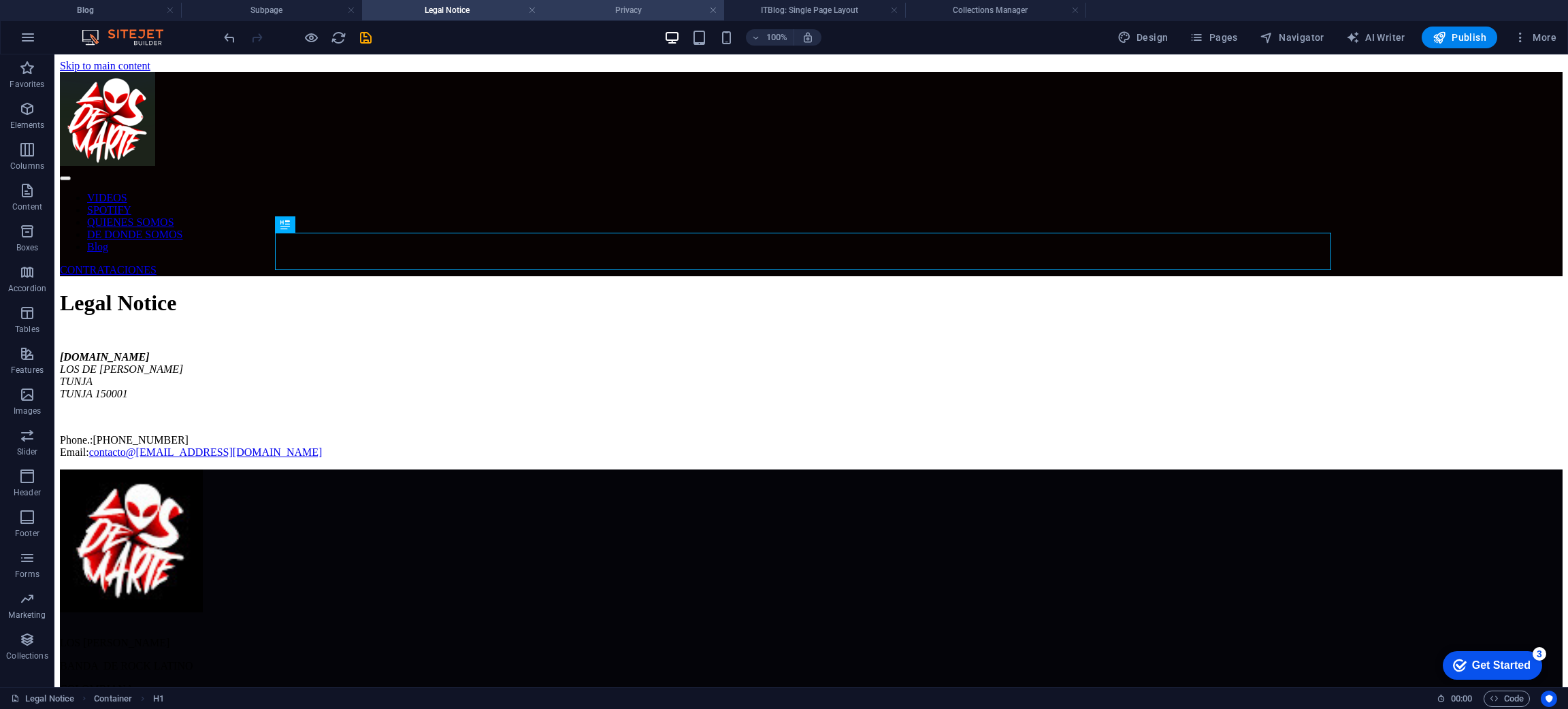
click at [601, 8] on h4 "Privacy" at bounding box center [633, 10] width 181 height 15
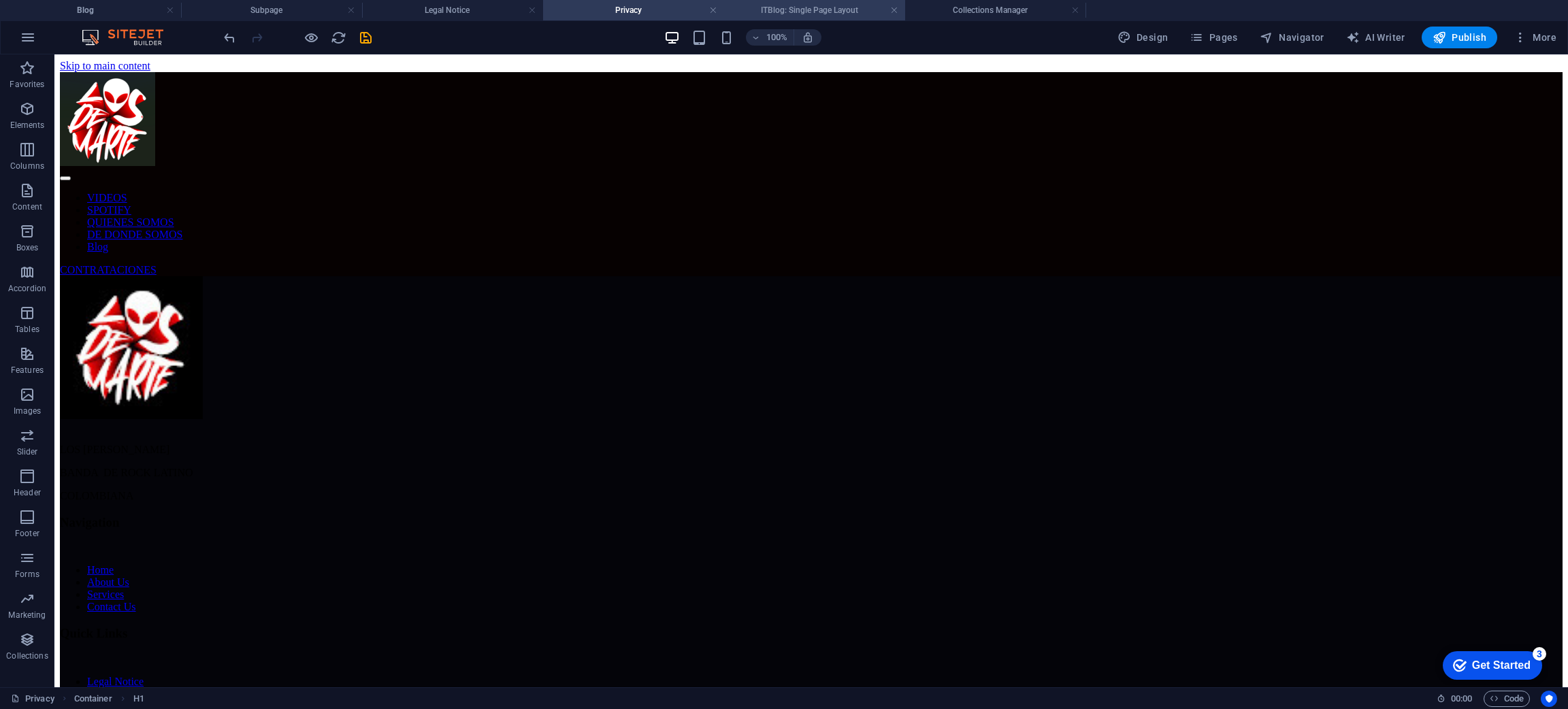
click at [755, 6] on h4 "ITBlog: Single Page Layout" at bounding box center [815, 10] width 181 height 15
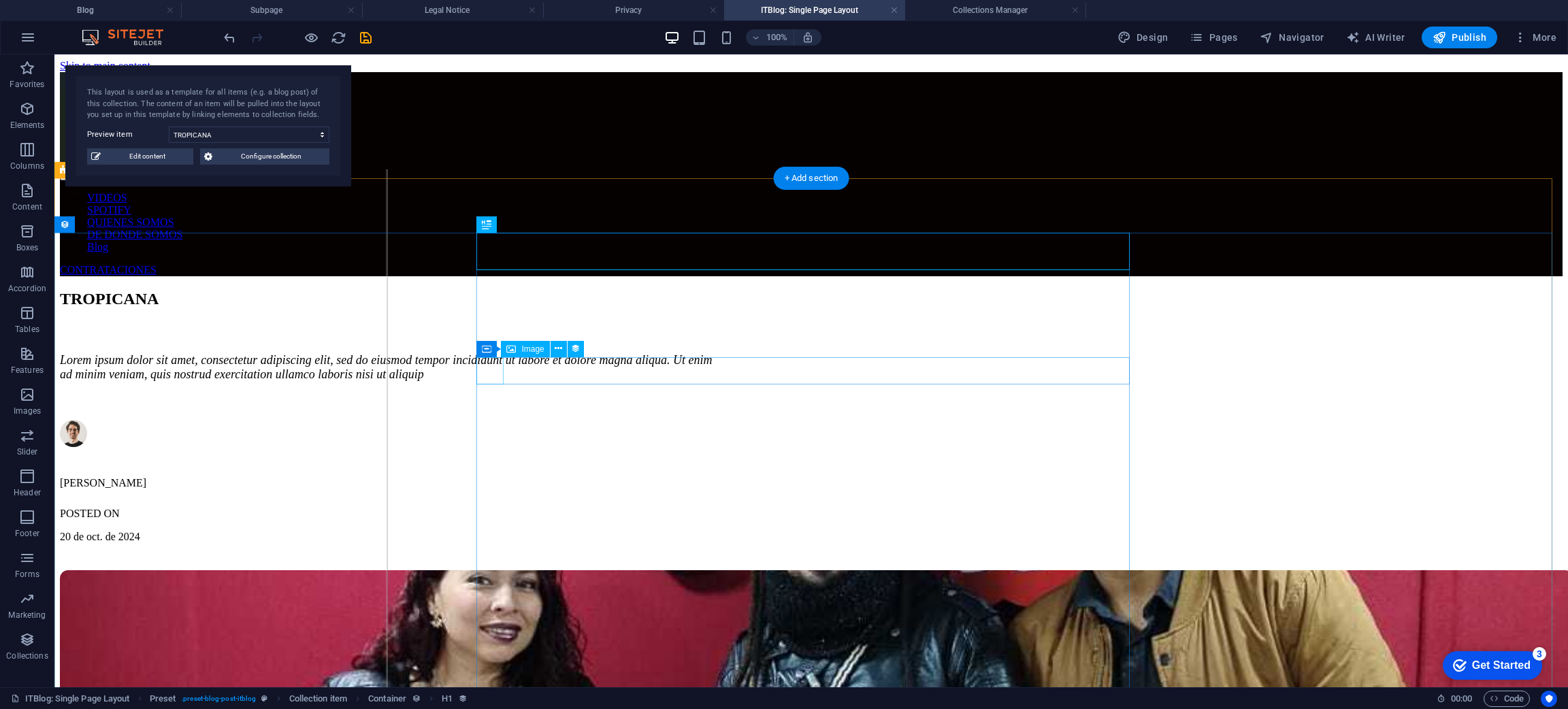
click at [491, 420] on figure at bounding box center [386, 435] width 653 height 30
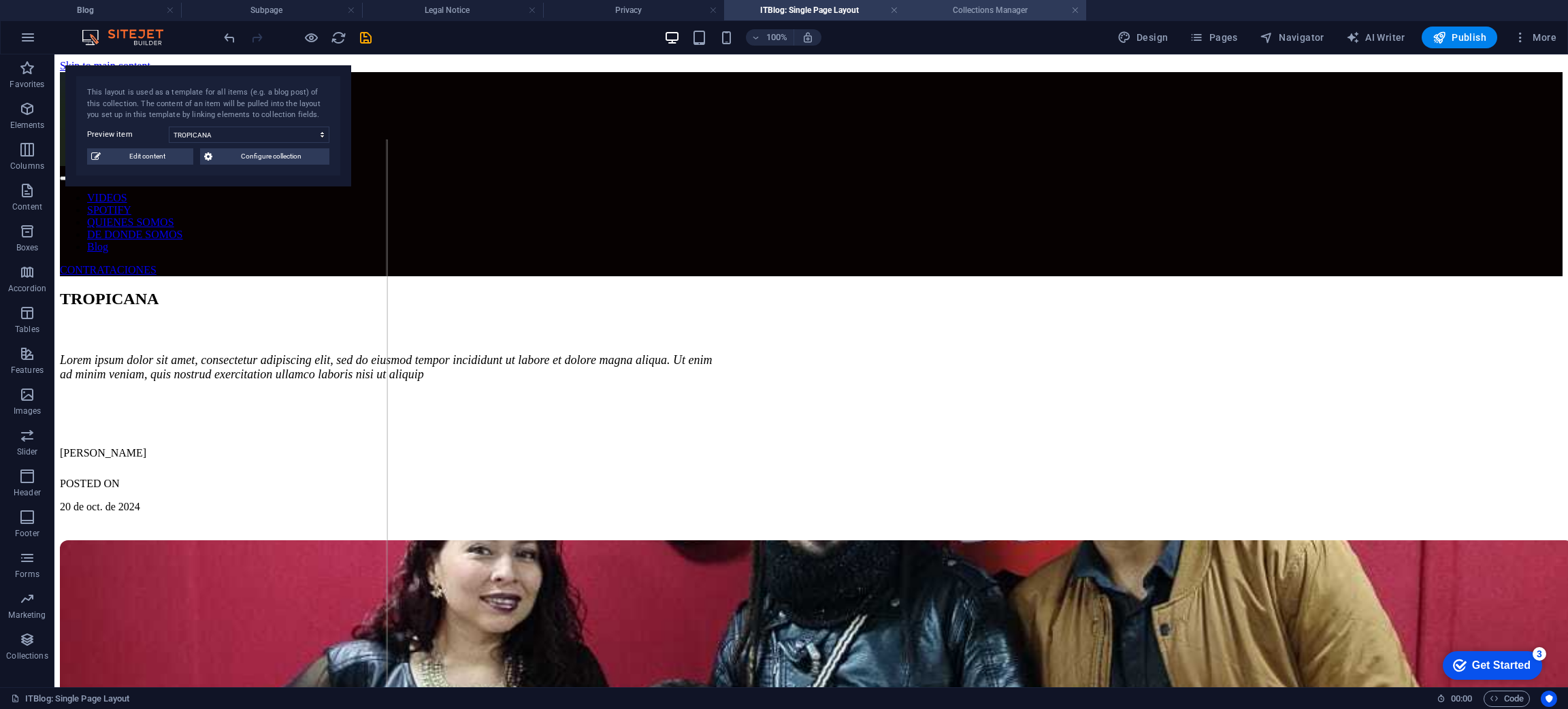
click at [983, 7] on h4 "Collections Manager" at bounding box center [995, 10] width 181 height 15
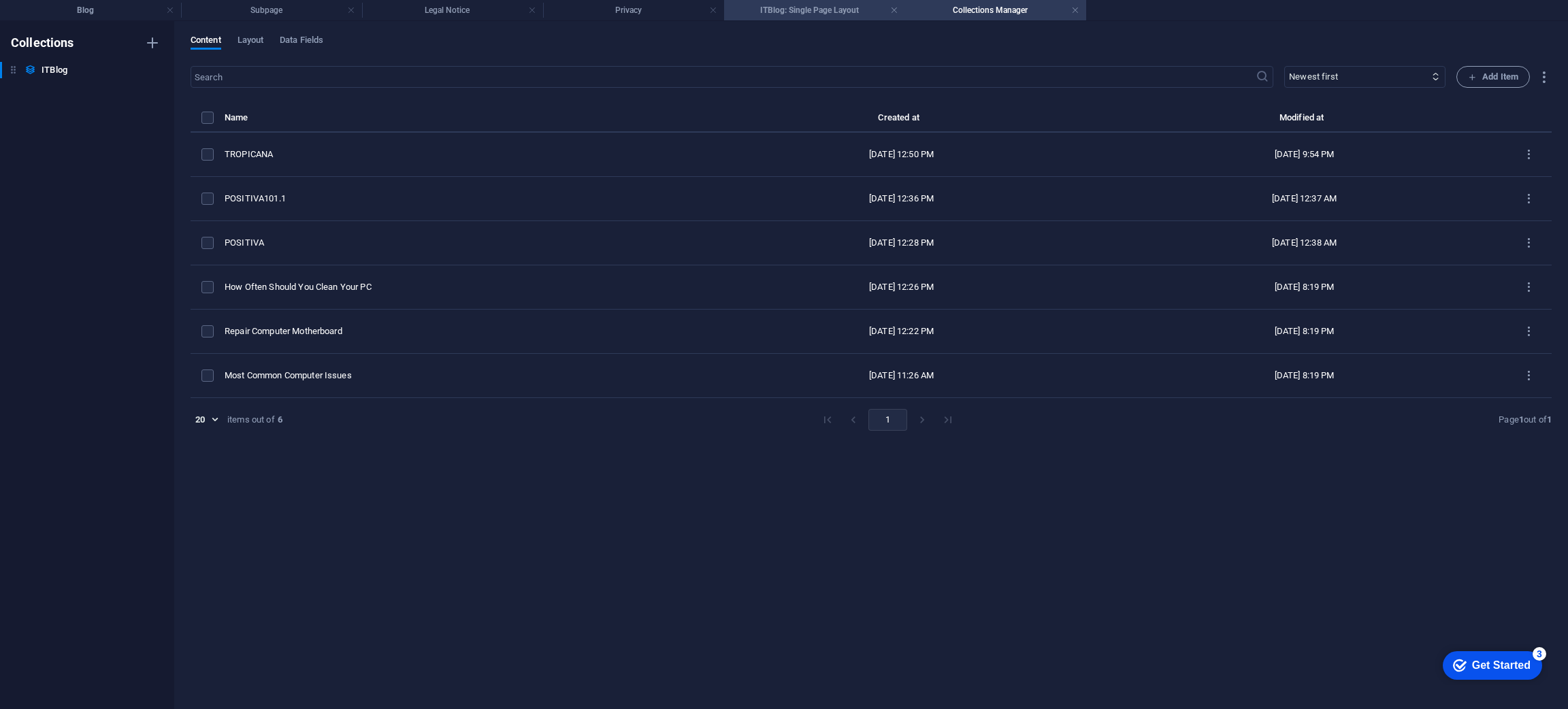
click at [850, 15] on h4 "ITBlog: Single Page Layout" at bounding box center [815, 10] width 181 height 15
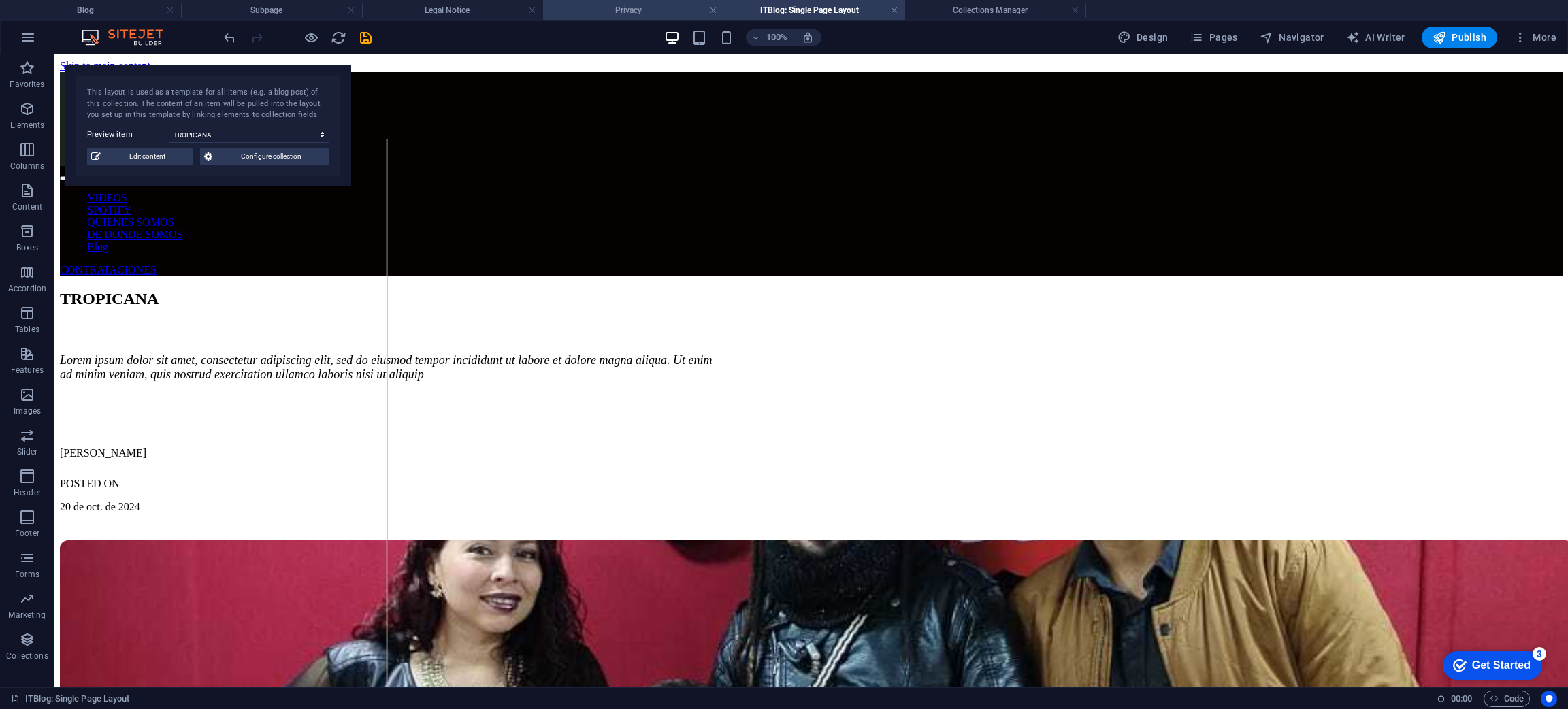
click at [662, 8] on h4 "Privacy" at bounding box center [633, 10] width 181 height 15
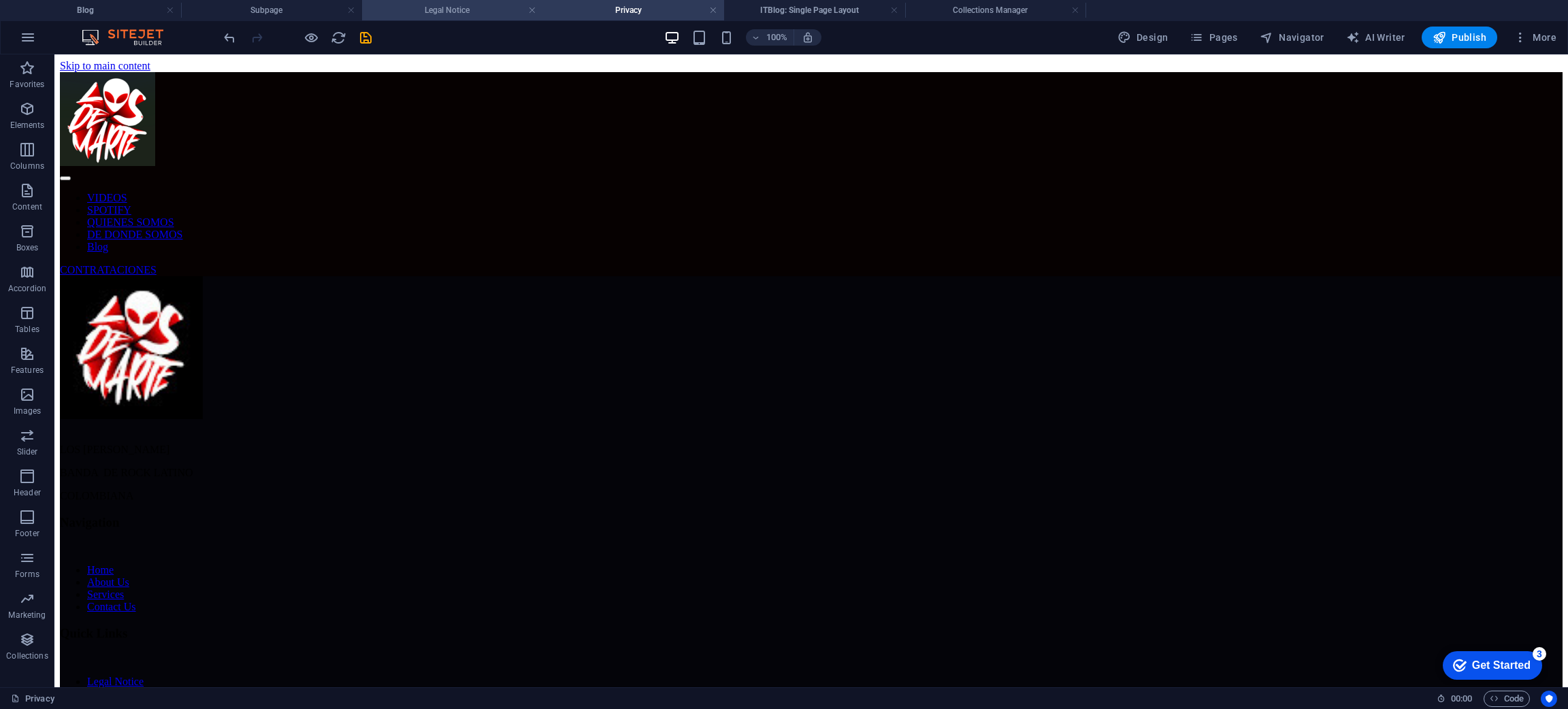
click at [472, 12] on h4 "Legal Notice" at bounding box center [452, 10] width 181 height 15
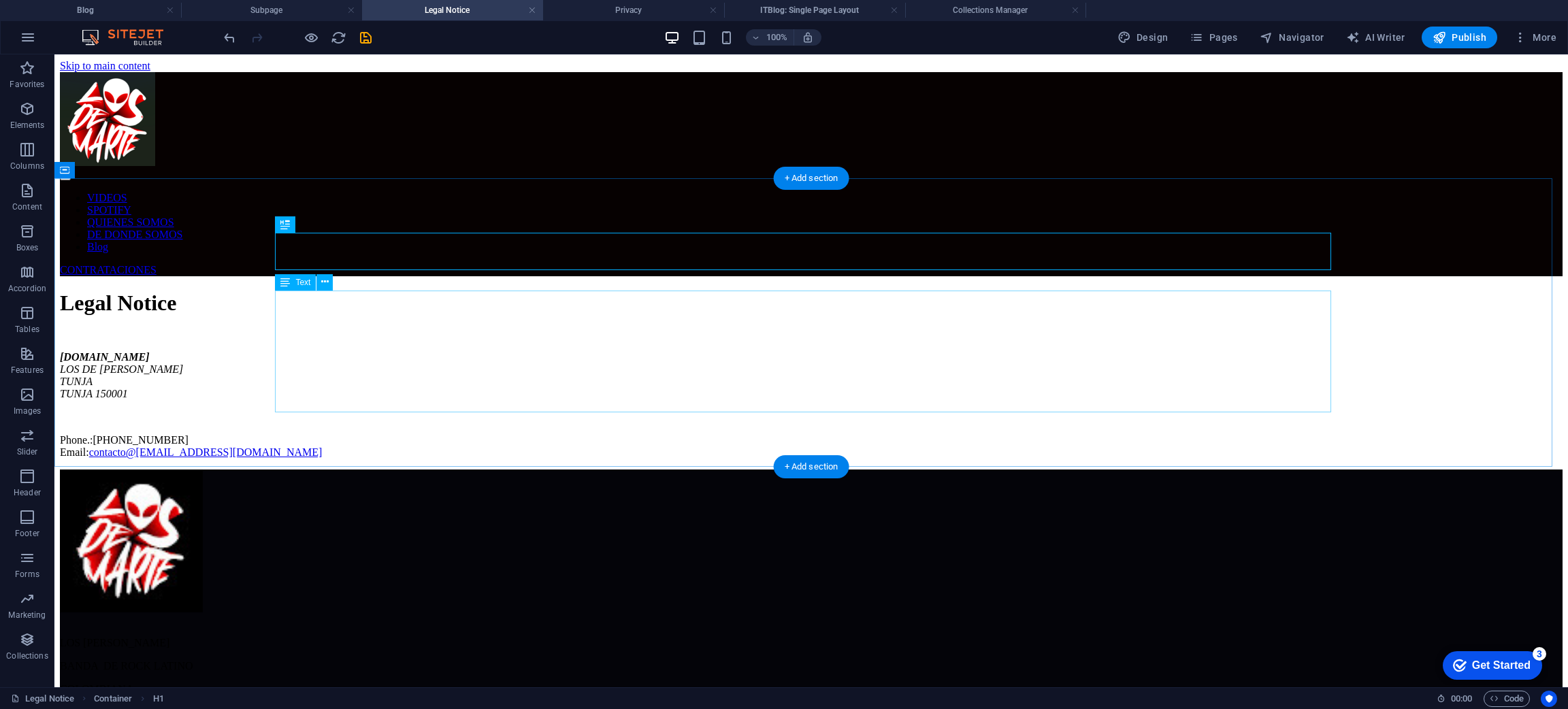
click at [376, 351] on div "[DOMAIN_NAME] LOS DE [PERSON_NAME] [PERSON_NAME] 150001 Phone.: [PHONE_NUMBER] …" at bounding box center [811, 405] width 1503 height 108
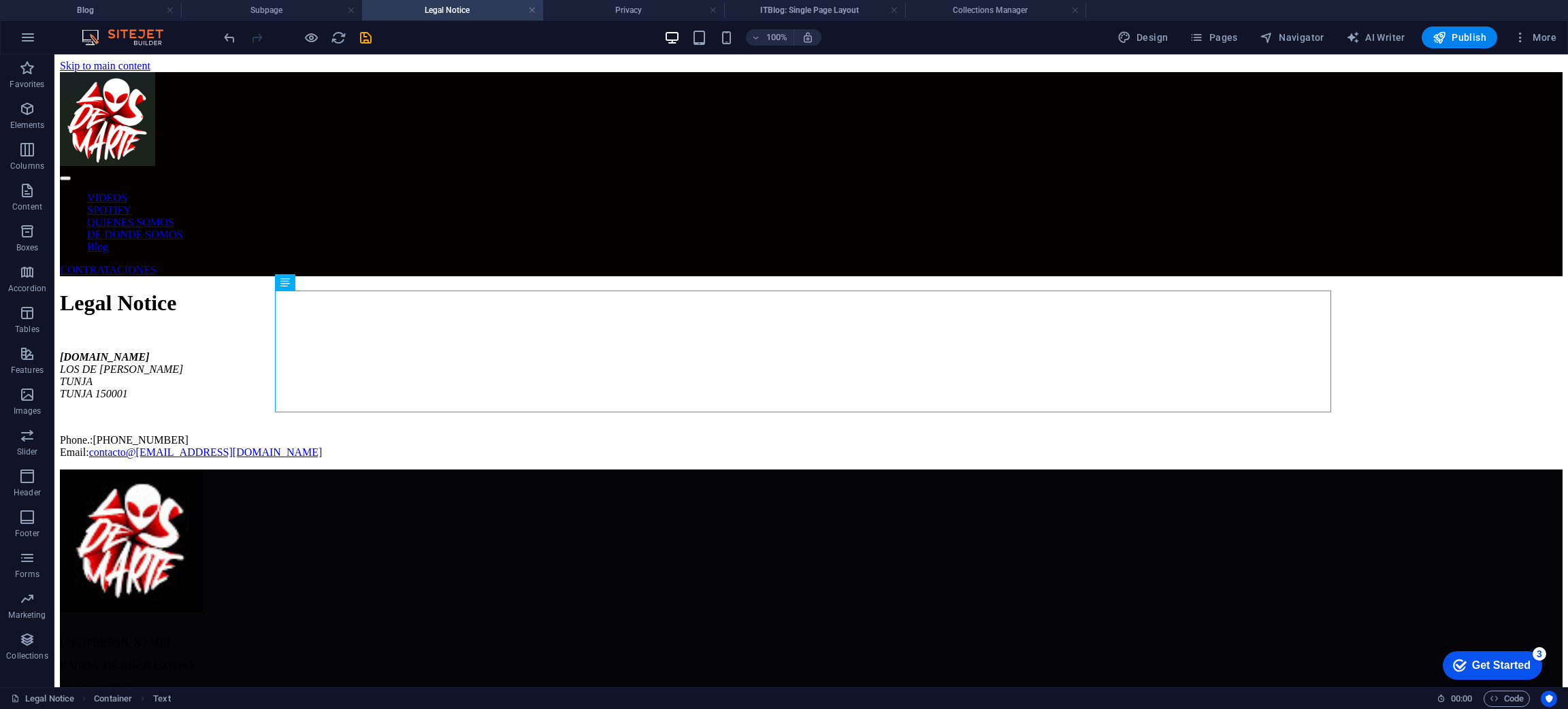
drag, startPoint x: 1565, startPoint y: 251, endPoint x: 1445, endPoint y: 103, distance: 190.5
click at [278, 6] on h4 "Subpage" at bounding box center [272, 10] width 181 height 15
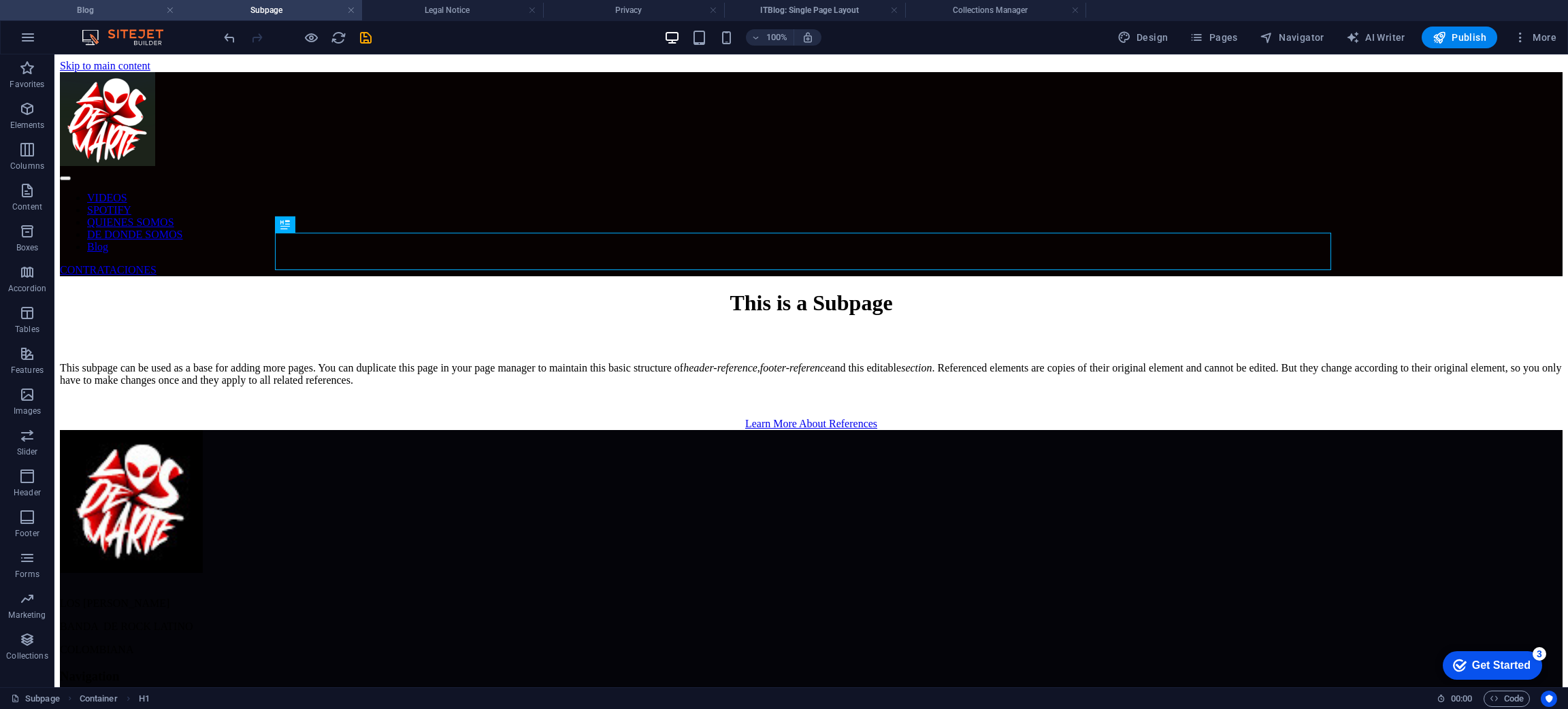
click at [119, 8] on h4 "Blog" at bounding box center [90, 10] width 181 height 15
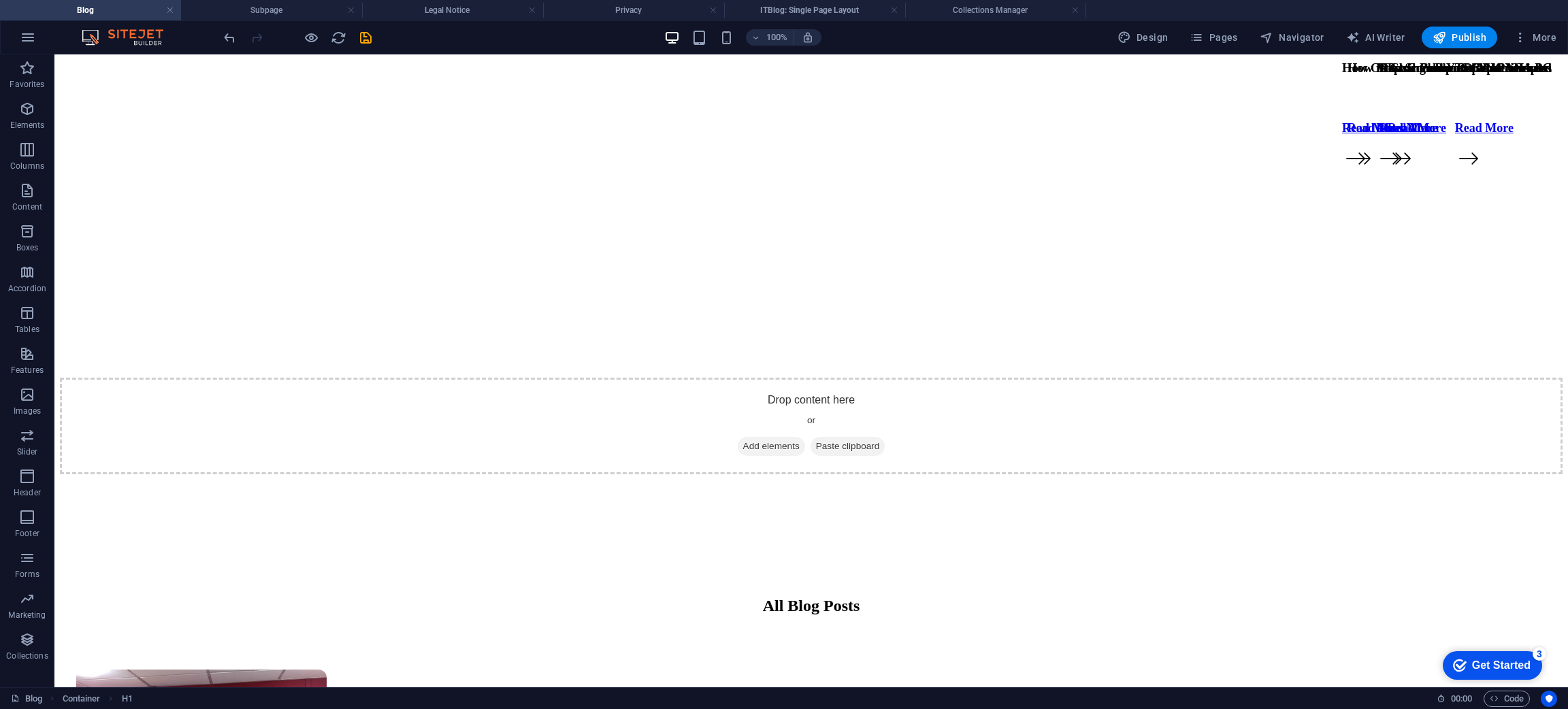
scroll to position [492, 0]
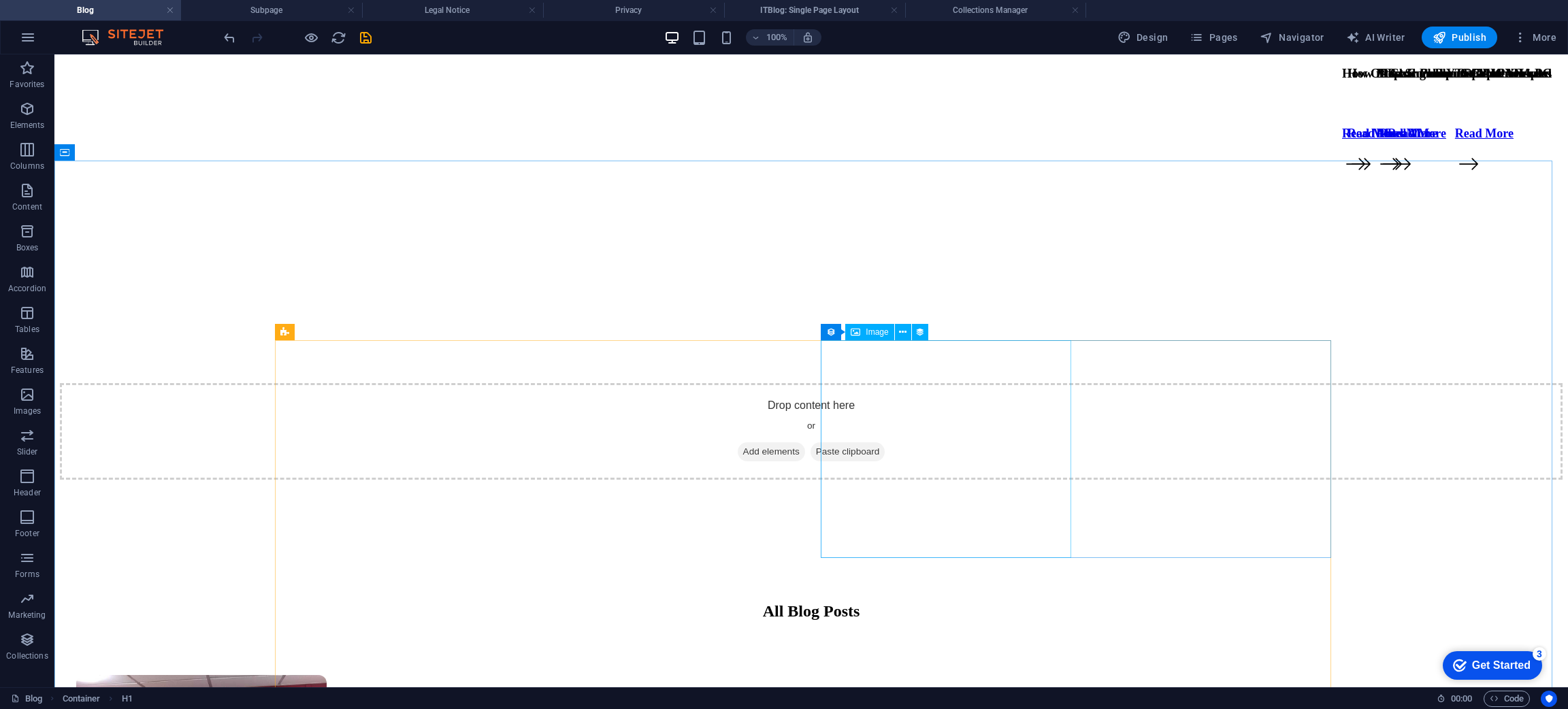
click at [863, 337] on div "Image" at bounding box center [869, 332] width 49 height 17
select select "px"
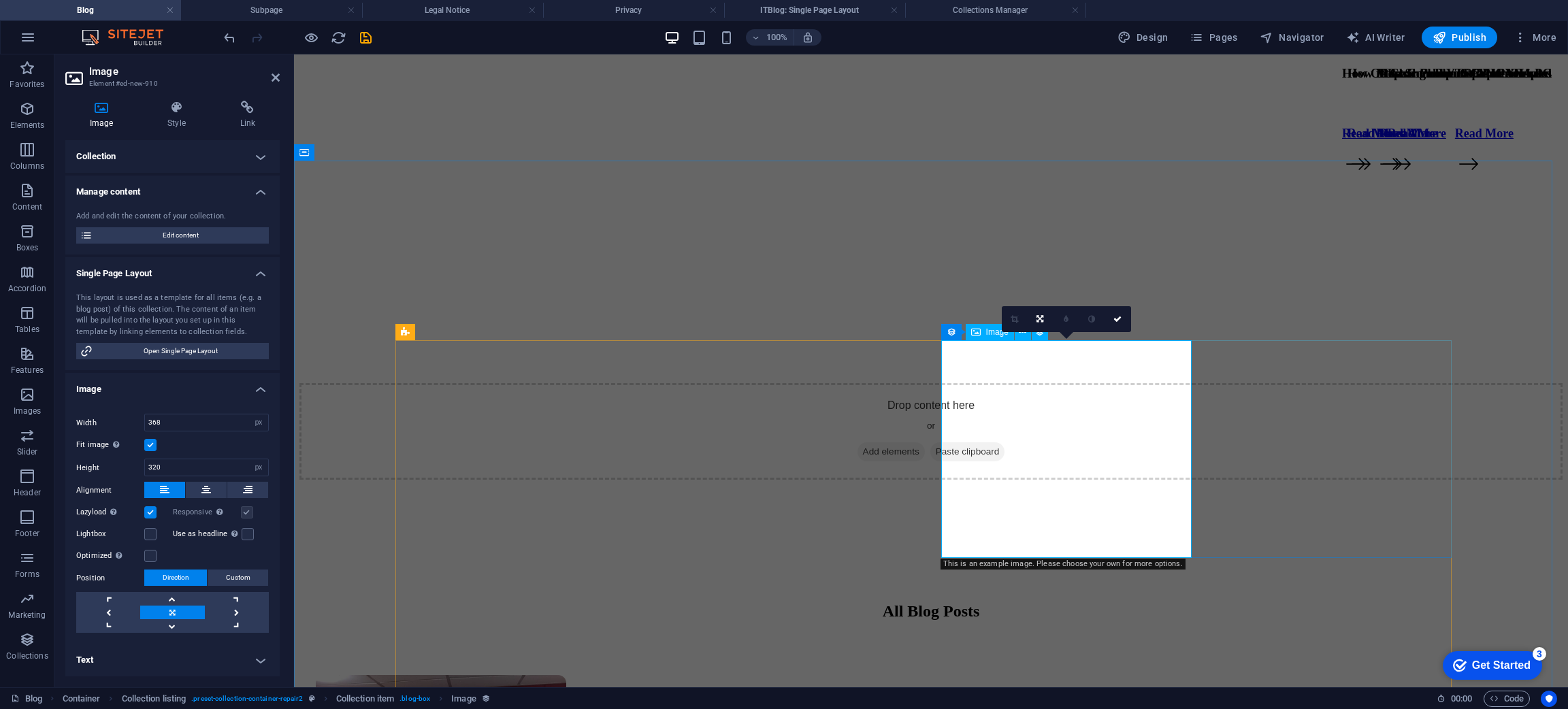
click at [986, 333] on span "Image" at bounding box center [997, 332] width 22 height 8
click at [195, 236] on span "Edit content" at bounding box center [181, 235] width 168 height 17
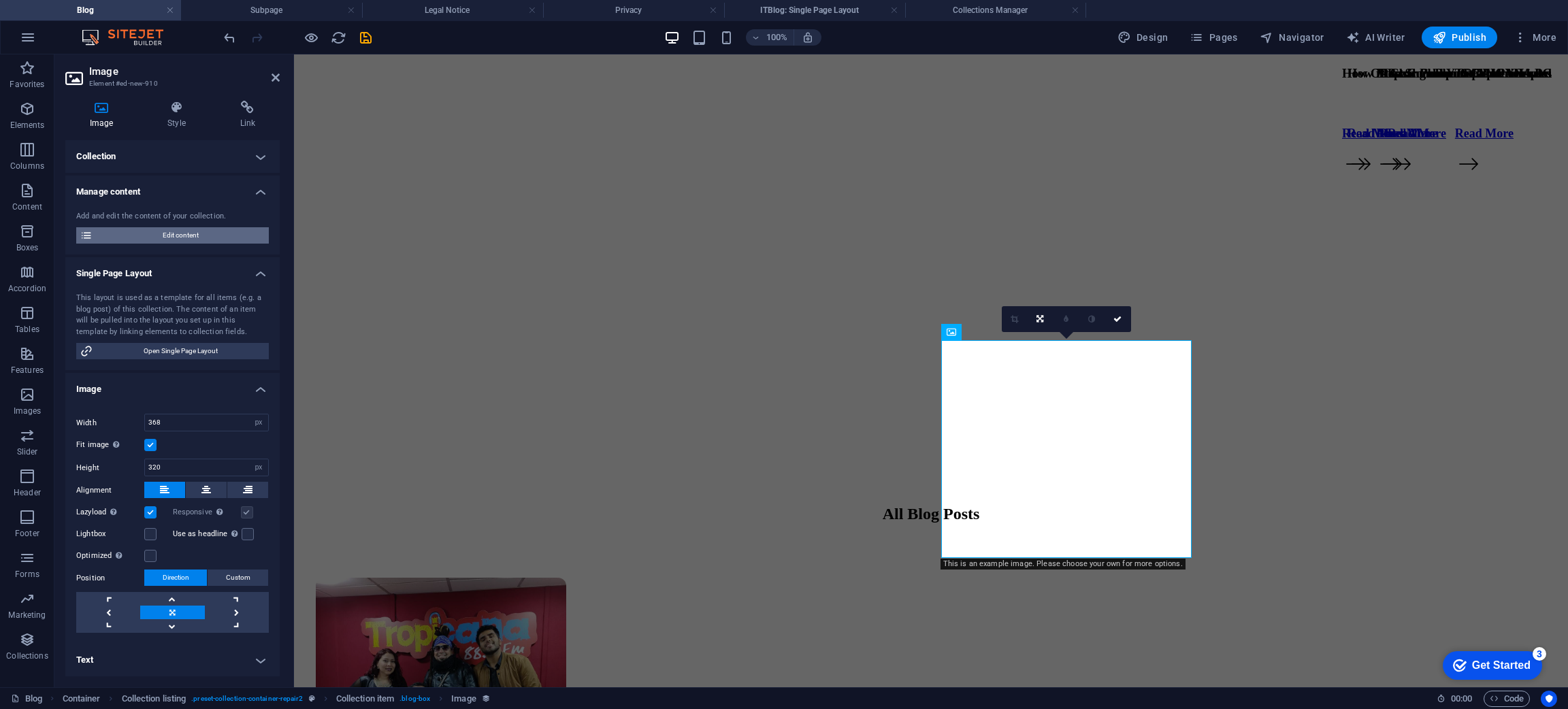
select select "Mobile"
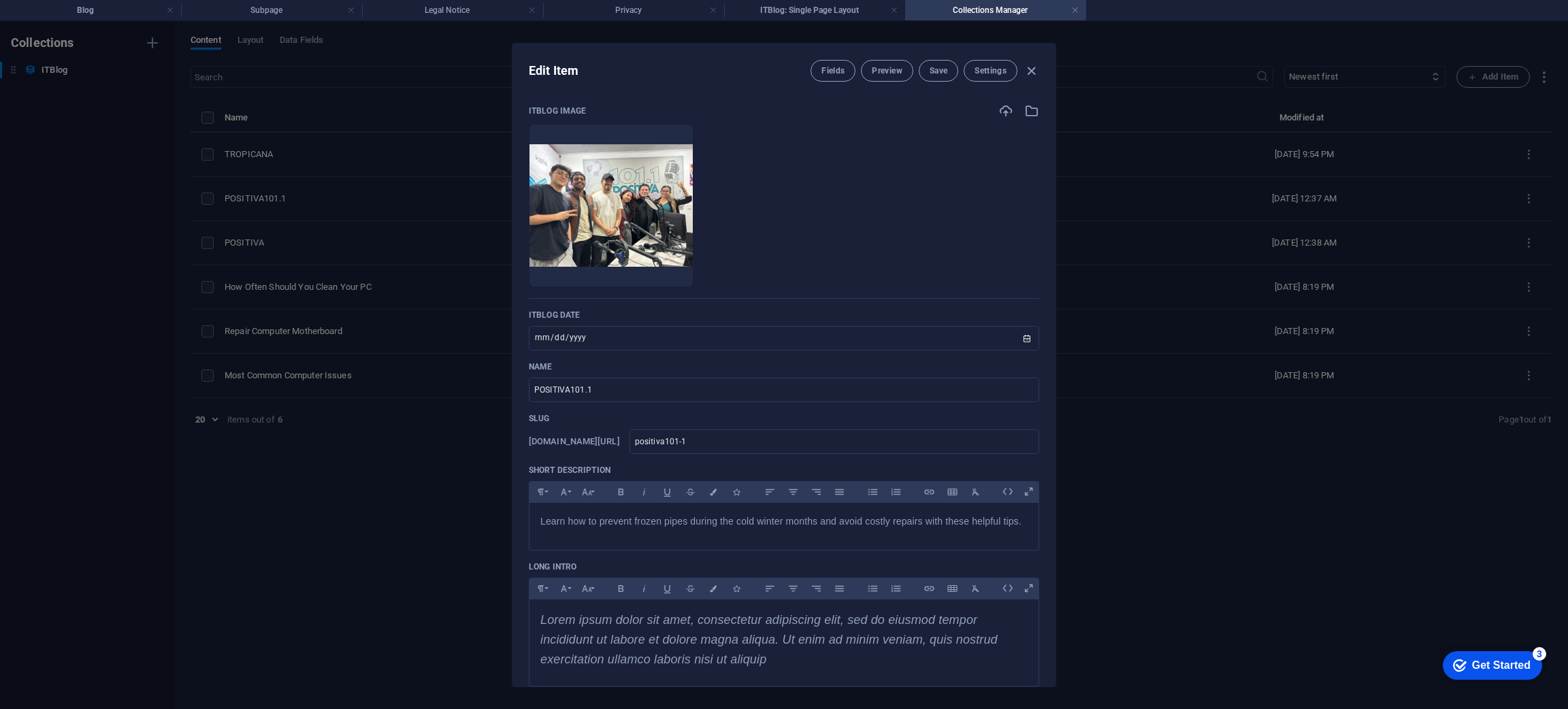
scroll to position [0, 0]
click at [937, 76] on span "Save" at bounding box center [937, 71] width 17 height 11
drag, startPoint x: 1051, startPoint y: 139, endPoint x: 1054, endPoint y: 180, distance: 41.1
click at [1054, 180] on div "ITBlog Image Drop files here to upload them instantly ITBlog Date [DATE] ​ Name…" at bounding box center [784, 389] width 543 height 594
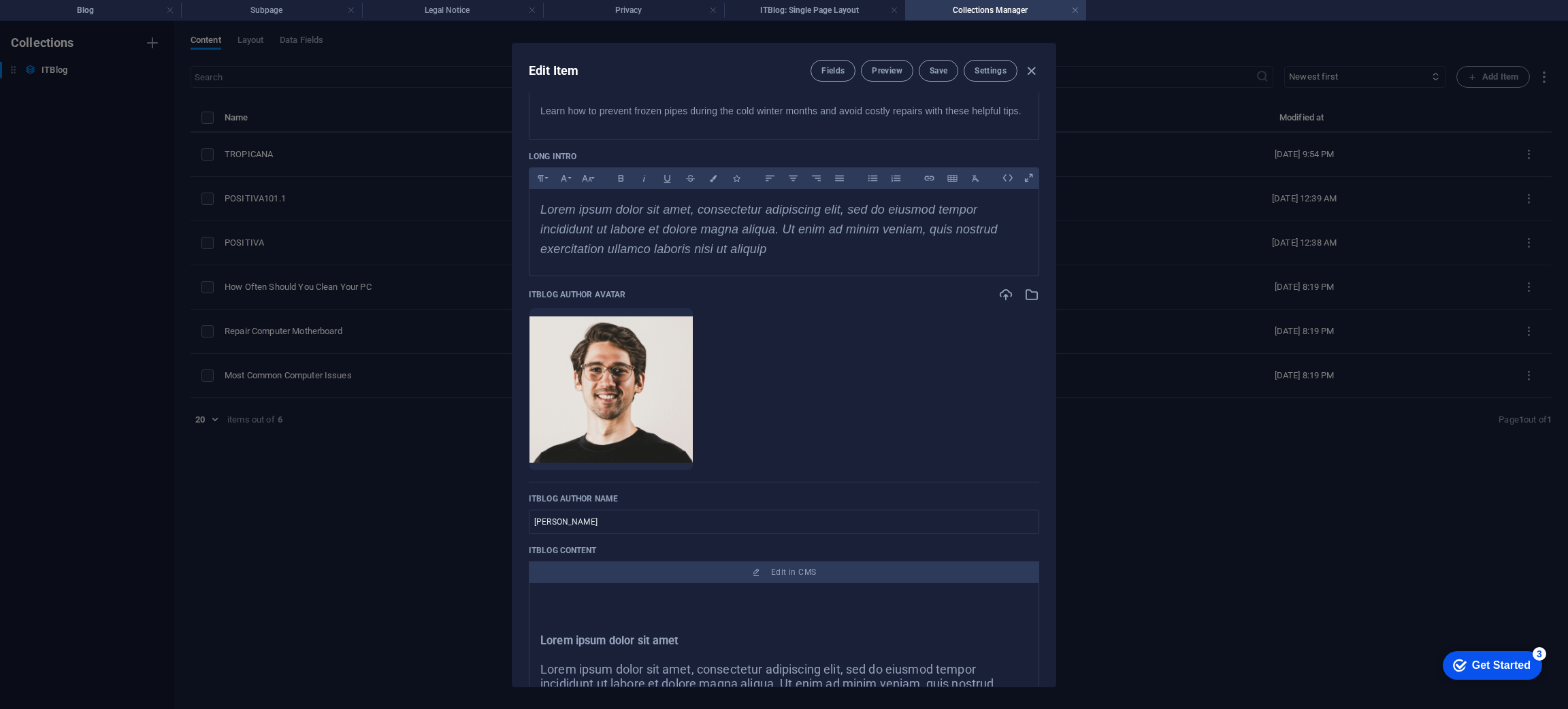
scroll to position [407, 0]
click at [692, 347] on img at bounding box center [610, 393] width 163 height 147
click at [652, 455] on icon "button" at bounding box center [647, 454] width 11 height 11
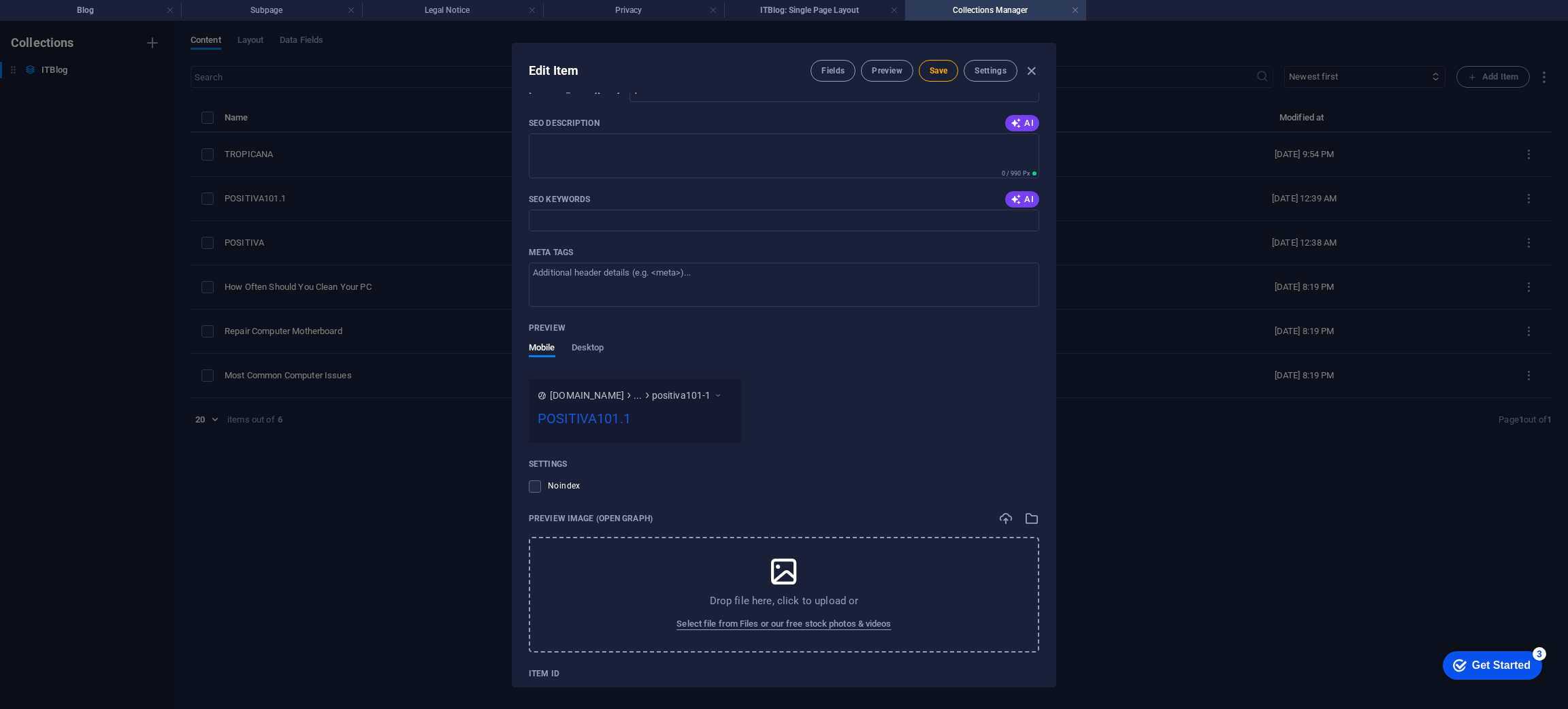
scroll to position [1289, 0]
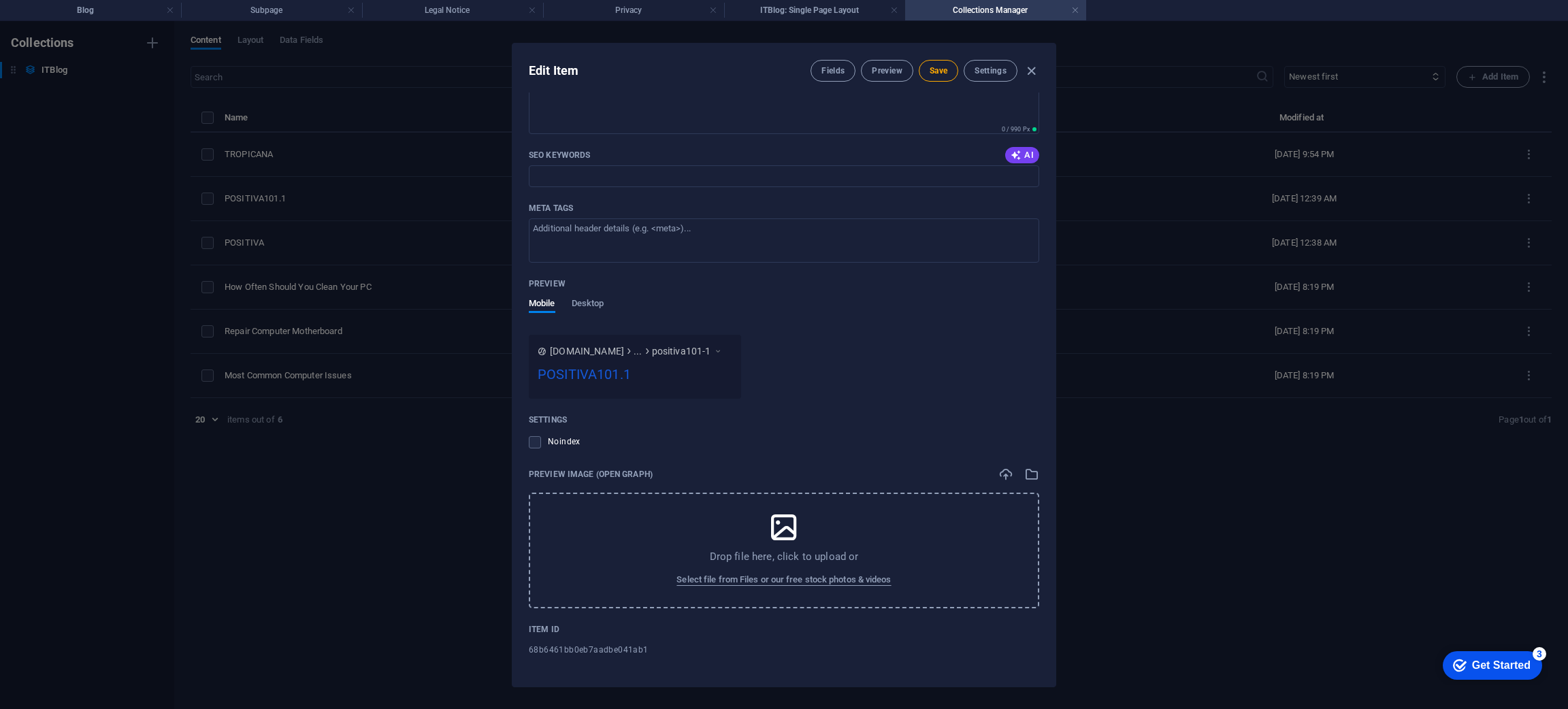
drag, startPoint x: 1055, startPoint y: 540, endPoint x: 1056, endPoint y: 512, distance: 28.0
click at [1056, 512] on div "Edit Item Fields Preview Save Settings ITBlog Image Drop files here to upload t…" at bounding box center [784, 365] width 1568 height 688
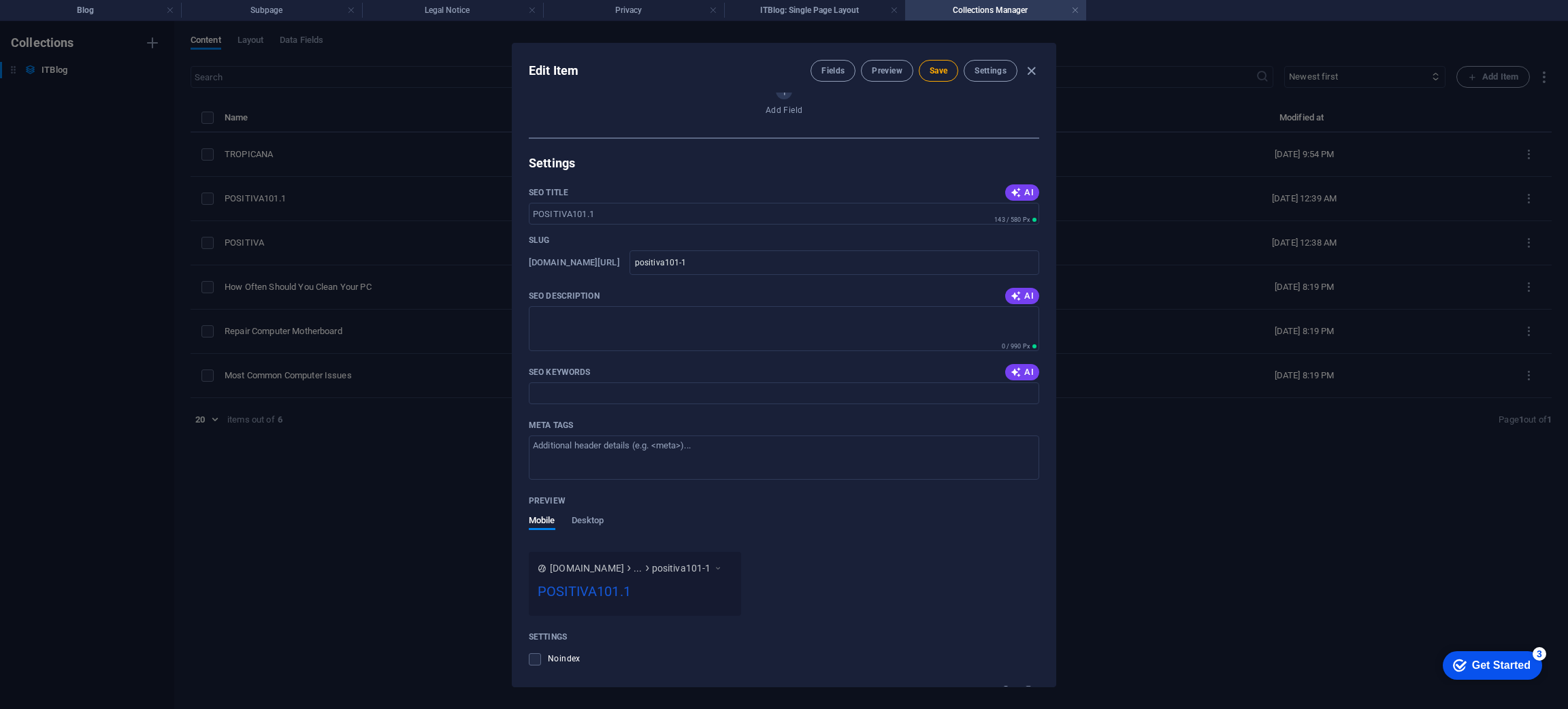
scroll to position [1059, 0]
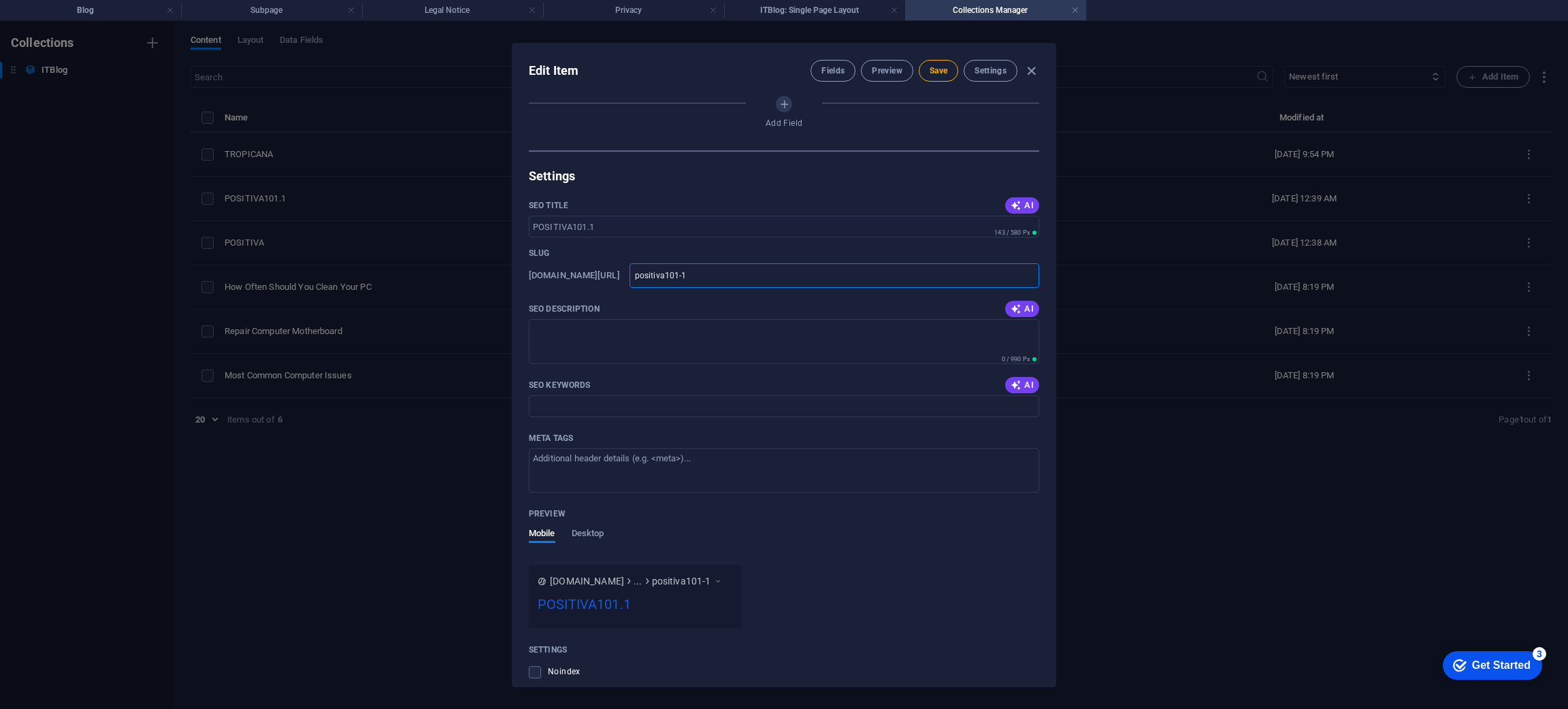
click at [807, 279] on input "positiva101-1" at bounding box center [834, 275] width 410 height 24
drag, startPoint x: 807, startPoint y: 279, endPoint x: 607, endPoint y: 275, distance: 200.0
click at [607, 275] on div "[DOMAIN_NAME][URL] positiva101-1 ​" at bounding box center [783, 275] width 510 height 24
paste input "https-www-facebook-com-losde-martehit-posts-pfbid02htehpc11mgqlkzrlpuefgxfaafmv…"
type input "https-www-facebook-com-losde-martehit-posts-pfbid02htehpc11mgqlkzrlpuefgxfaafmv…"
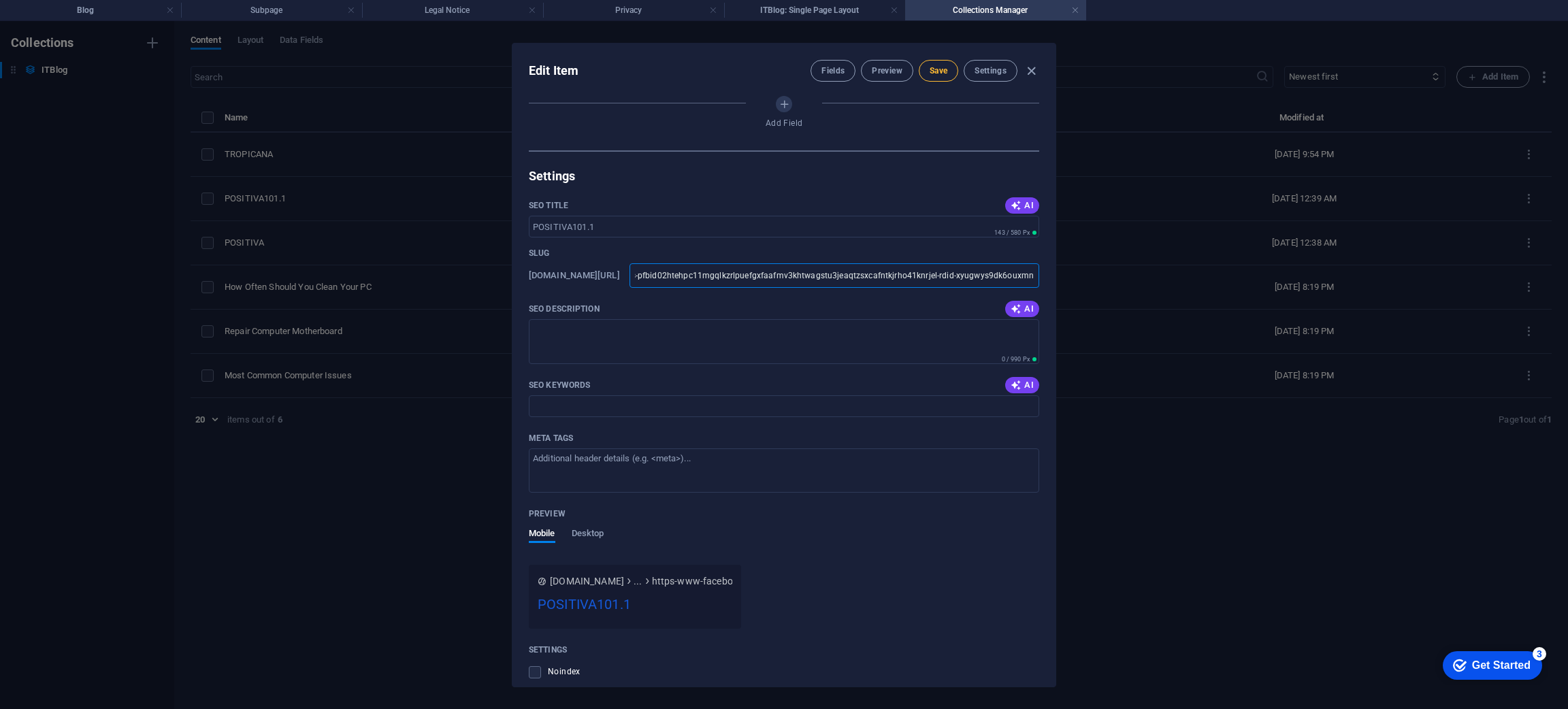
scroll to position [0, 0]
click at [942, 68] on span "Save" at bounding box center [937, 71] width 17 height 11
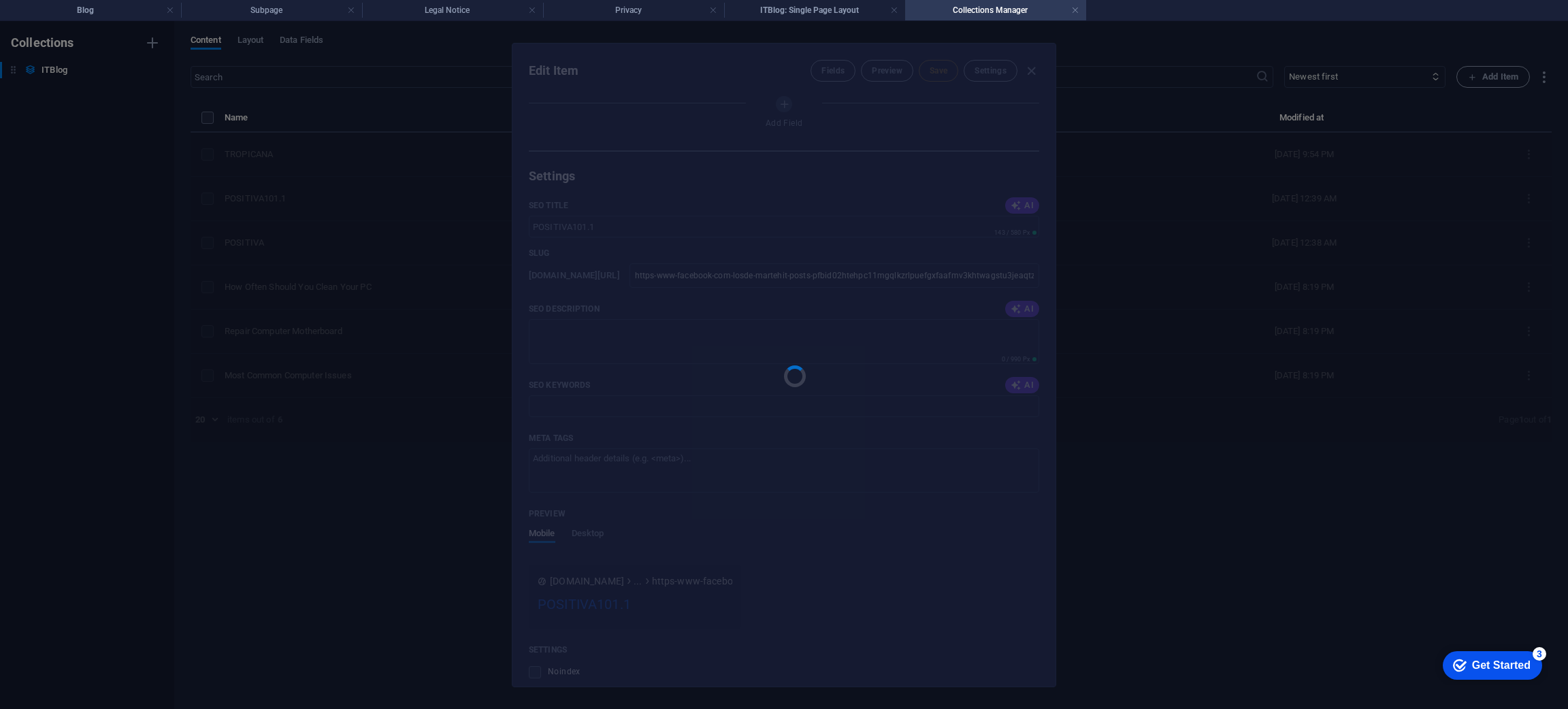
type input "https-www-facebook-com-losde-martehit-posts-pfbid02htehpc11mgqlkzrlpuefgxfaafmv…"
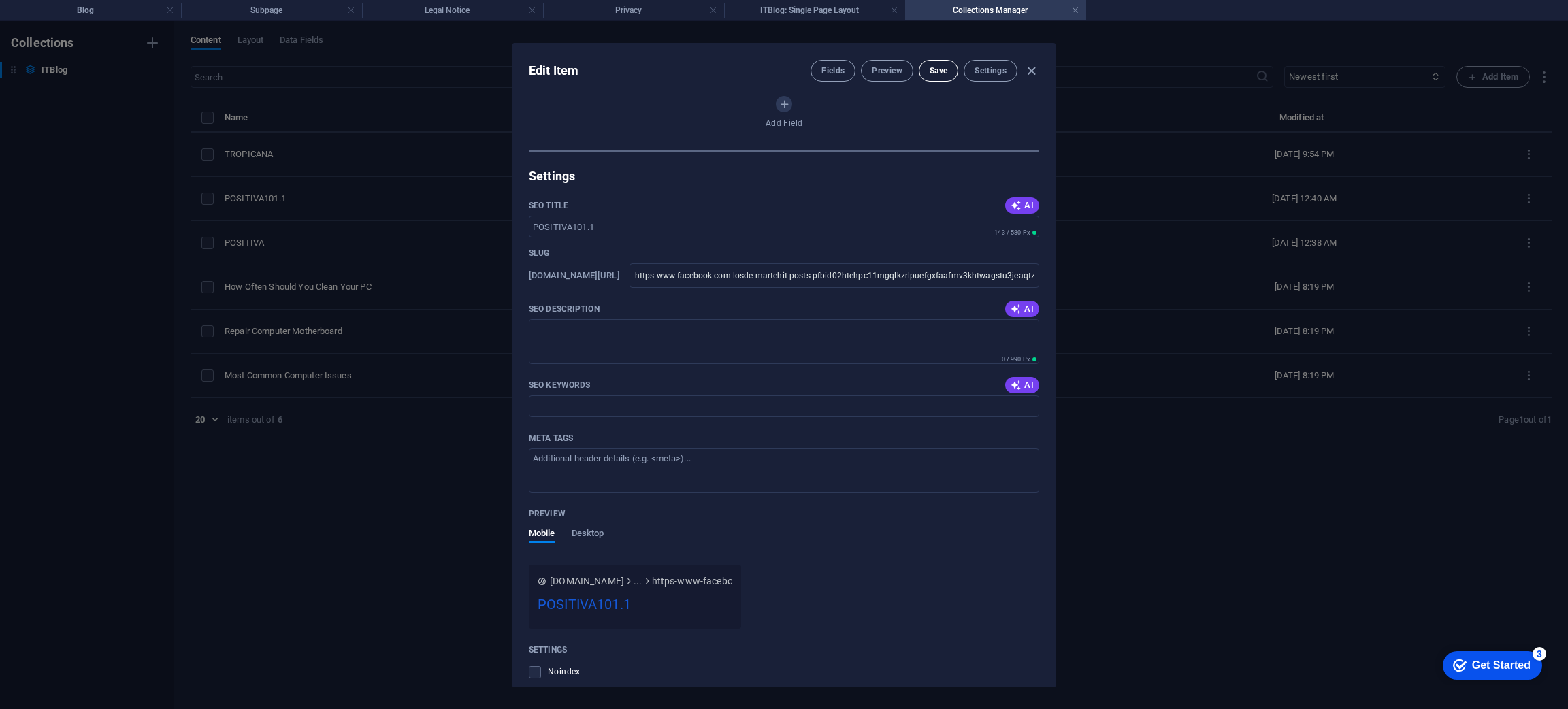
scroll to position [1059, 0]
click at [929, 69] on span "Save" at bounding box center [937, 71] width 17 height 11
drag, startPoint x: 1056, startPoint y: 517, endPoint x: 1057, endPoint y: 599, distance: 82.0
click at [1057, 599] on div "Edit Item Fields Preview Save Settings ITBlog Image Drop files here to upload t…" at bounding box center [784, 365] width 1568 height 688
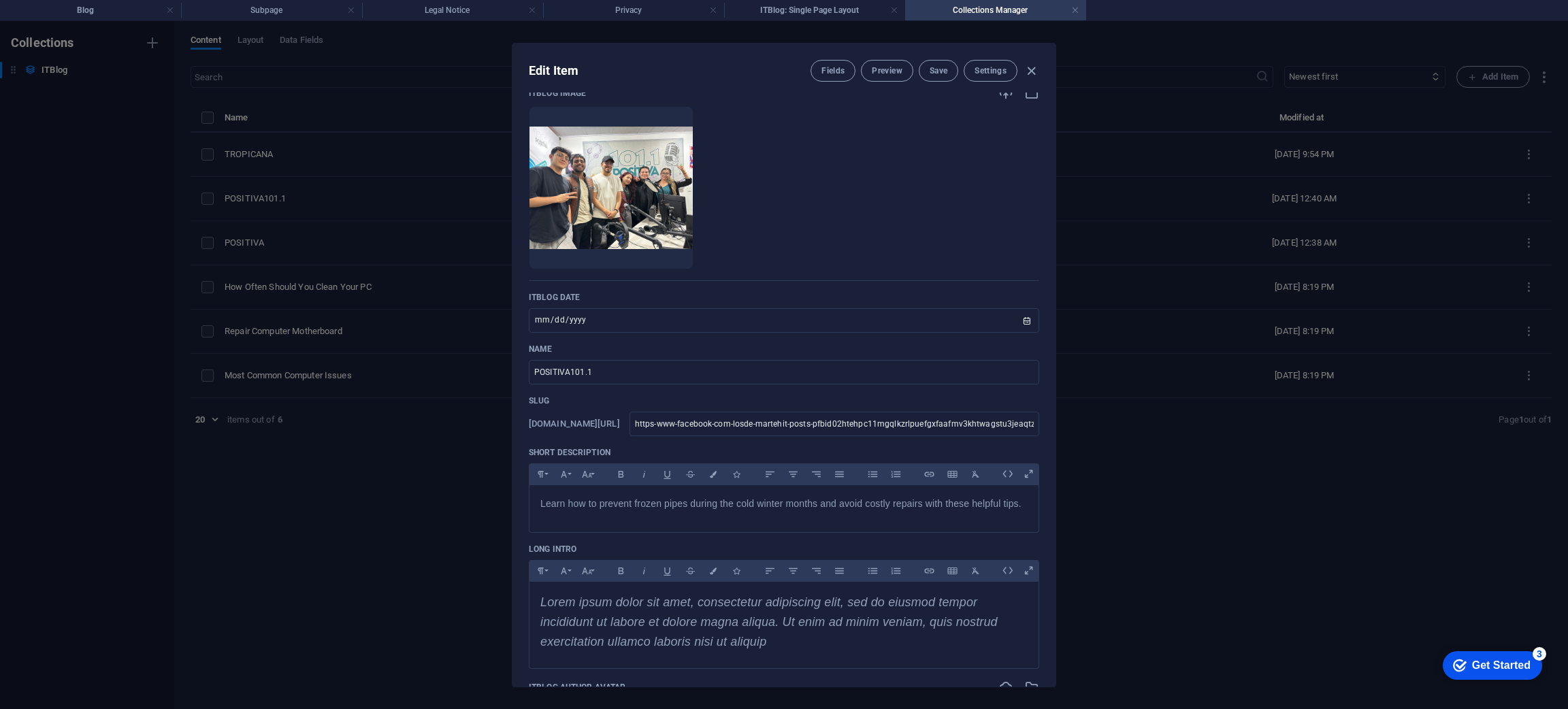
scroll to position [0, 0]
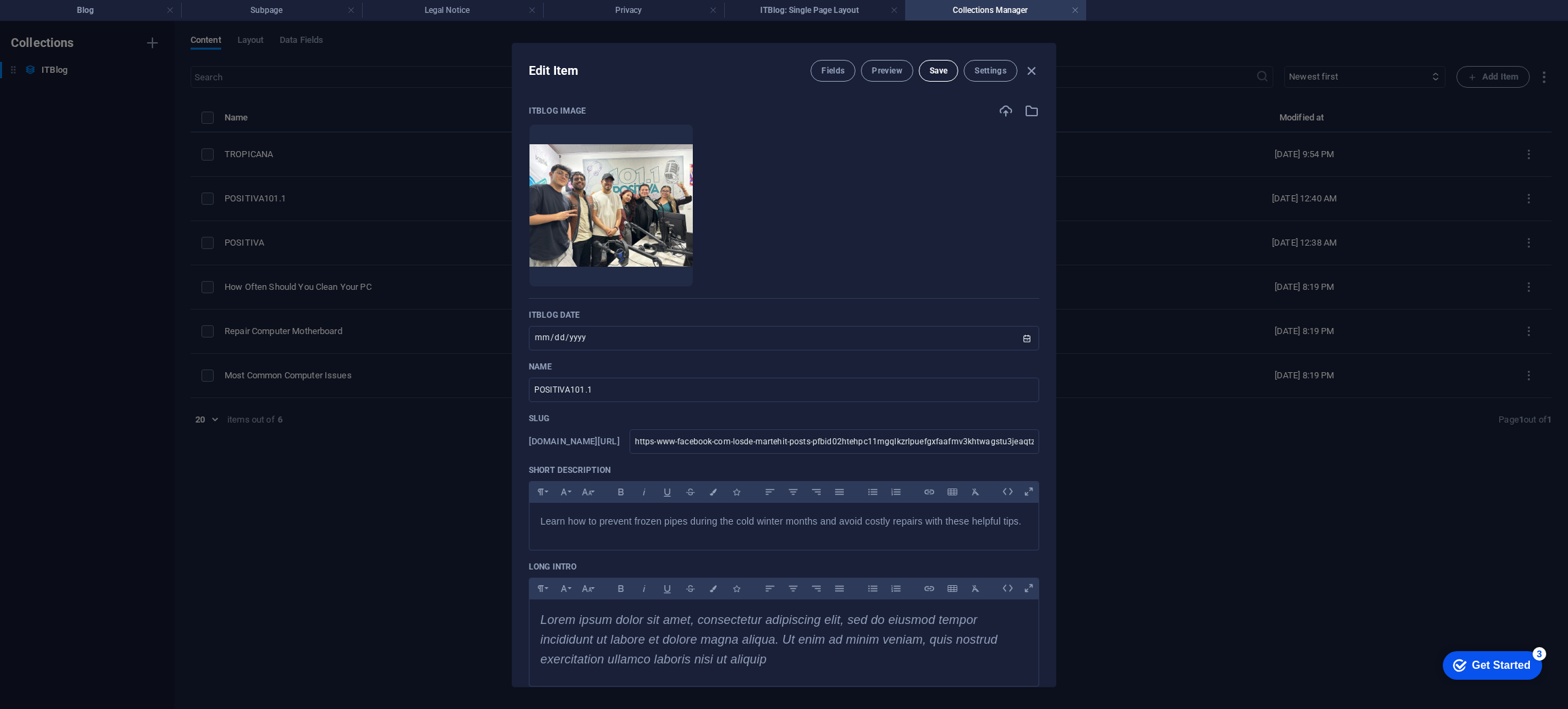
click at [944, 71] on span "Save" at bounding box center [937, 71] width 17 height 11
click at [1036, 72] on icon "button" at bounding box center [1031, 71] width 16 height 16
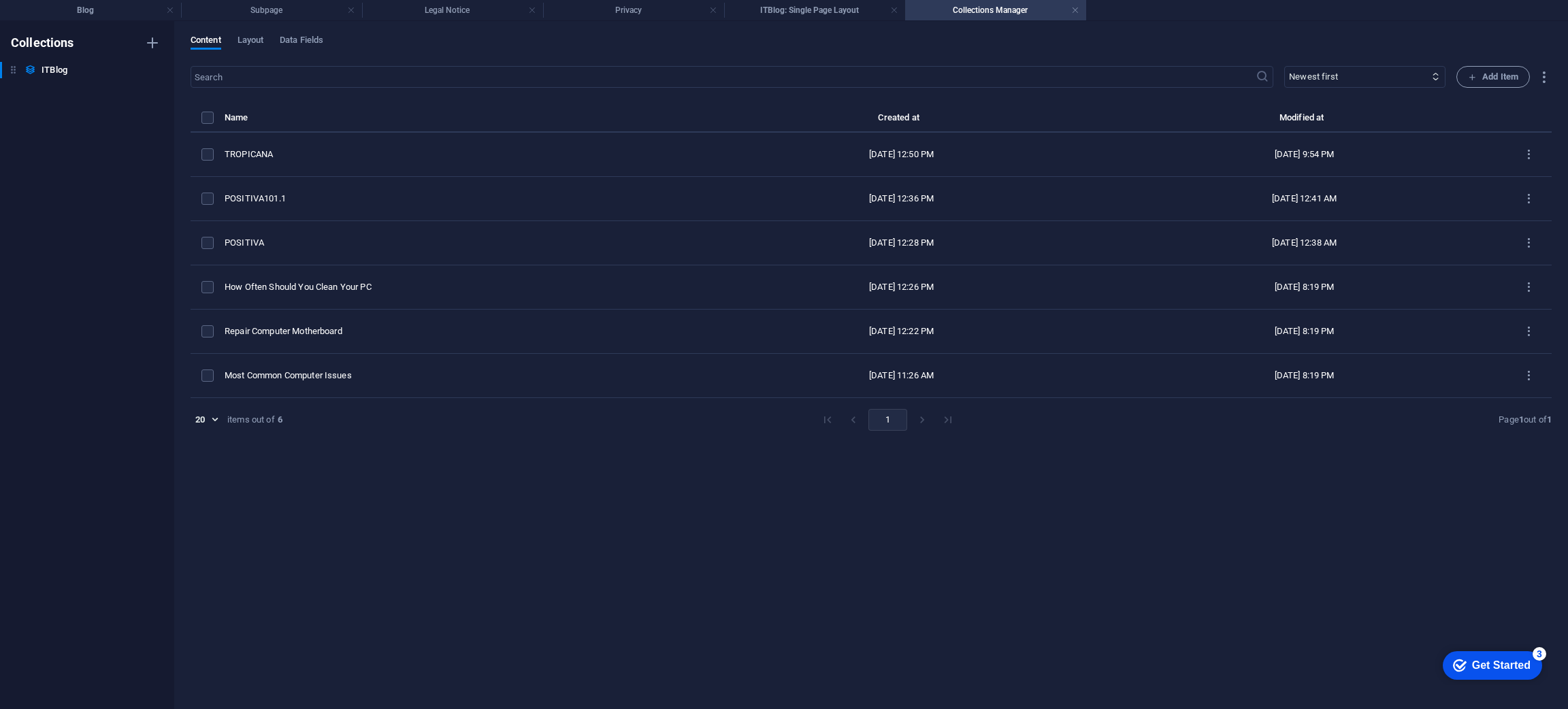
type input "[DATE]"
type input "https-www-facebook-com-losde-martehit-posts-pfbid02htehpc11mgqlkzrlpuefgxfaafmv…"
click at [105, 11] on h4 "Blog" at bounding box center [90, 10] width 181 height 15
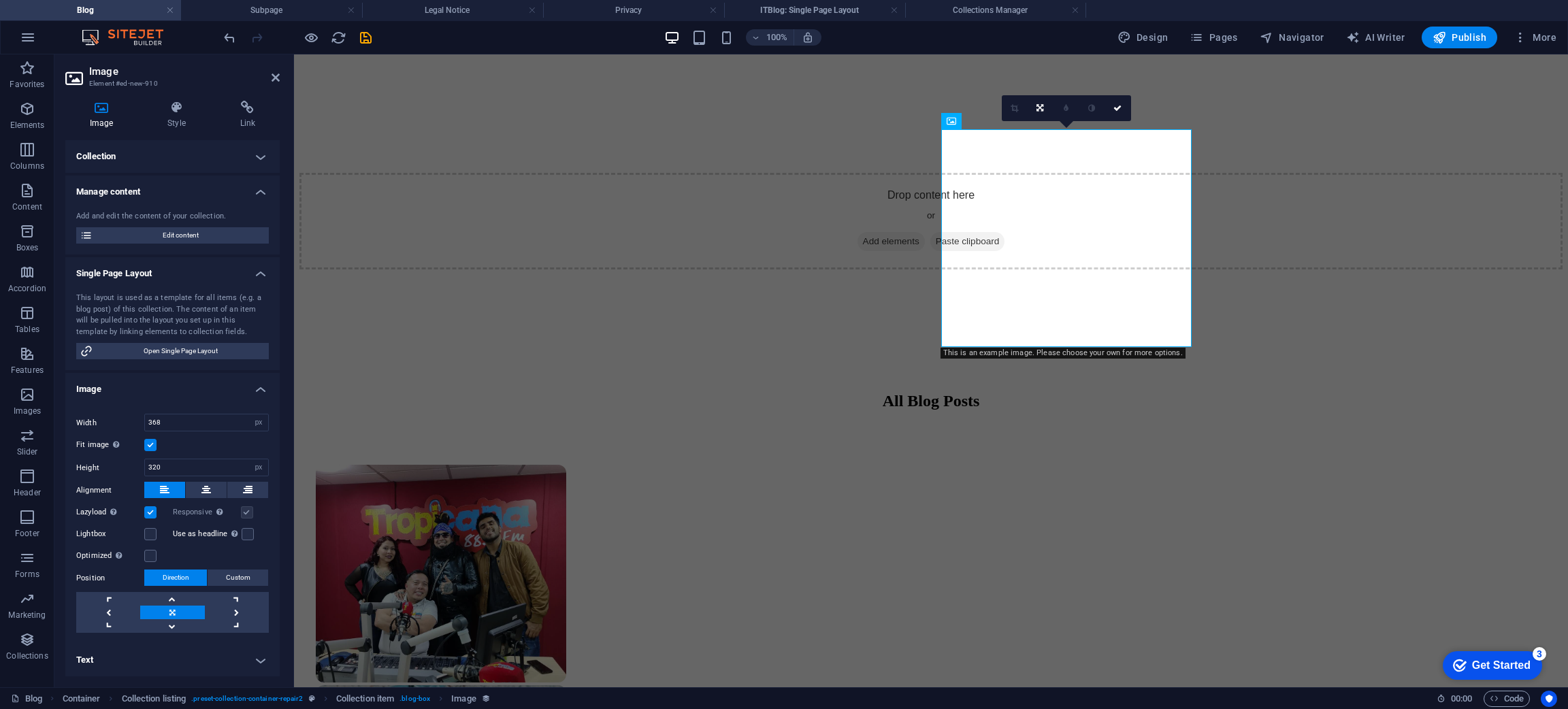
scroll to position [707, 0]
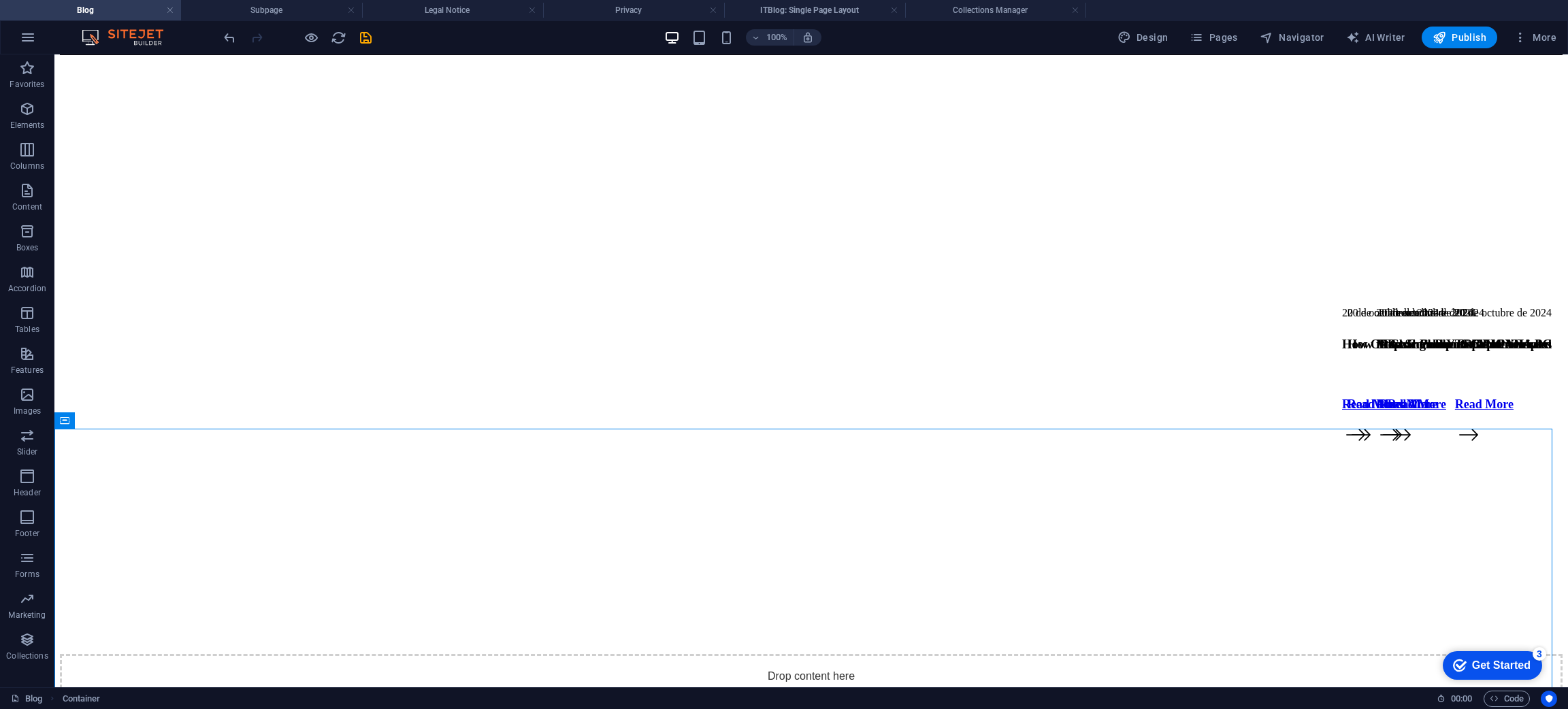
scroll to position [215, 0]
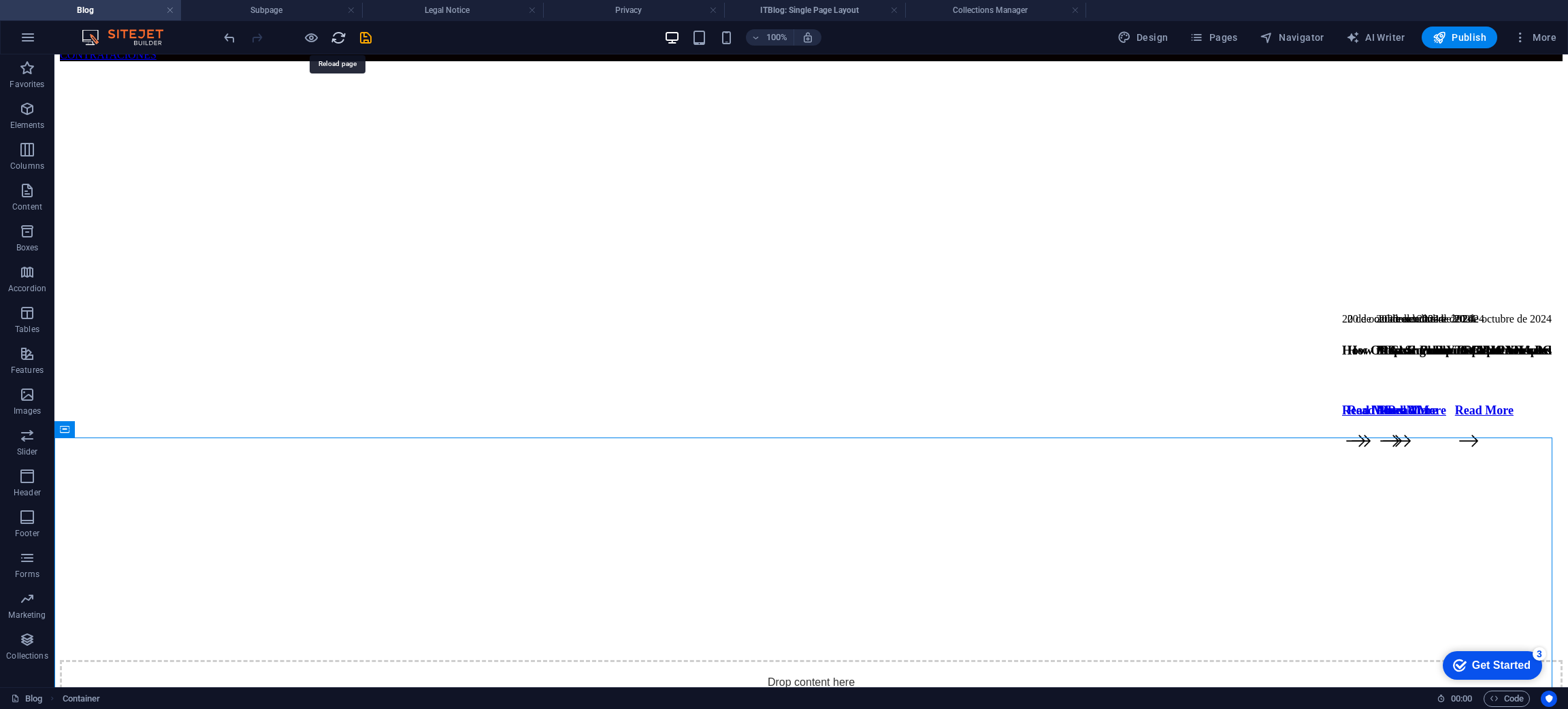
drag, startPoint x: 334, startPoint y: 32, endPoint x: 810, endPoint y: 34, distance: 476.0
click at [334, 31] on icon "reload" at bounding box center [338, 37] width 16 height 16
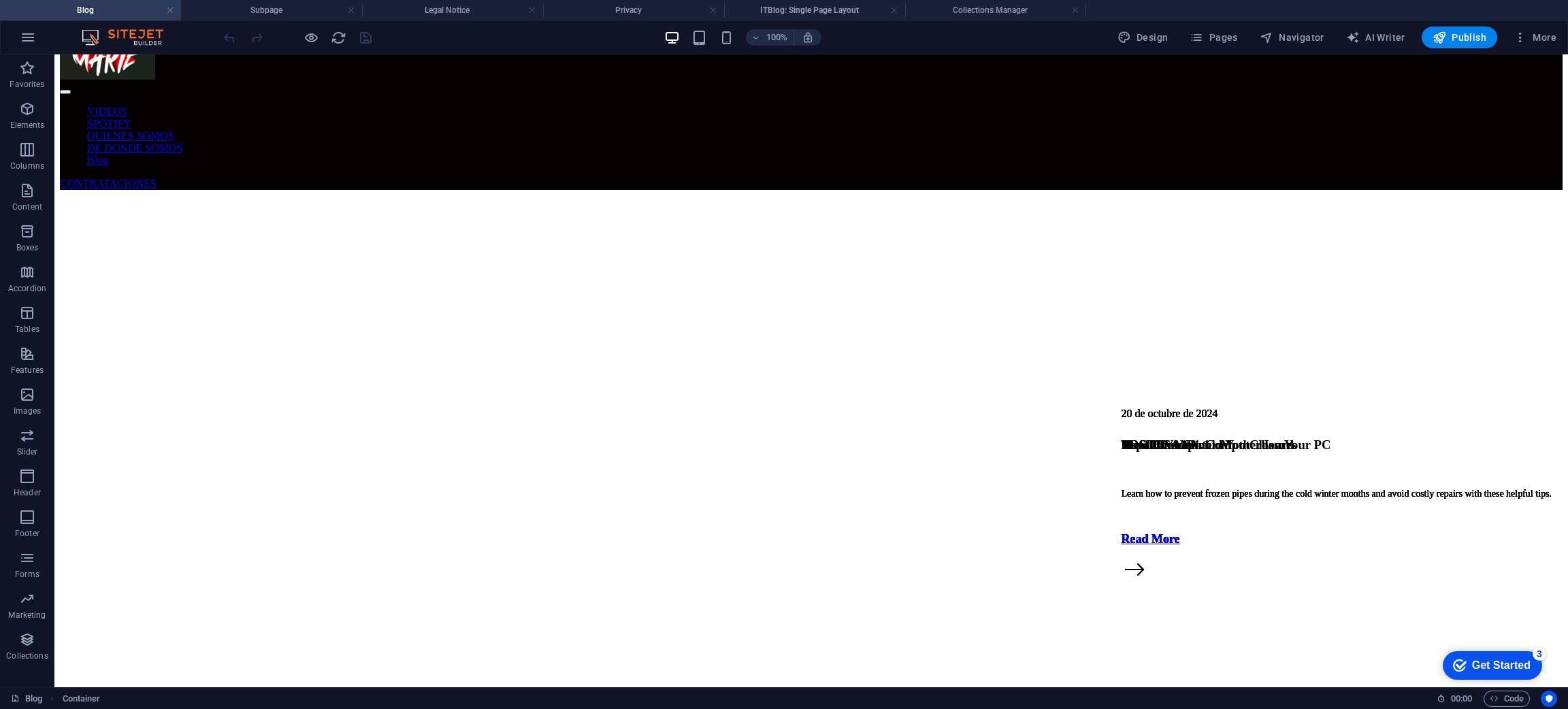
scroll to position [0, 0]
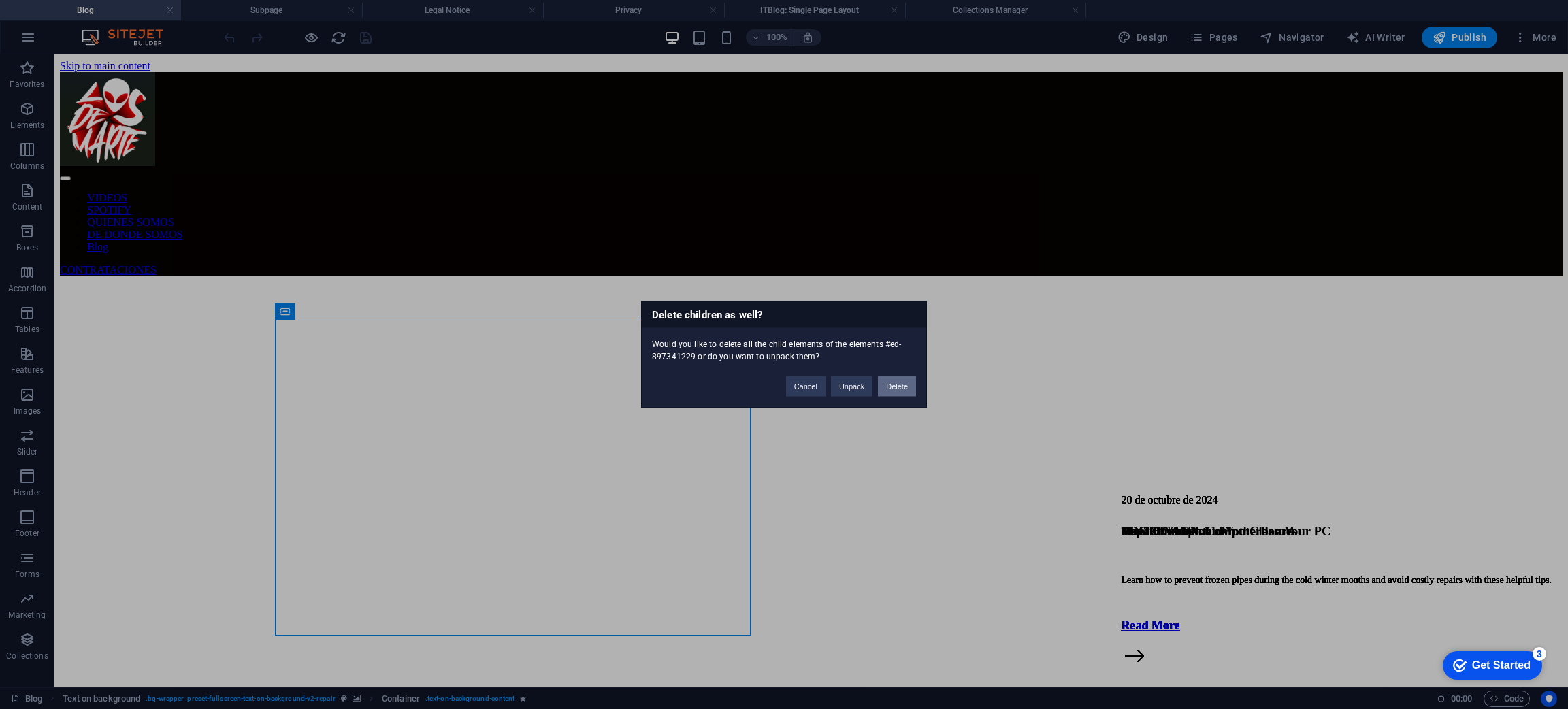
click at [908, 382] on button "Delete" at bounding box center [896, 386] width 38 height 20
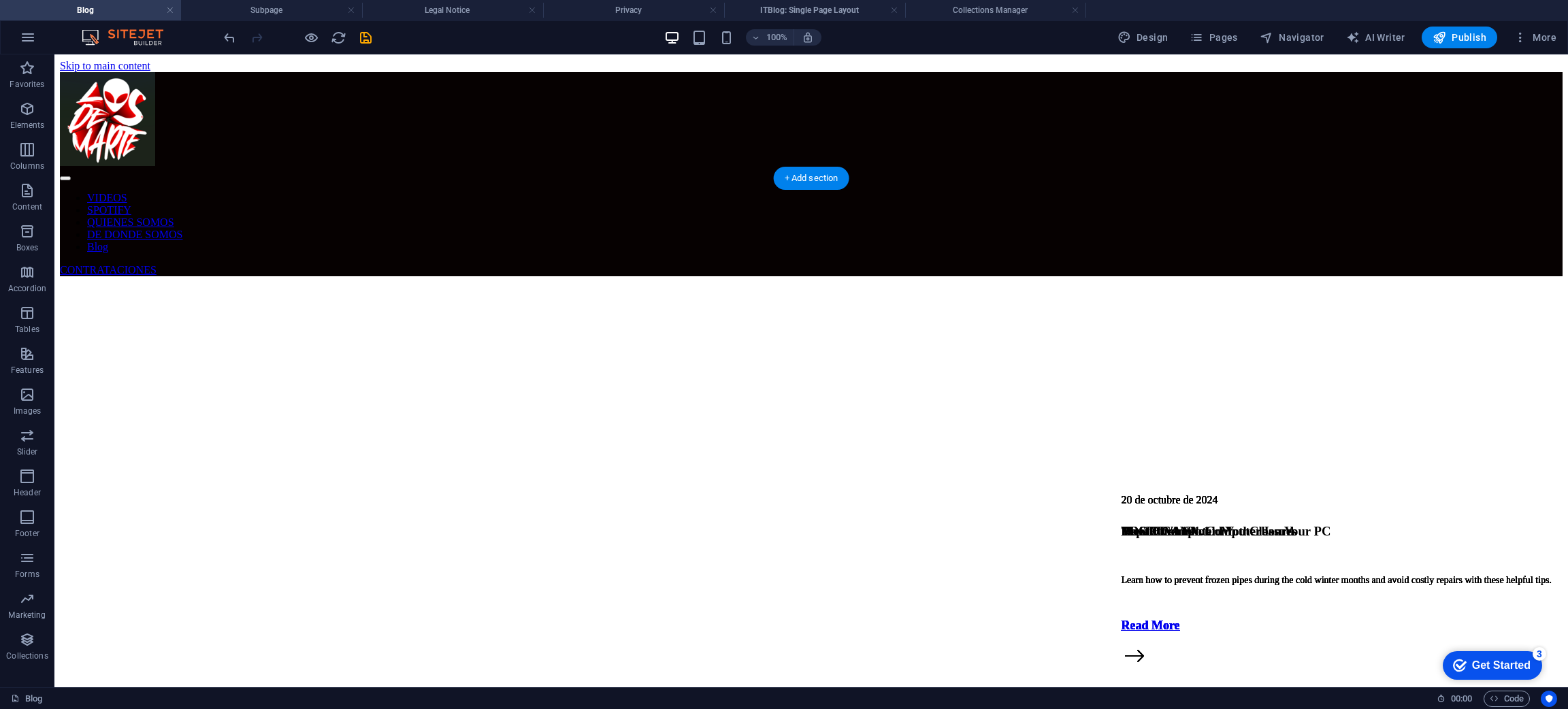
click at [698, 276] on figure at bounding box center [811, 276] width 1503 height 0
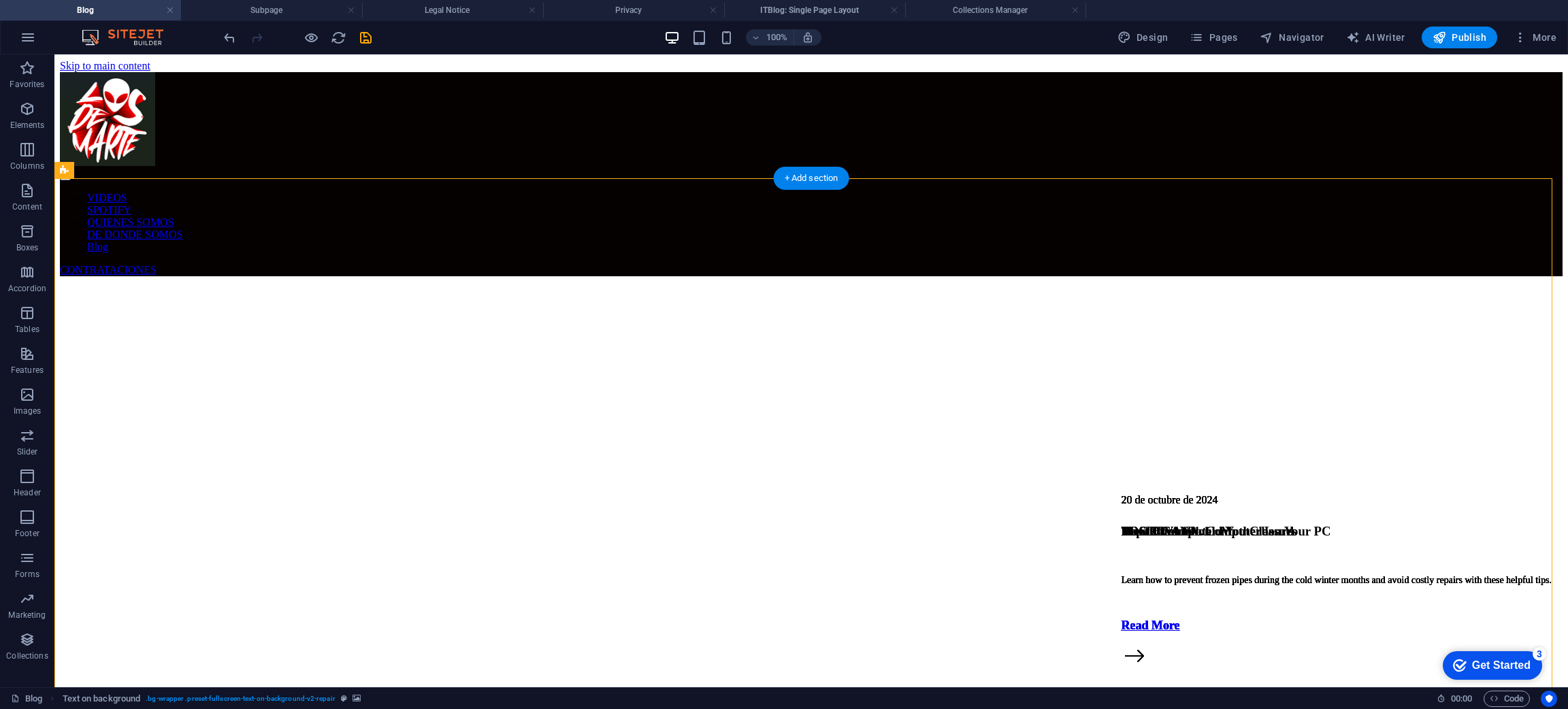
click at [698, 276] on figure at bounding box center [811, 276] width 1503 height 0
select select "vh"
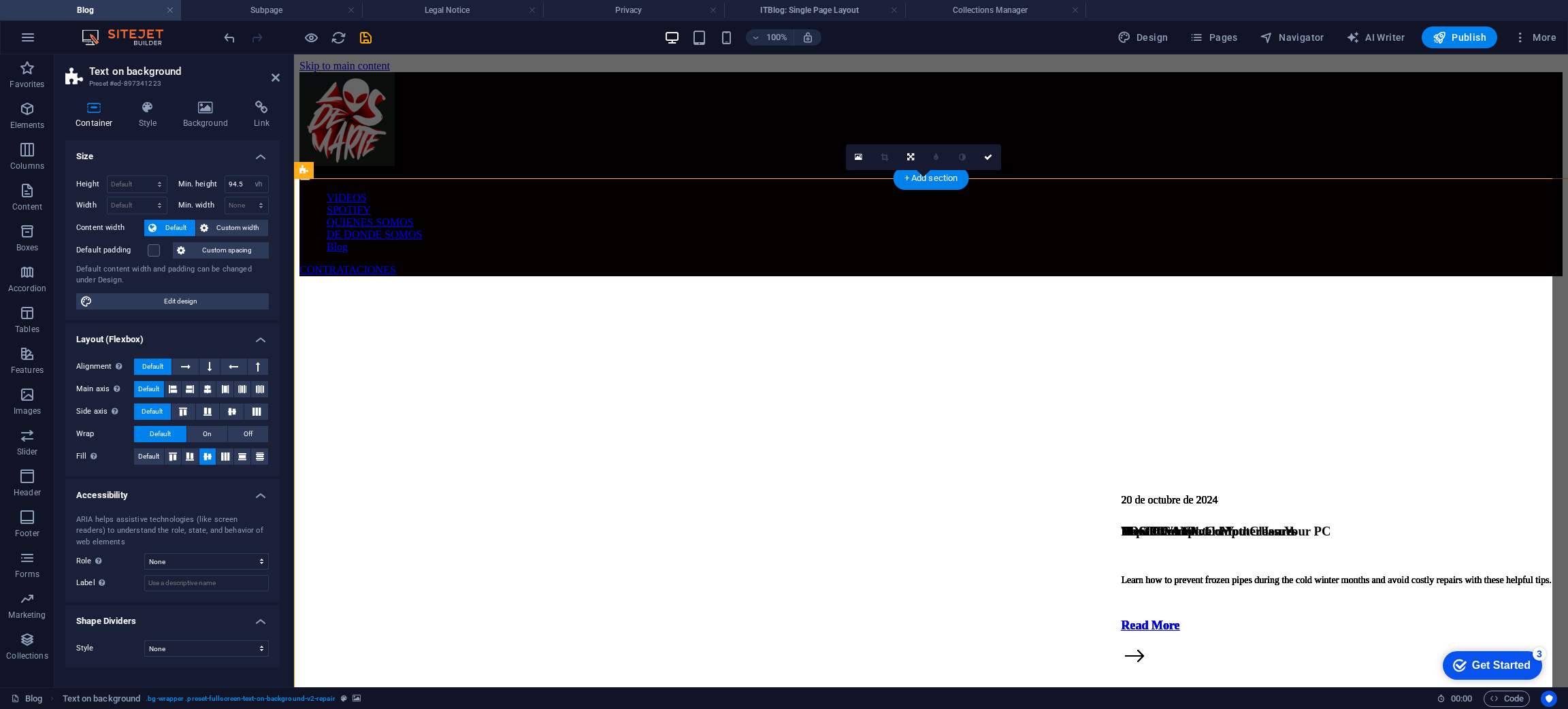
click at [698, 276] on figure at bounding box center [931, 276] width 1263 height 0
click at [191, 104] on icon at bounding box center [206, 108] width 66 height 14
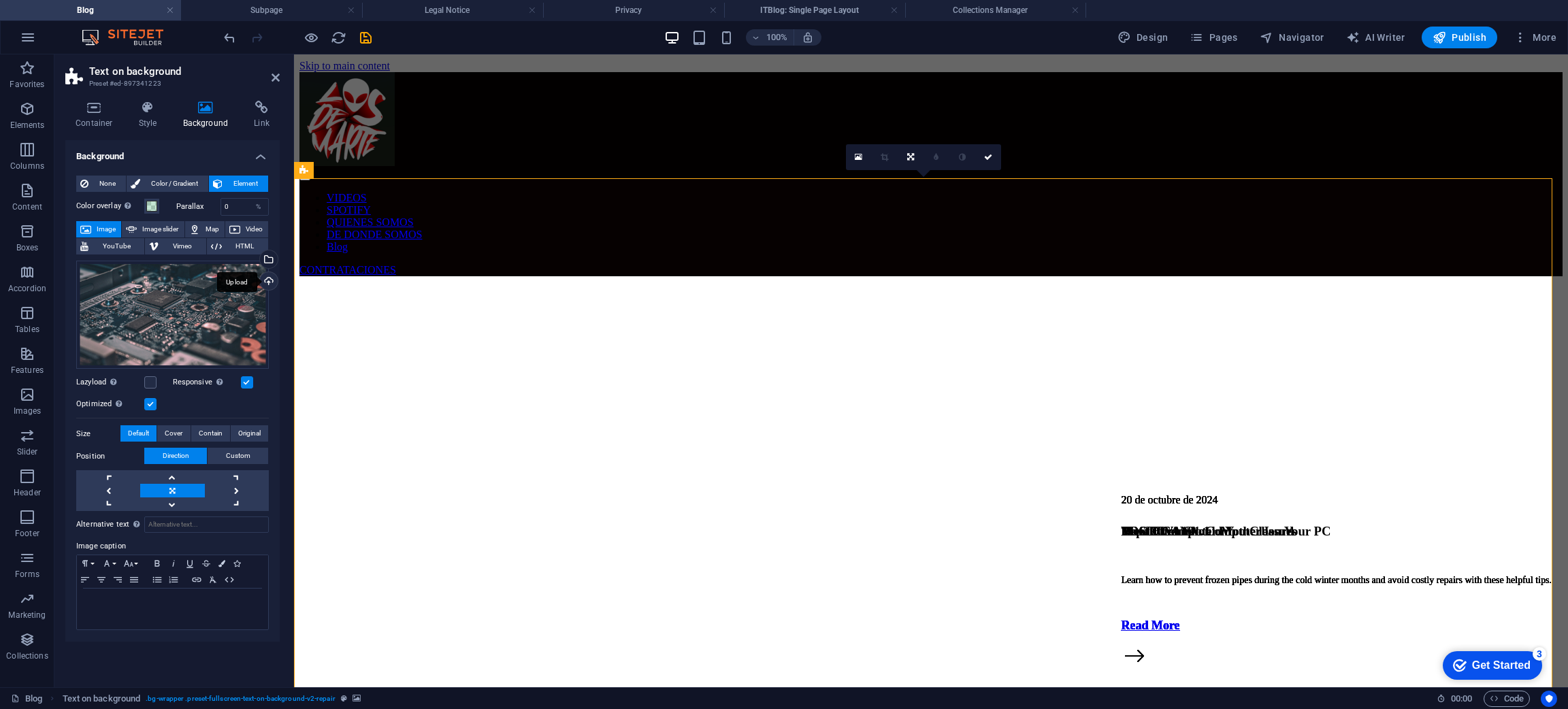
click at [270, 284] on div "Upload" at bounding box center [267, 282] width 20 height 20
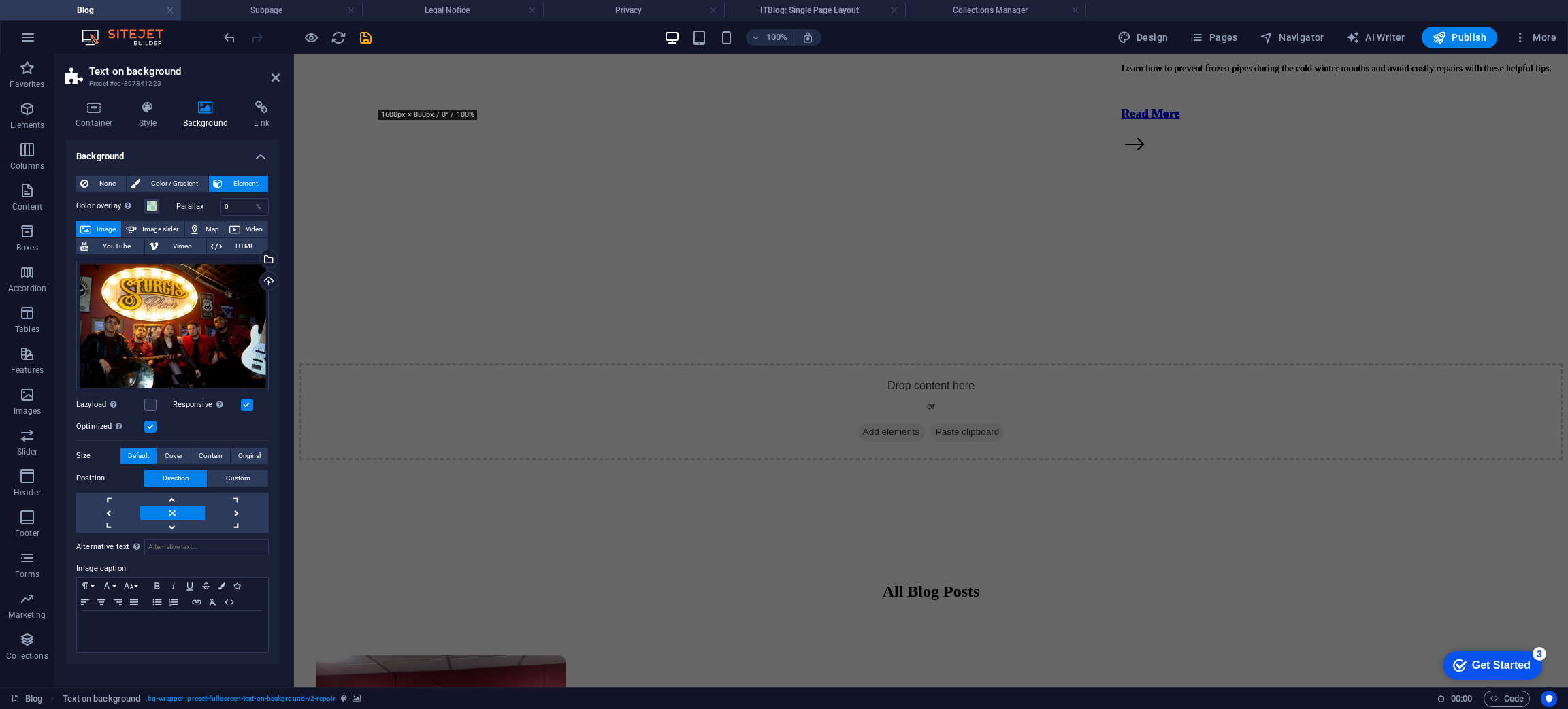
scroll to position [417, 0]
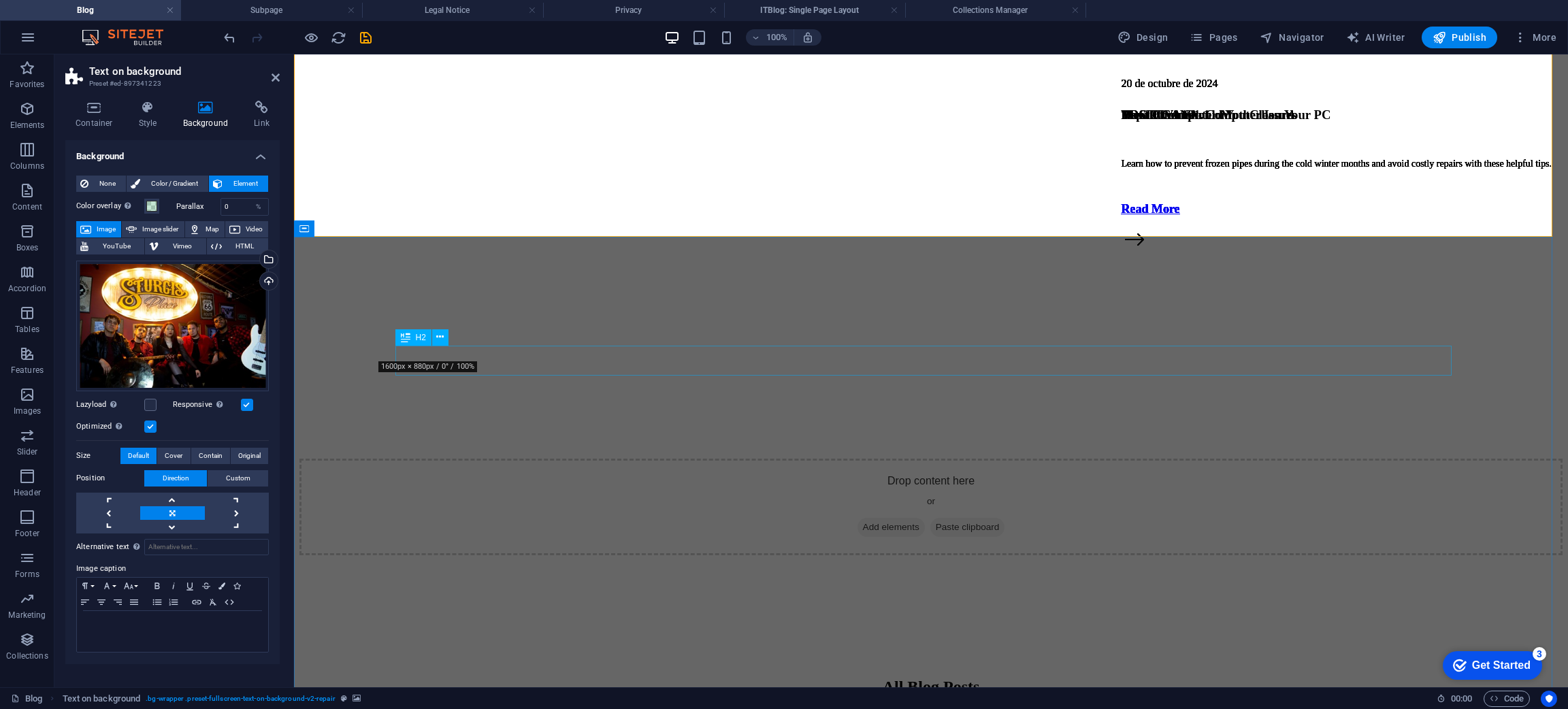
click at [946, 678] on div "All Blog Posts" at bounding box center [931, 687] width 1231 height 18
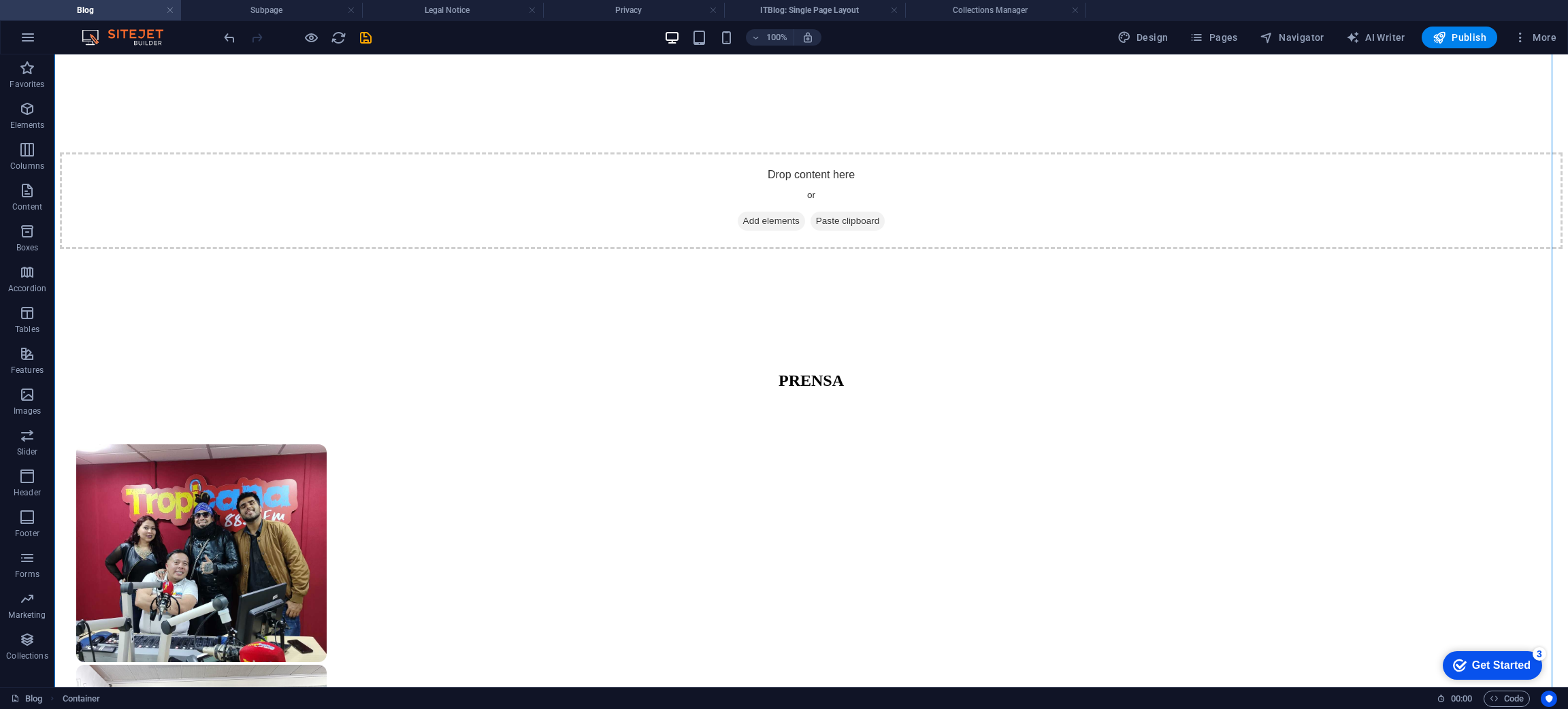
scroll to position [742, 0]
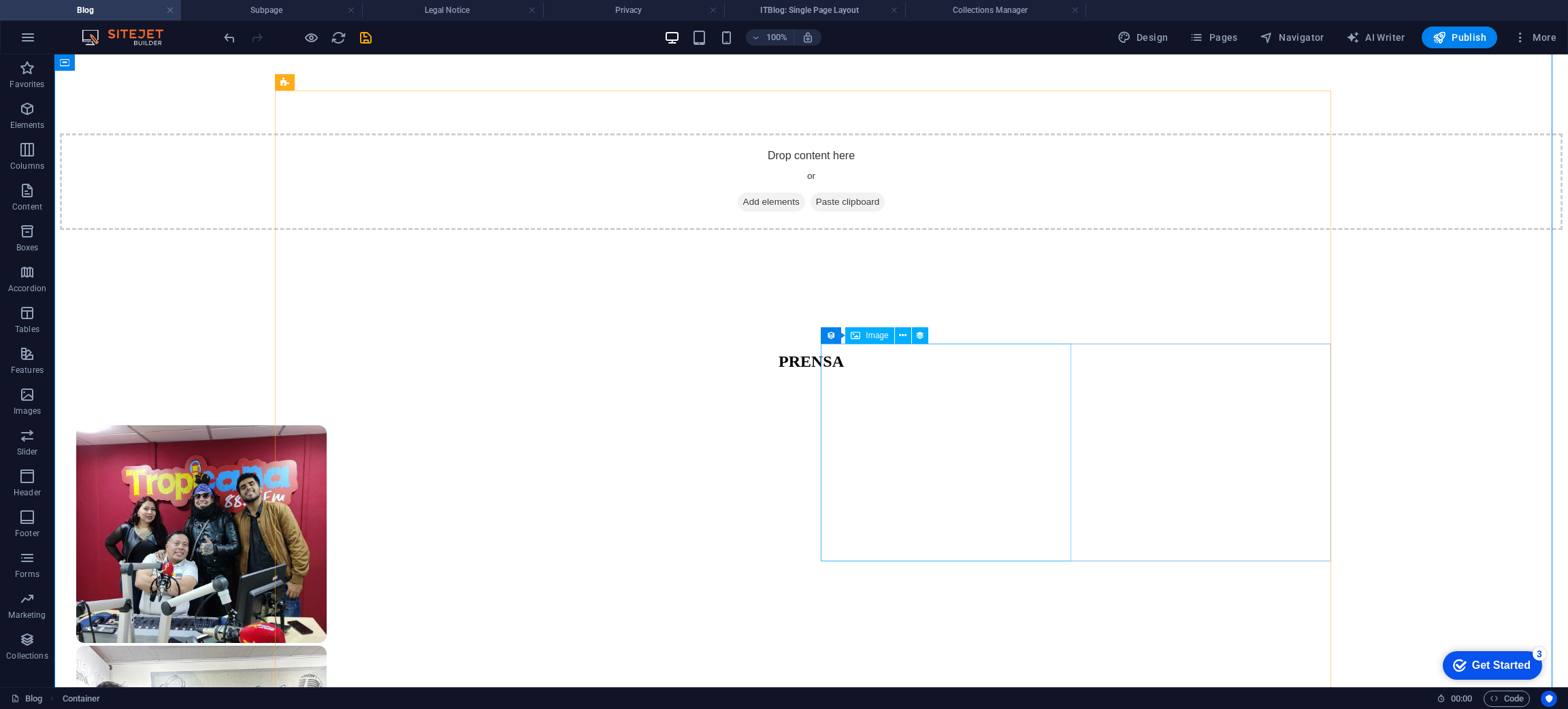
select select "itblog-image"
select select "px"
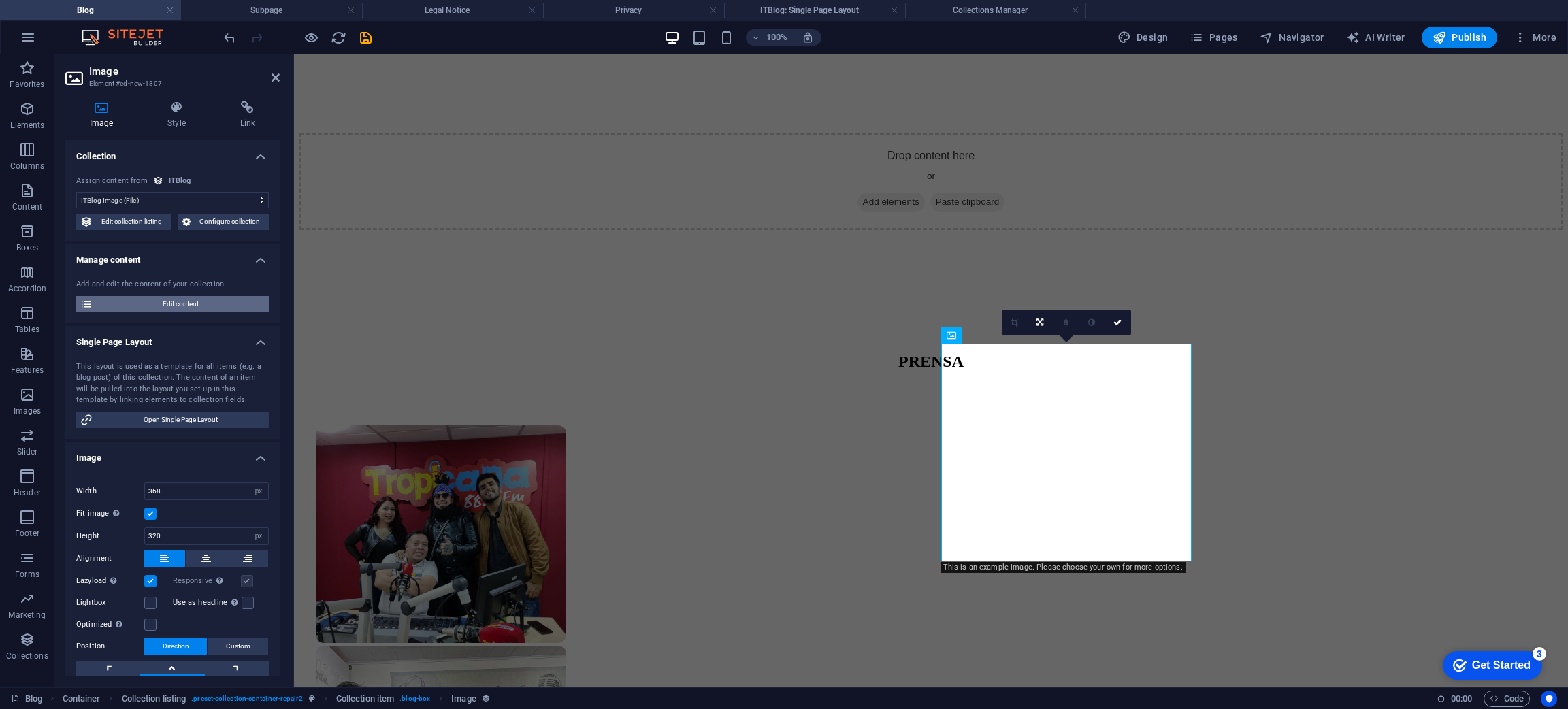
click at [230, 305] on span "Edit content" at bounding box center [181, 304] width 168 height 17
select select "PC"
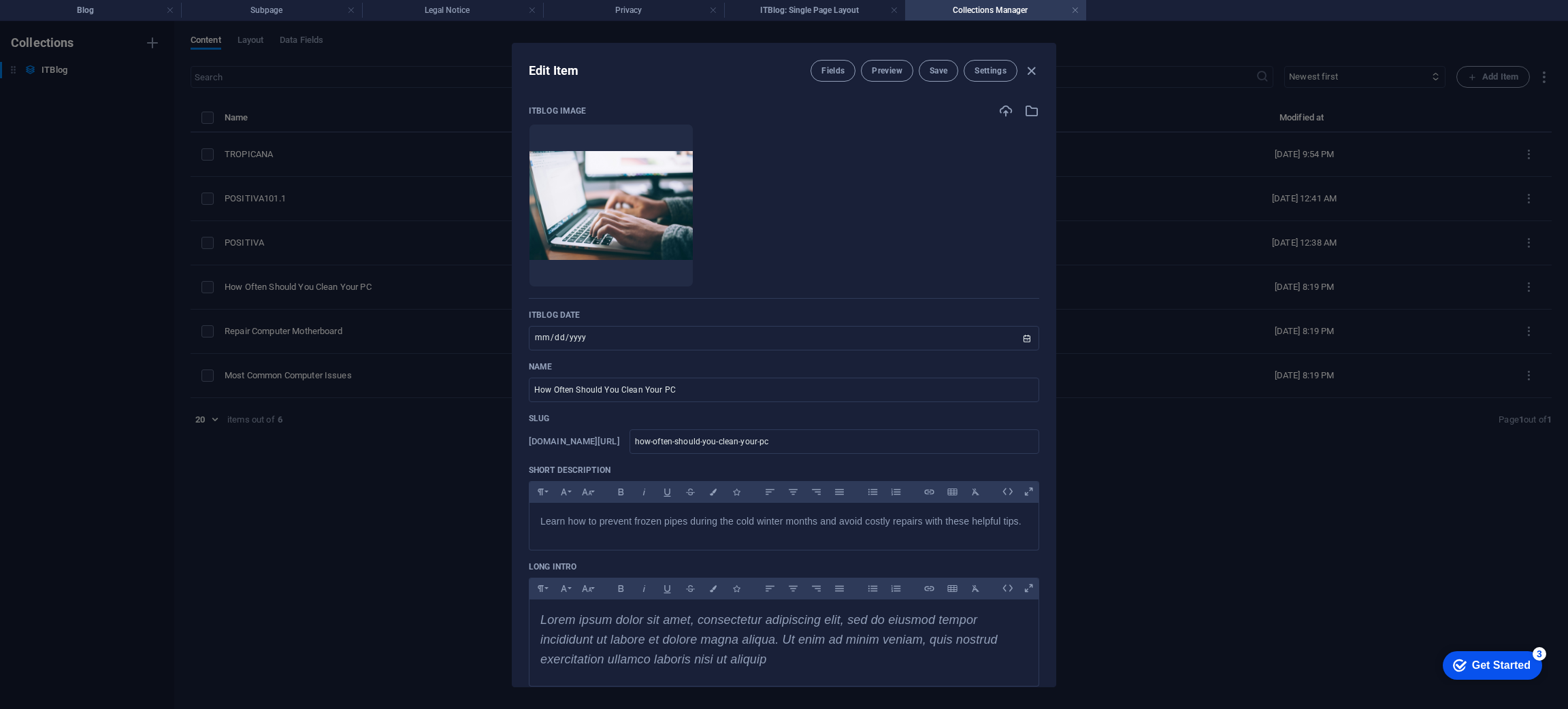
scroll to position [0, 0]
click at [652, 263] on icon "button" at bounding box center [647, 266] width 11 height 11
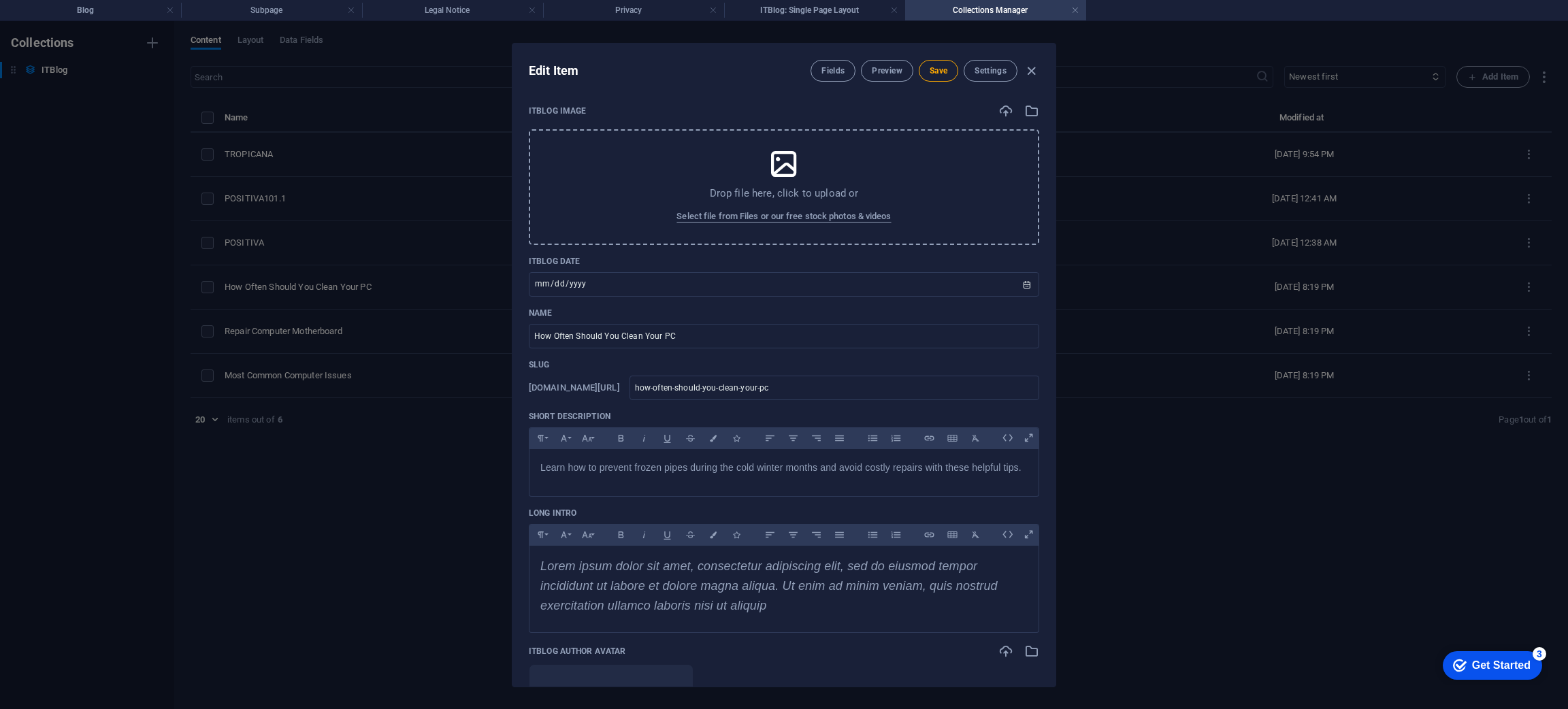
click at [794, 201] on div "Drop file here, click to upload or Select file from Files or our free stock pho…" at bounding box center [783, 187] width 510 height 116
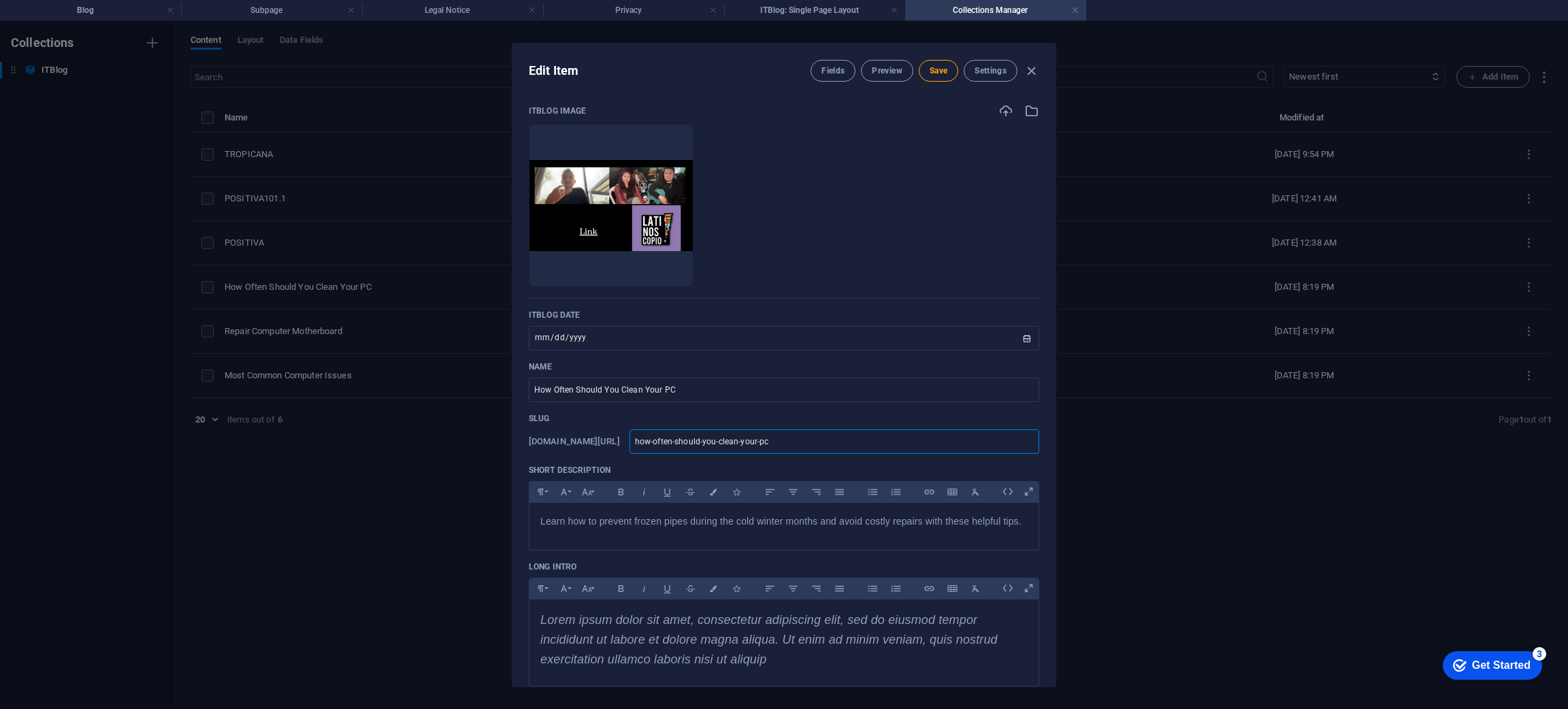
drag, startPoint x: 928, startPoint y: 442, endPoint x: 471, endPoint y: 455, distance: 457.2
click at [471, 455] on div "Edit Item Fields Preview Save Settings ITBlog Image Drop files here to upload t…" at bounding box center [784, 365] width 1568 height 688
paste input "ttps://[DOMAIN_NAME][URL]"
type input "[URL][DOMAIN_NAME]"
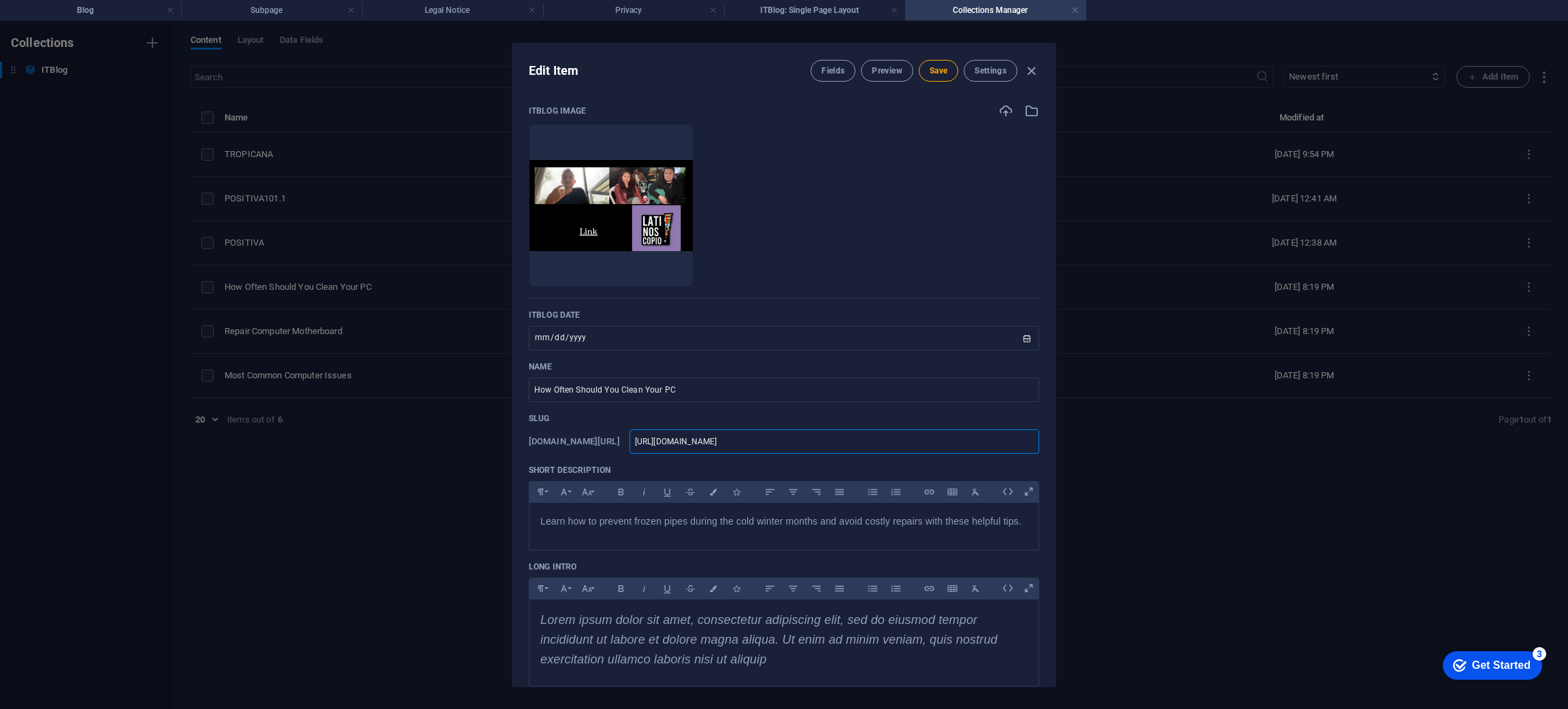
type input "https-www-facebook-com-share-v-16rypbchns"
drag, startPoint x: 1051, startPoint y: 269, endPoint x: 1051, endPoint y: 294, distance: 25.0
click at [1051, 294] on div "ITBlog Image Drop files here to upload them instantly ITBlog Date [DATE] ​ Name…" at bounding box center [784, 389] width 543 height 594
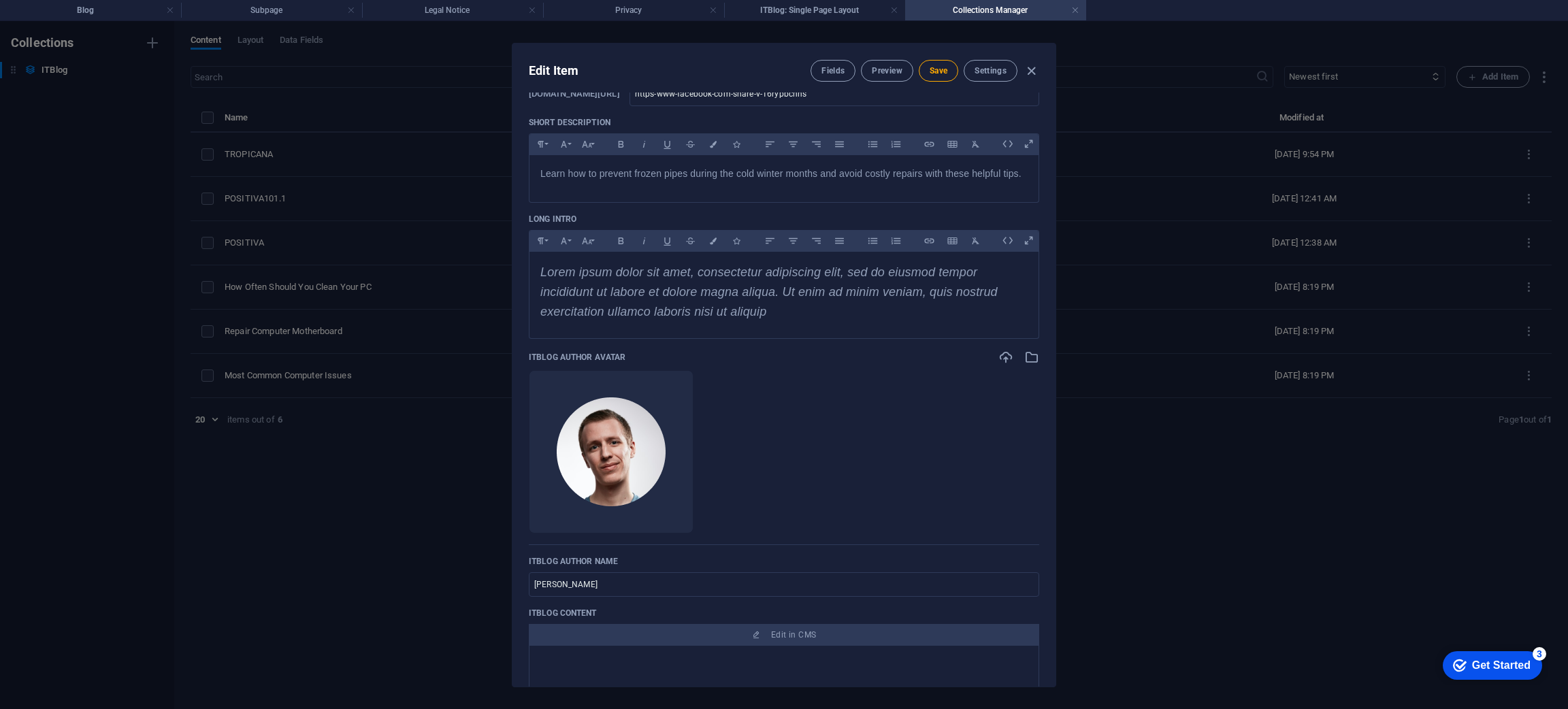
scroll to position [358, 0]
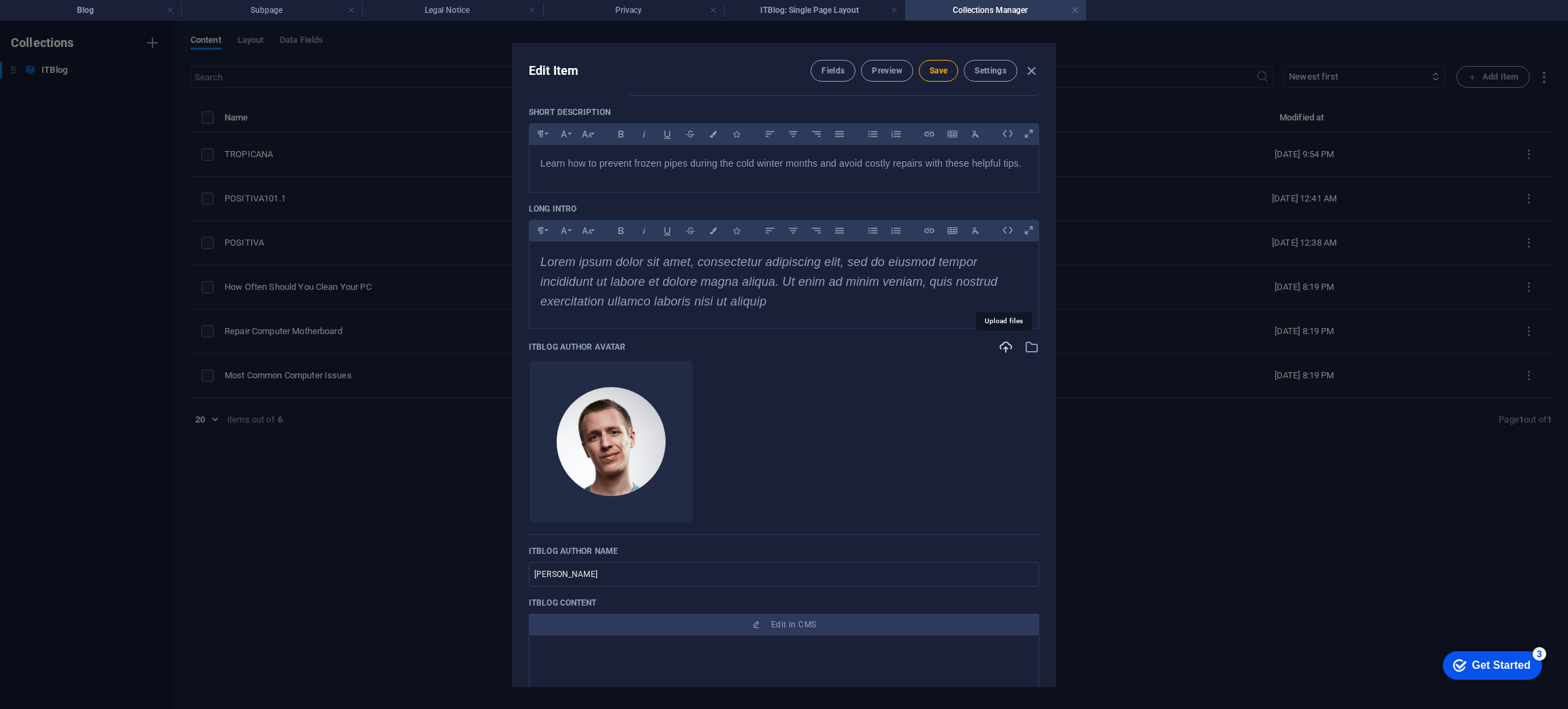
click at [1001, 345] on icon "button" at bounding box center [1006, 347] width 15 height 15
click at [1005, 345] on icon "button" at bounding box center [1006, 347] width 15 height 15
click at [998, 347] on icon "button" at bounding box center [1006, 347] width 15 height 15
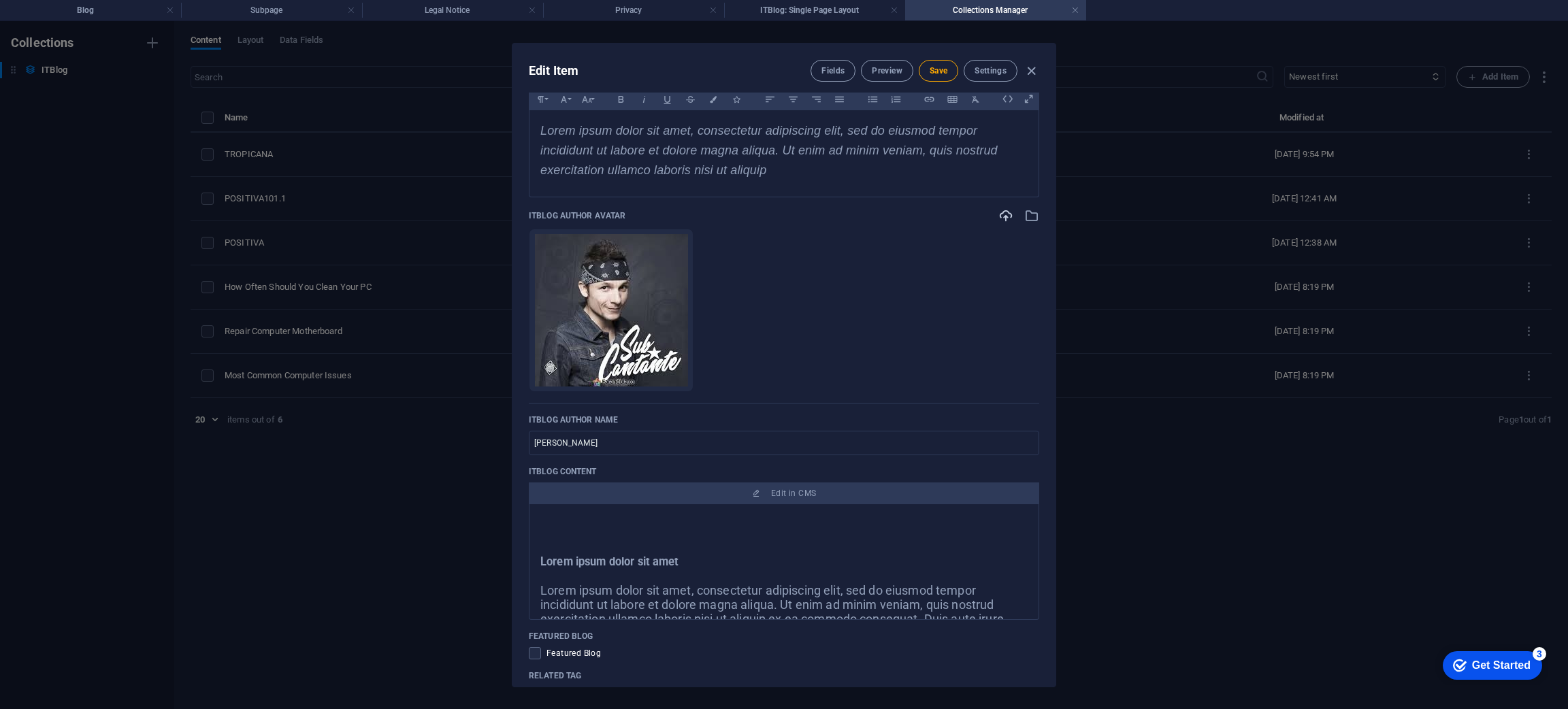
scroll to position [495, 0]
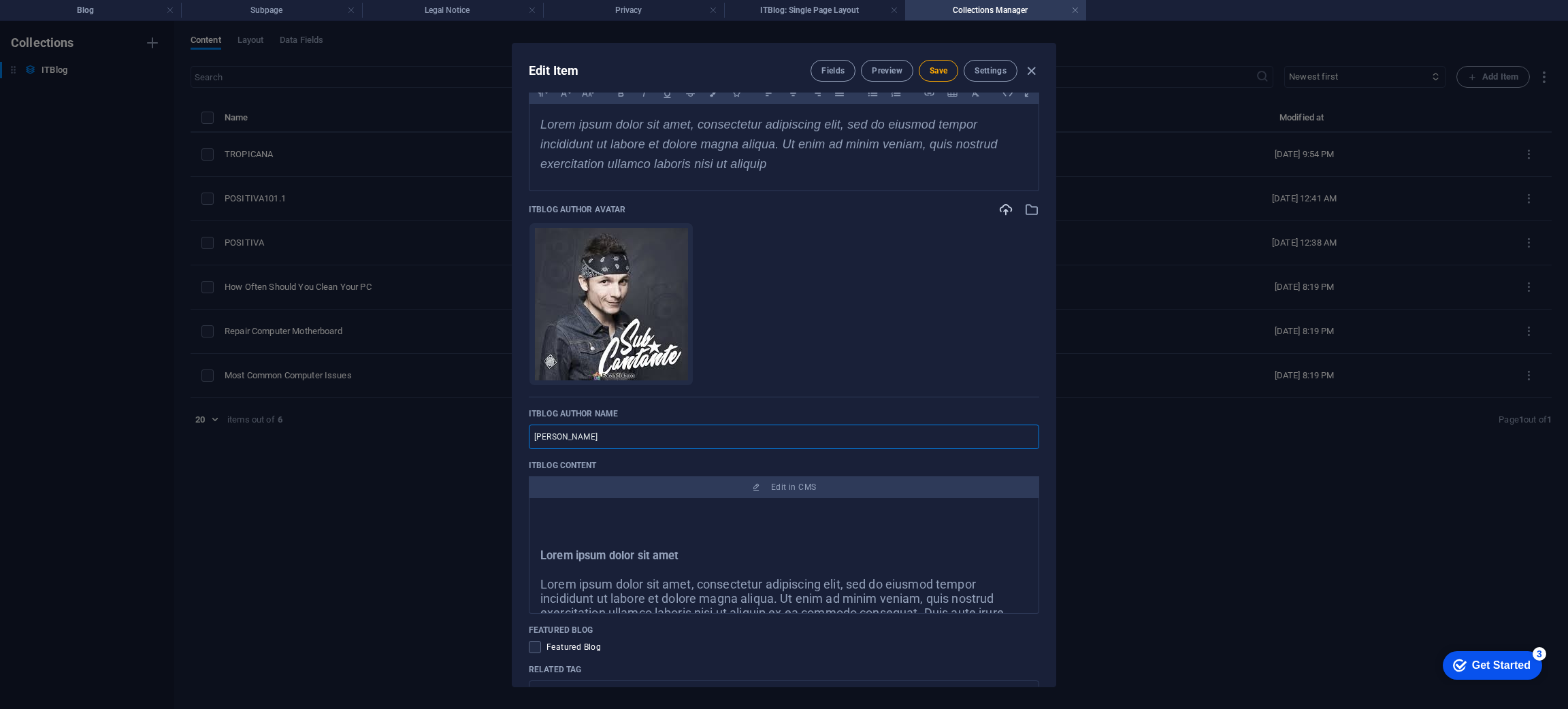
drag, startPoint x: 615, startPoint y: 436, endPoint x: 425, endPoint y: 445, distance: 190.2
click at [425, 445] on div "Edit Item Fields Preview Save Settings ITBlog Image Drop files here to upload t…" at bounding box center [784, 365] width 1568 height 688
type input "[PERSON_NAME] SUB CANTANTE DR [PERSON_NAME]"
drag, startPoint x: 1055, startPoint y: 378, endPoint x: 1056, endPoint y: 411, distance: 33.0
click at [1056, 411] on div "Edit Item Fields Preview Save Settings ITBlog Image Drop files here to upload t…" at bounding box center [784, 365] width 1568 height 688
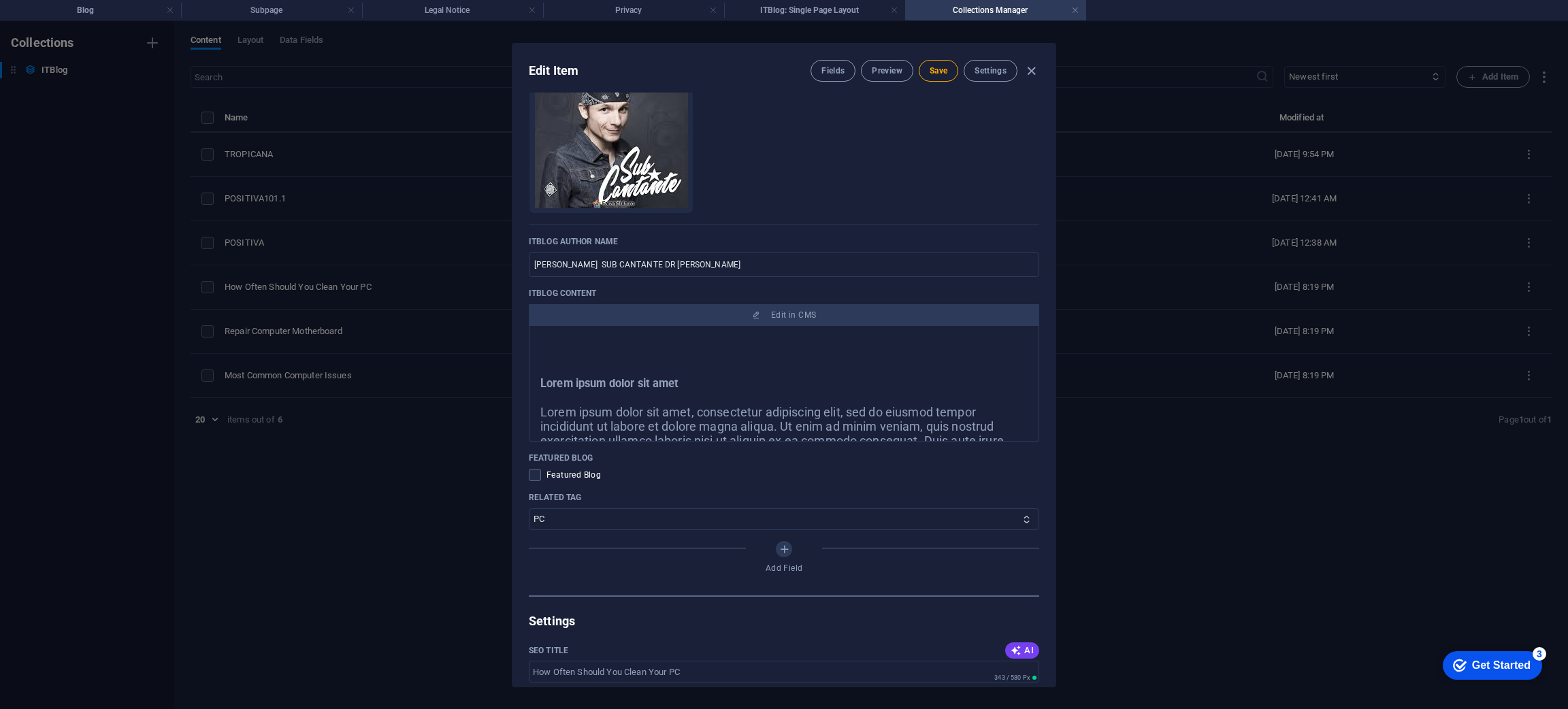
scroll to position [654, 0]
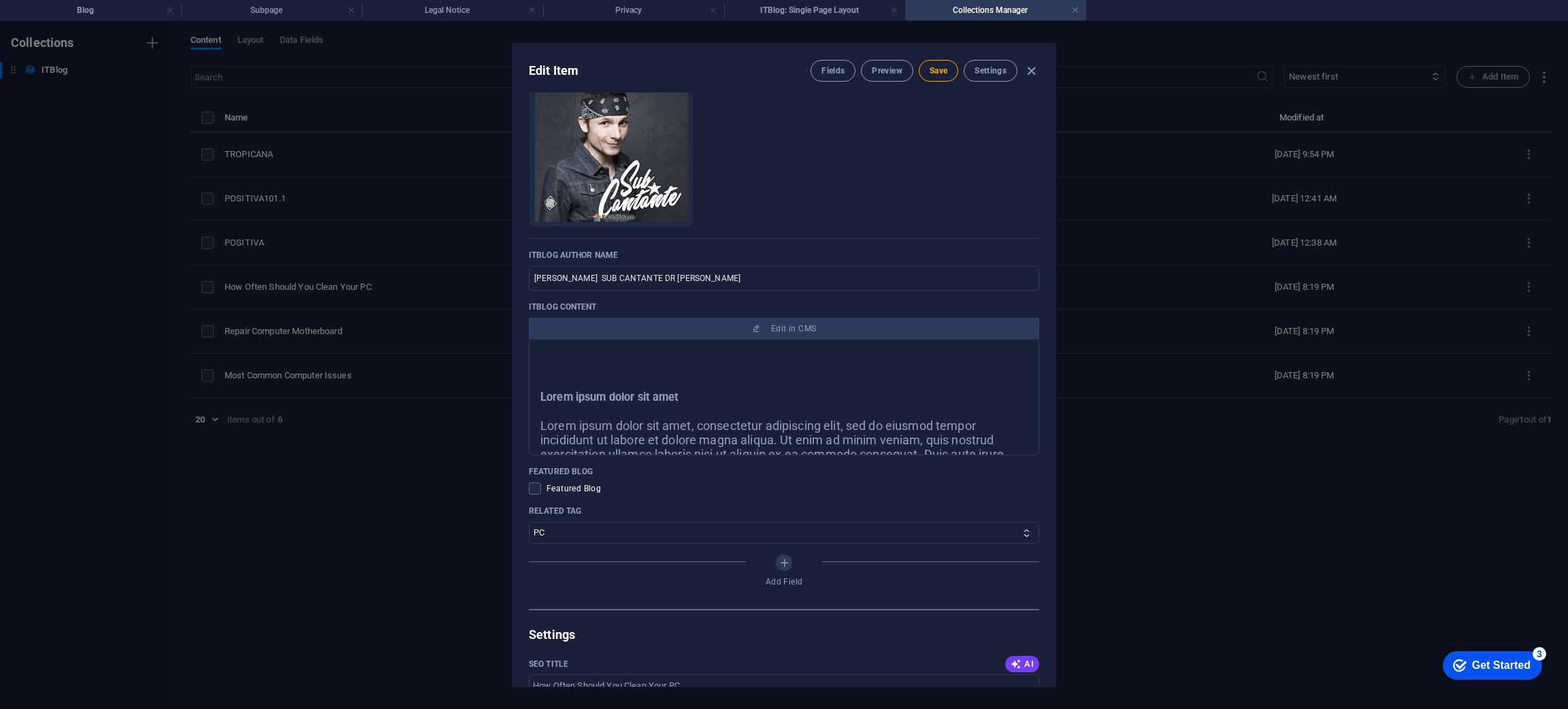
click at [667, 412] on div at bounding box center [784, 412] width 487 height 17
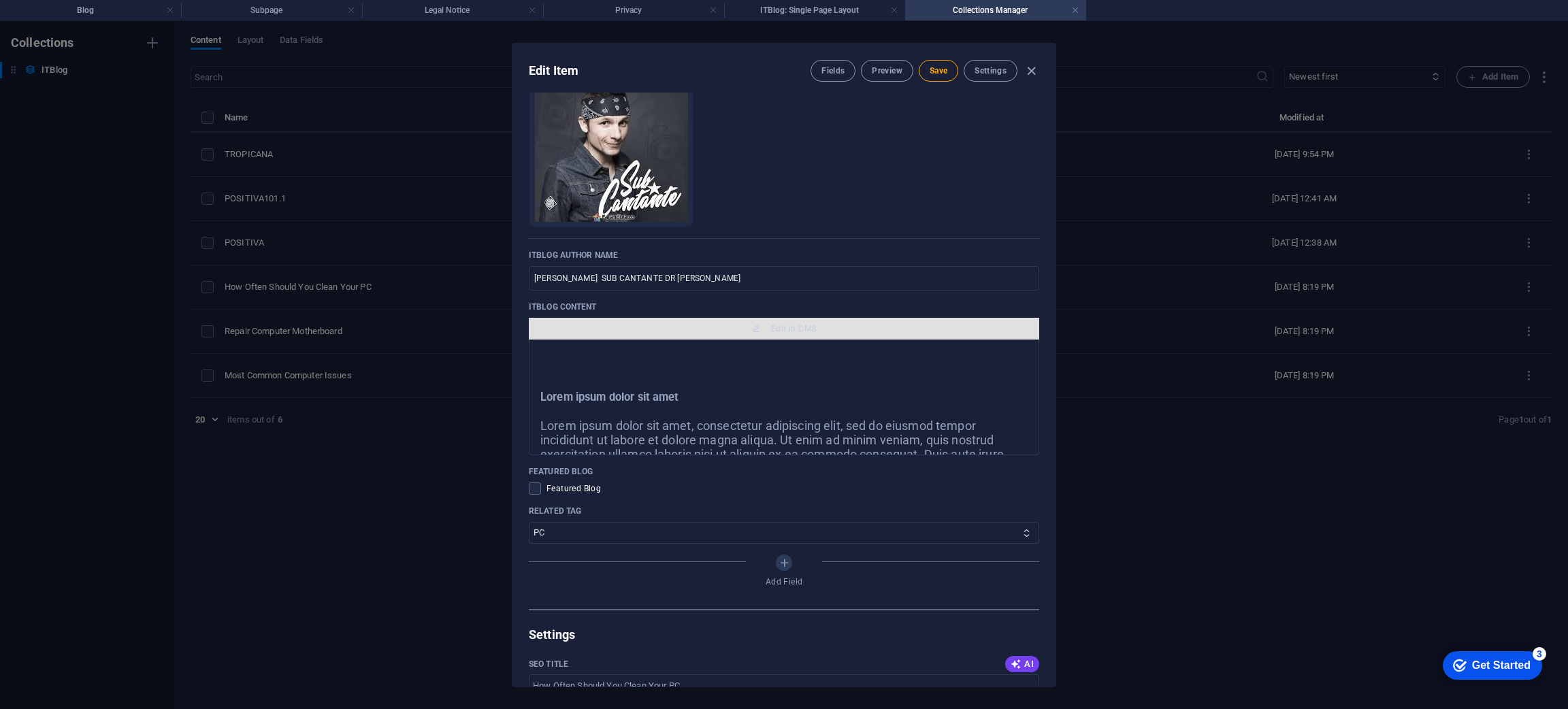
click at [753, 333] on icon "button" at bounding box center [756, 328] width 8 height 8
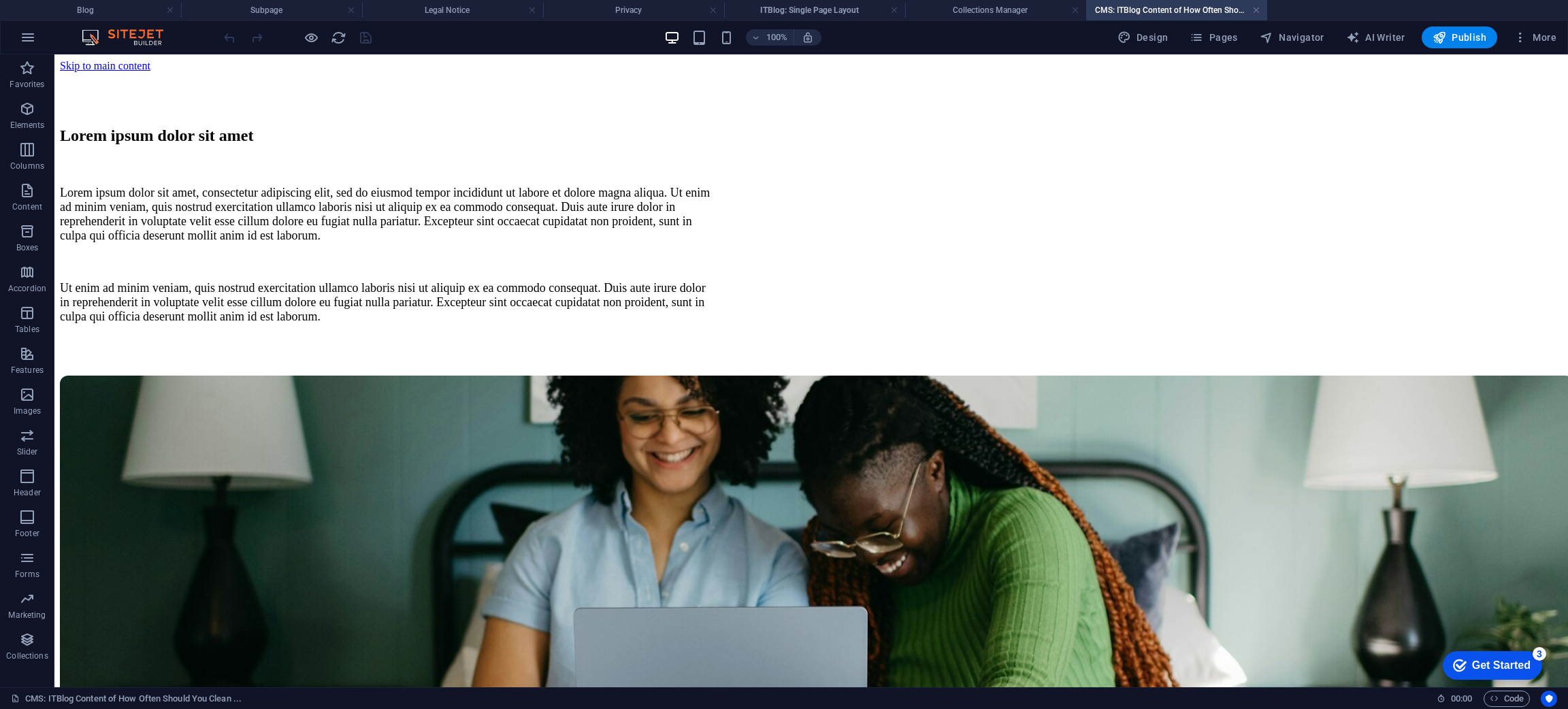
scroll to position [215, 0]
click at [99, 7] on h4 "Blog" at bounding box center [90, 10] width 181 height 15
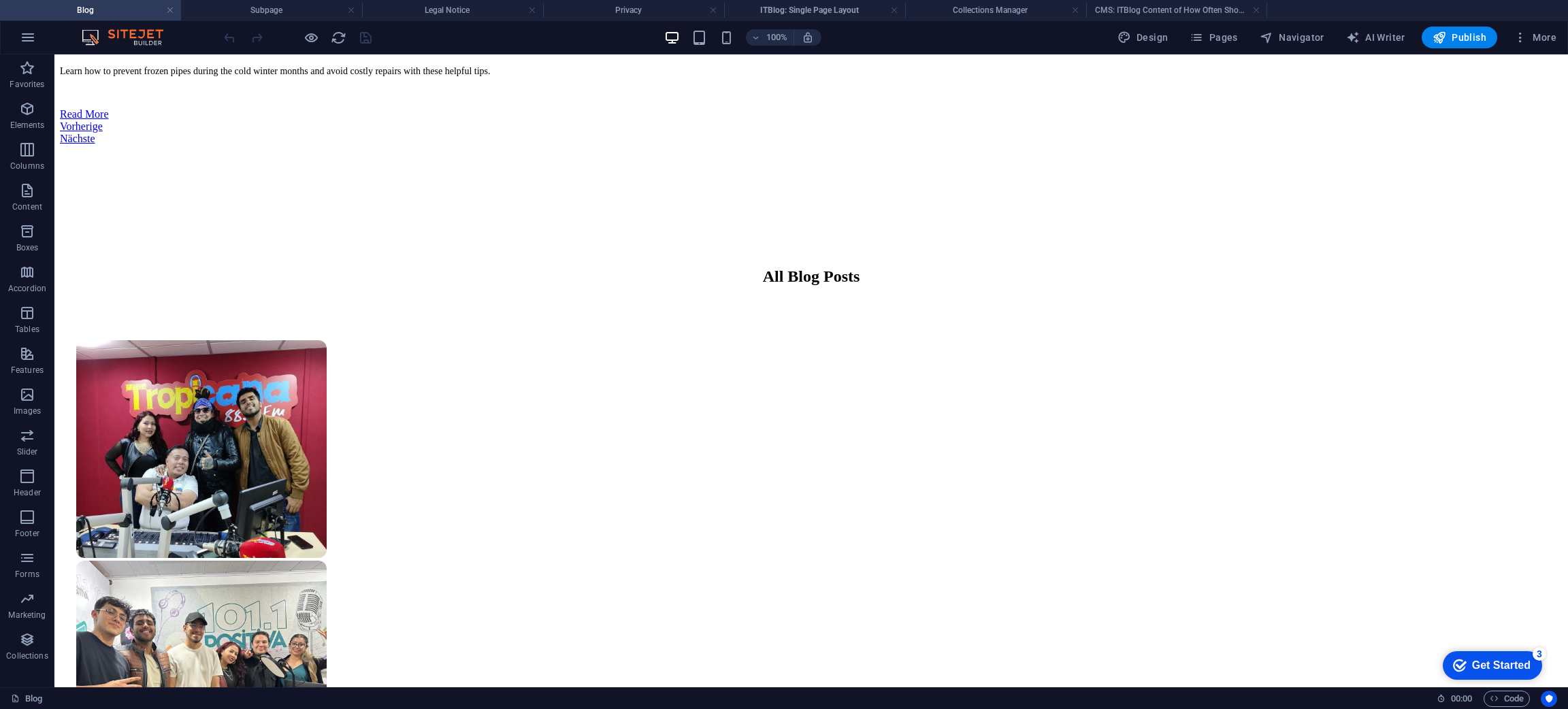
scroll to position [881, 0]
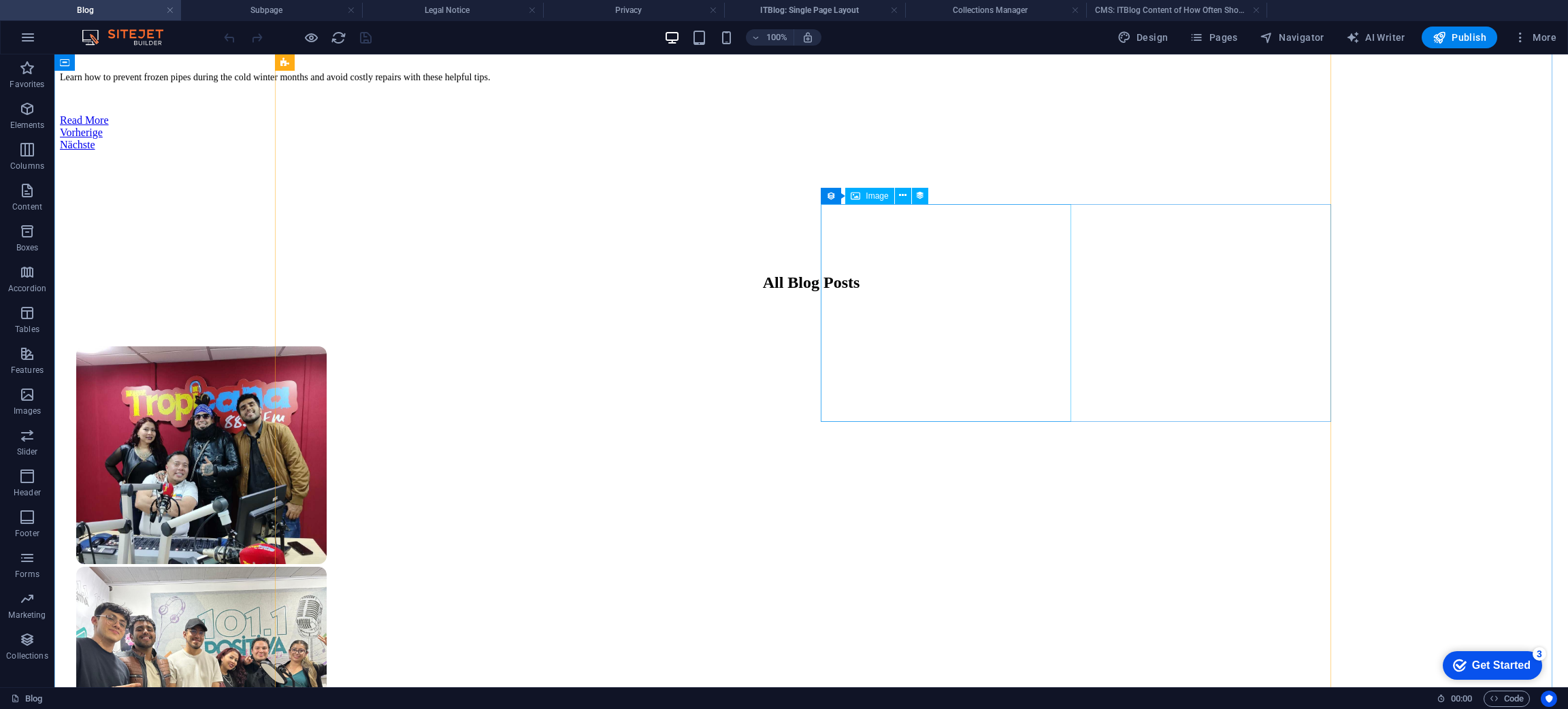
select select "itblog-image"
select select "px"
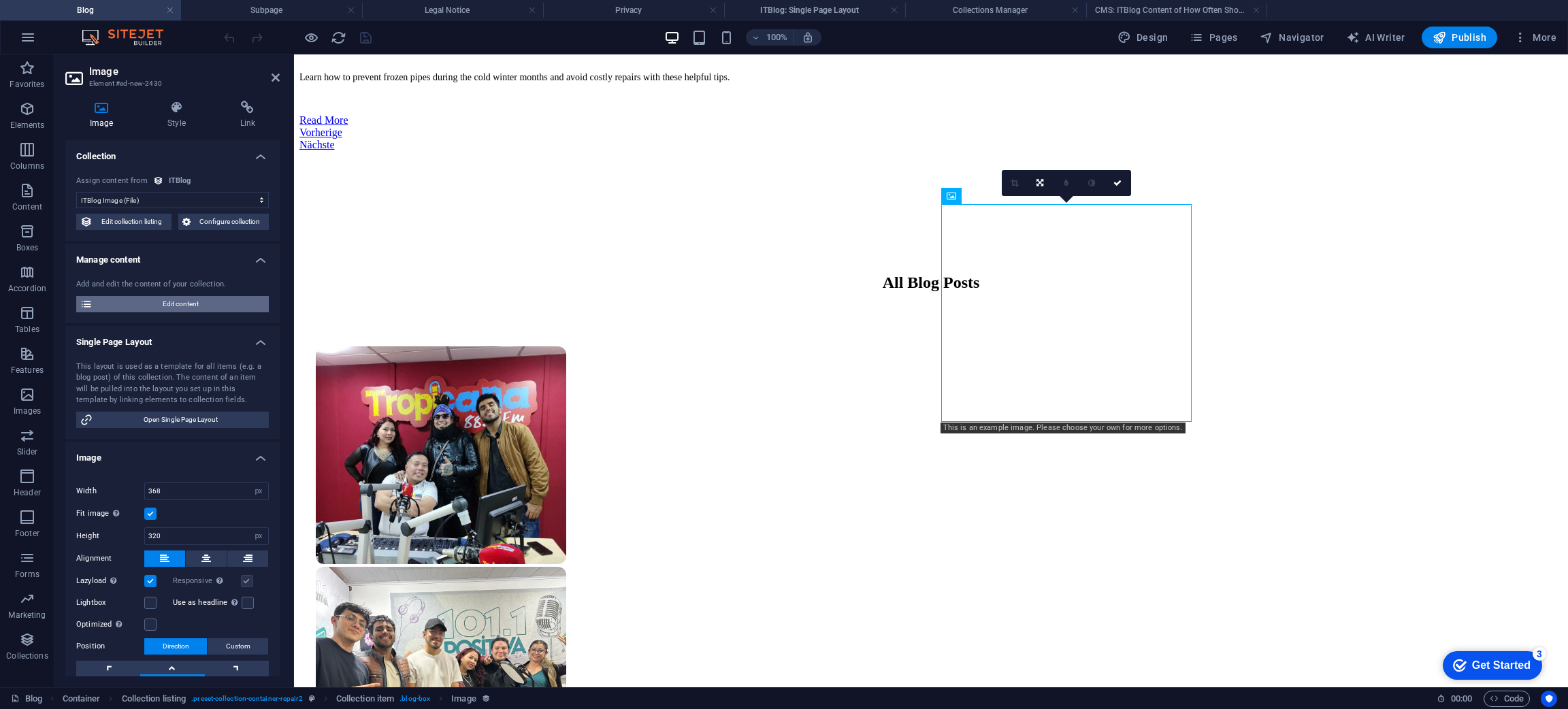
click at [195, 301] on span "Edit content" at bounding box center [181, 304] width 168 height 17
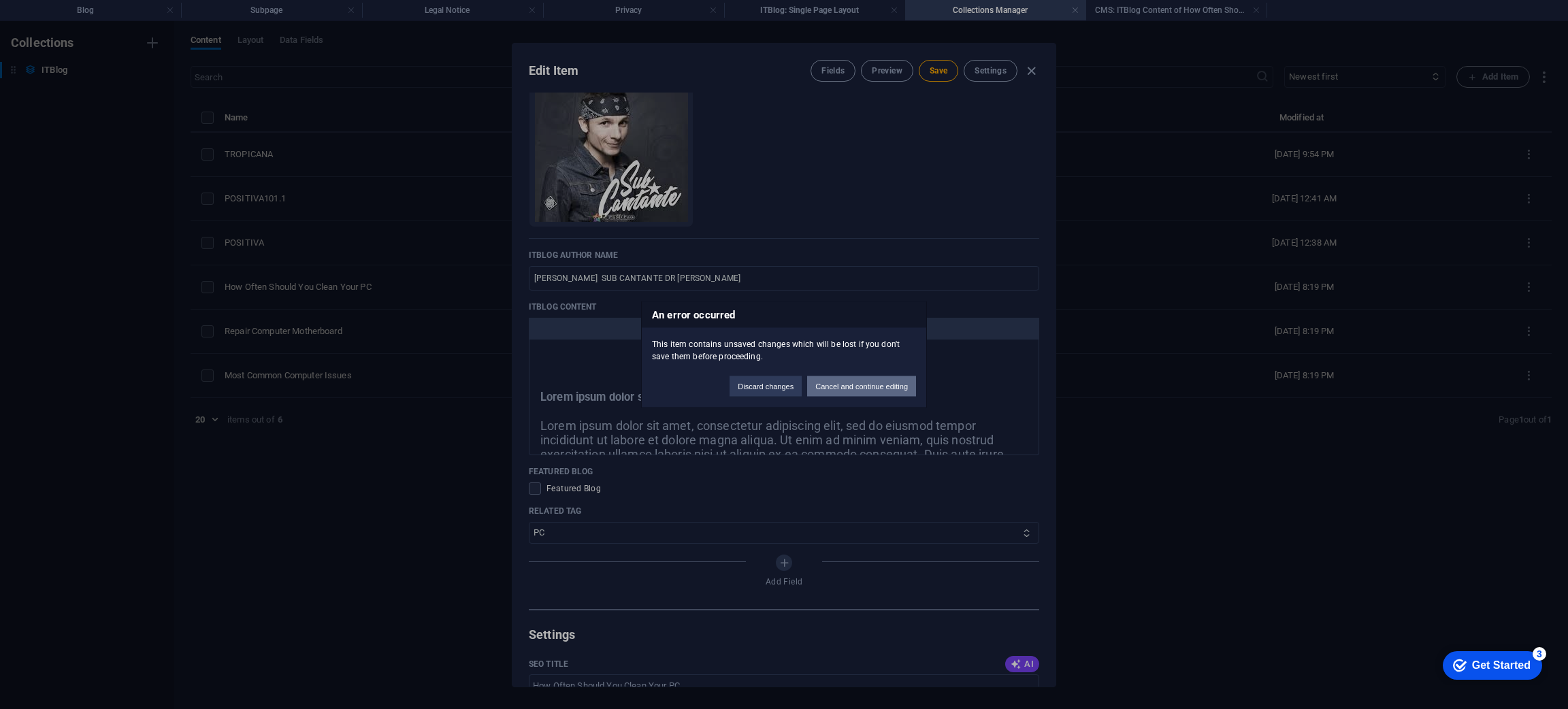
click at [848, 390] on button "Cancel and continue editing" at bounding box center [861, 386] width 109 height 20
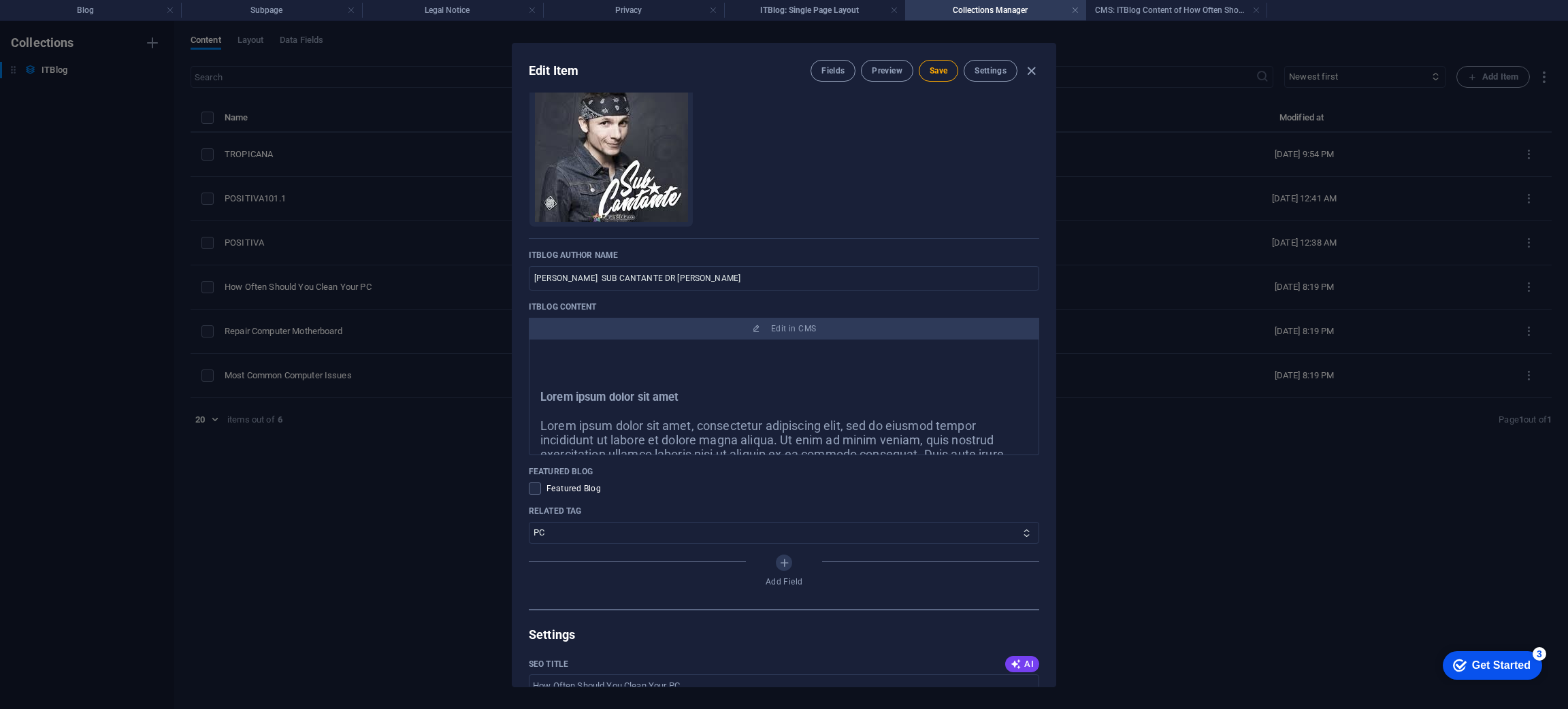
click at [1058, 400] on div "Edit Item Fields Preview Save Settings ITBlog Image Drop files here to upload t…" at bounding box center [784, 365] width 1568 height 688
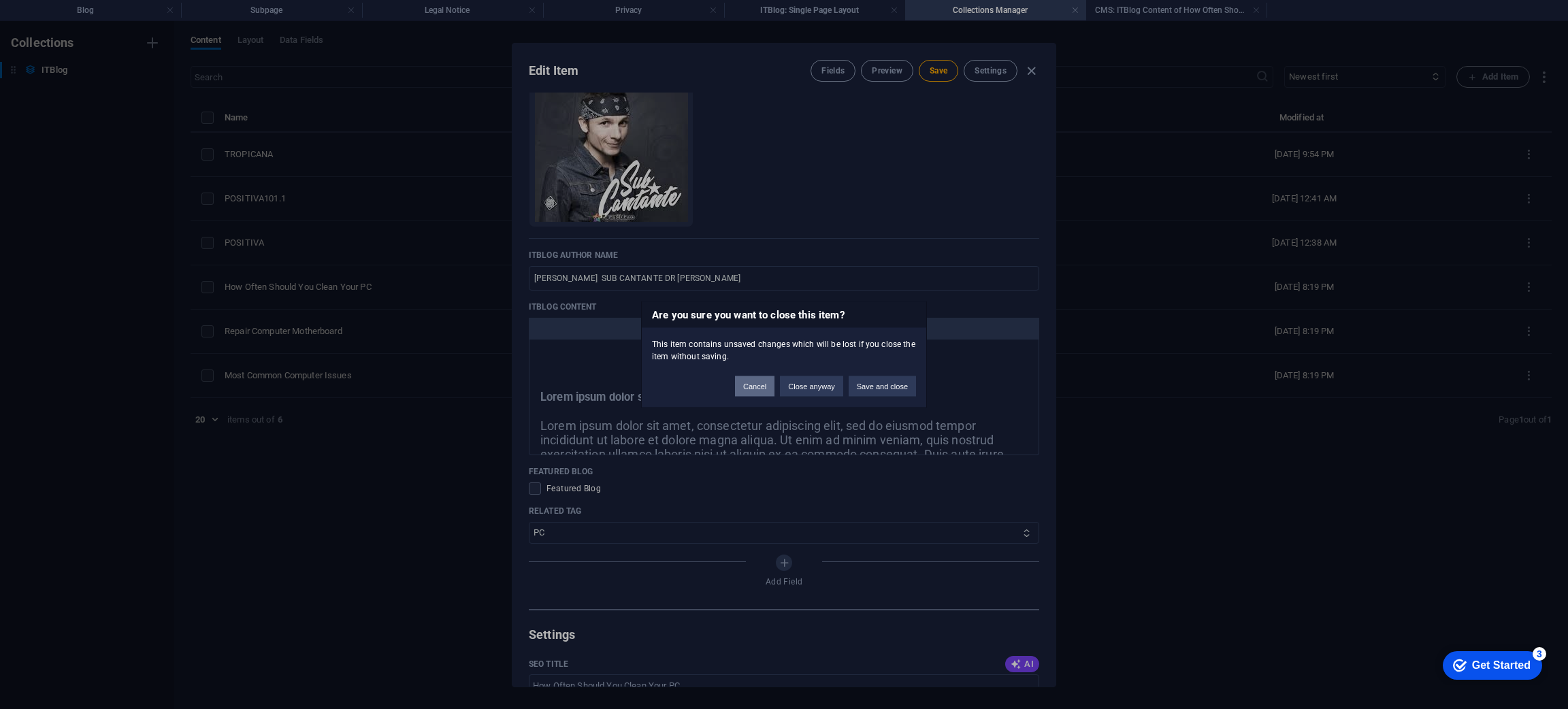
click at [747, 387] on button "Cancel" at bounding box center [754, 386] width 40 height 20
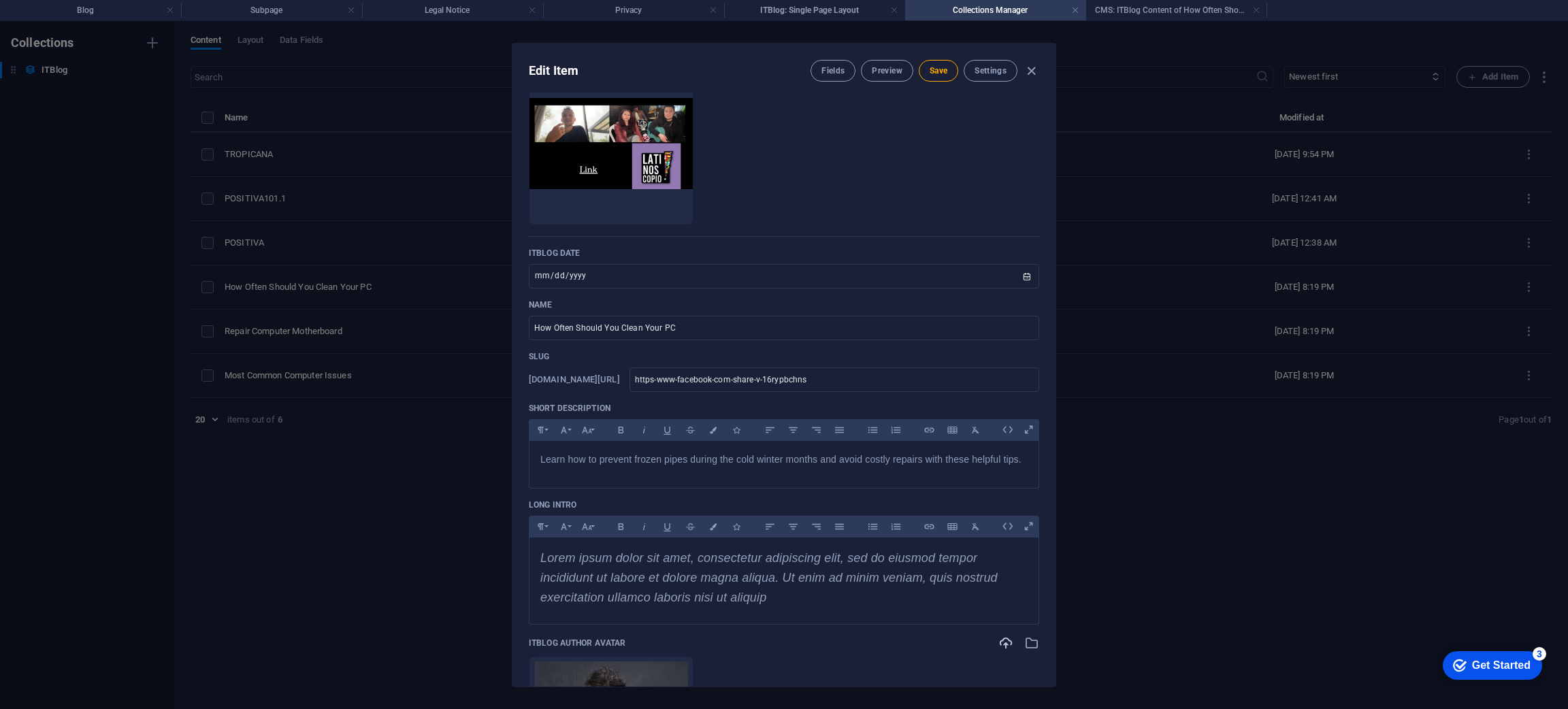
scroll to position [56, 0]
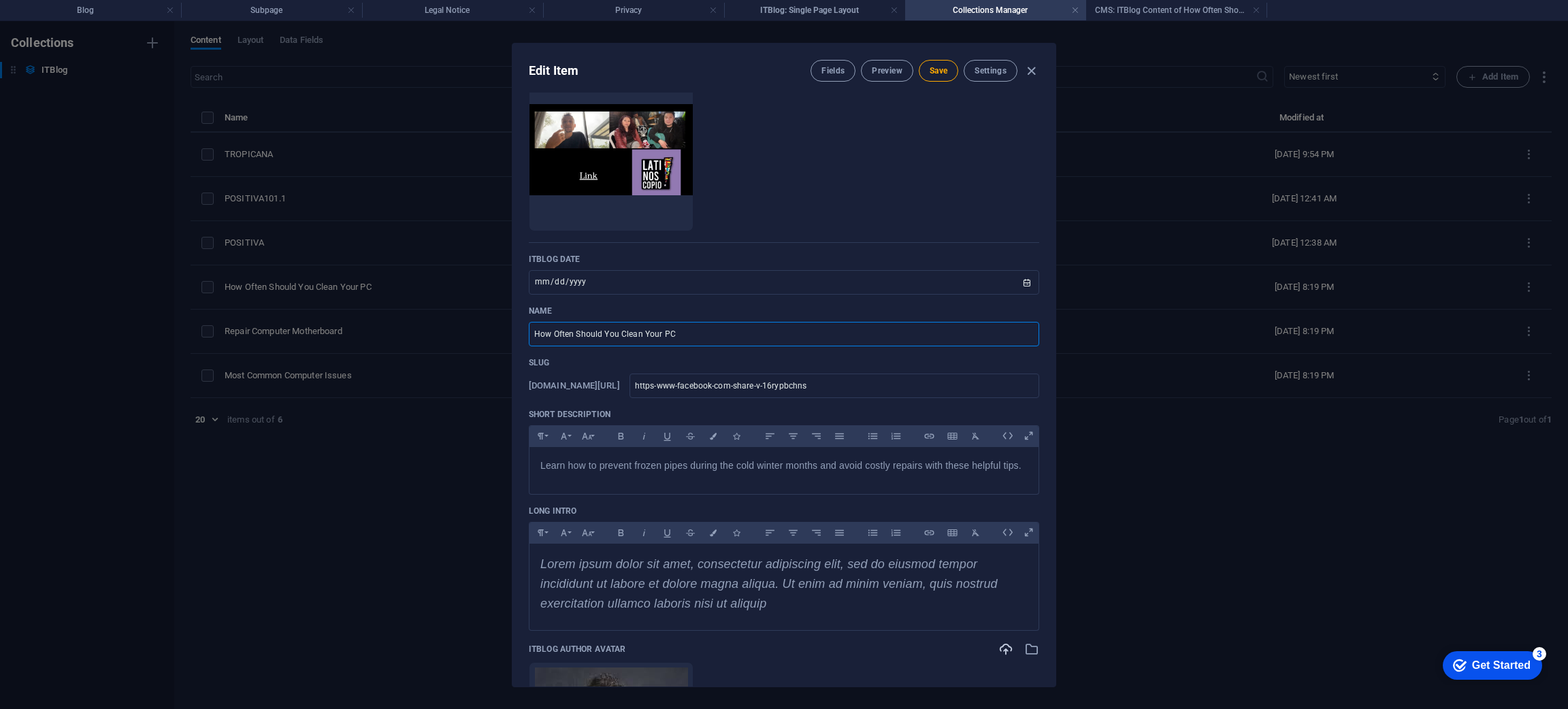
drag, startPoint x: 737, startPoint y: 329, endPoint x: 449, endPoint y: 308, distance: 288.8
click at [449, 308] on div "Edit Item Fields Preview Save Settings ITBlog Image Drop files here to upload t…" at bounding box center [784, 365] width 1568 height 688
type input "LATINOSCOPIO"
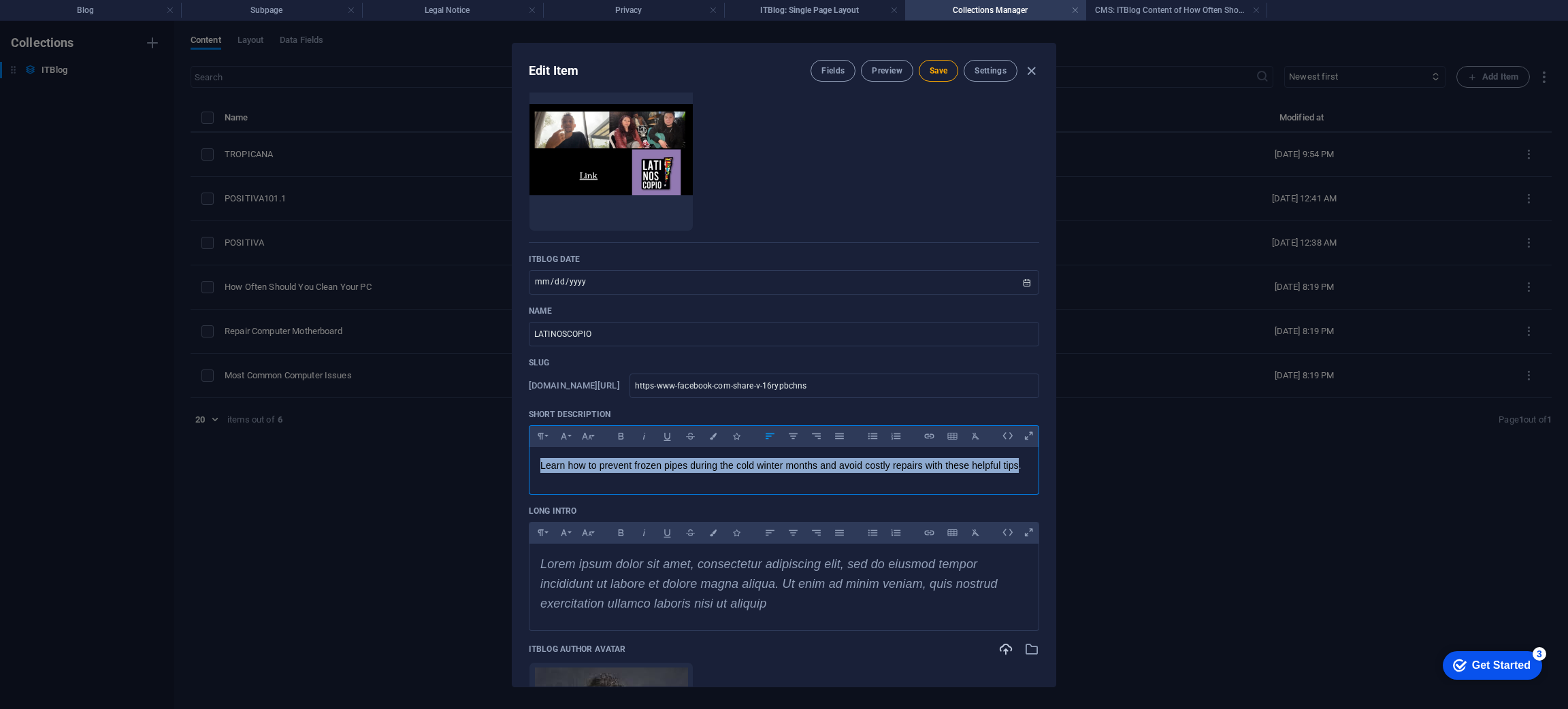
drag, startPoint x: 1017, startPoint y: 471, endPoint x: 524, endPoint y: 461, distance: 493.1
click at [524, 461] on div "ITBlog Image Drop files here to upload them instantly ITBlog Date [DATE] ​ Name…" at bounding box center [784, 389] width 543 height 594
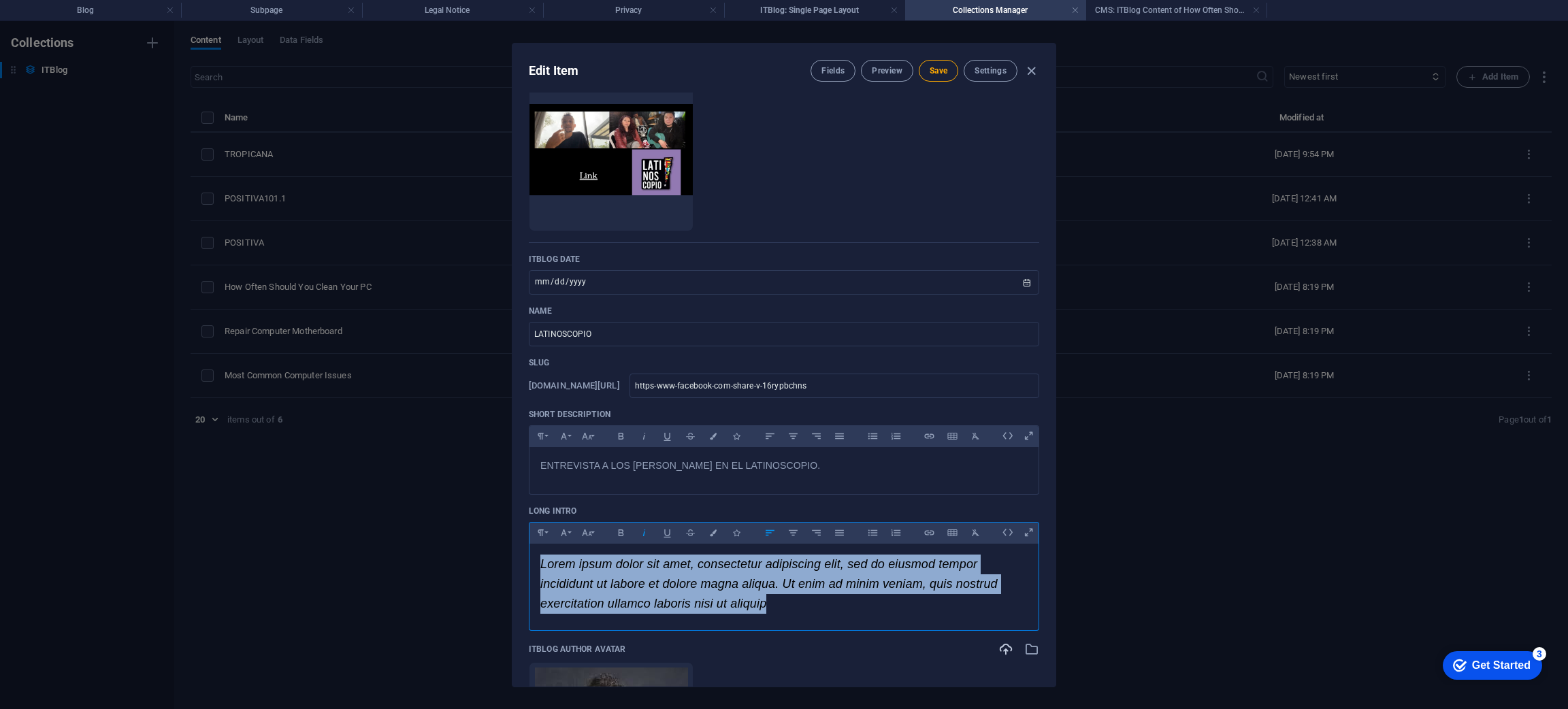
drag, startPoint x: 790, startPoint y: 606, endPoint x: 531, endPoint y: 557, distance: 263.6
click at [531, 557] on div "Lorem ipsum dolor sit amet, consectetur adipiscing elit, sed do eiusmod tempor …" at bounding box center [783, 584] width 509 height 81
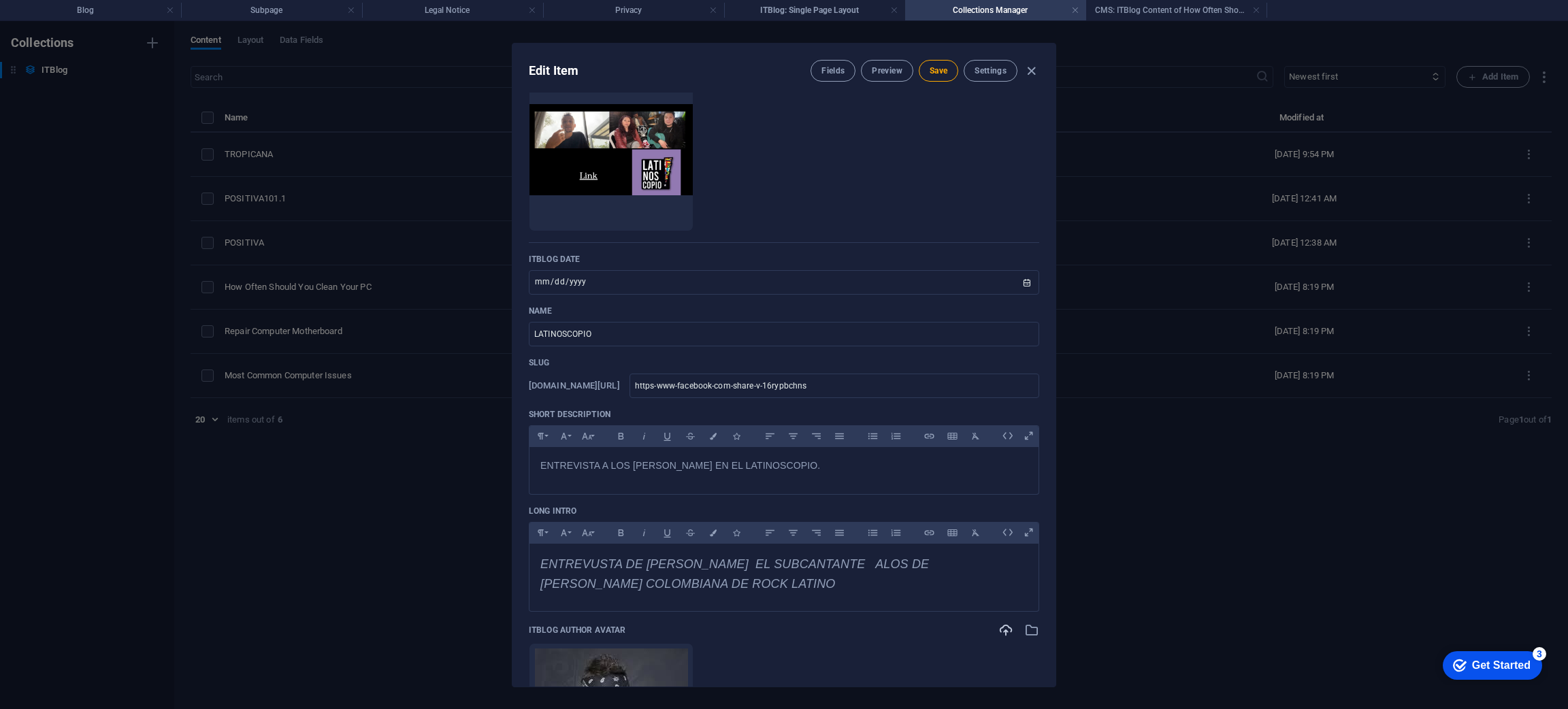
drag, startPoint x: 1051, startPoint y: 242, endPoint x: 1067, endPoint y: 313, distance: 72.8
click at [1067, 313] on div "Edit Item Fields Preview Save Settings ITBlog Image Drop files here to upload t…" at bounding box center [784, 365] width 1568 height 688
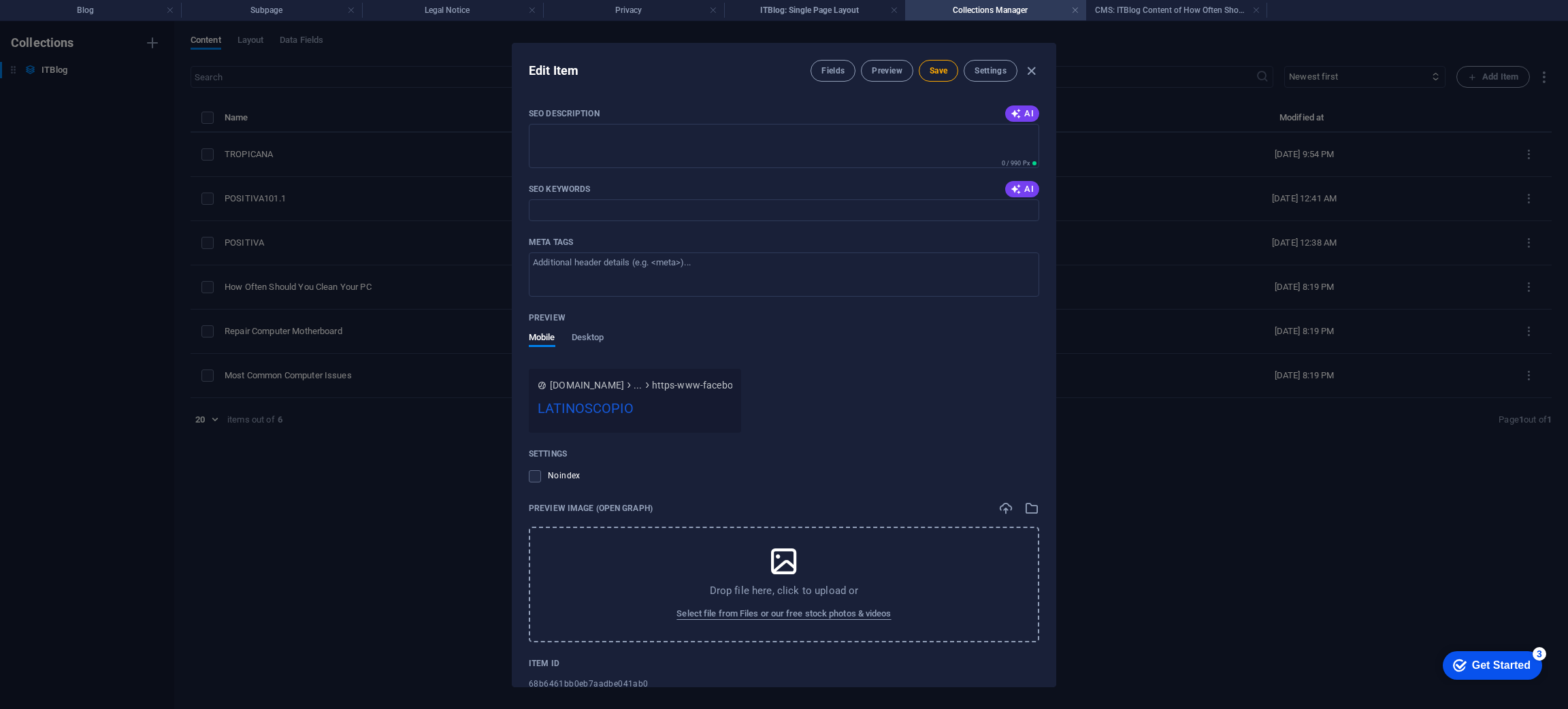
scroll to position [1324, 0]
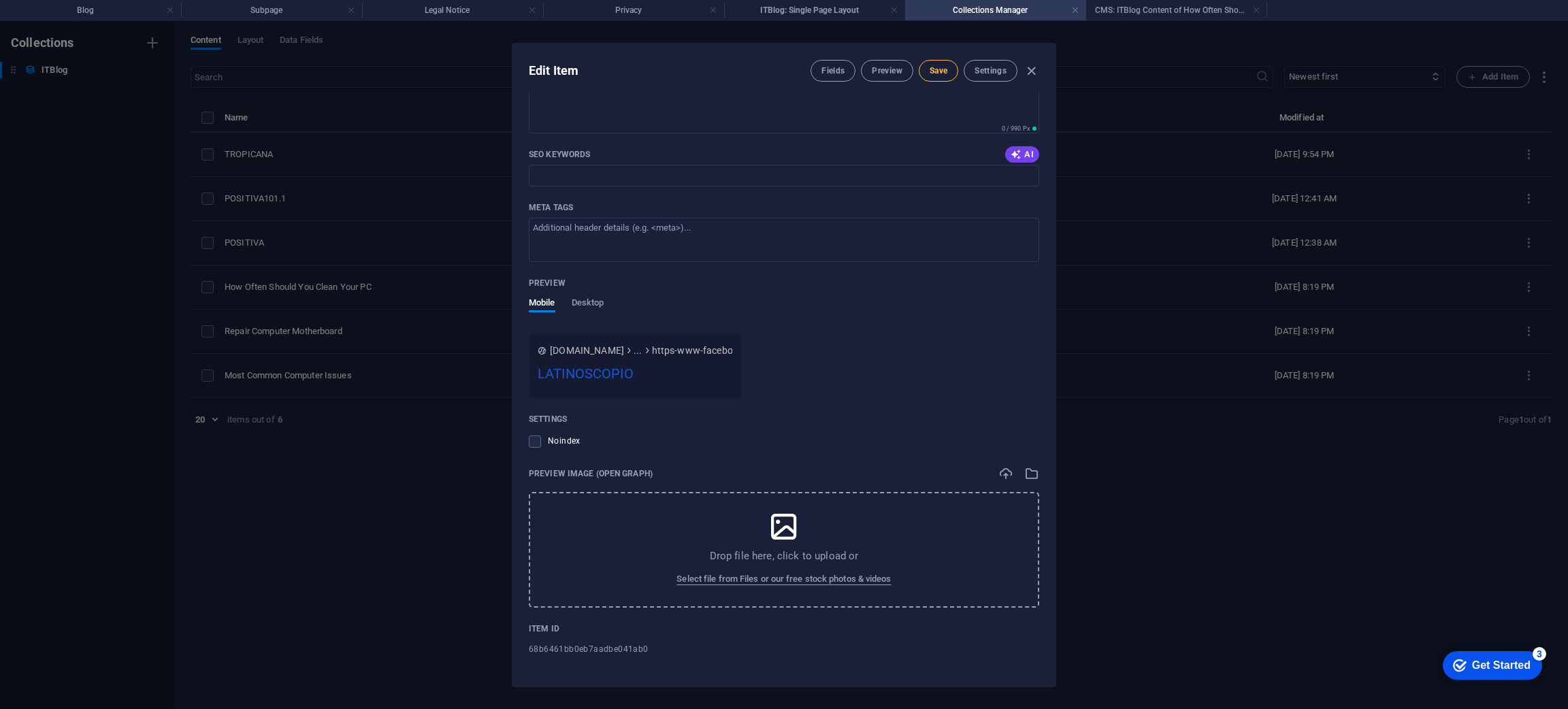
click at [936, 76] on span "Save" at bounding box center [937, 71] width 17 height 11
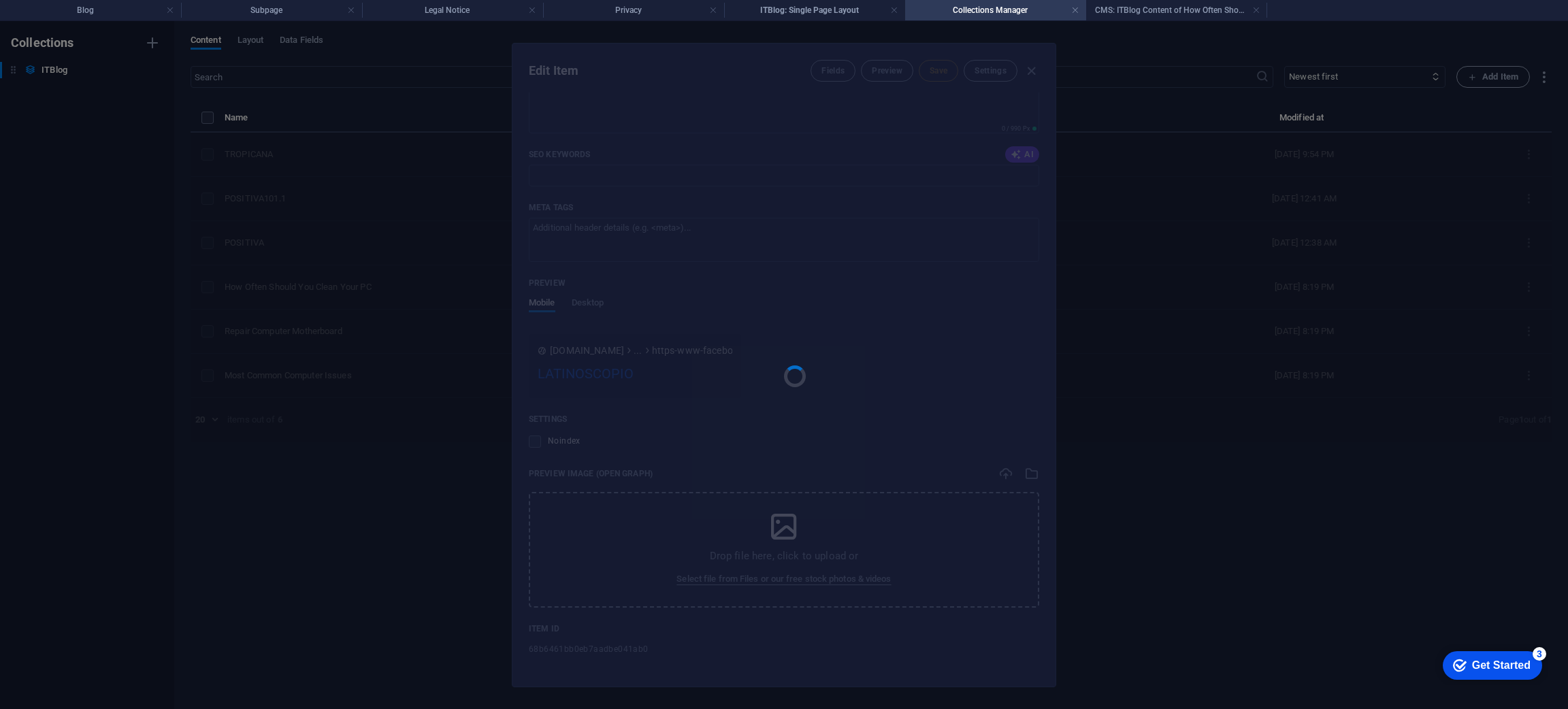
type input "https-www-facebook-com-share-v-16rypbchns"
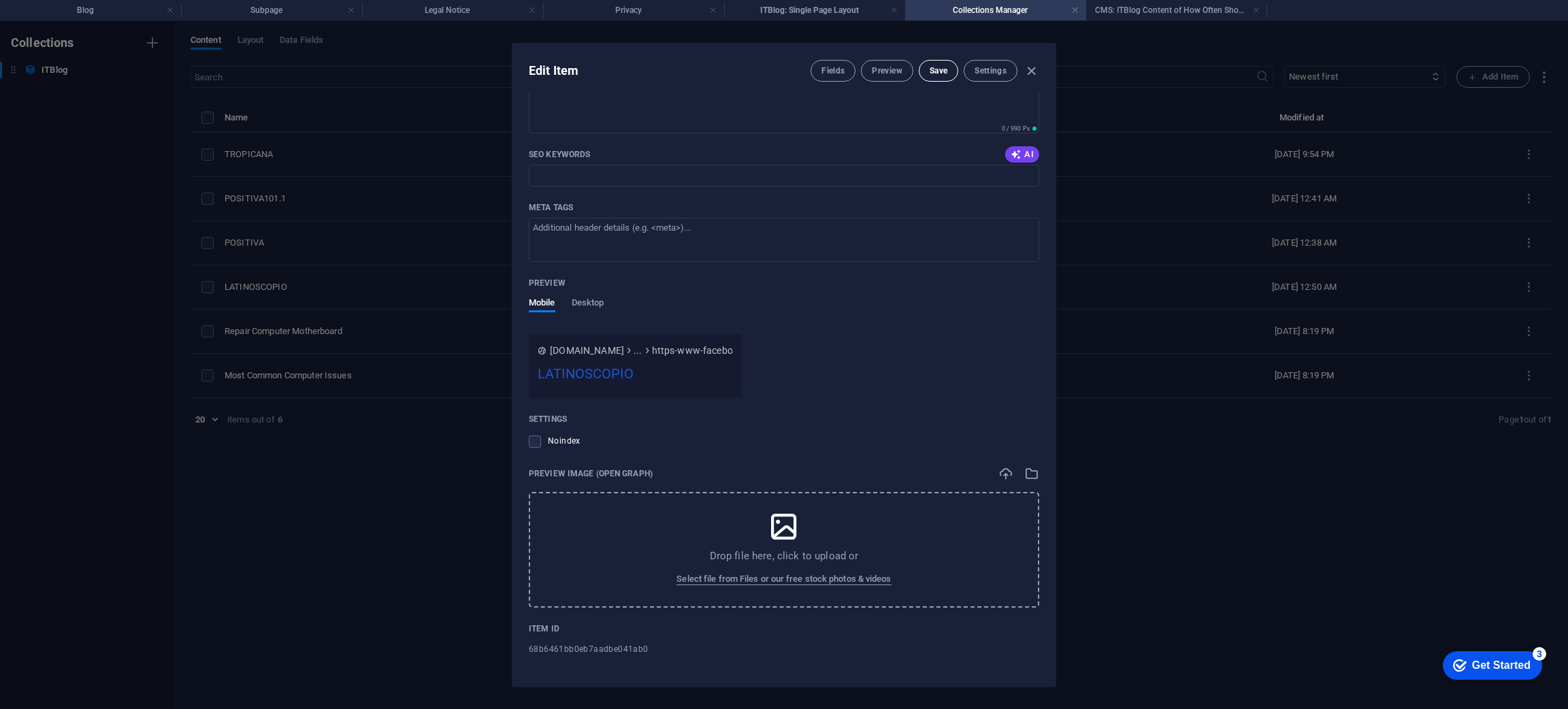
click at [936, 76] on span "Save" at bounding box center [937, 71] width 17 height 11
click at [1031, 68] on icon "button" at bounding box center [1031, 71] width 16 height 16
type input "[DATE]"
type input "https-www-facebook-com-share-v-16rypbchns"
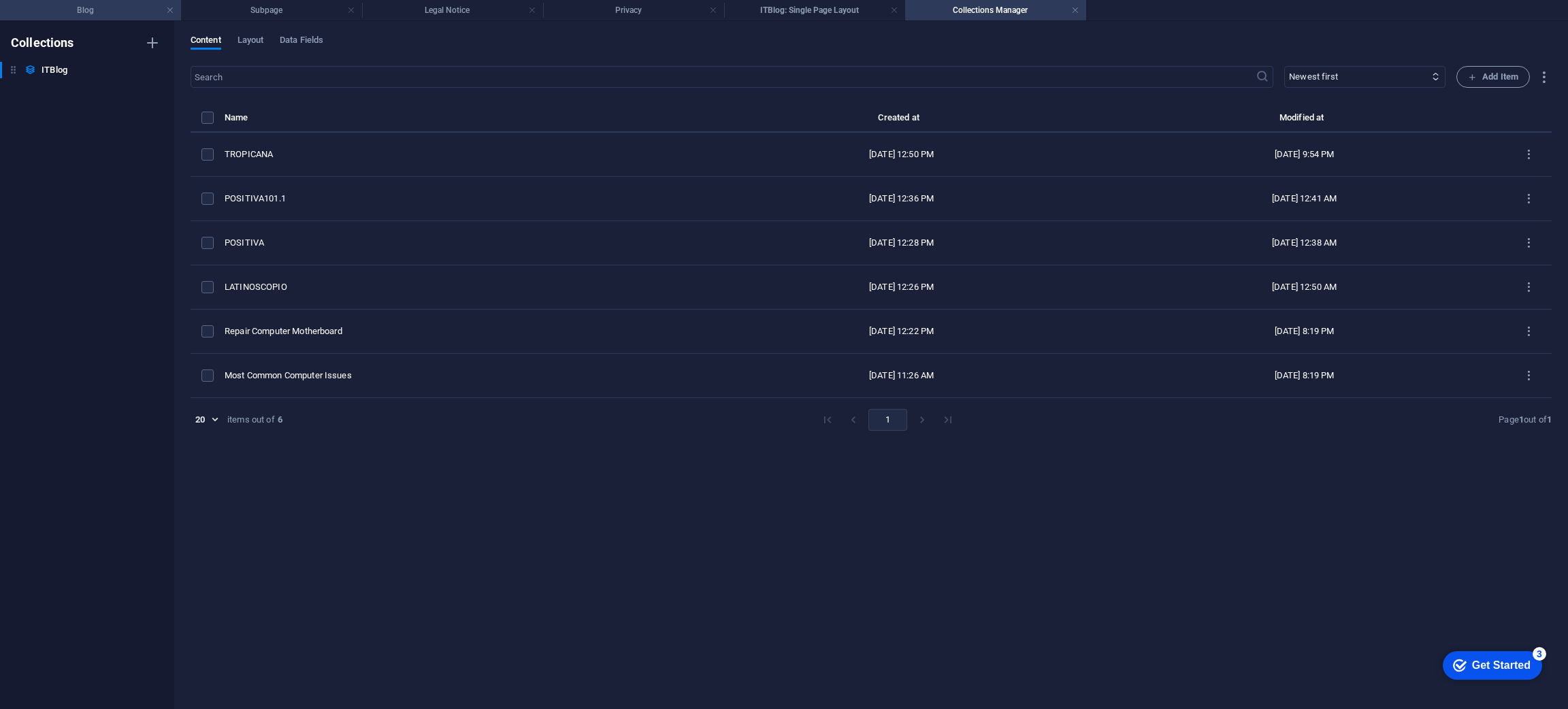
click at [77, 15] on h4 "Blog" at bounding box center [90, 10] width 181 height 15
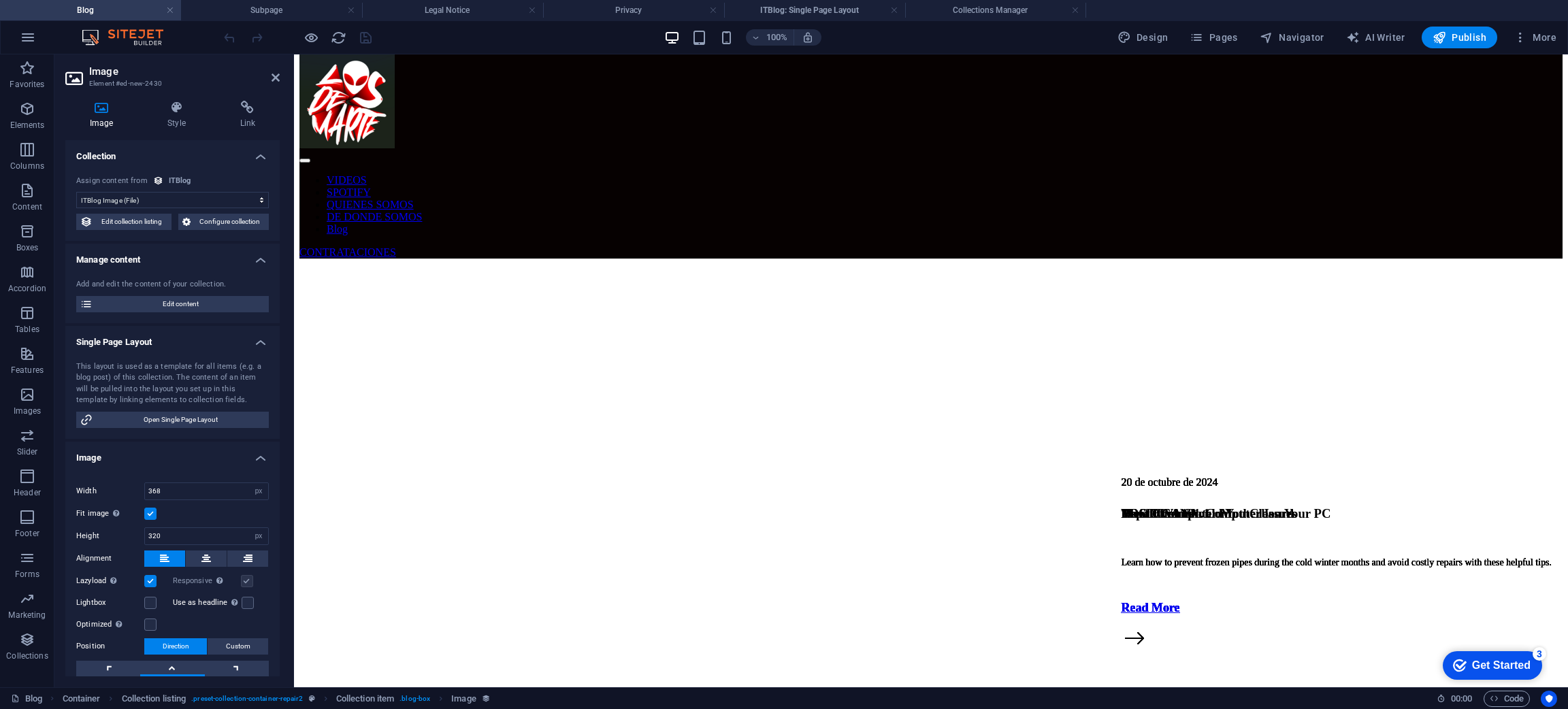
scroll to position [23, 0]
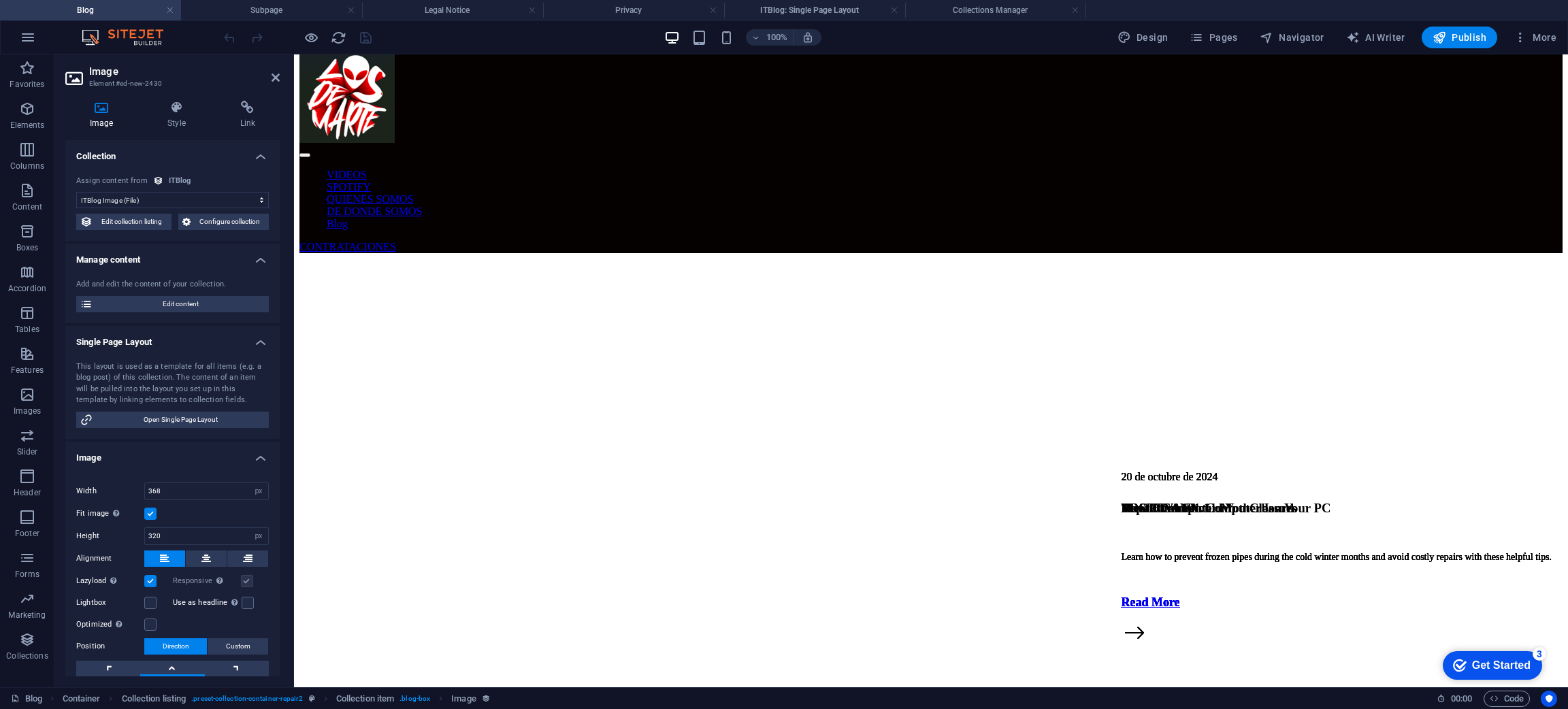
click at [1128, 253] on figure at bounding box center [931, 253] width 1263 height 0
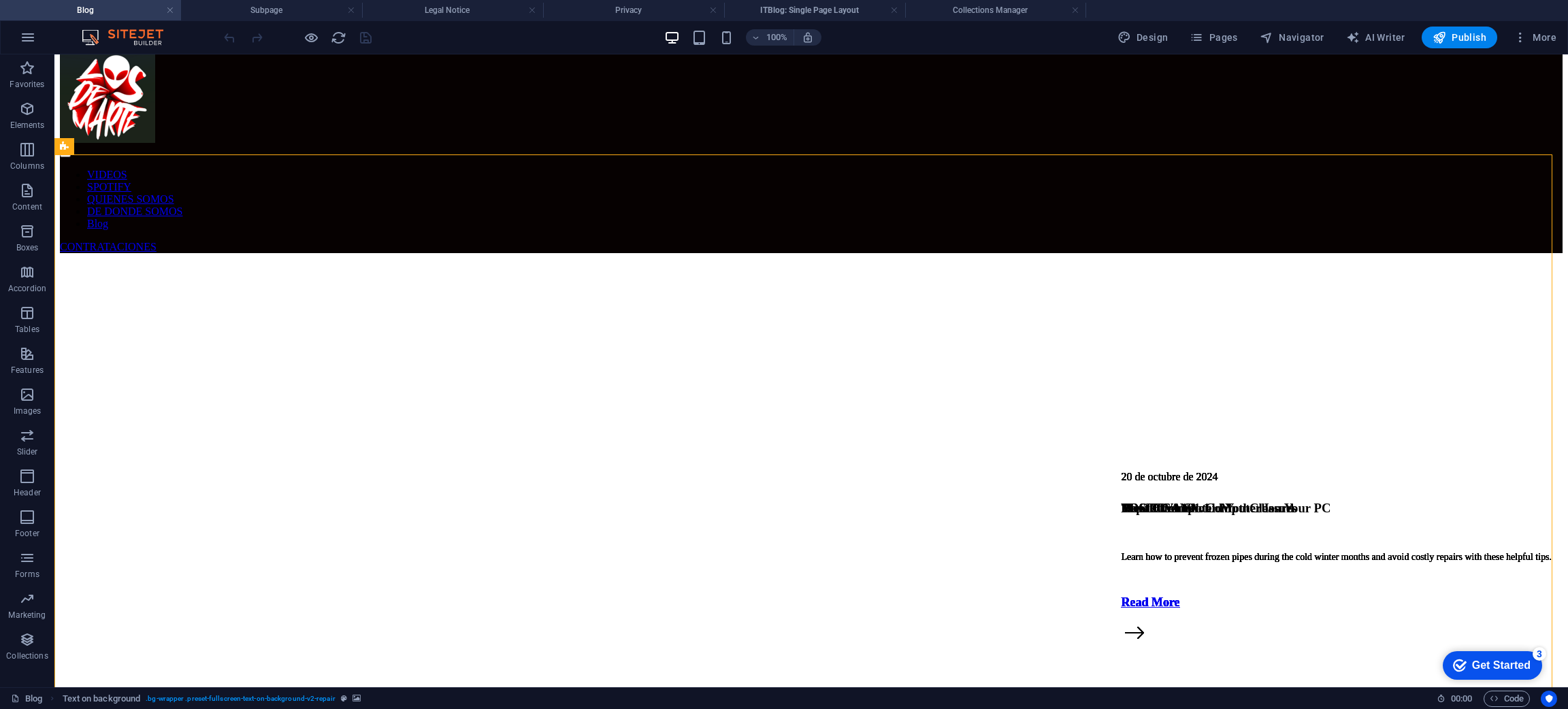
click at [976, 253] on figure at bounding box center [811, 253] width 1503 height 0
select select "vh"
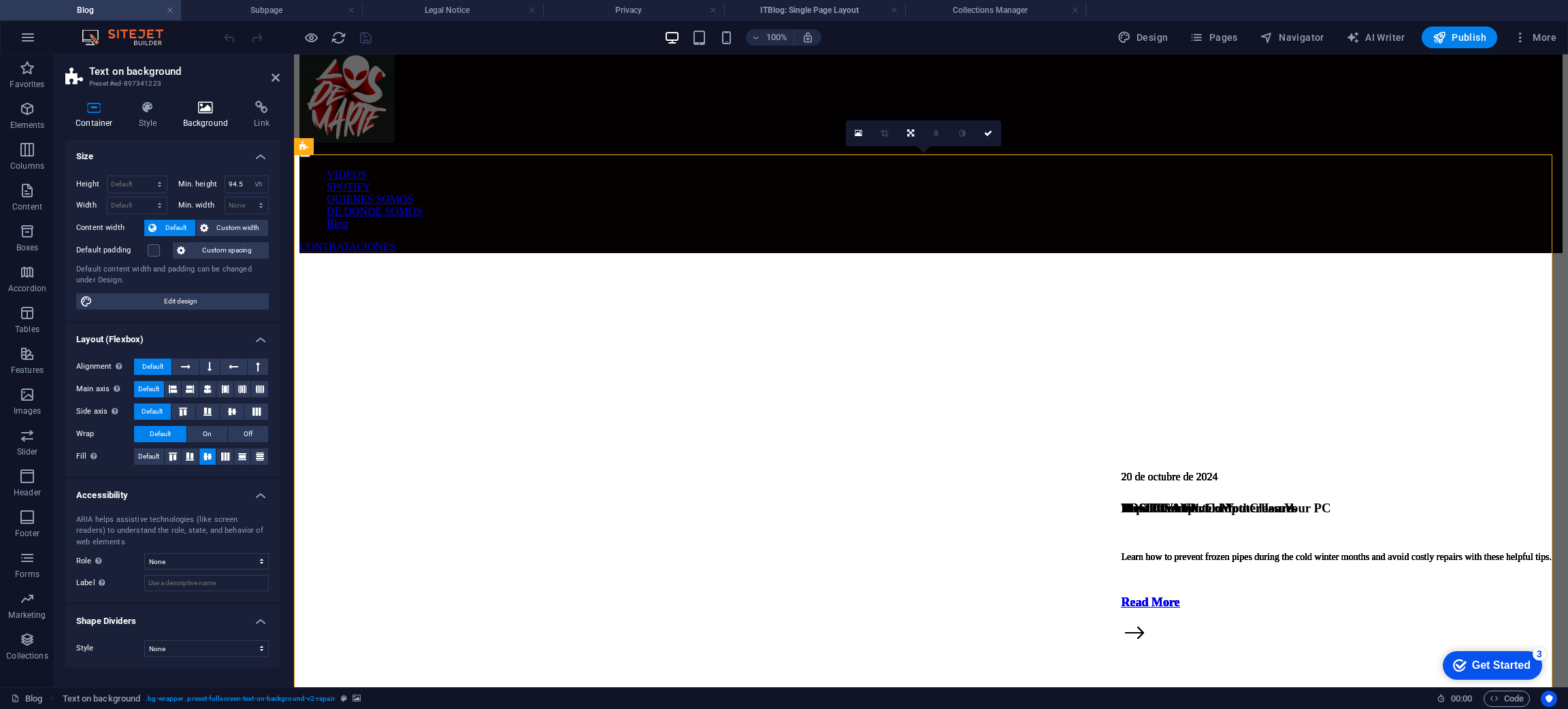
click at [218, 128] on h4 "Background" at bounding box center [208, 115] width 72 height 28
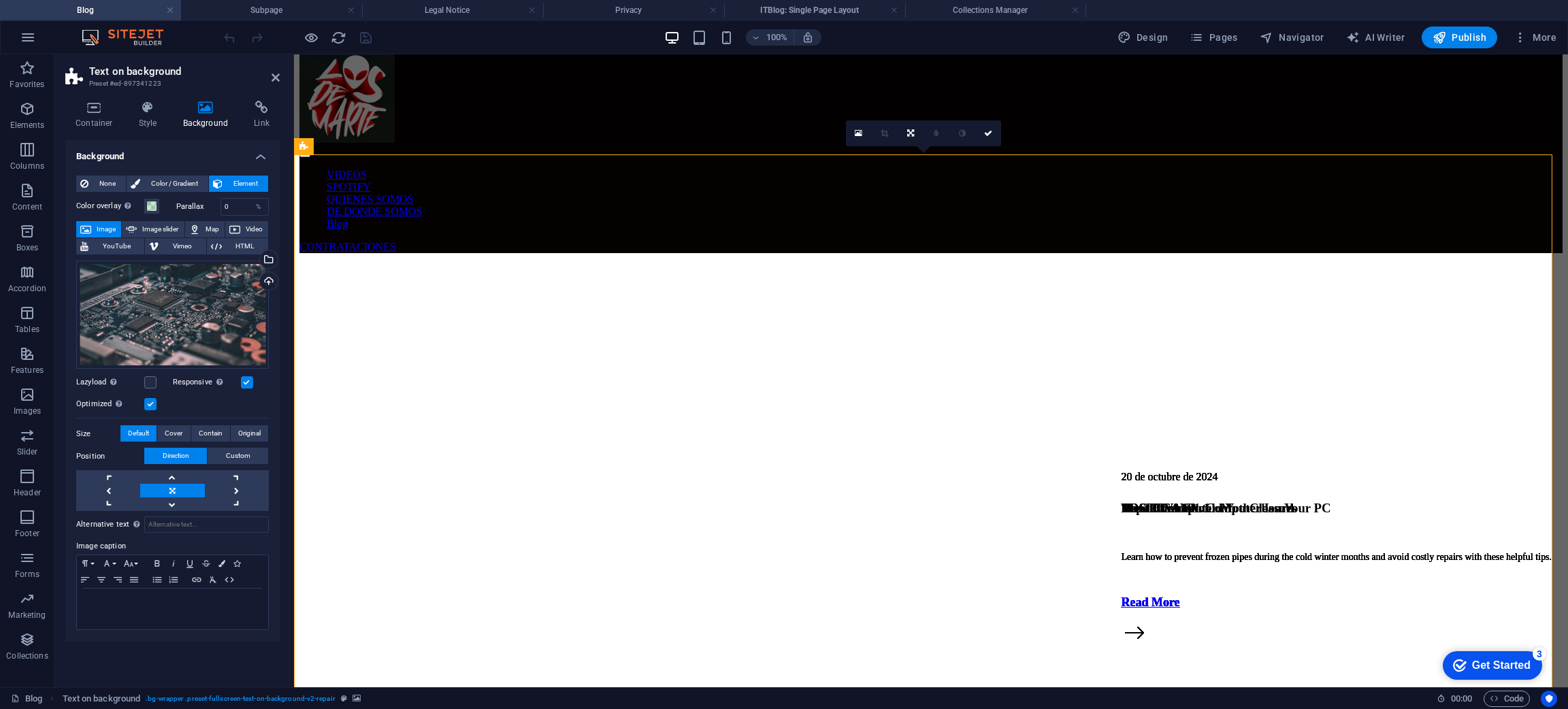
click at [201, 114] on icon at bounding box center [206, 108] width 66 height 14
click at [268, 284] on div "Upload" at bounding box center [267, 282] width 20 height 20
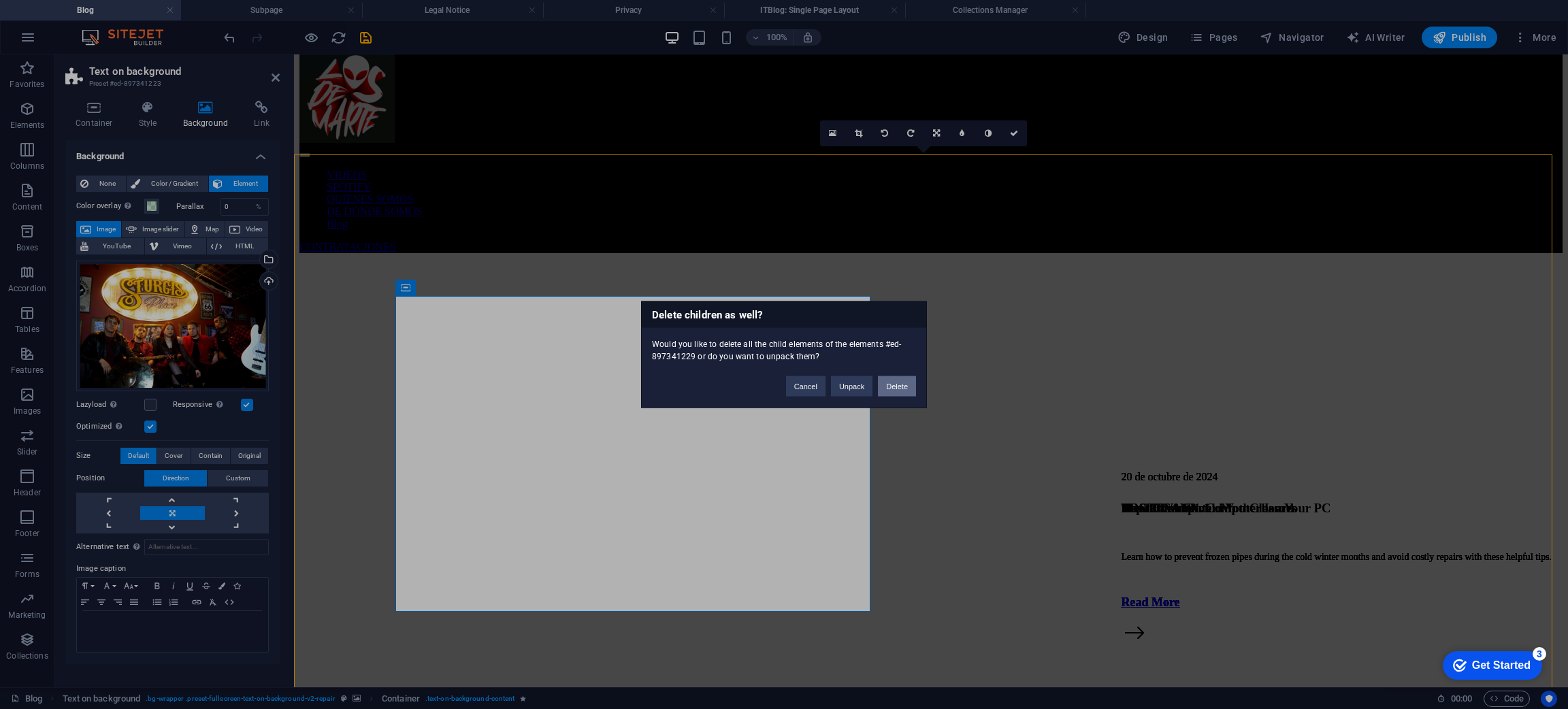
click at [895, 383] on button "Delete" at bounding box center [896, 386] width 38 height 20
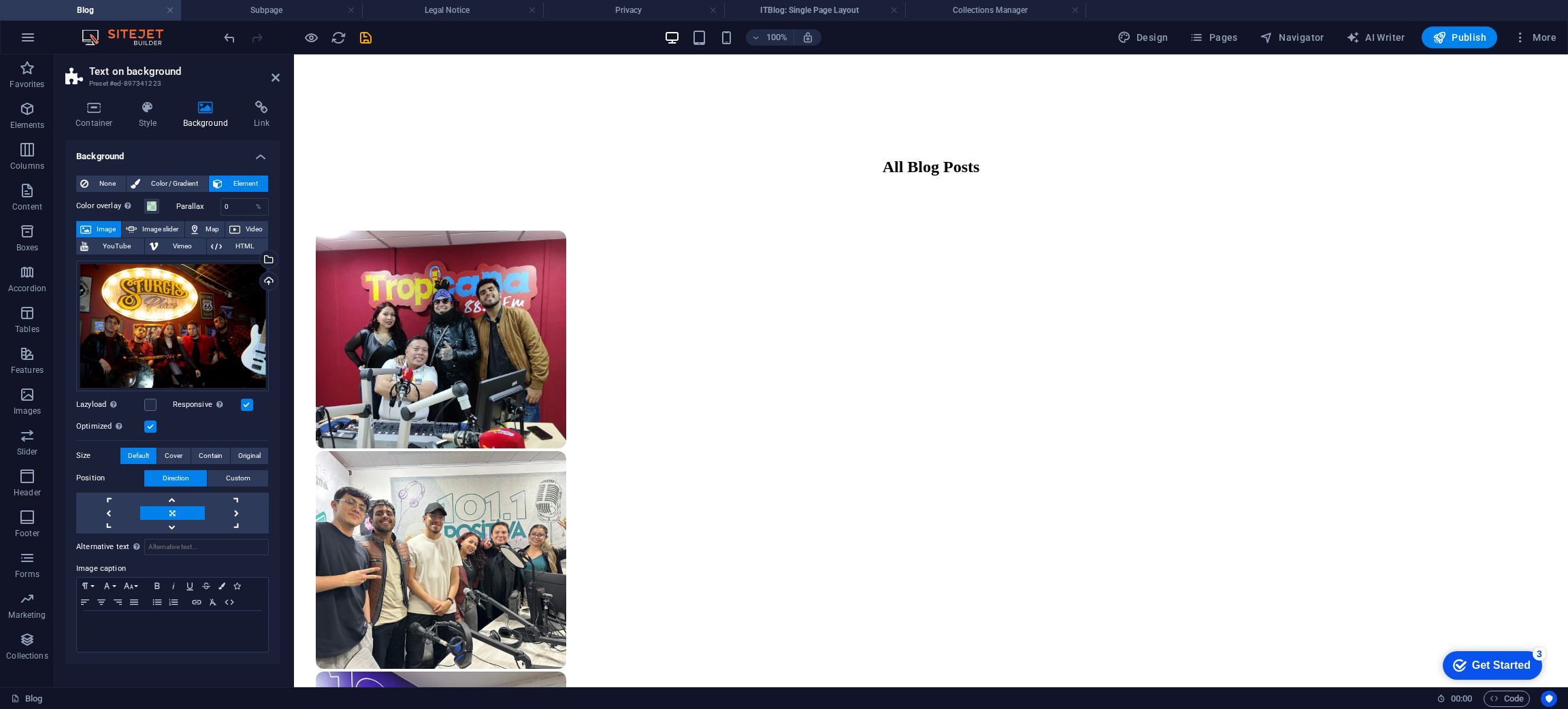
scroll to position [940, 0]
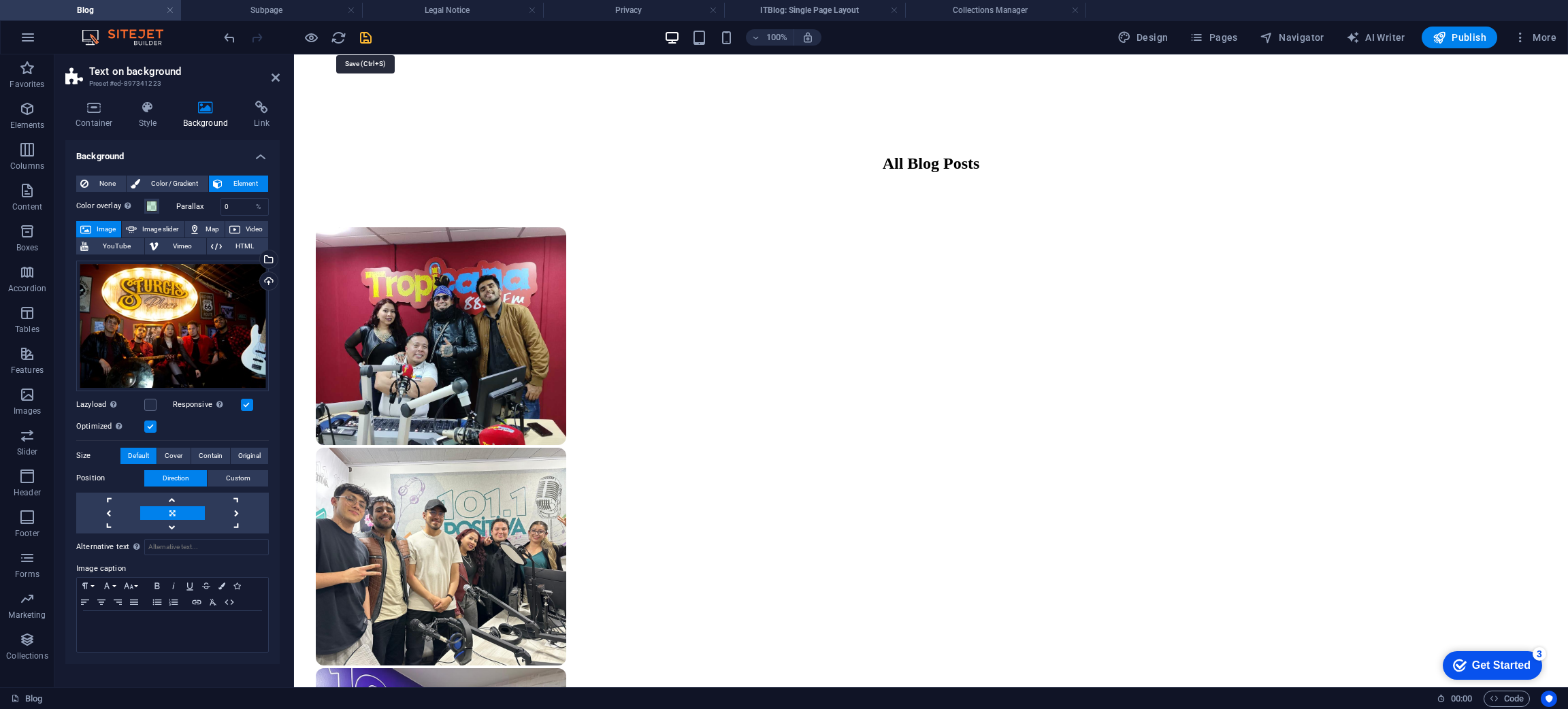
click at [364, 41] on icon "save" at bounding box center [365, 37] width 16 height 16
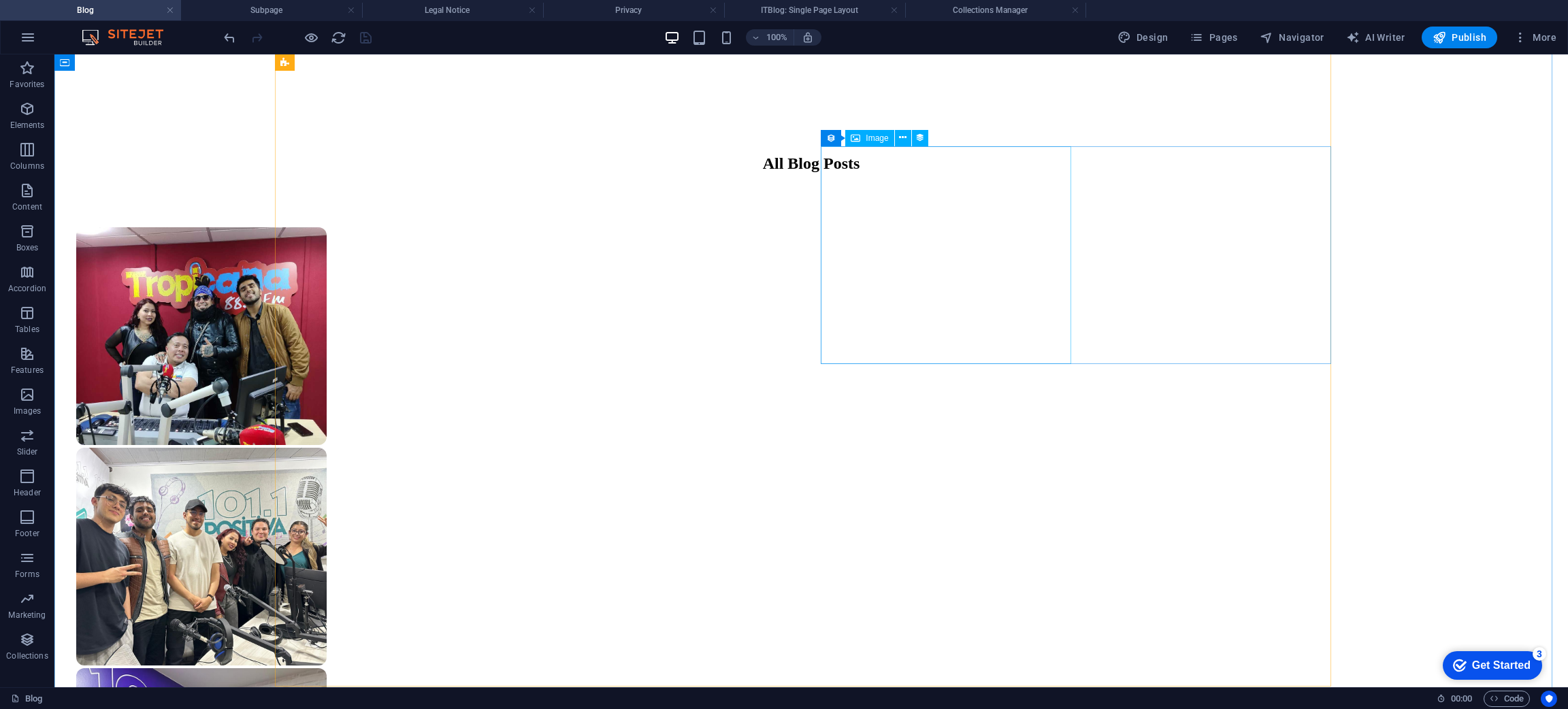
select select "itblog-image"
select select "px"
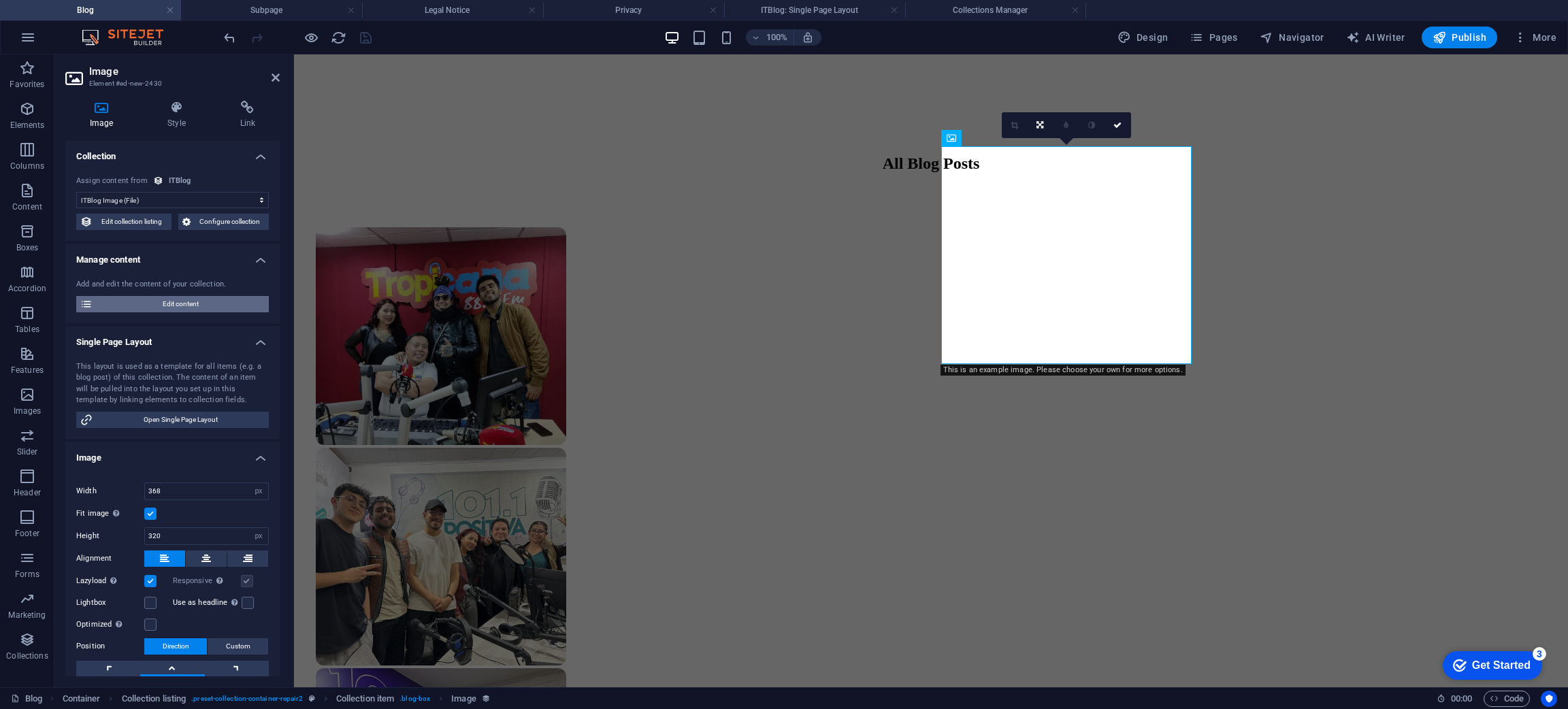
click at [225, 298] on span "Edit content" at bounding box center [181, 304] width 168 height 17
select select "PC"
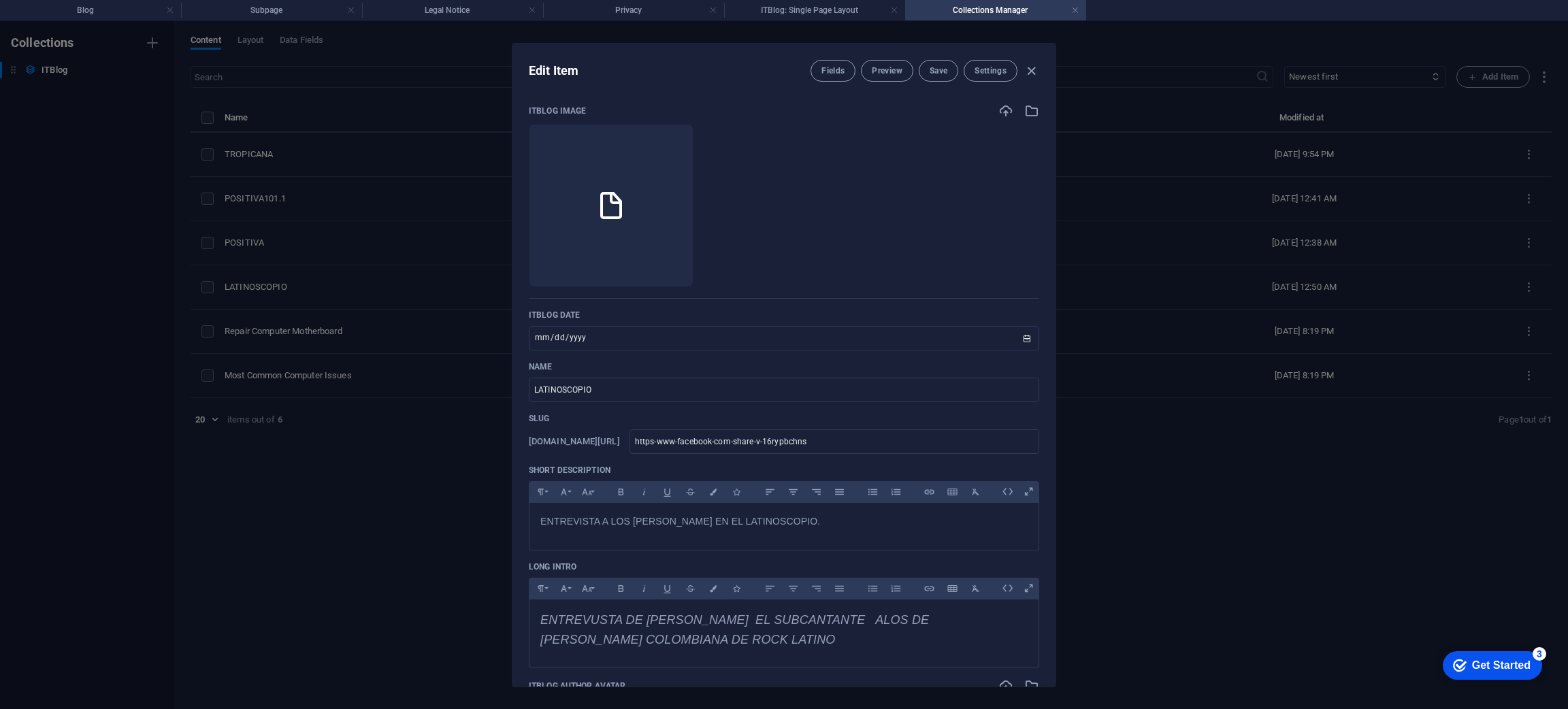
scroll to position [0, 0]
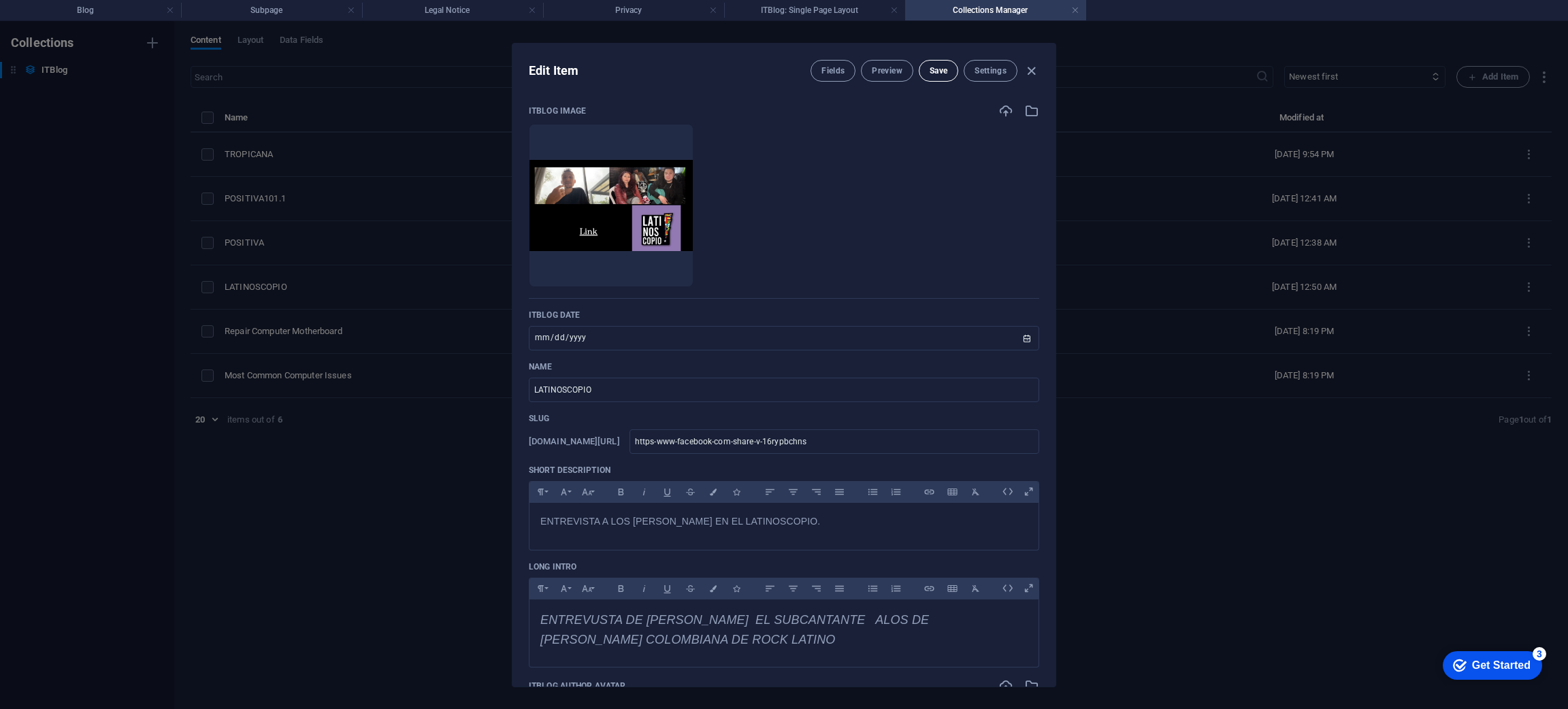
click at [944, 72] on span "Save" at bounding box center [937, 71] width 17 height 11
click at [996, 61] on button "Settings" at bounding box center [990, 70] width 53 height 22
click at [1032, 67] on icon "button" at bounding box center [1031, 71] width 16 height 16
type input "[DATE]"
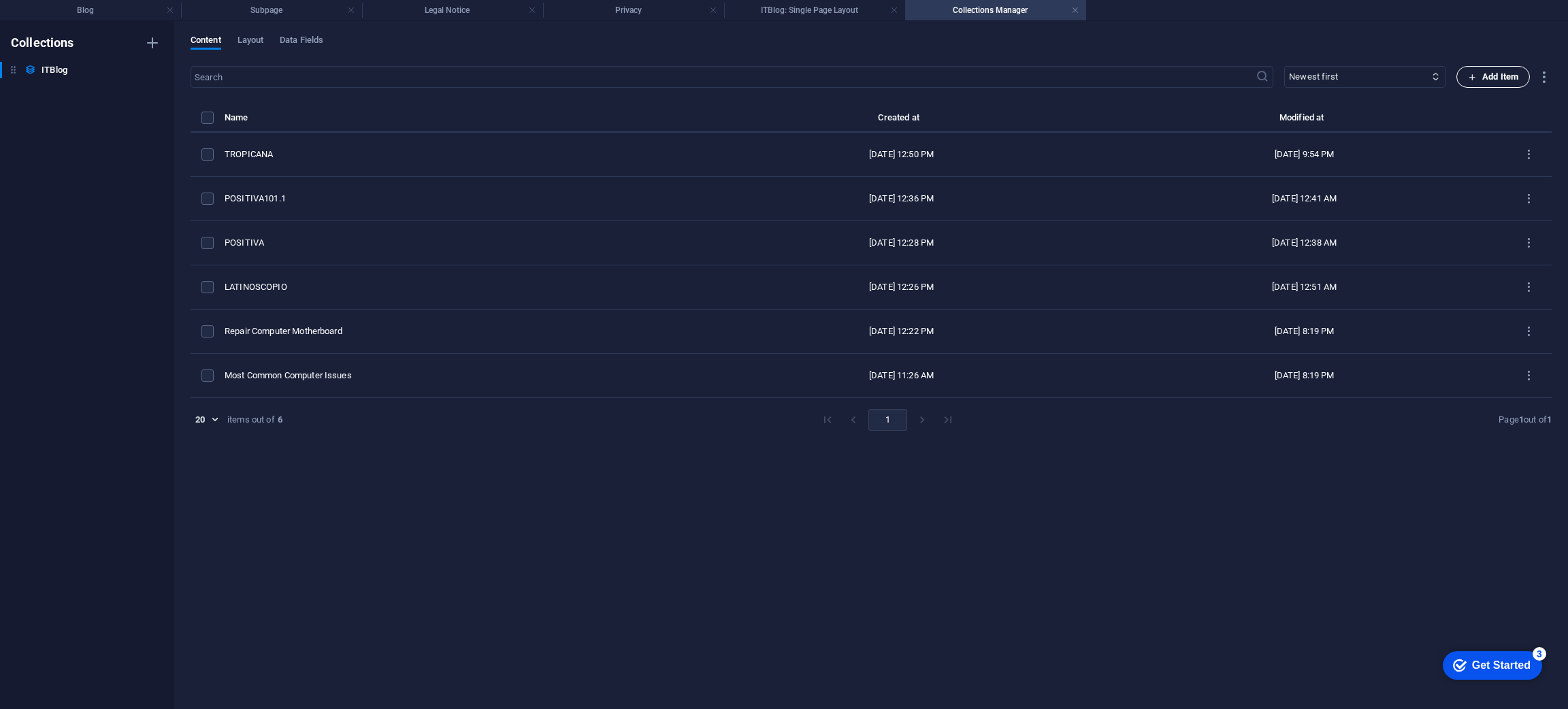
click at [1502, 81] on span "Add Item" at bounding box center [1493, 77] width 51 height 17
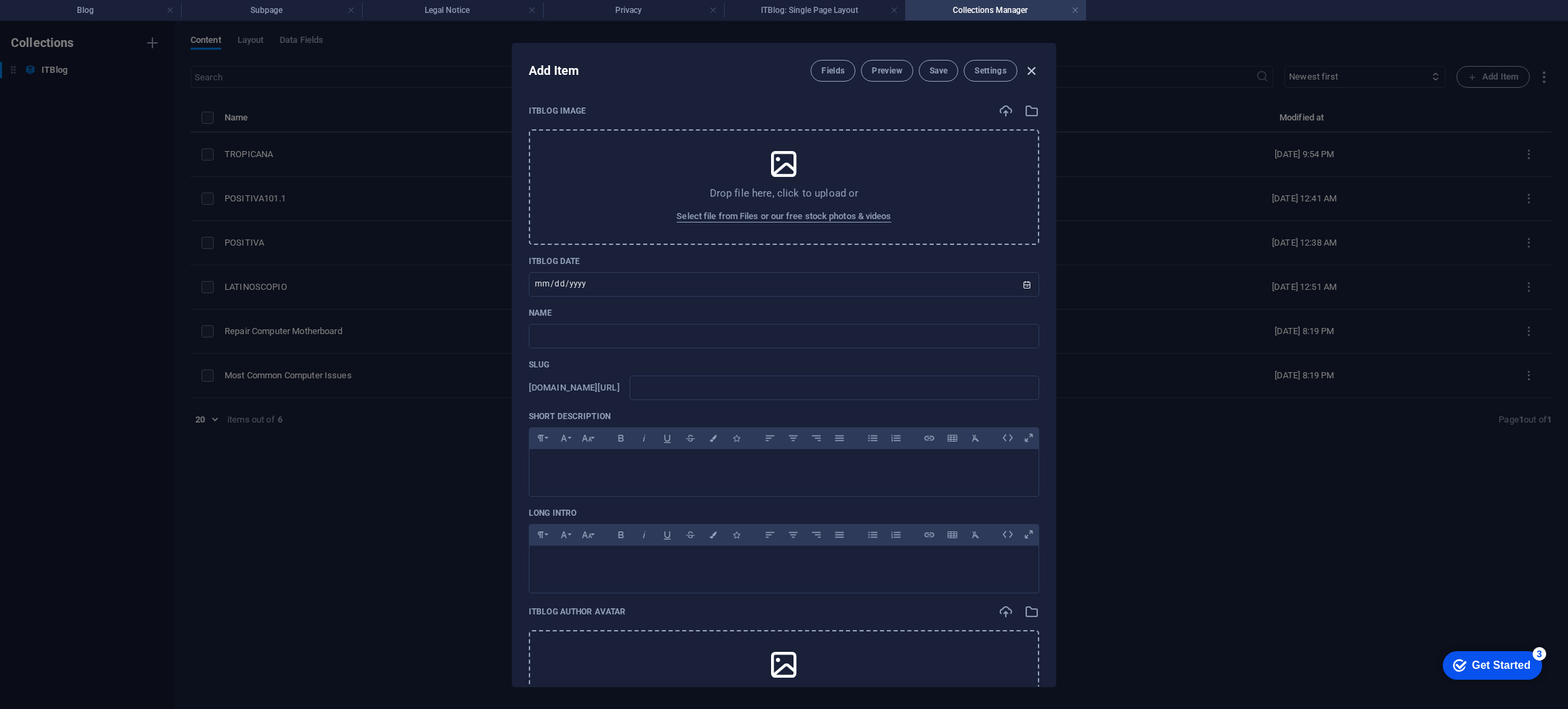
click at [1033, 71] on icon "button" at bounding box center [1031, 71] width 16 height 16
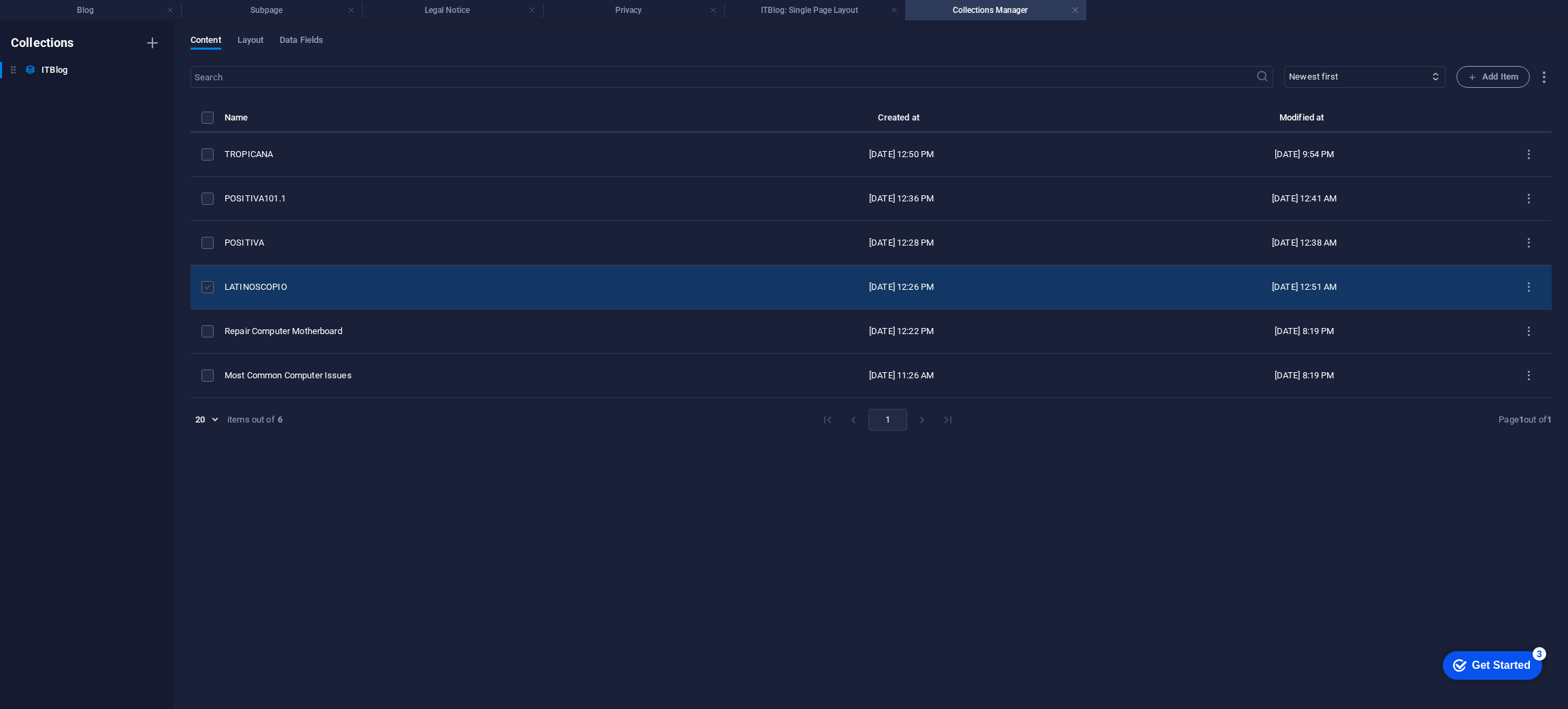
click at [213, 288] on label "items list" at bounding box center [208, 287] width 12 height 12
click at [0, 0] on input "items list" at bounding box center [0, 0] width 0 height 0
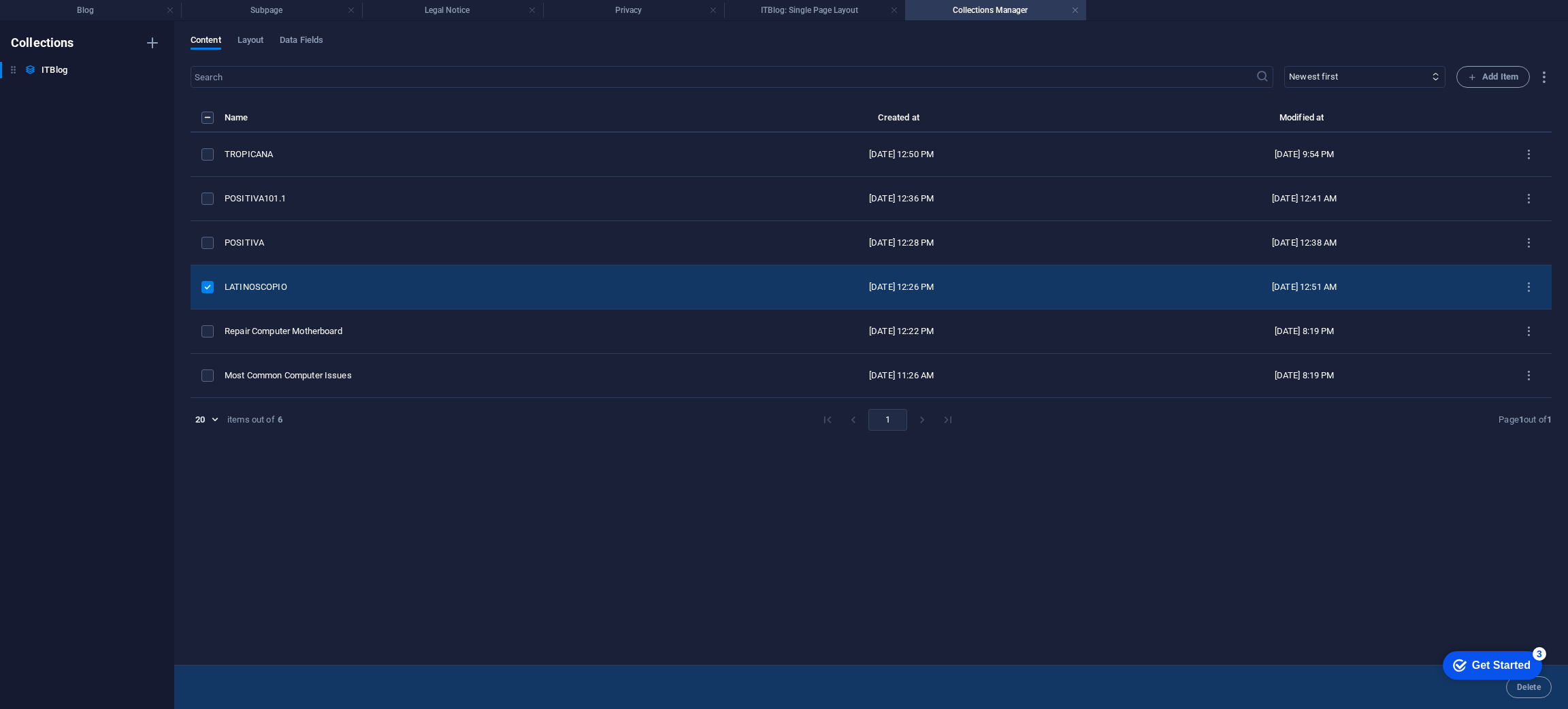
click at [206, 283] on label "items list" at bounding box center [208, 287] width 12 height 12
click at [0, 0] on input "items list" at bounding box center [0, 0] width 0 height 0
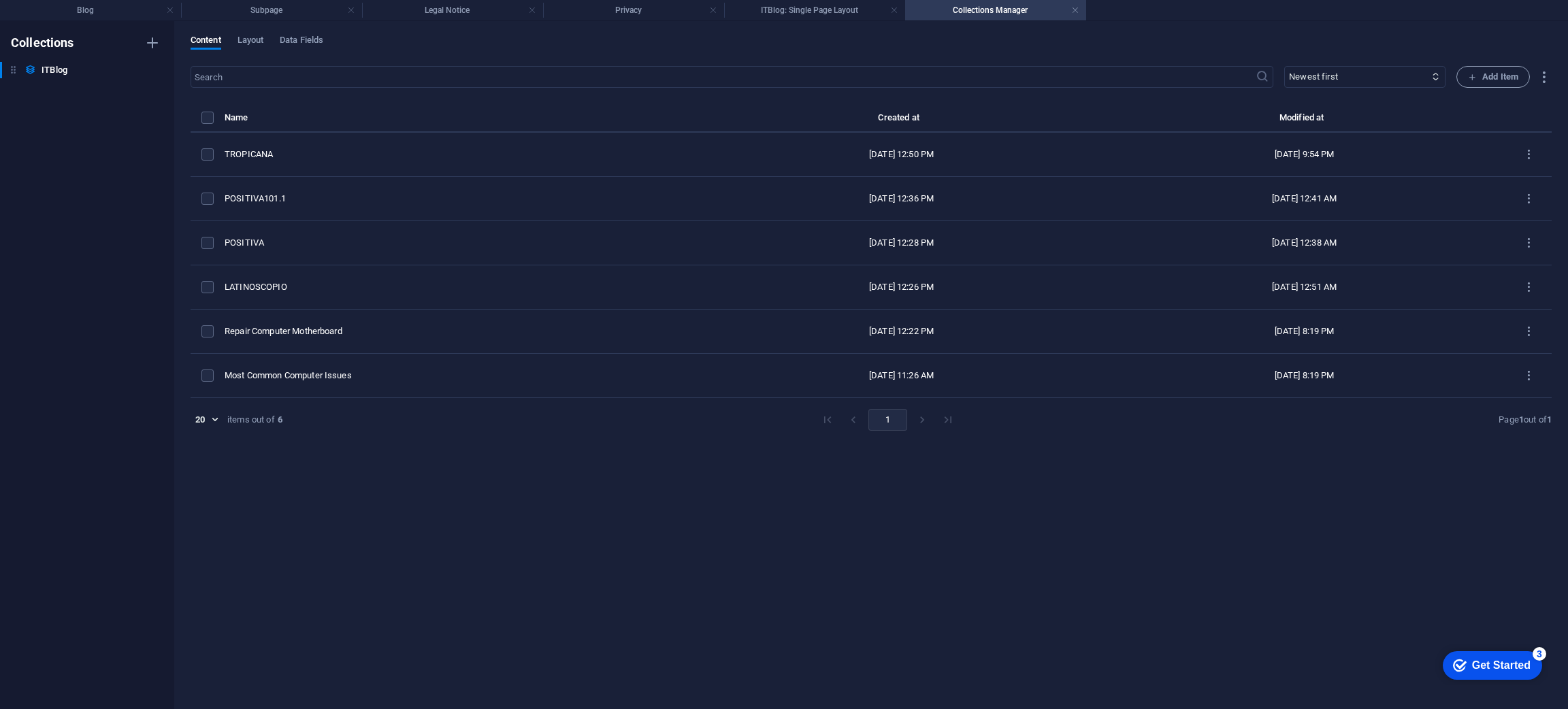
click at [497, 451] on div "​ Newest first Oldest first Last modified ITBlog Date (ascending) ITBlog Date (…" at bounding box center [871, 381] width 1361 height 629
click at [112, 15] on h4 "Blog" at bounding box center [90, 10] width 181 height 15
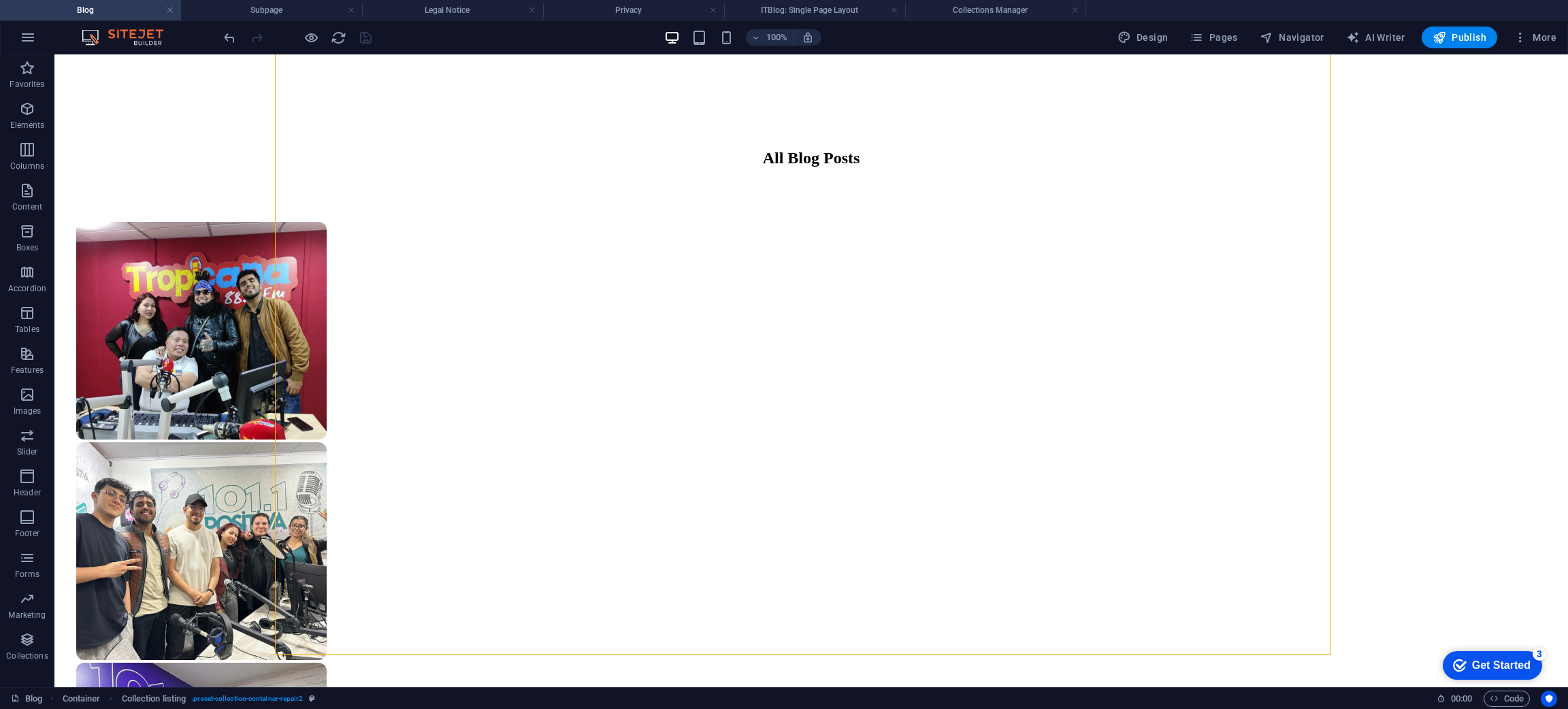
scroll to position [942, 0]
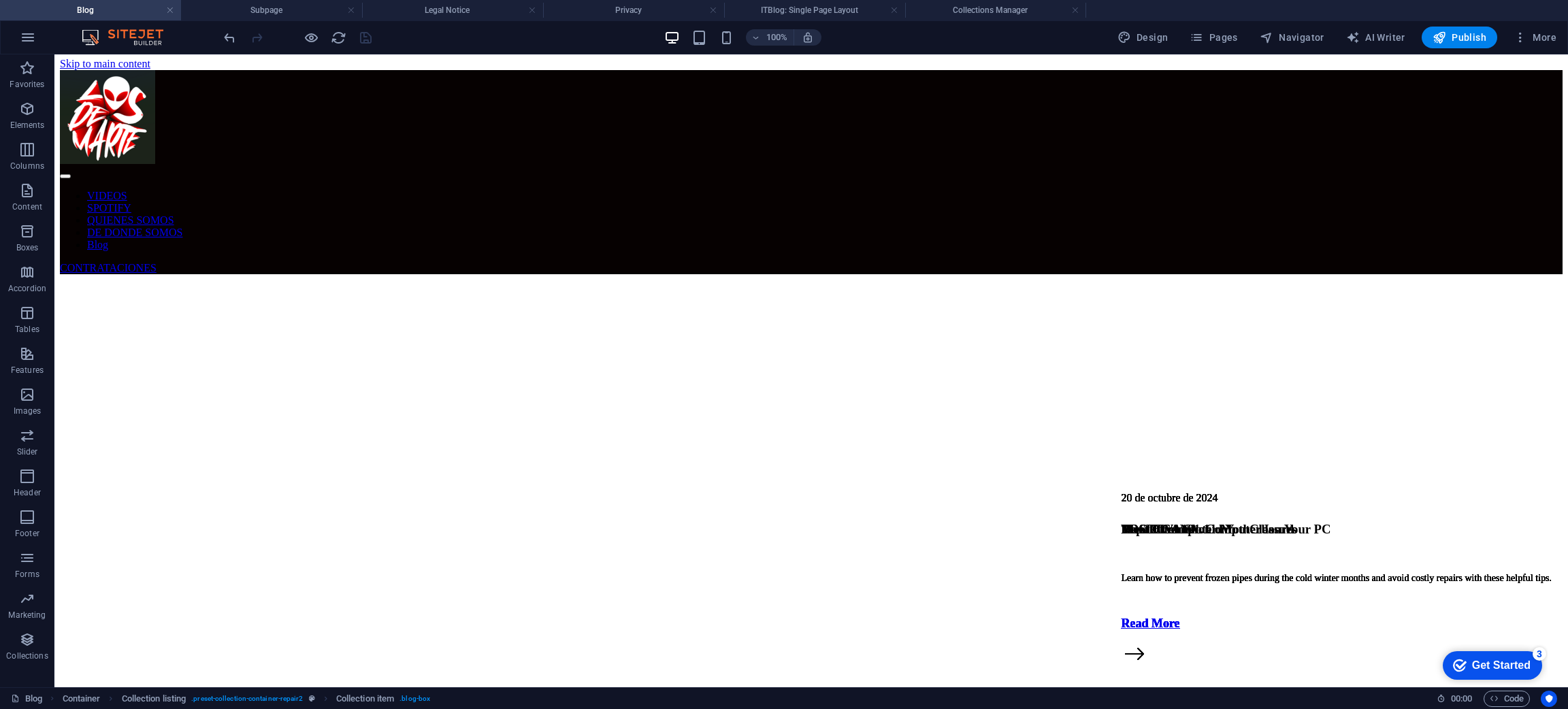
scroll to position [0, 0]
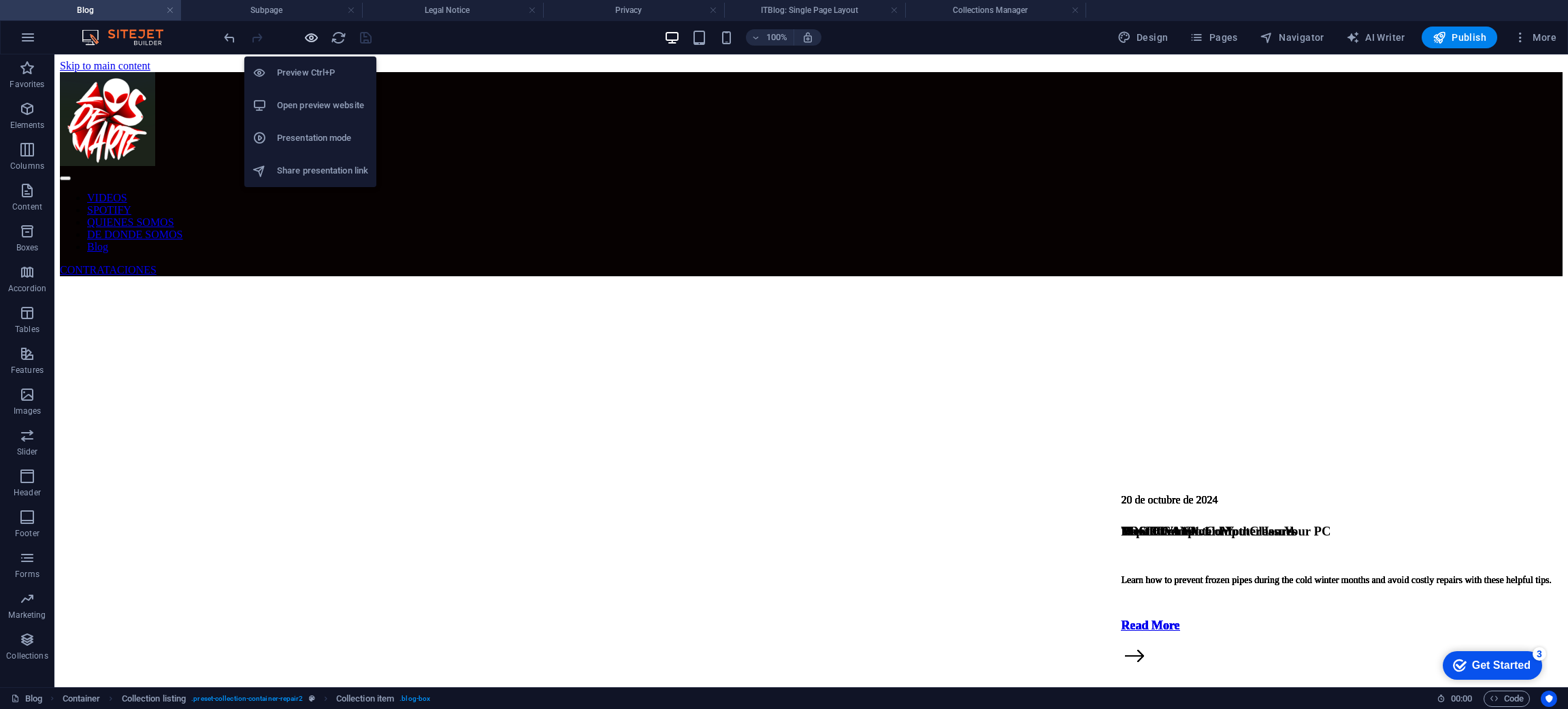
click at [306, 38] on icon "button" at bounding box center [311, 37] width 16 height 16
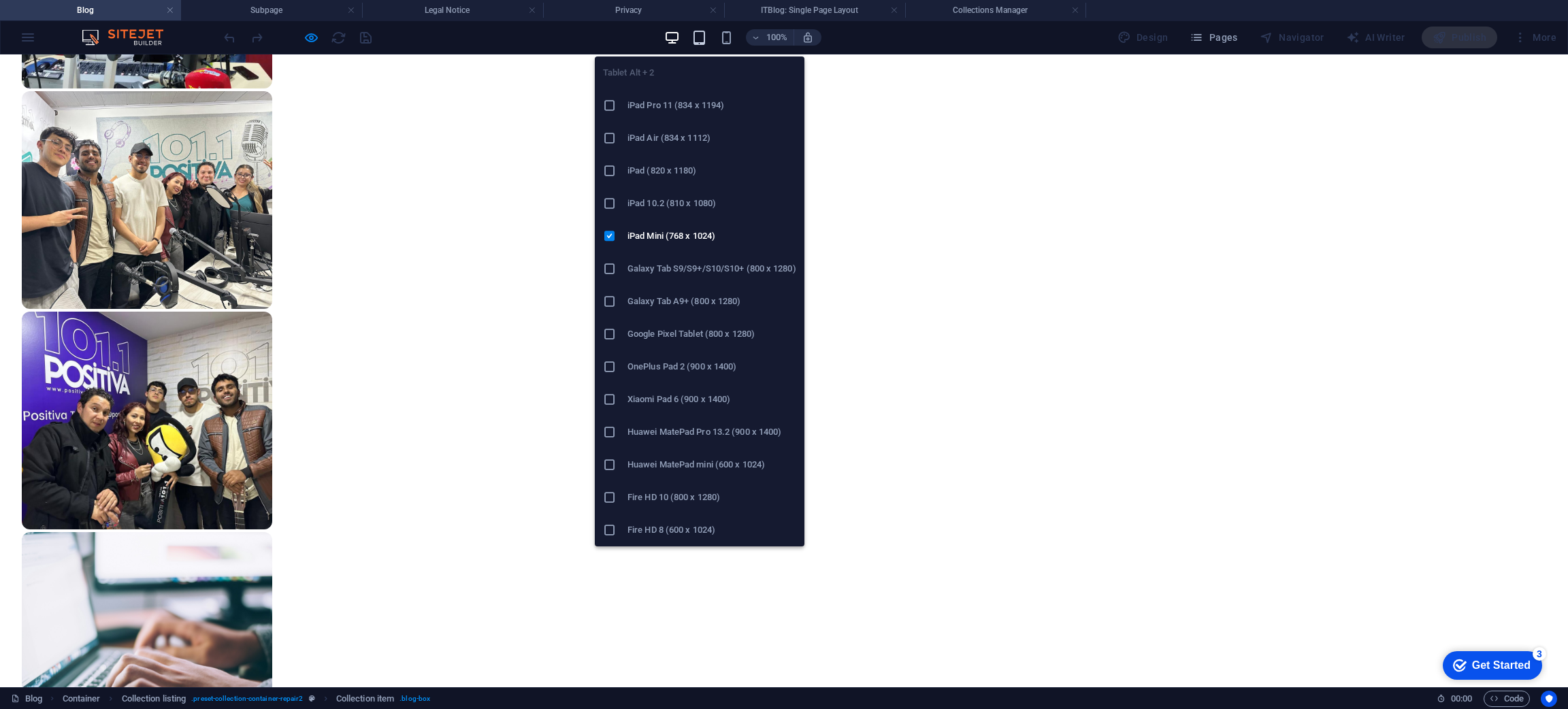
click at [701, 32] on icon "button" at bounding box center [699, 37] width 16 height 16
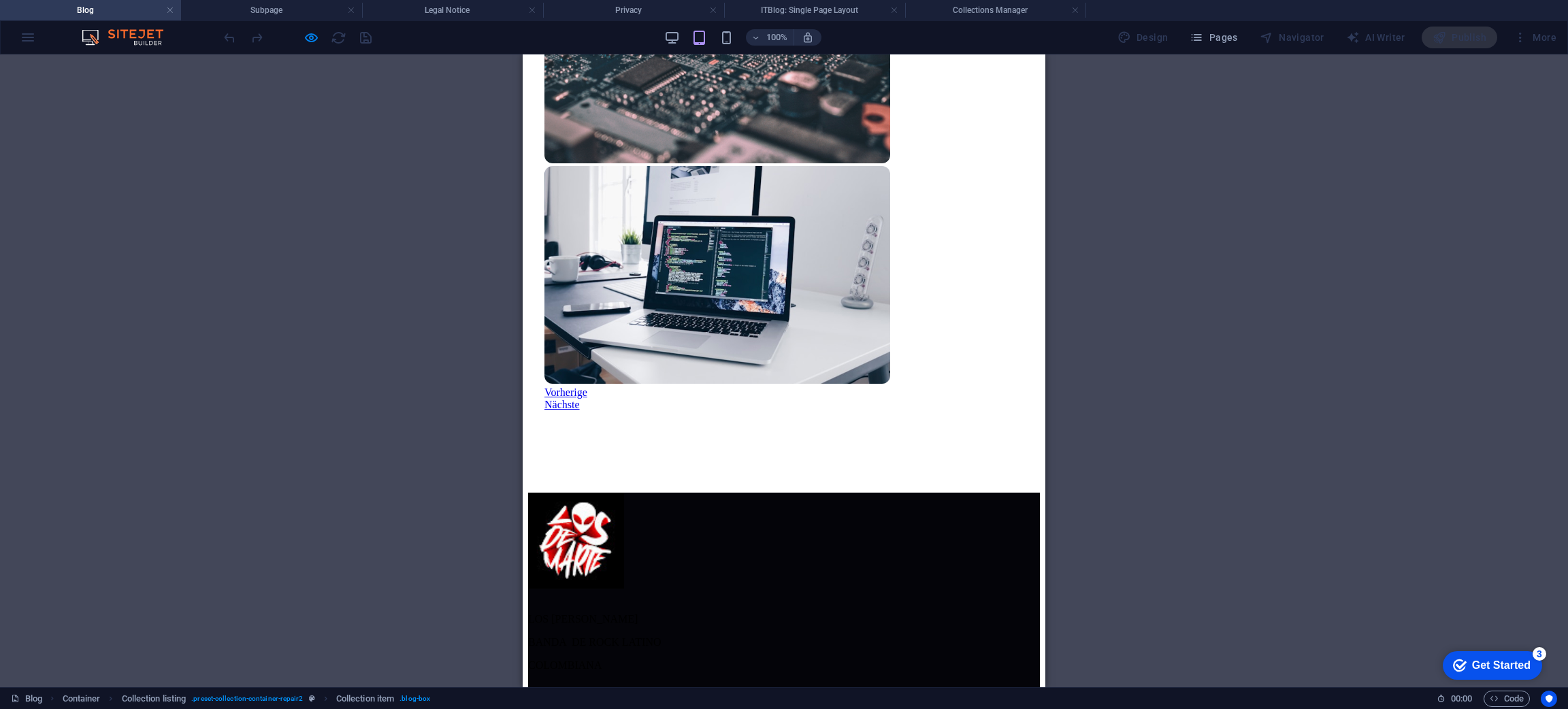
scroll to position [1983, 0]
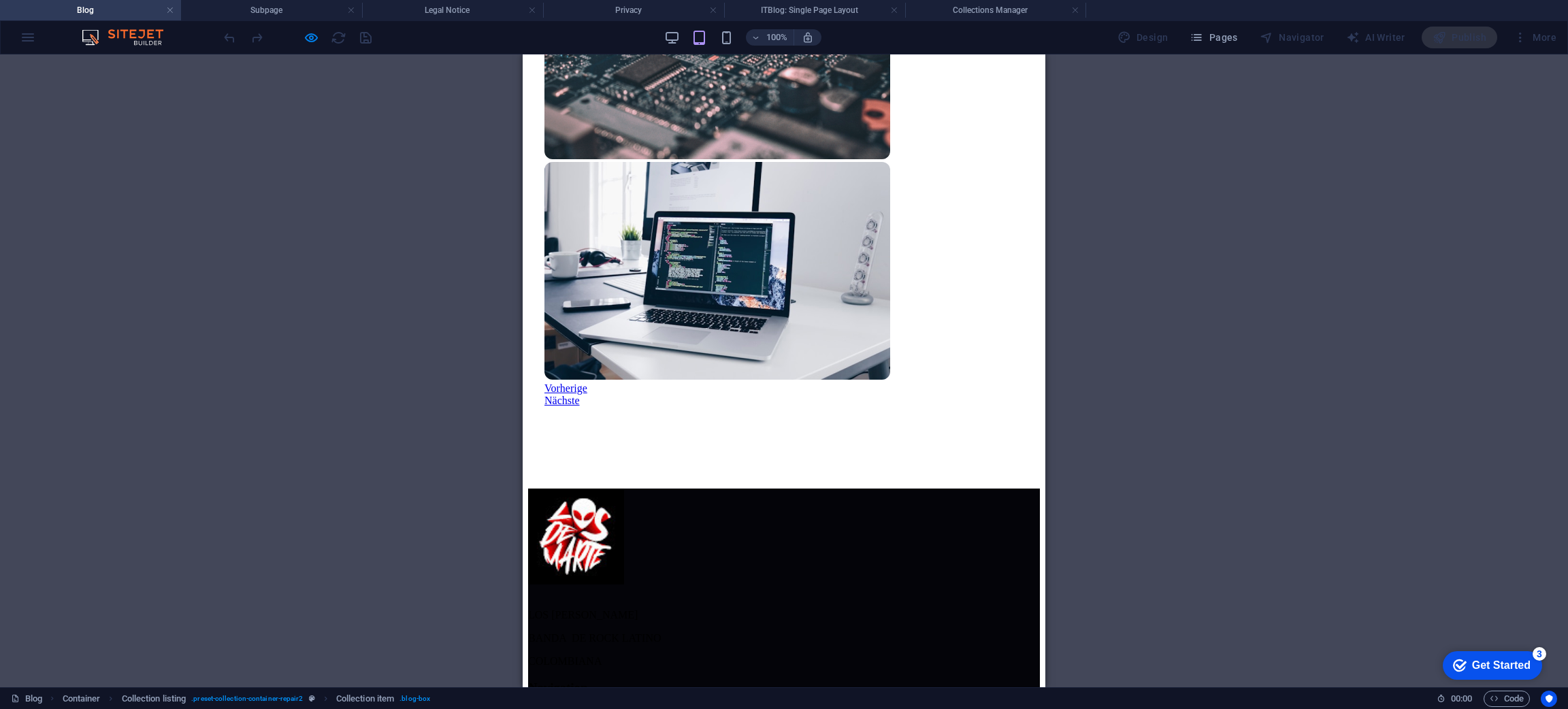
click at [678, 28] on div "100%" at bounding box center [742, 37] width 157 height 22
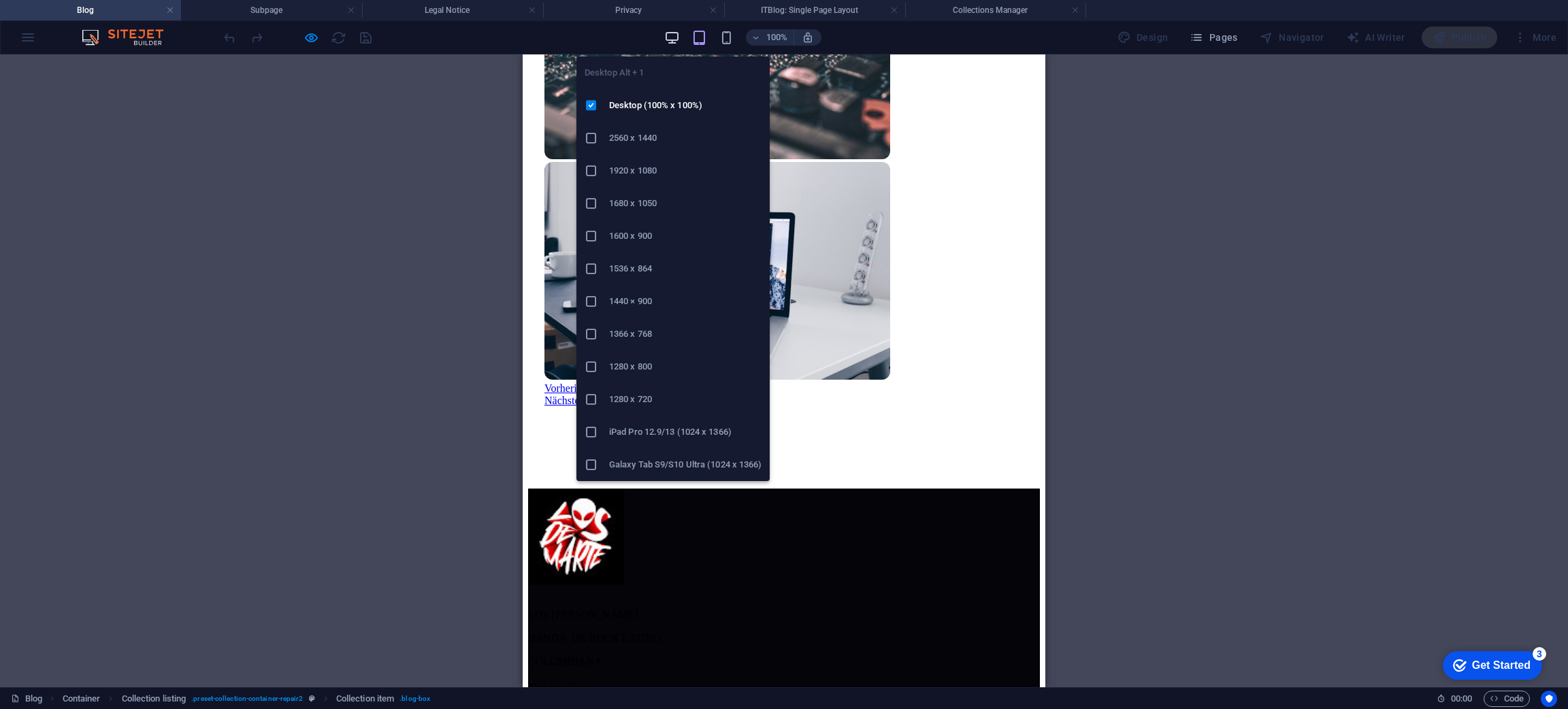
click at [679, 37] on icon "button" at bounding box center [672, 37] width 16 height 16
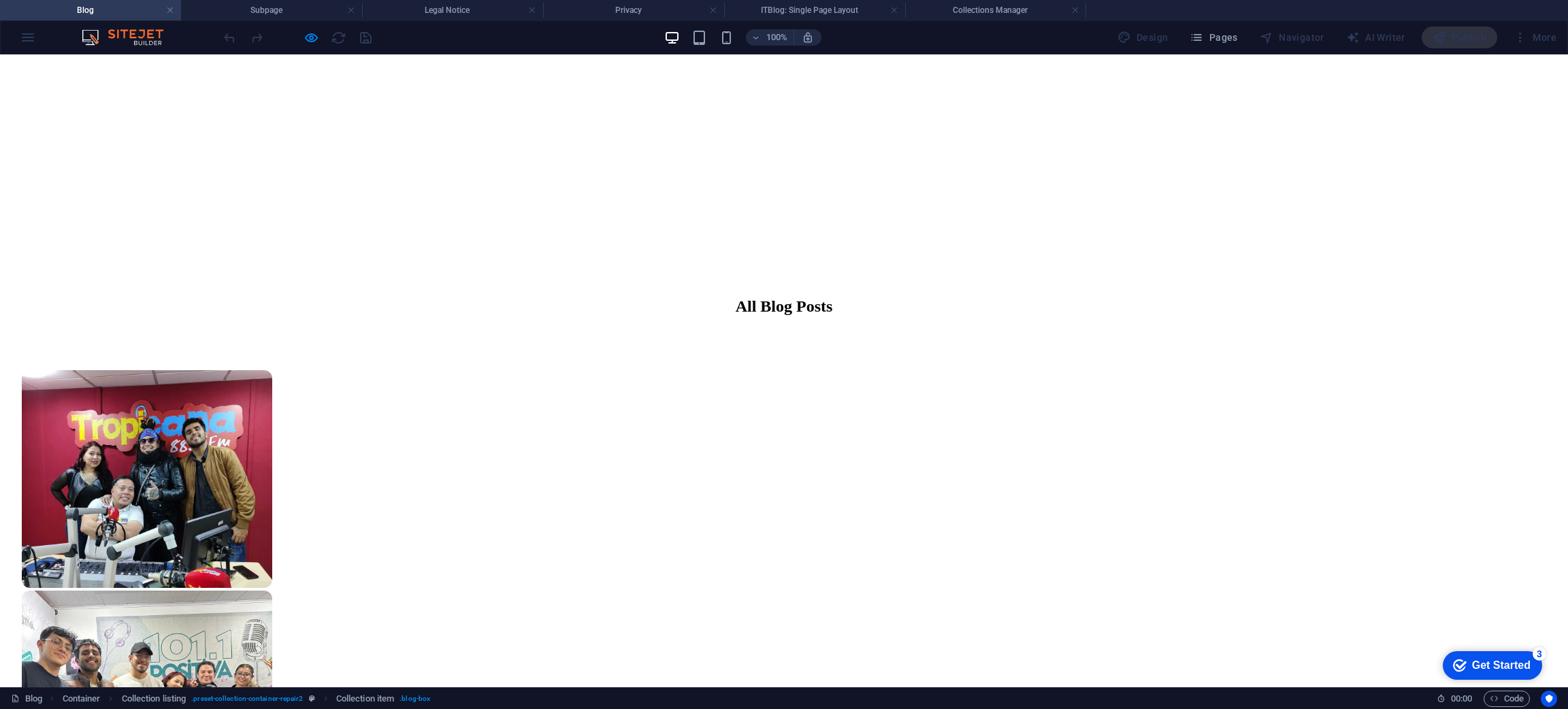
scroll to position [540, 0]
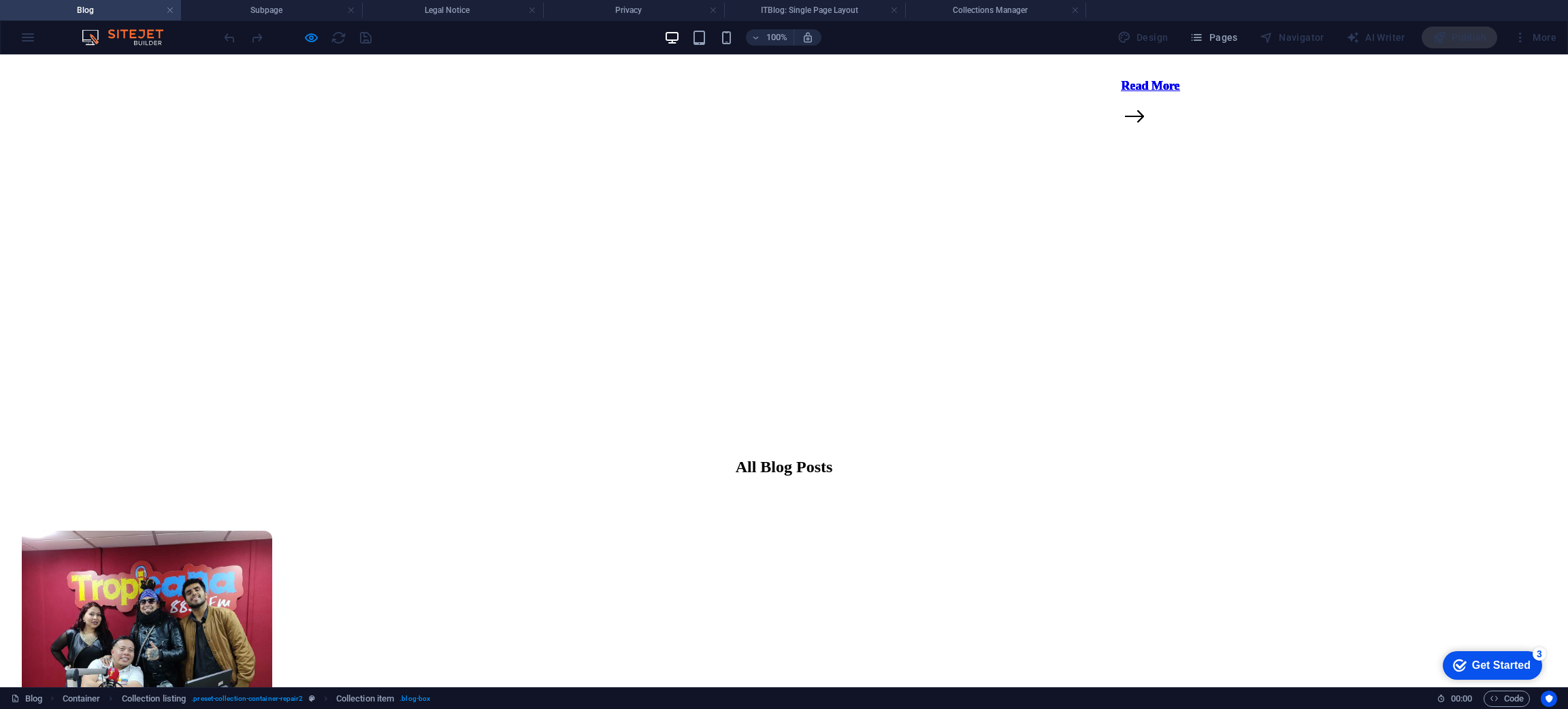
click at [1121, 46] on span "Learn how to prevent frozen pipes during the cold winter months and avoid costl…" at bounding box center [1336, 40] width 431 height 10
drag, startPoint x: 718, startPoint y: 460, endPoint x: 460, endPoint y: 443, distance: 258.6
click at [1104, 148] on div "20 de octubre de 2024 TROPICANA Learn how to prevent frozen pipes during the co…" at bounding box center [1335, 43] width 463 height 210
click at [1121, 47] on p "Learn how to prevent frozen pipes during the cold winter months and avoid costl…" at bounding box center [1336, 40] width 431 height 12
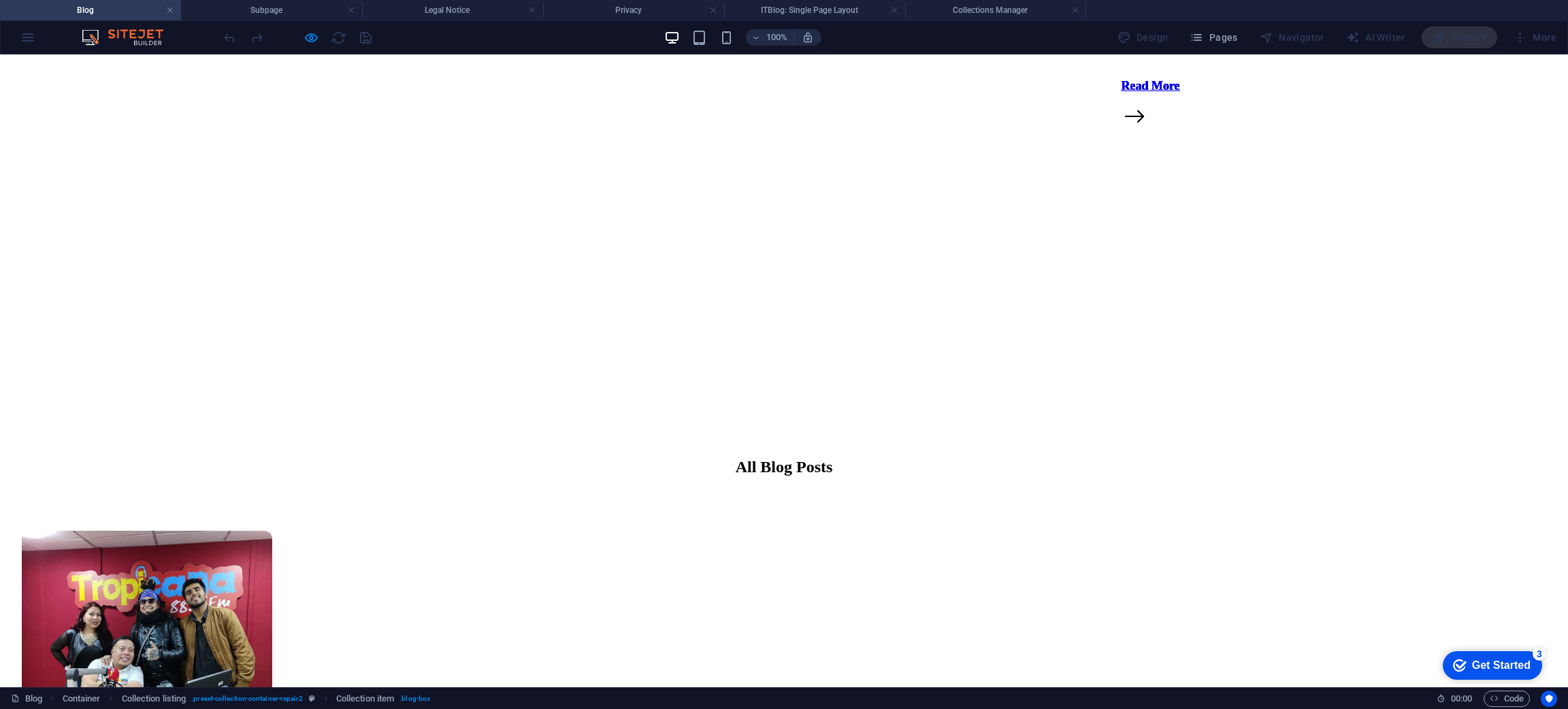
click at [1121, 47] on p "Learn how to prevent frozen pipes during the cold winter months and avoid costl…" at bounding box center [1336, 40] width 431 height 12
click at [1121, 68] on div at bounding box center [1336, 62] width 431 height 11
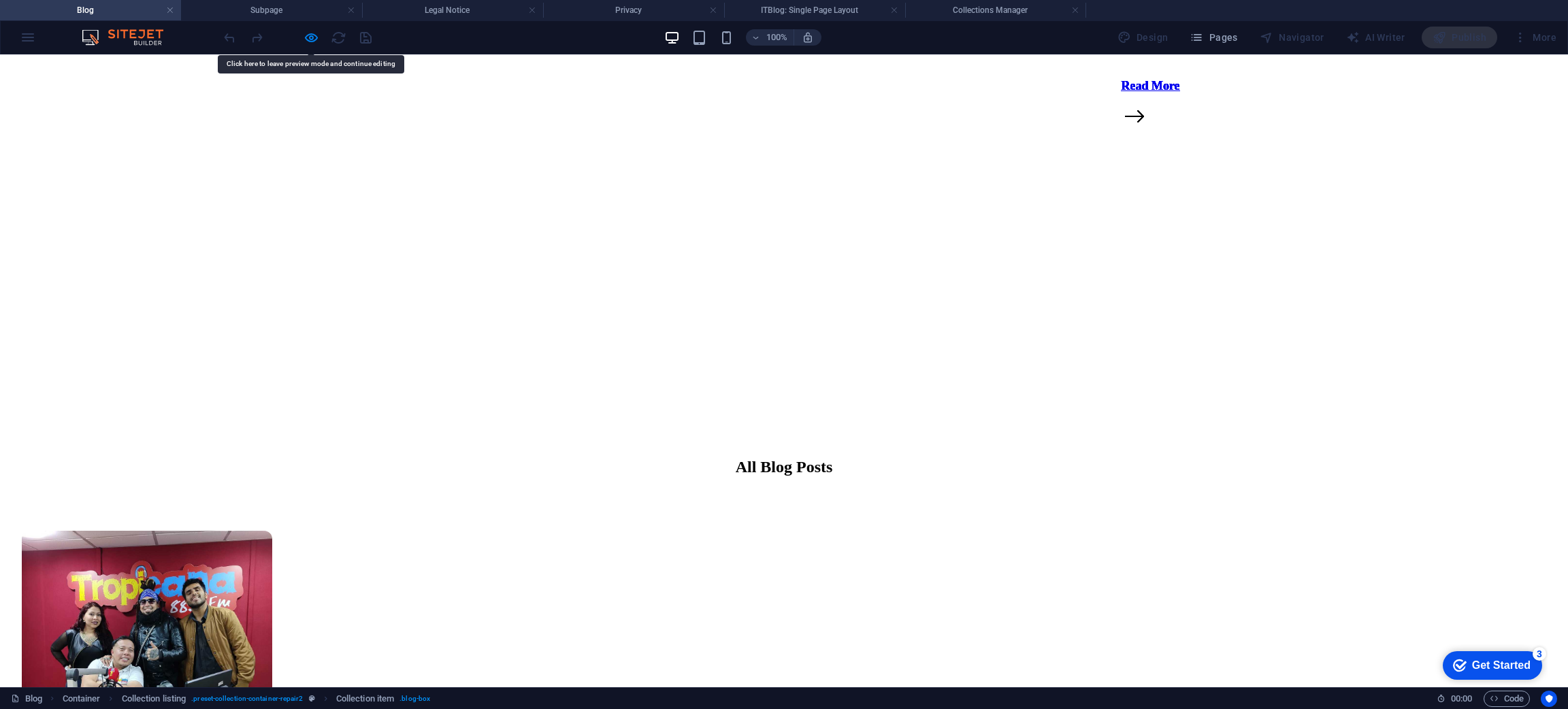
click at [1121, 68] on div at bounding box center [1336, 62] width 431 height 11
click at [365, 38] on div at bounding box center [297, 37] width 152 height 22
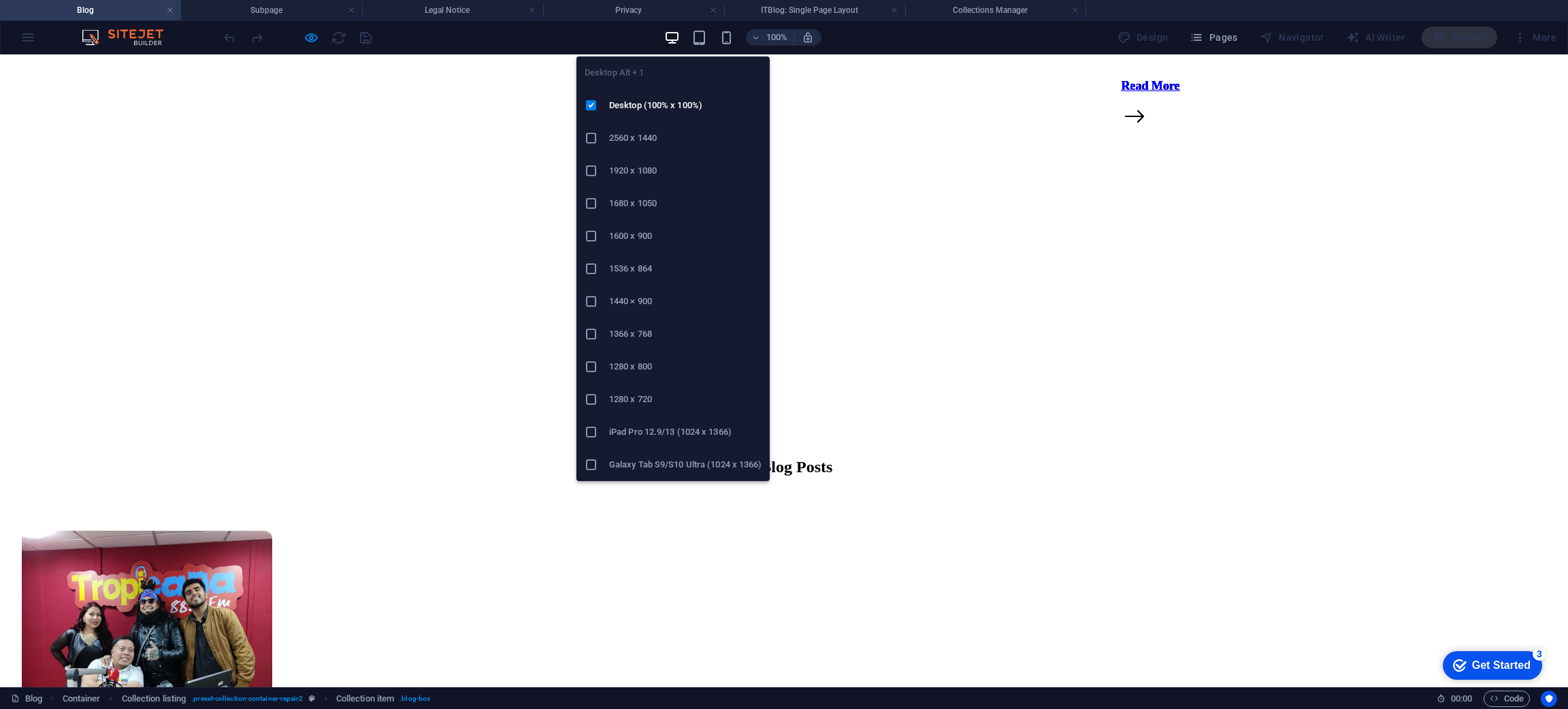
click at [677, 38] on icon "button" at bounding box center [672, 37] width 16 height 16
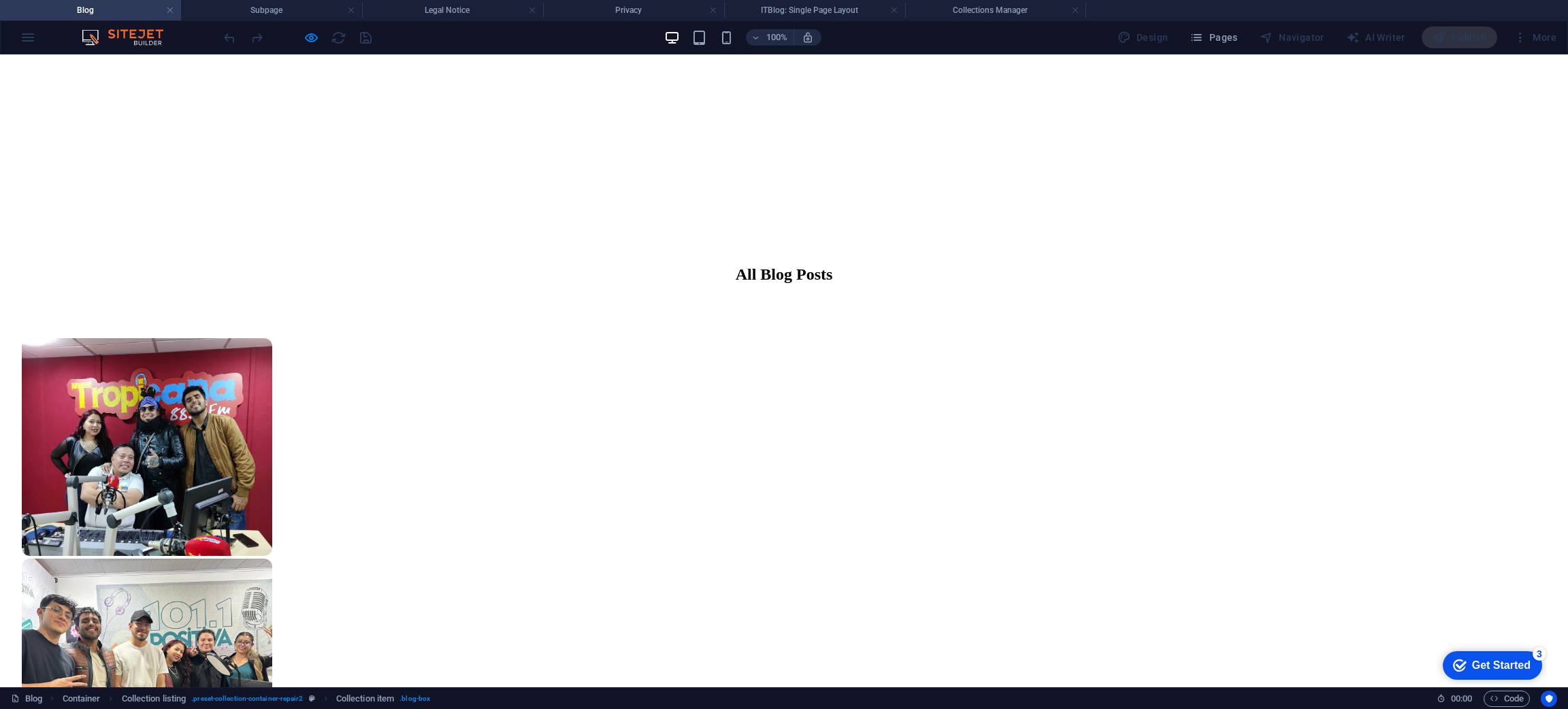
scroll to position [713, 0]
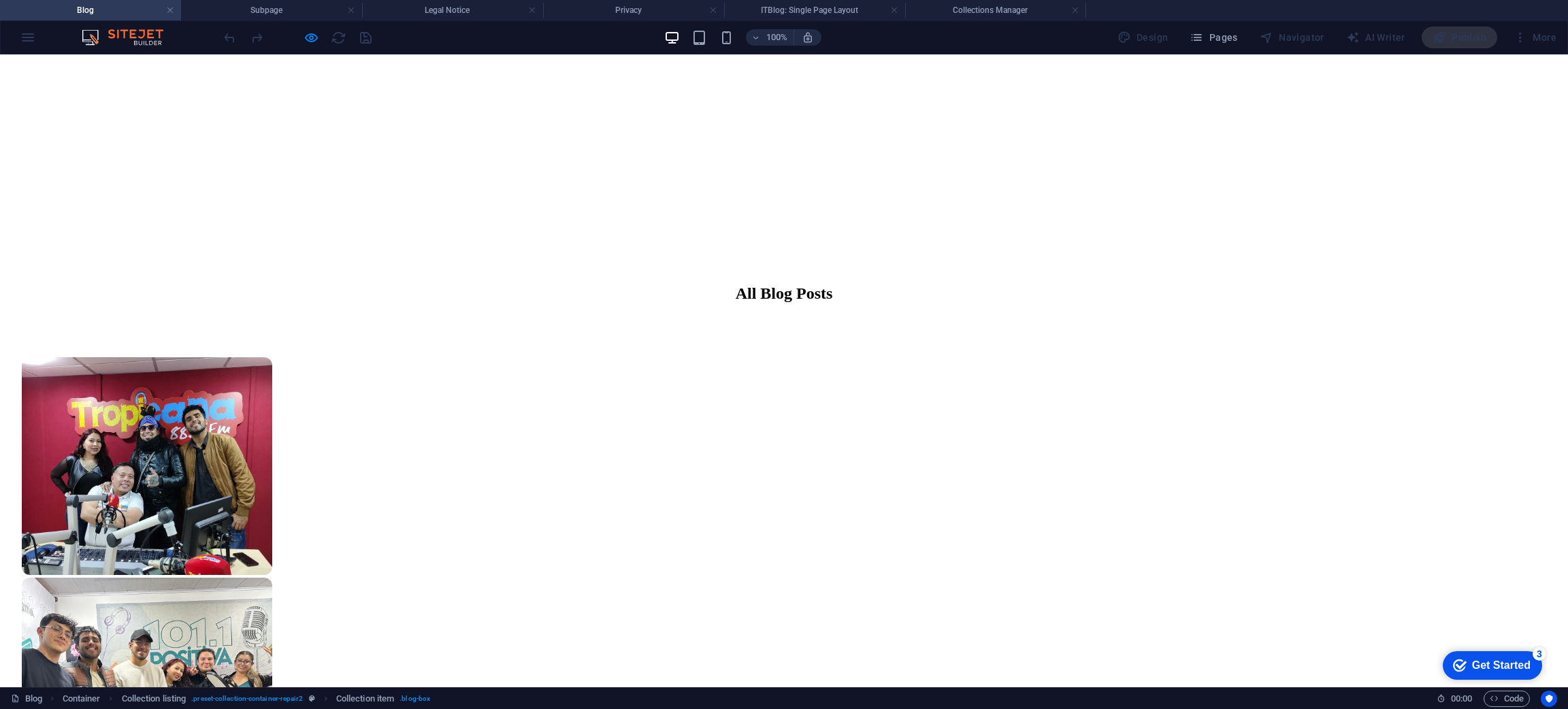
drag, startPoint x: 712, startPoint y: 282, endPoint x: 462, endPoint y: 264, distance: 250.6
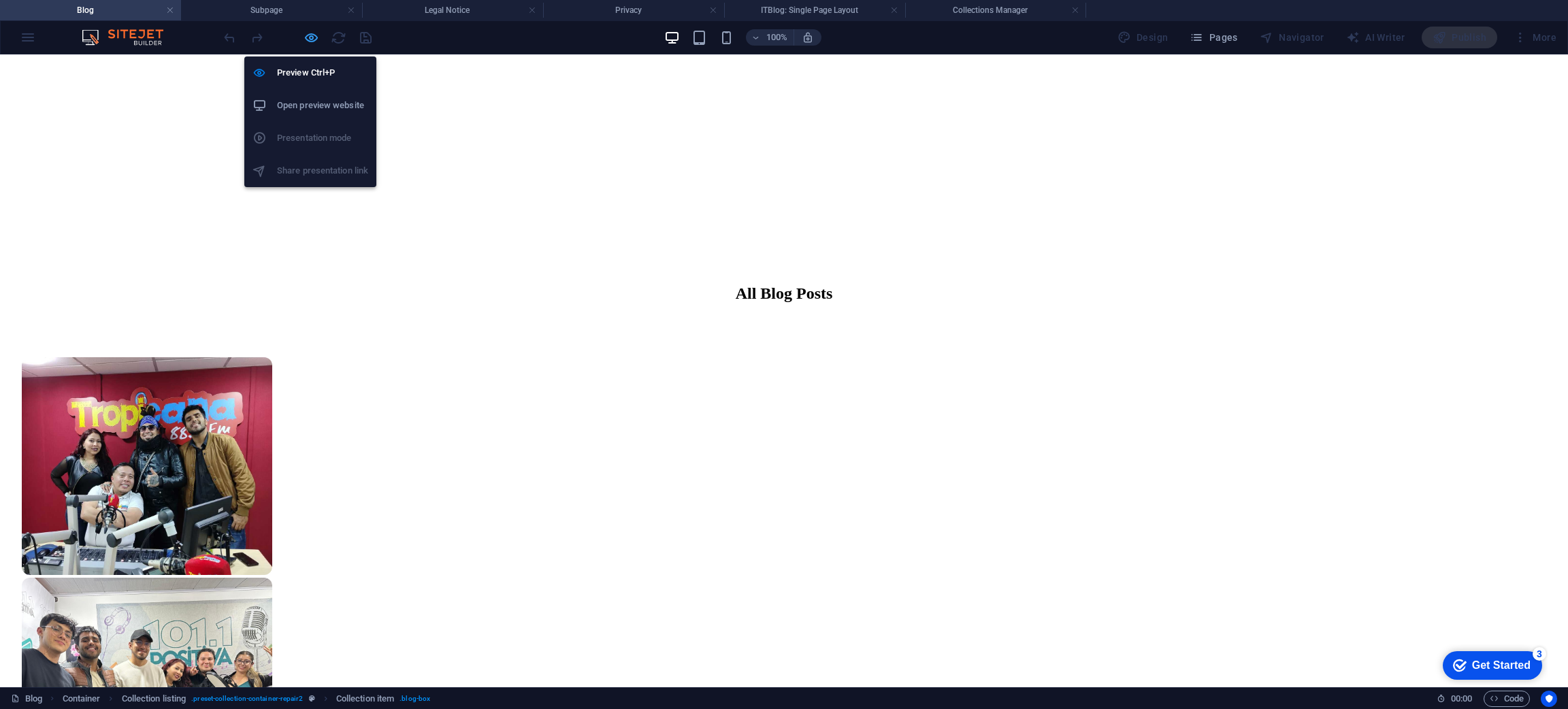
click at [312, 40] on icon "button" at bounding box center [311, 37] width 16 height 16
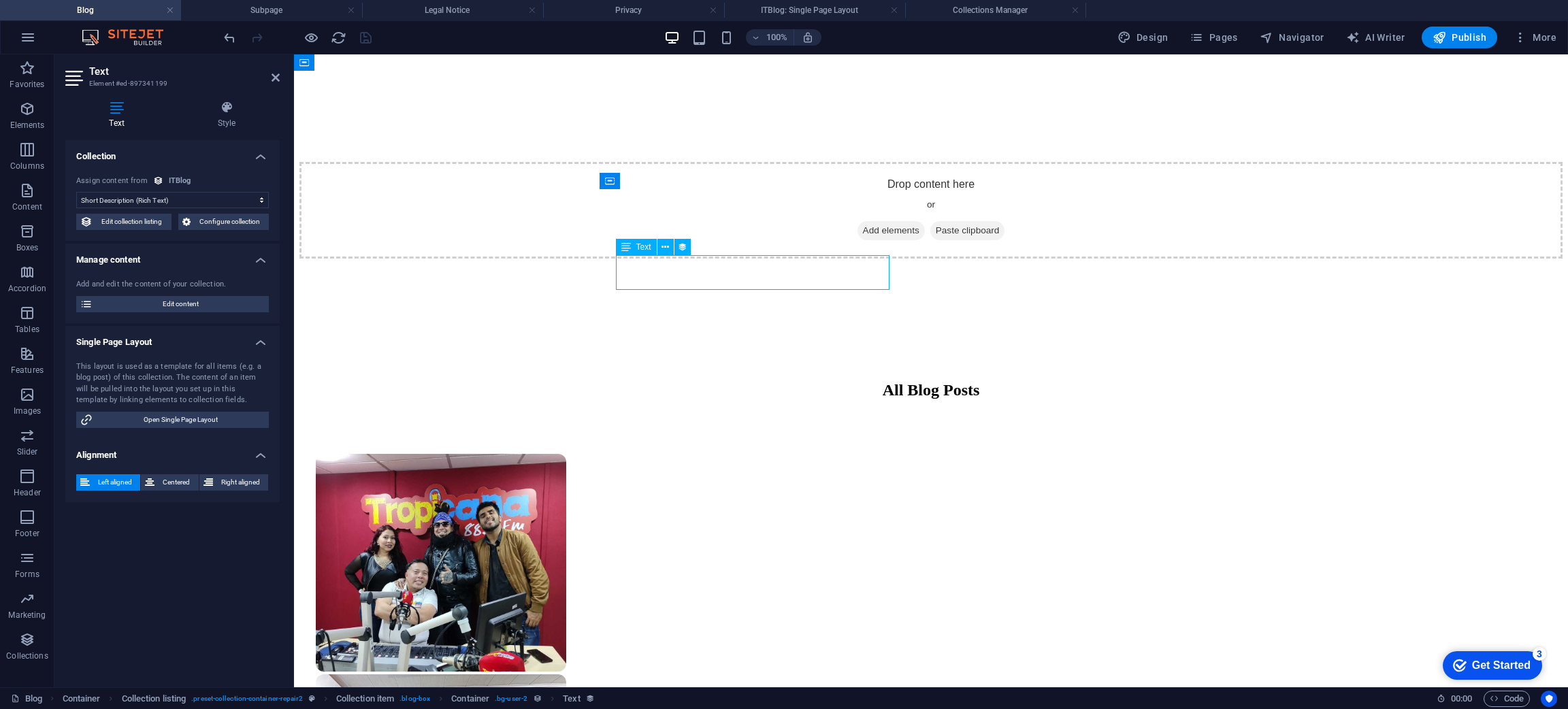
drag, startPoint x: 879, startPoint y: 282, endPoint x: 667, endPoint y: 273, distance: 212.2
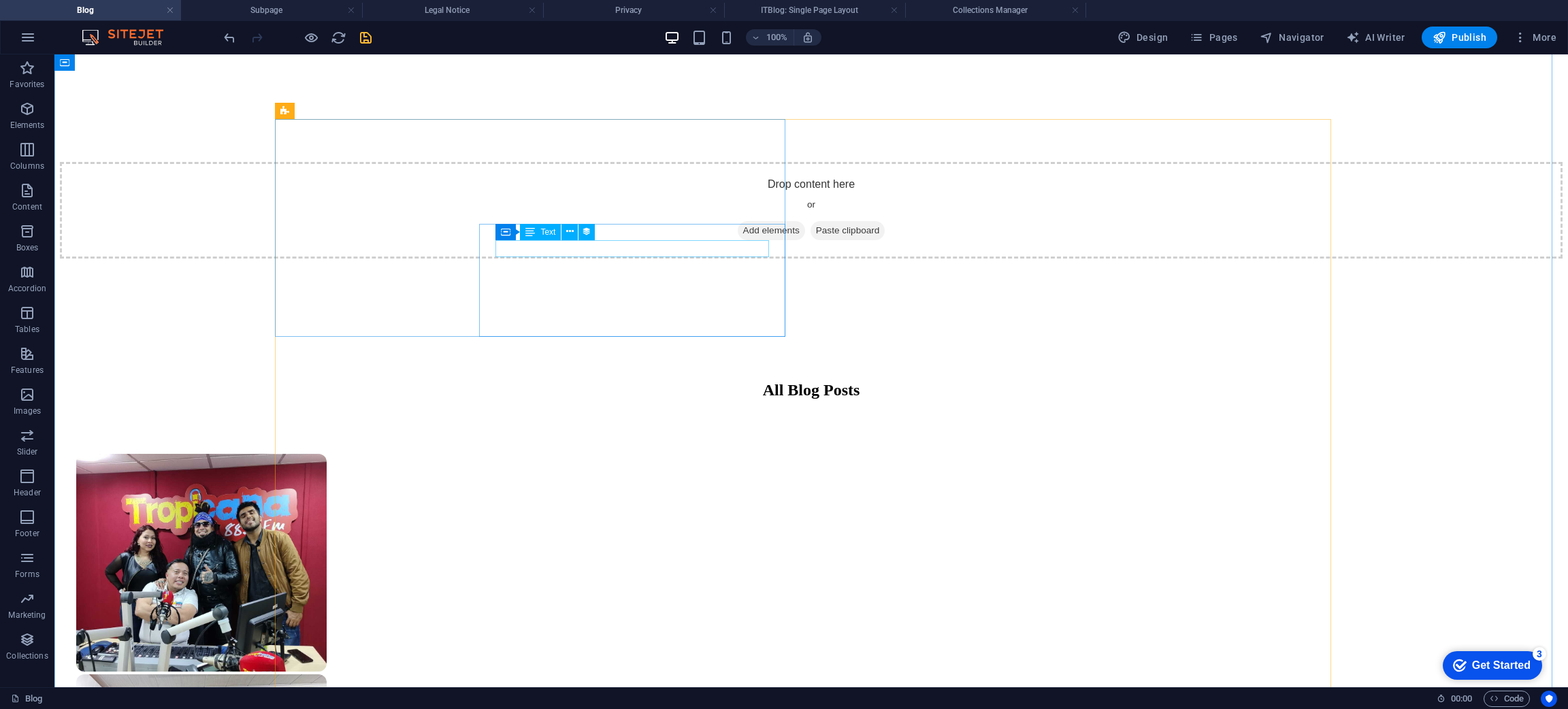
click at [228, 31] on icon "undo" at bounding box center [229, 37] width 16 height 16
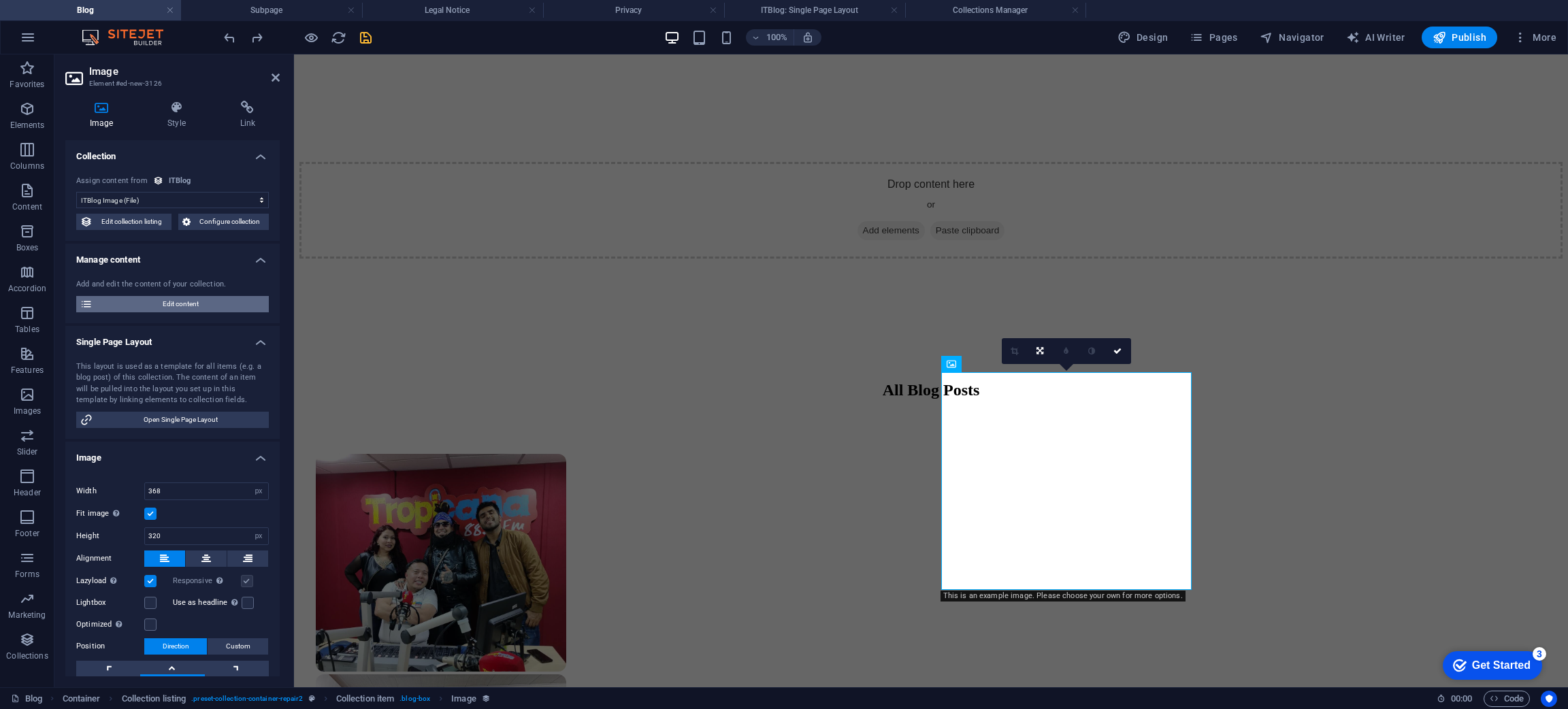
click at [214, 303] on span "Edit content" at bounding box center [181, 304] width 168 height 17
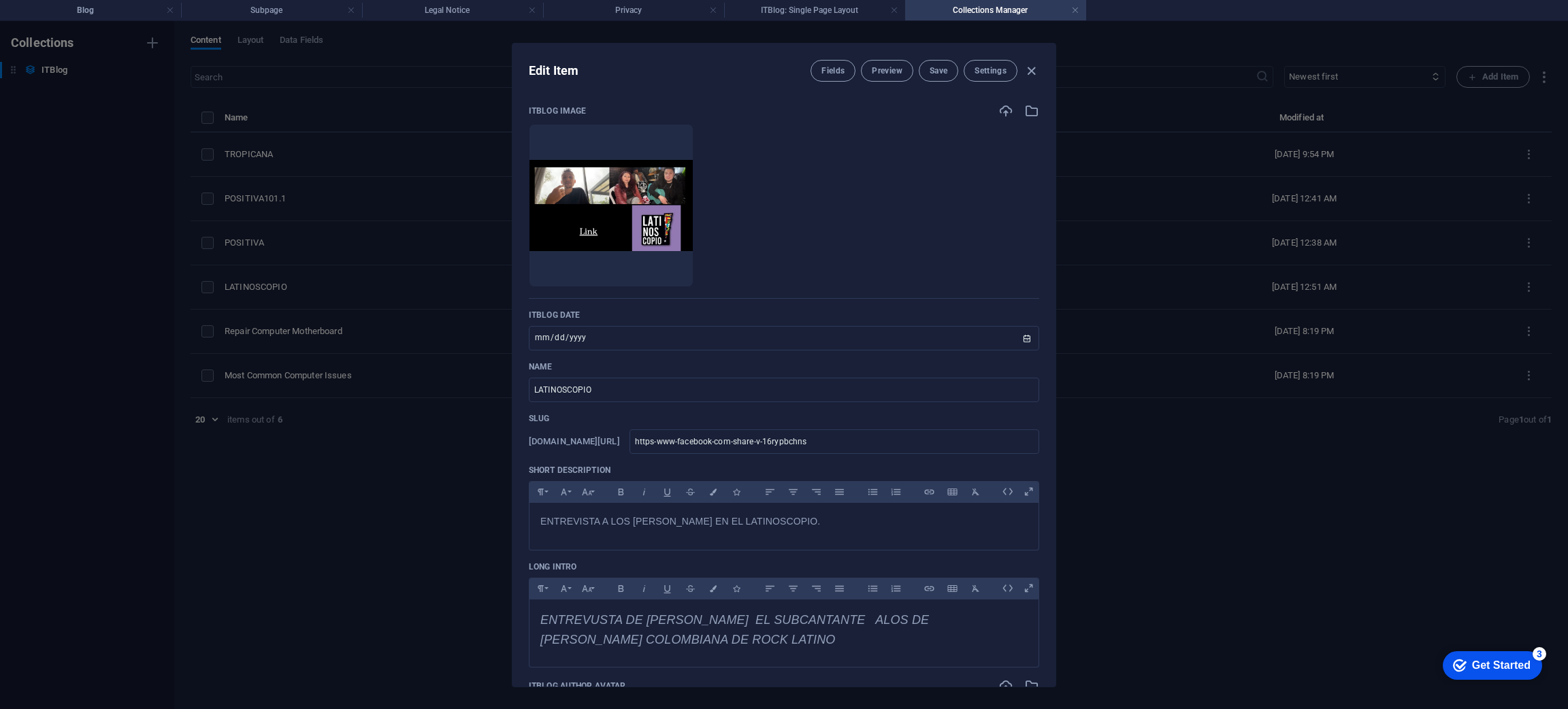
scroll to position [0, 0]
click at [937, 67] on span "Save" at bounding box center [937, 71] width 17 height 11
click at [1033, 69] on icon "button" at bounding box center [1031, 71] width 16 height 16
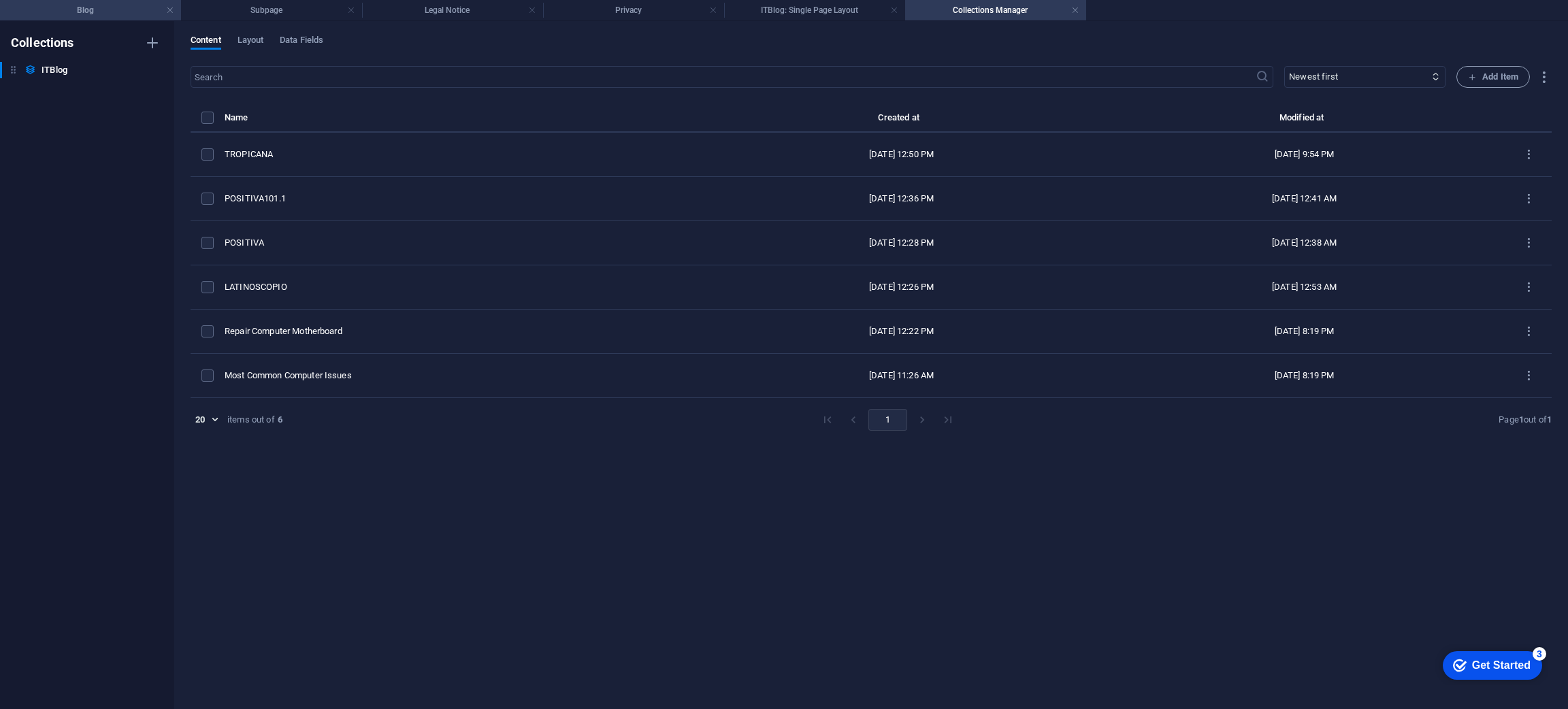
click at [116, 1] on li "Blog" at bounding box center [90, 10] width 181 height 20
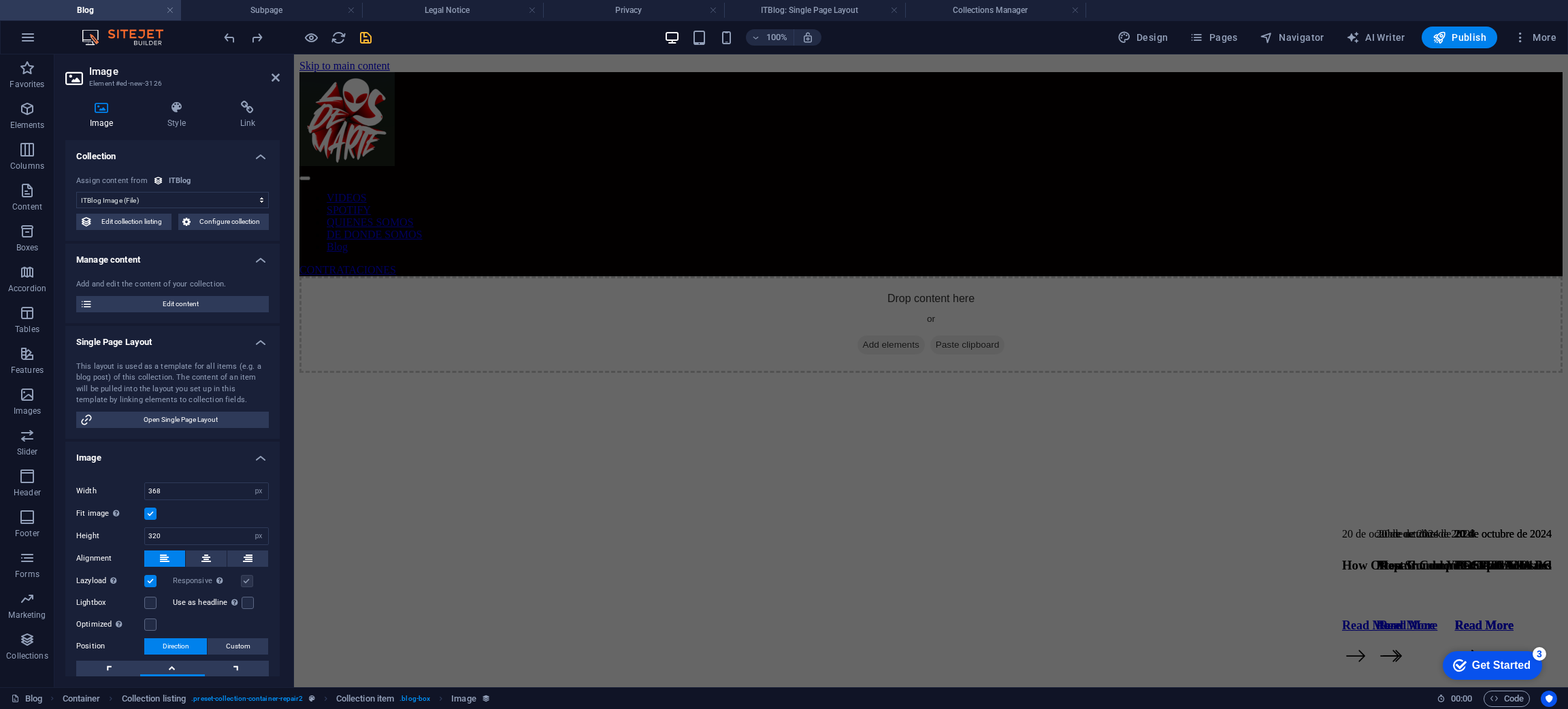
scroll to position [713, 0]
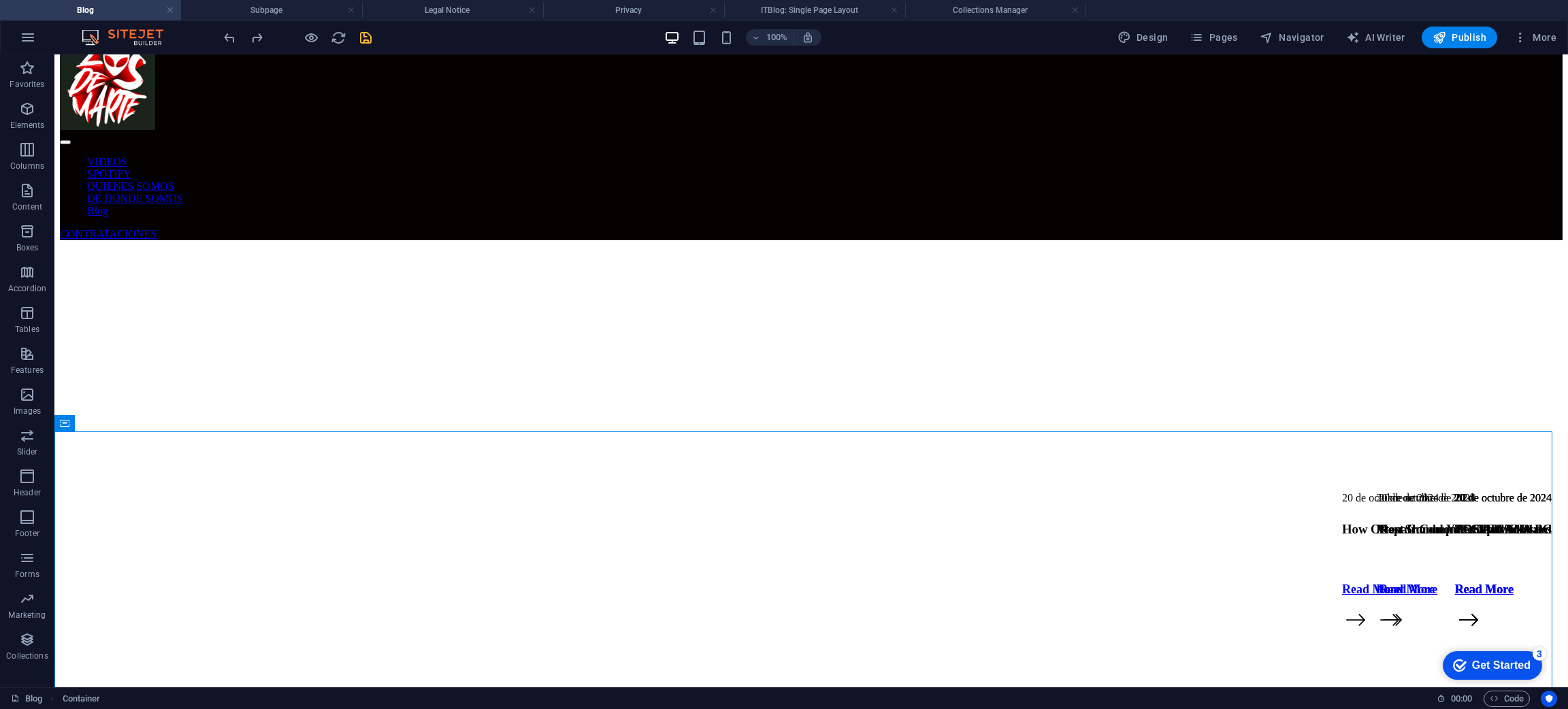
scroll to position [0, 0]
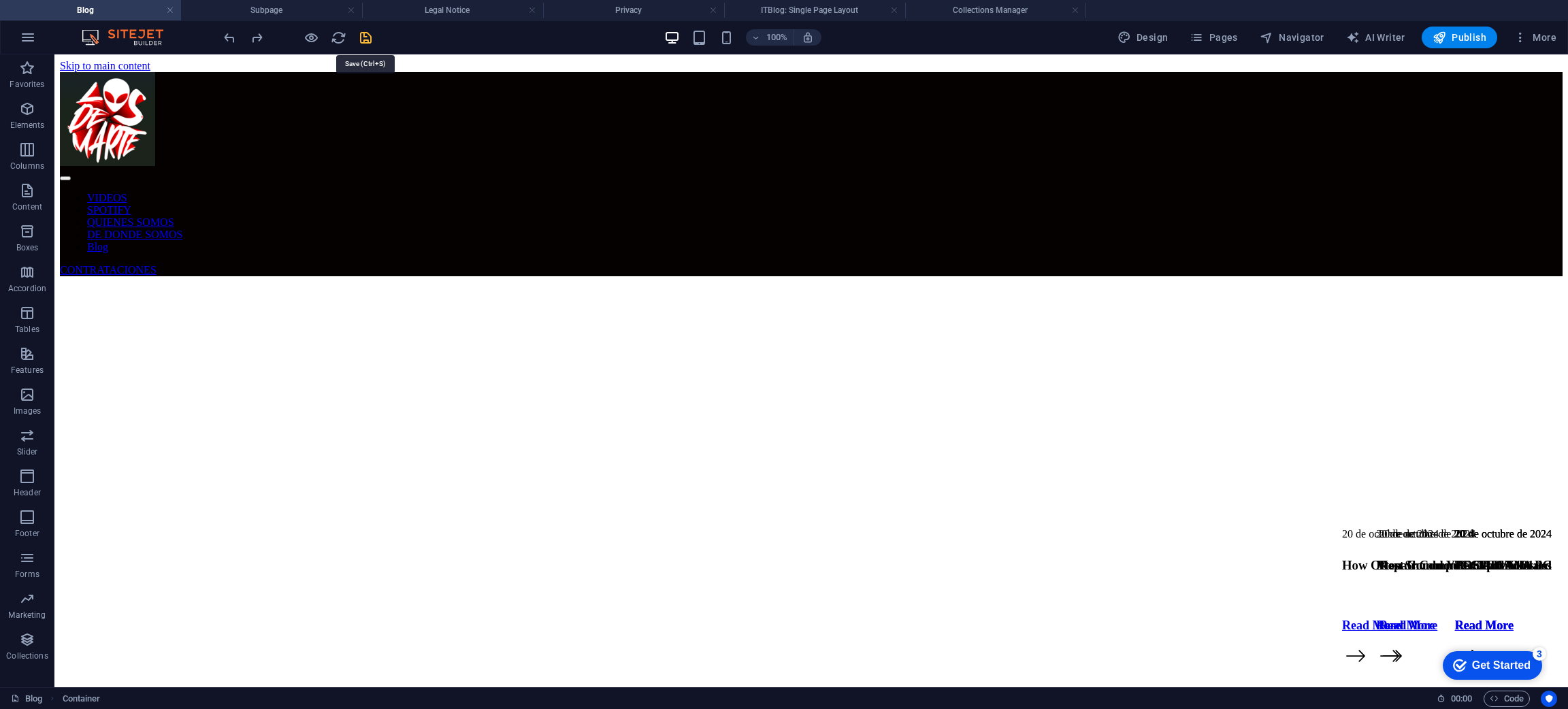
click at [369, 40] on icon "save" at bounding box center [365, 37] width 16 height 16
click at [1447, 40] on span "Publish" at bounding box center [1459, 37] width 53 height 14
